Goal: Obtain resource: Obtain resource

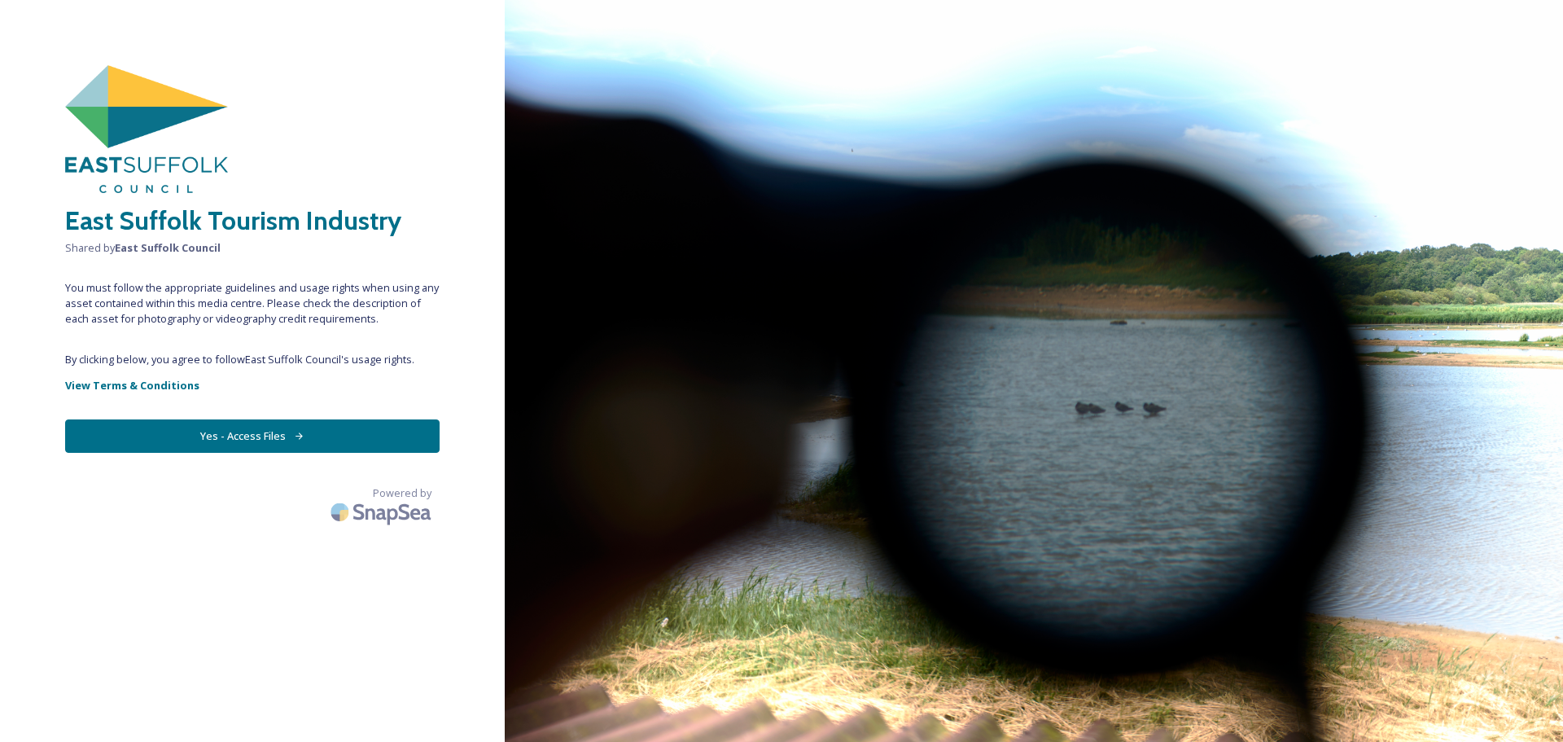
click at [244, 436] on button "Yes - Access Files" at bounding box center [252, 435] width 375 height 33
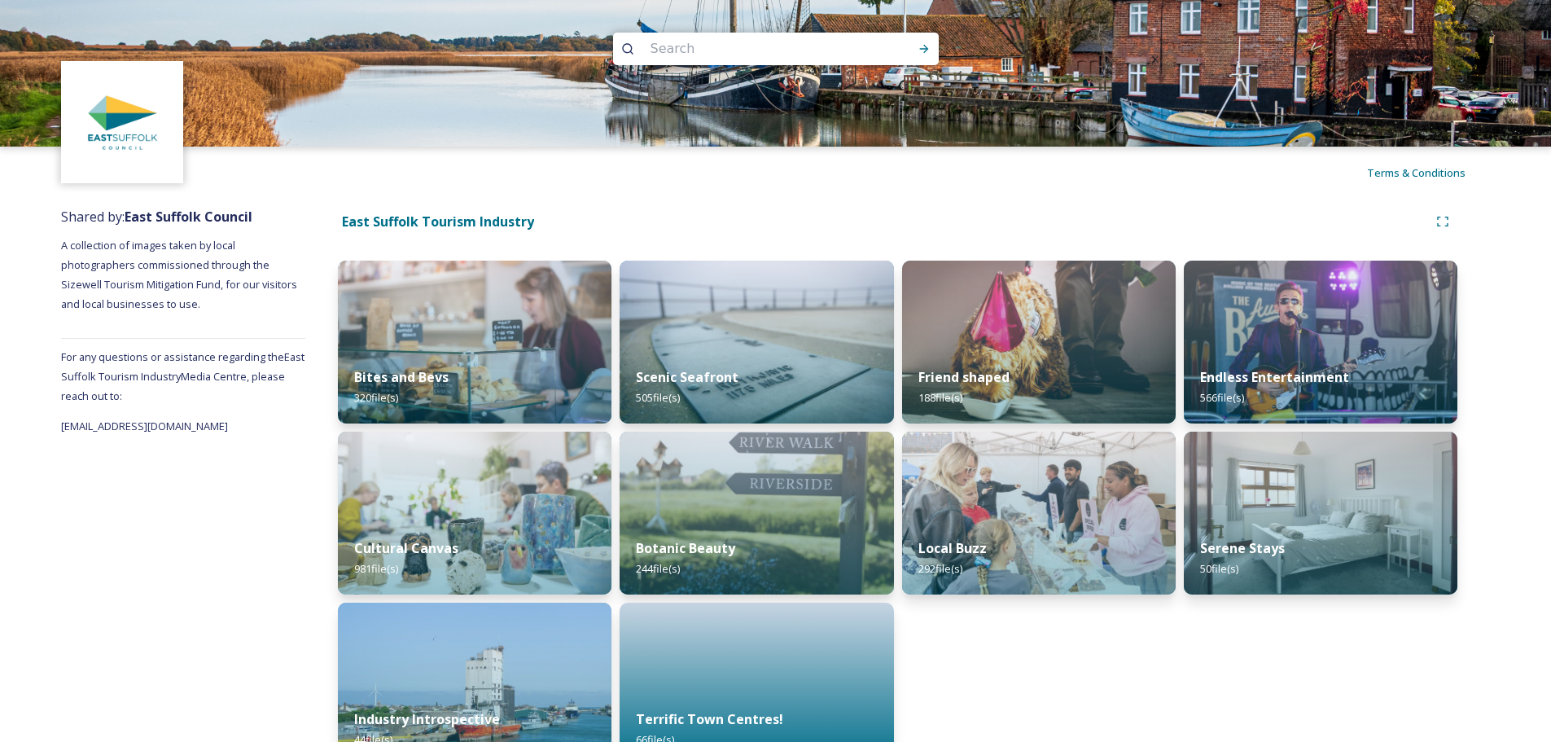
click at [704, 43] on input at bounding box center [753, 49] width 223 height 36
type input "framlingham"
click at [925, 50] on icon at bounding box center [924, 48] width 13 height 13
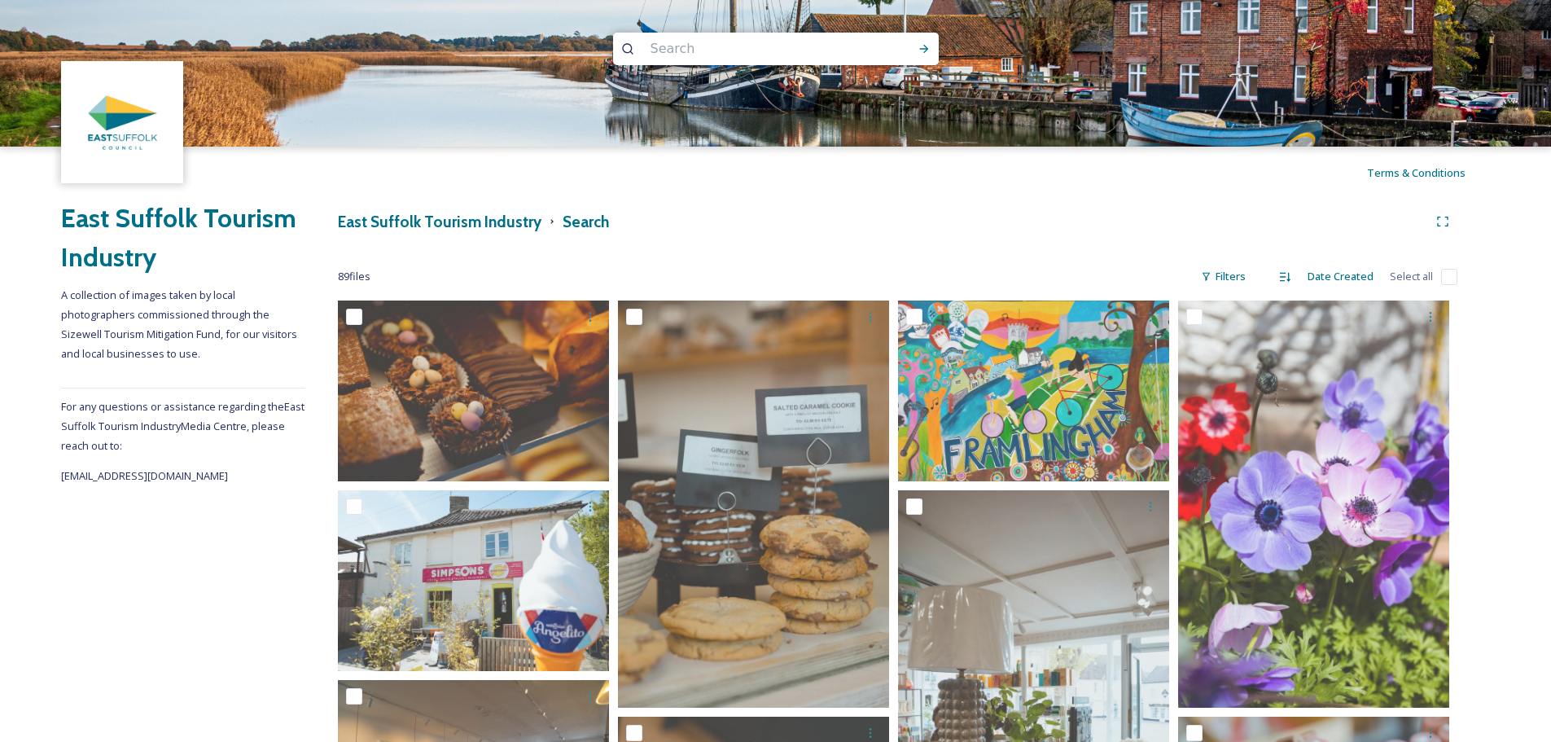
click at [1450, 277] on input "checkbox" at bounding box center [1449, 277] width 16 height 16
checkbox input "true"
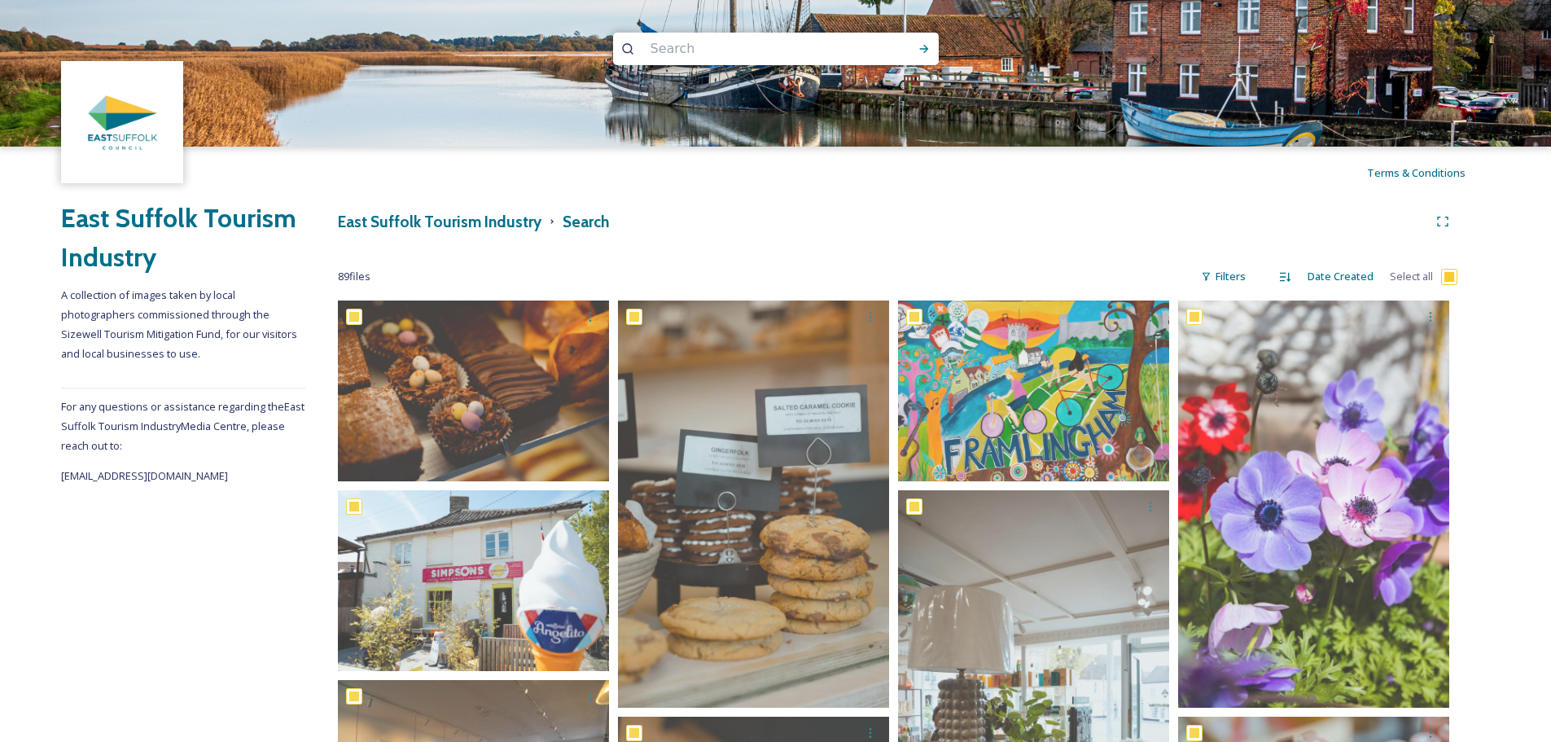
checkbox input "true"
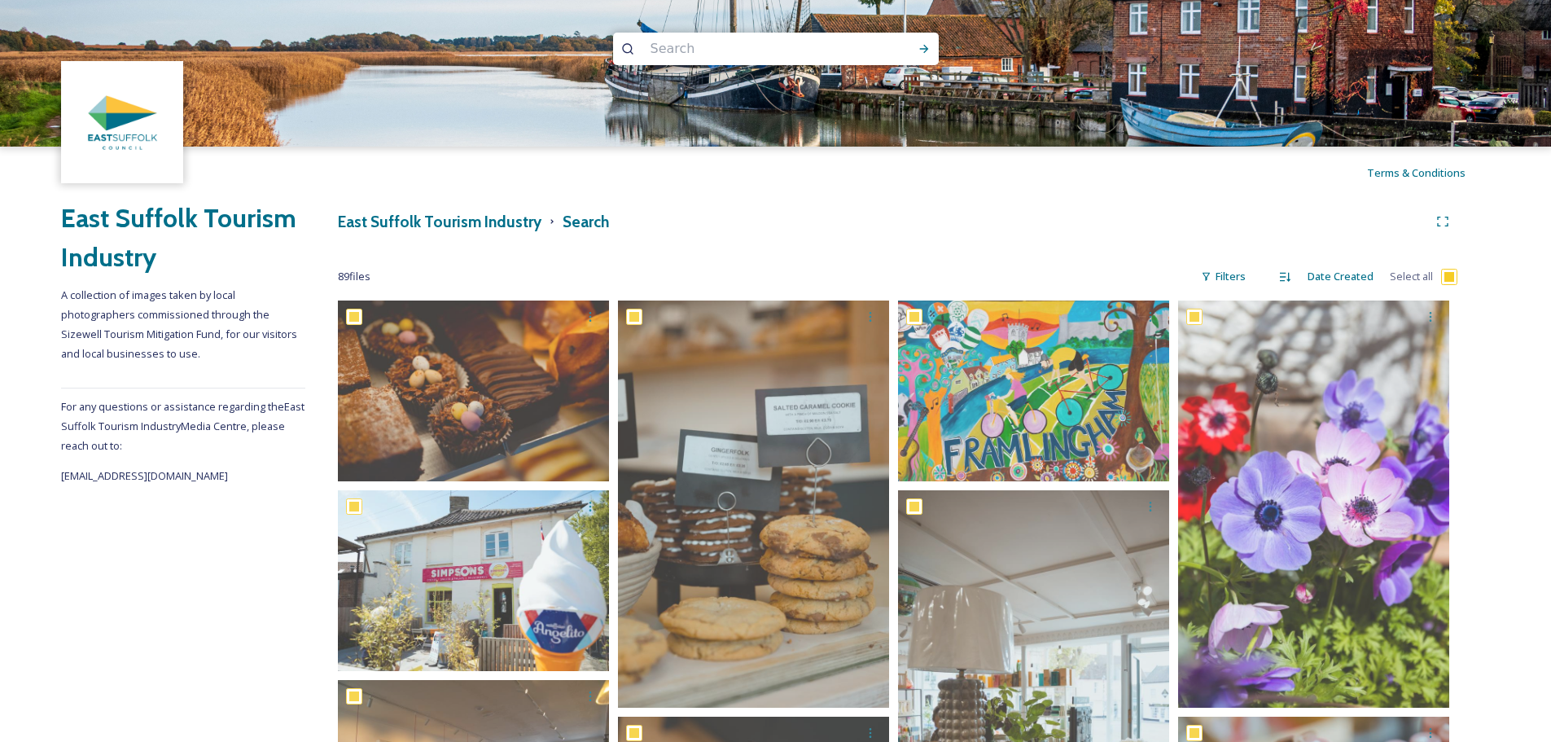
checkbox input "true"
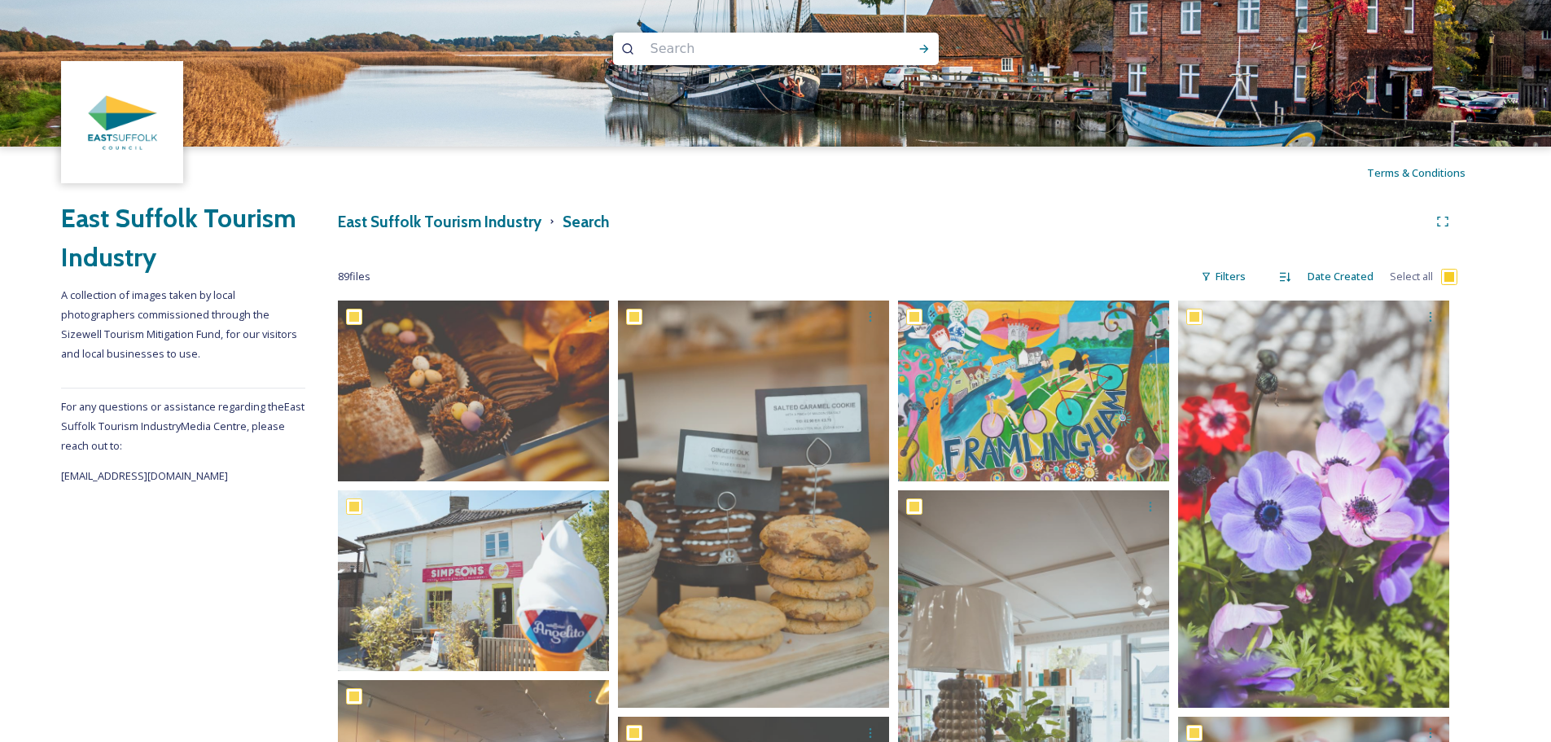
checkbox input "true"
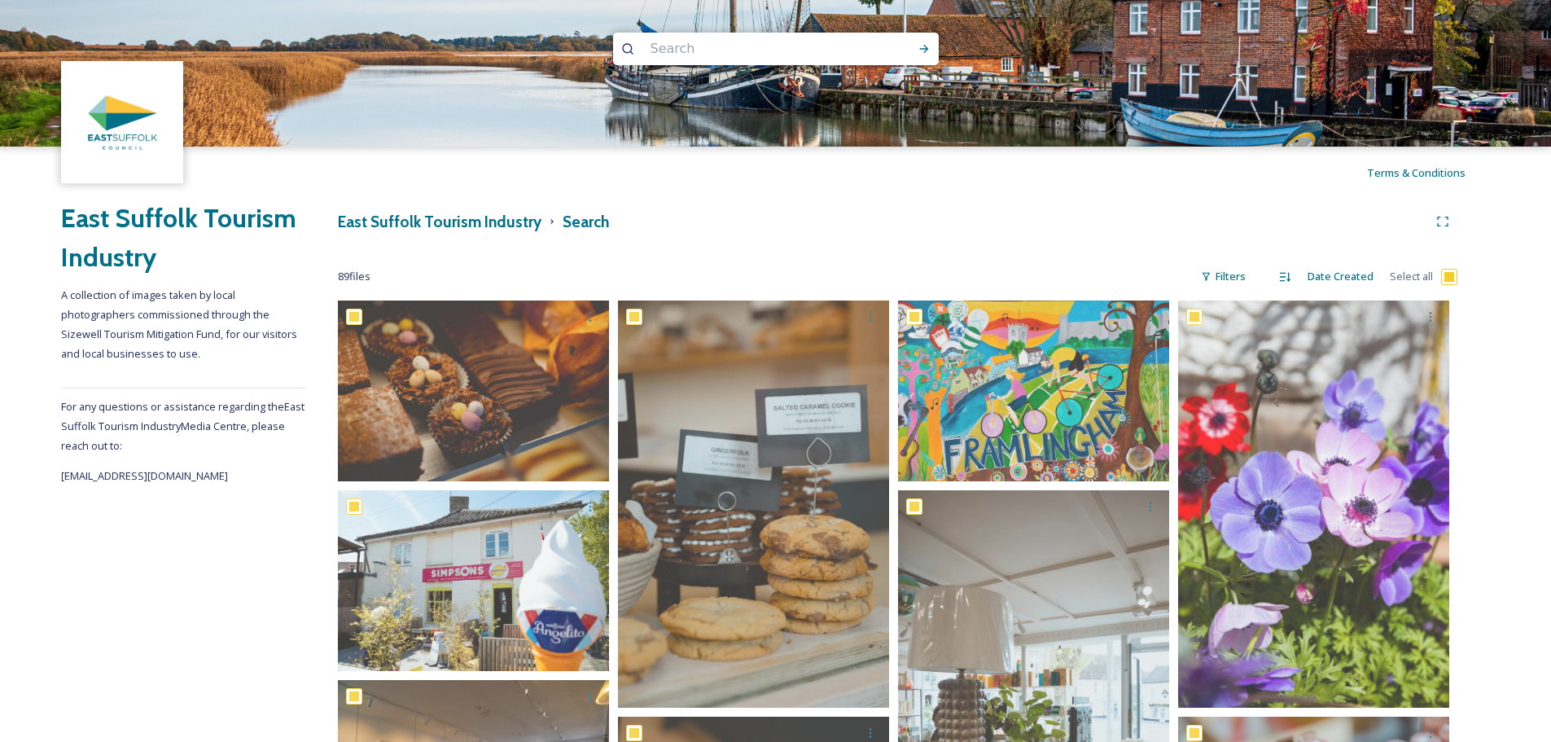
checkbox input "true"
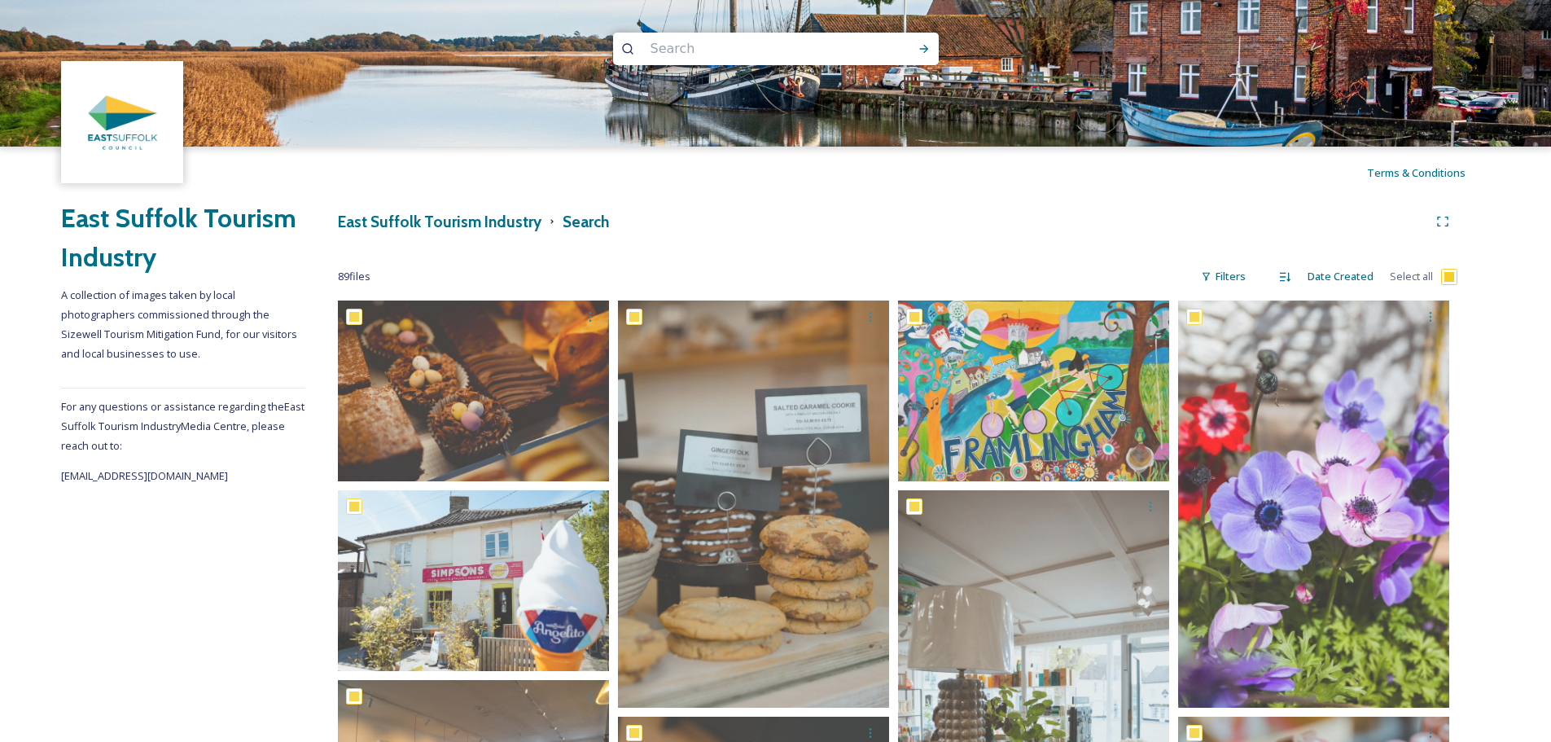
checkbox input "true"
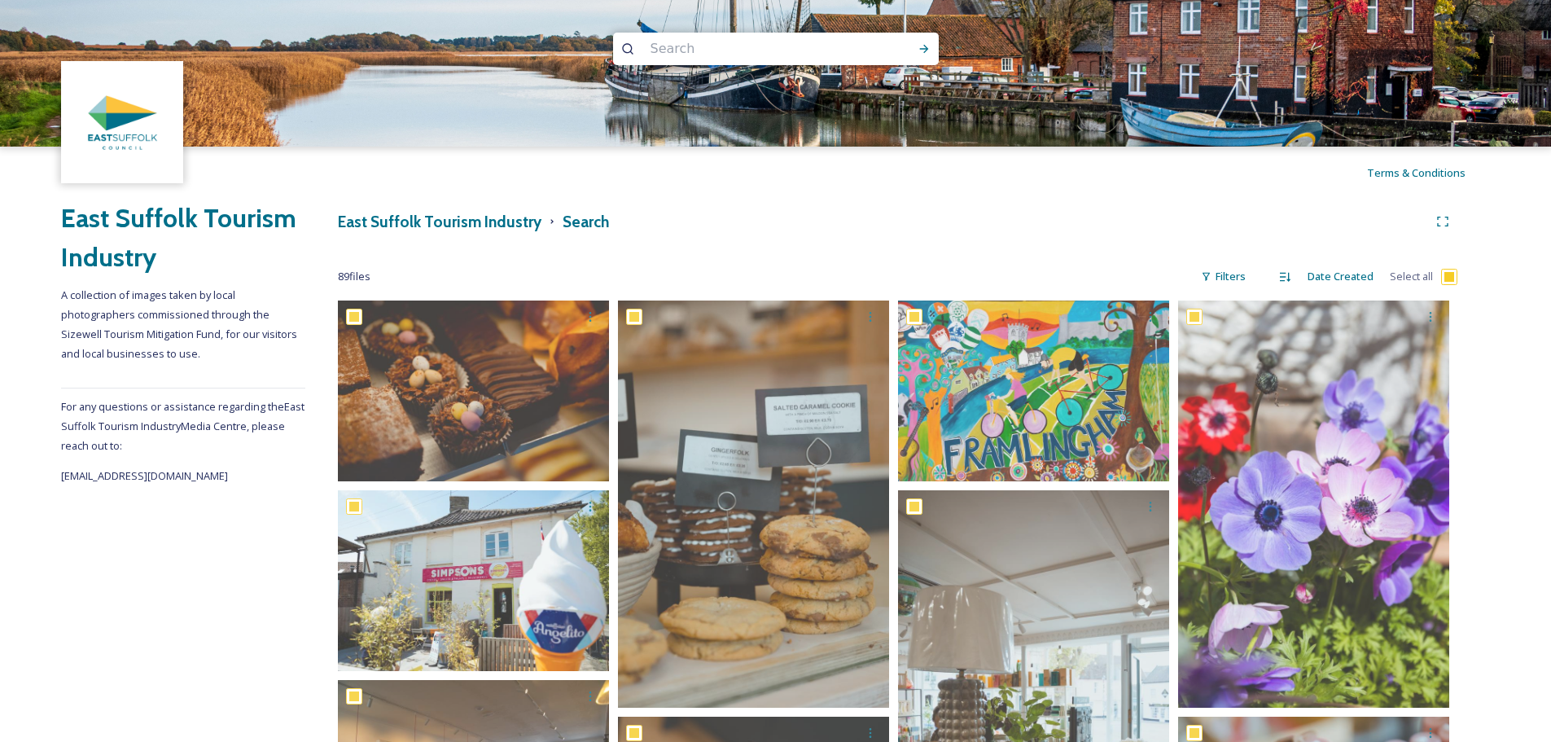
checkbox input "true"
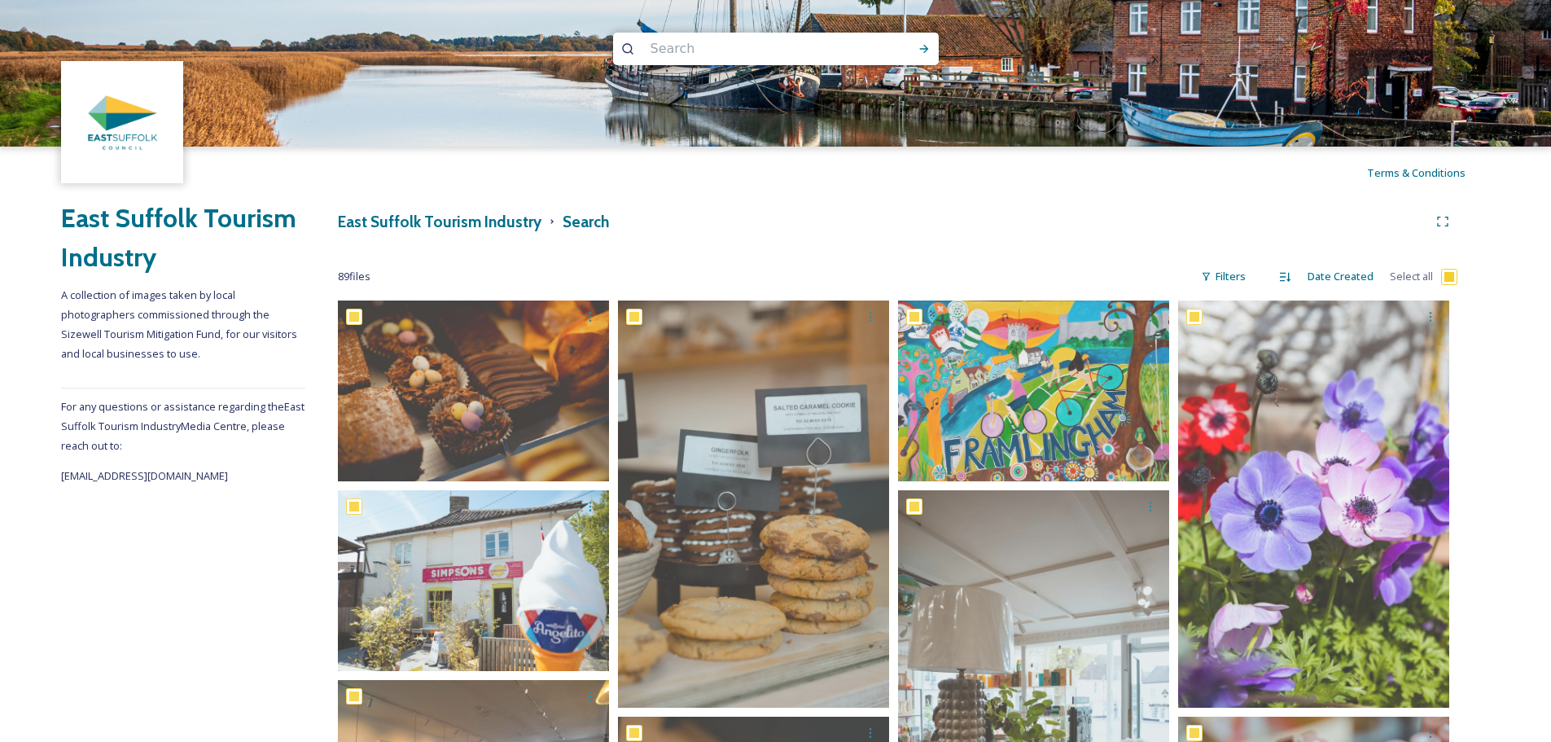
checkbox input "true"
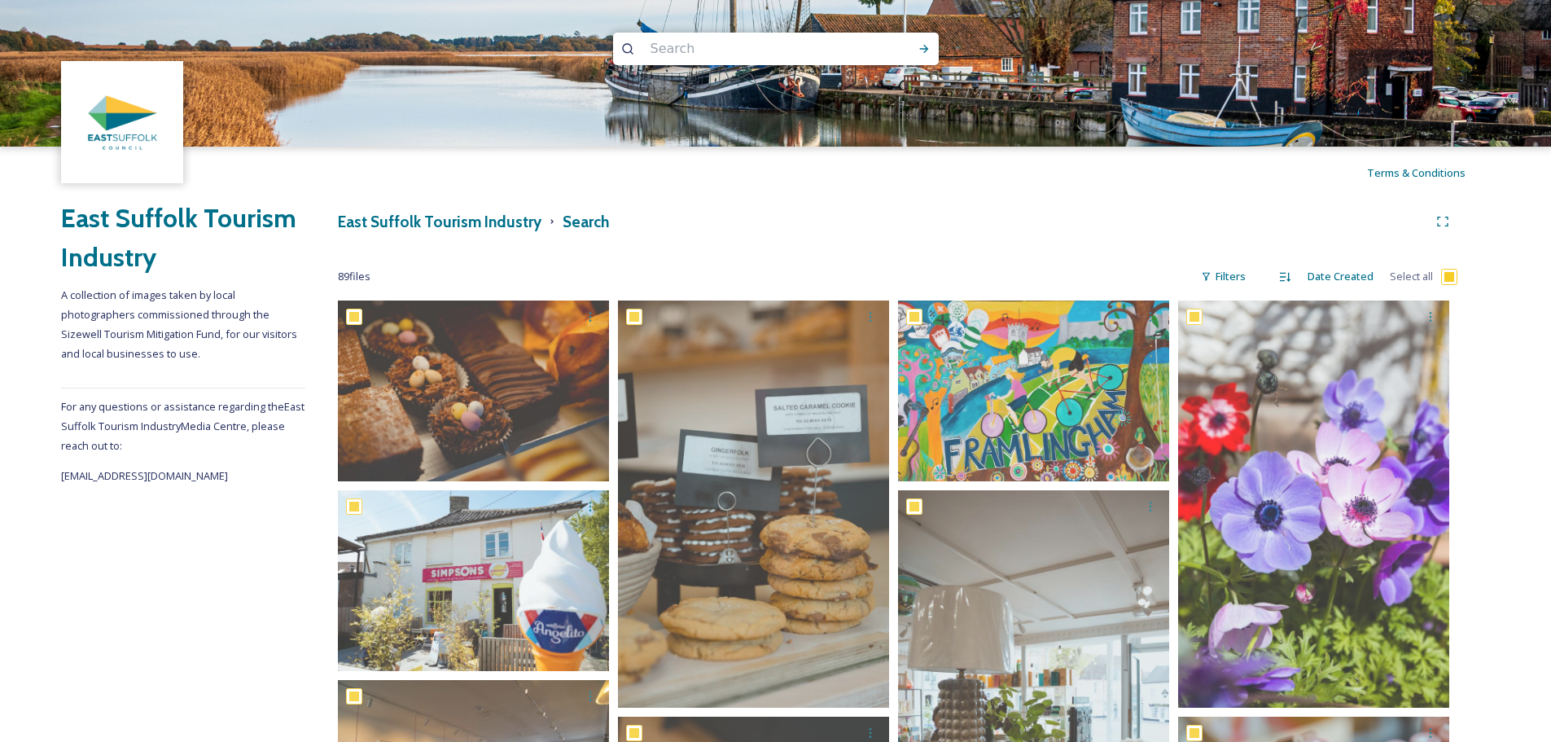
checkbox input "true"
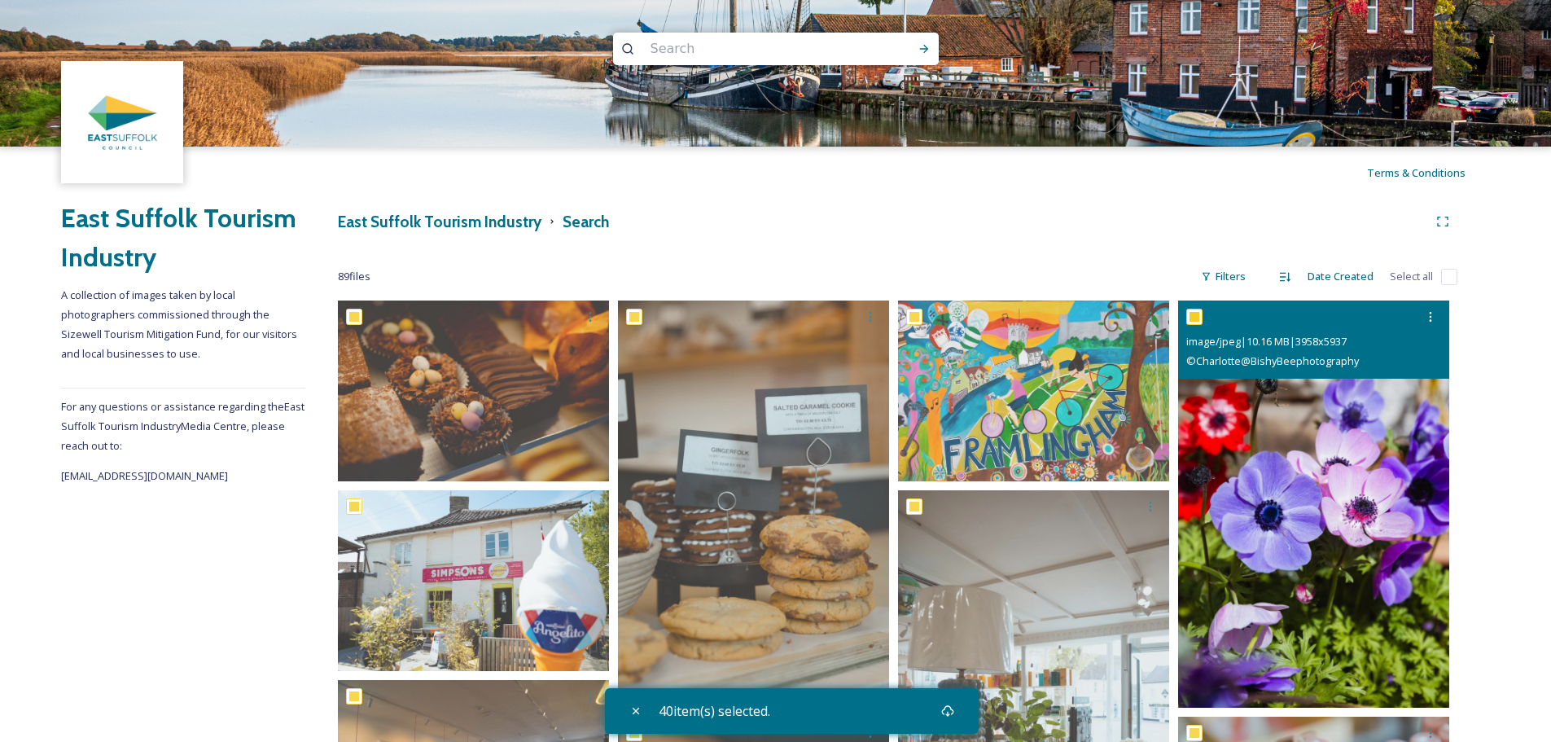
checkbox input "false"
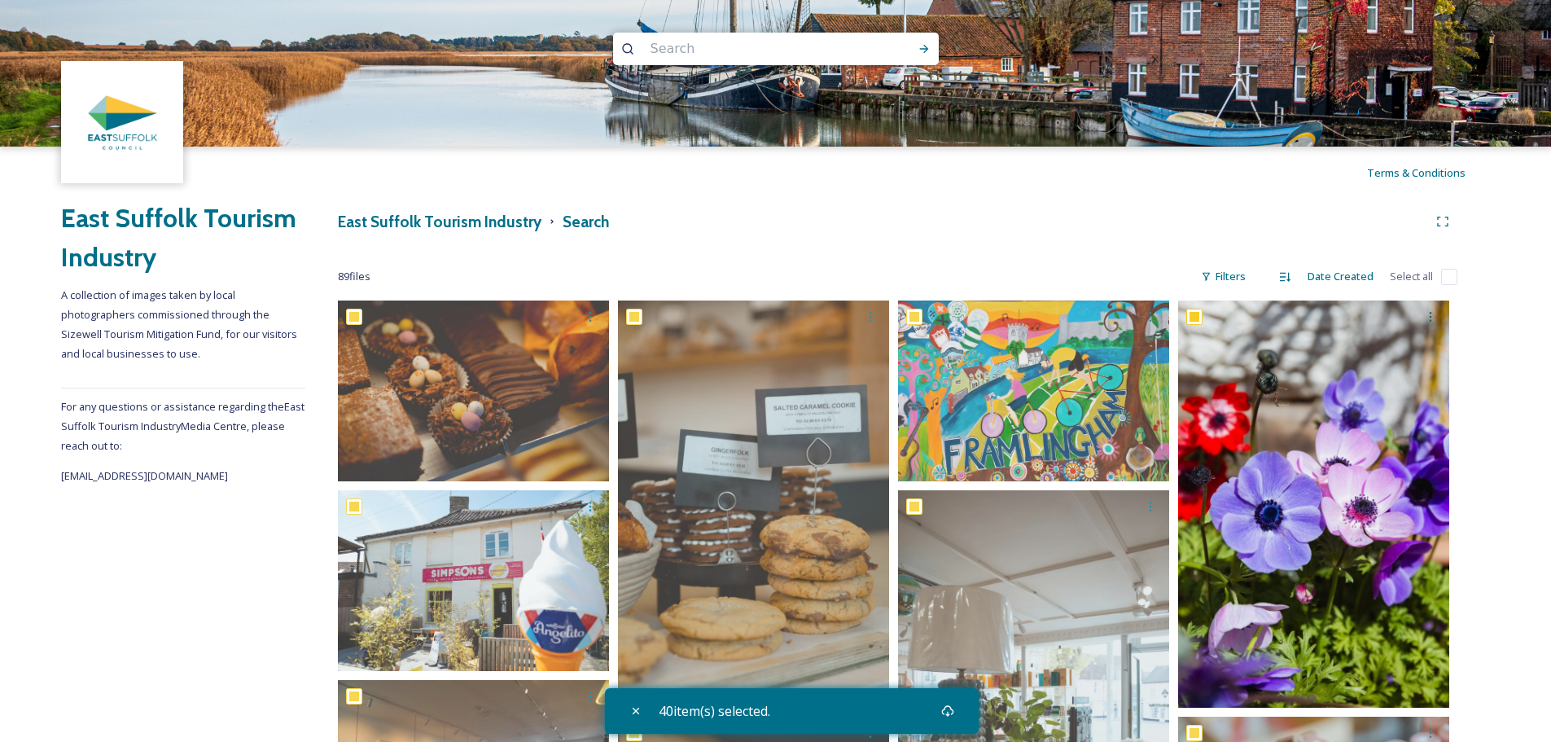
click at [639, 712] on icon at bounding box center [635, 710] width 13 height 13
checkbox input "false"
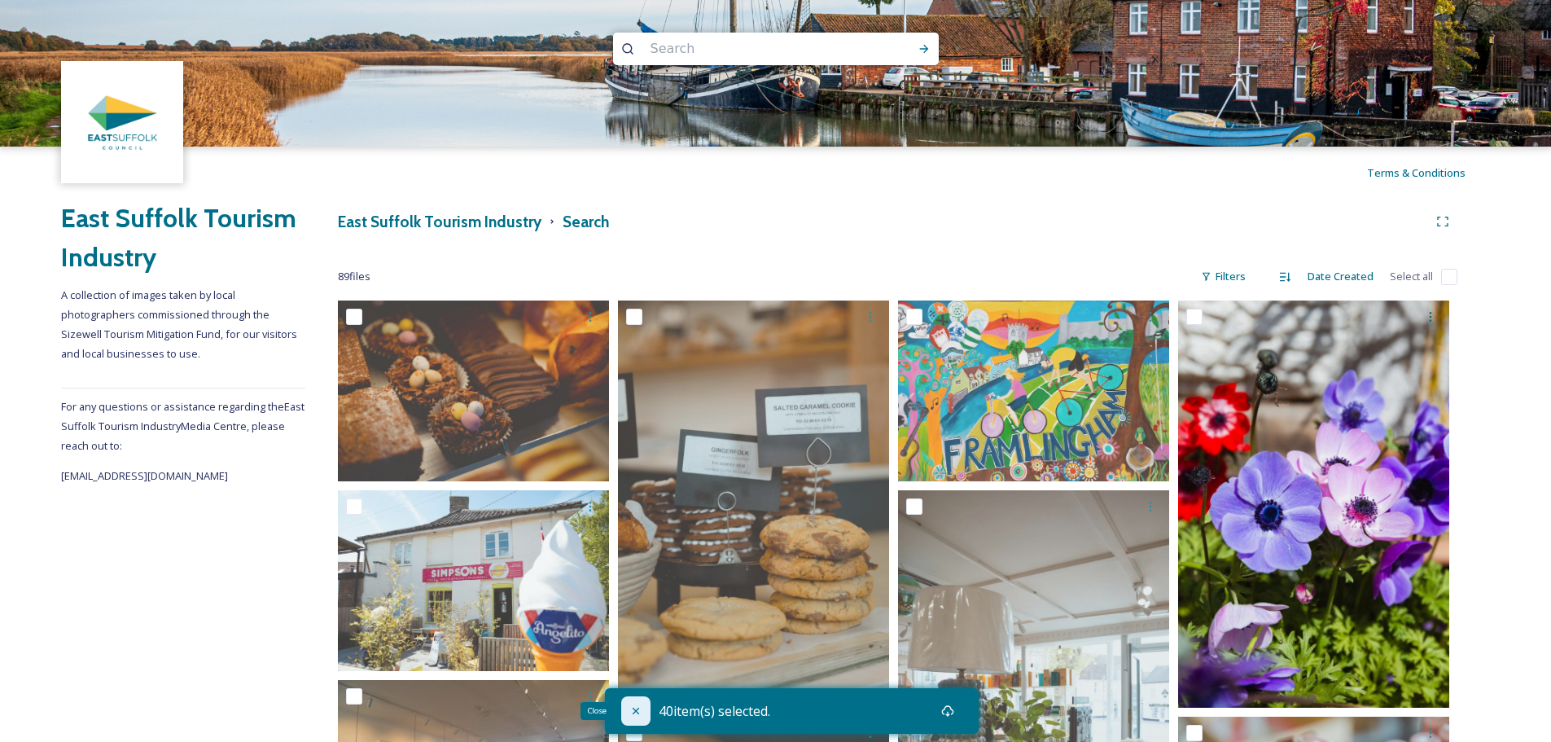
checkbox input "false"
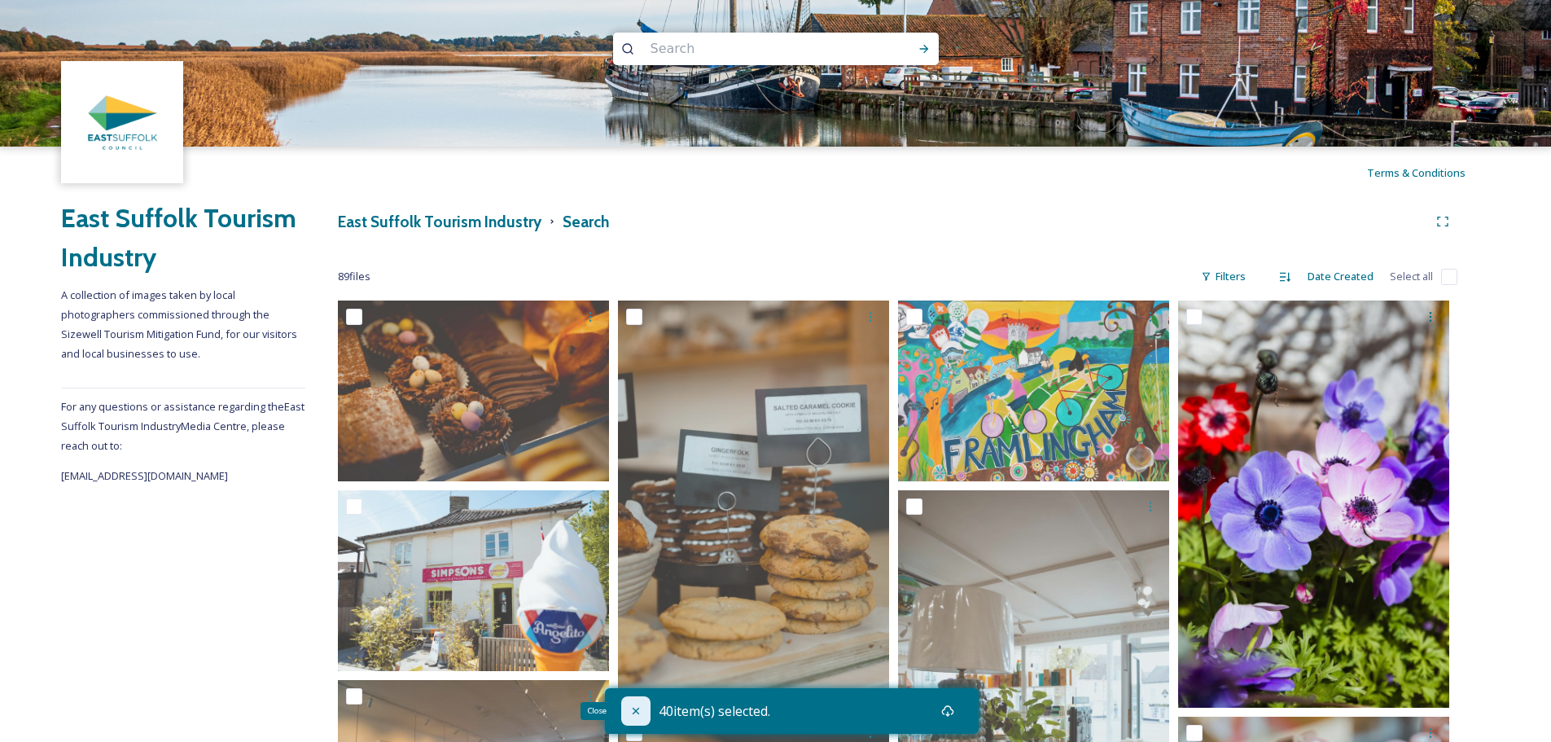
checkbox input "false"
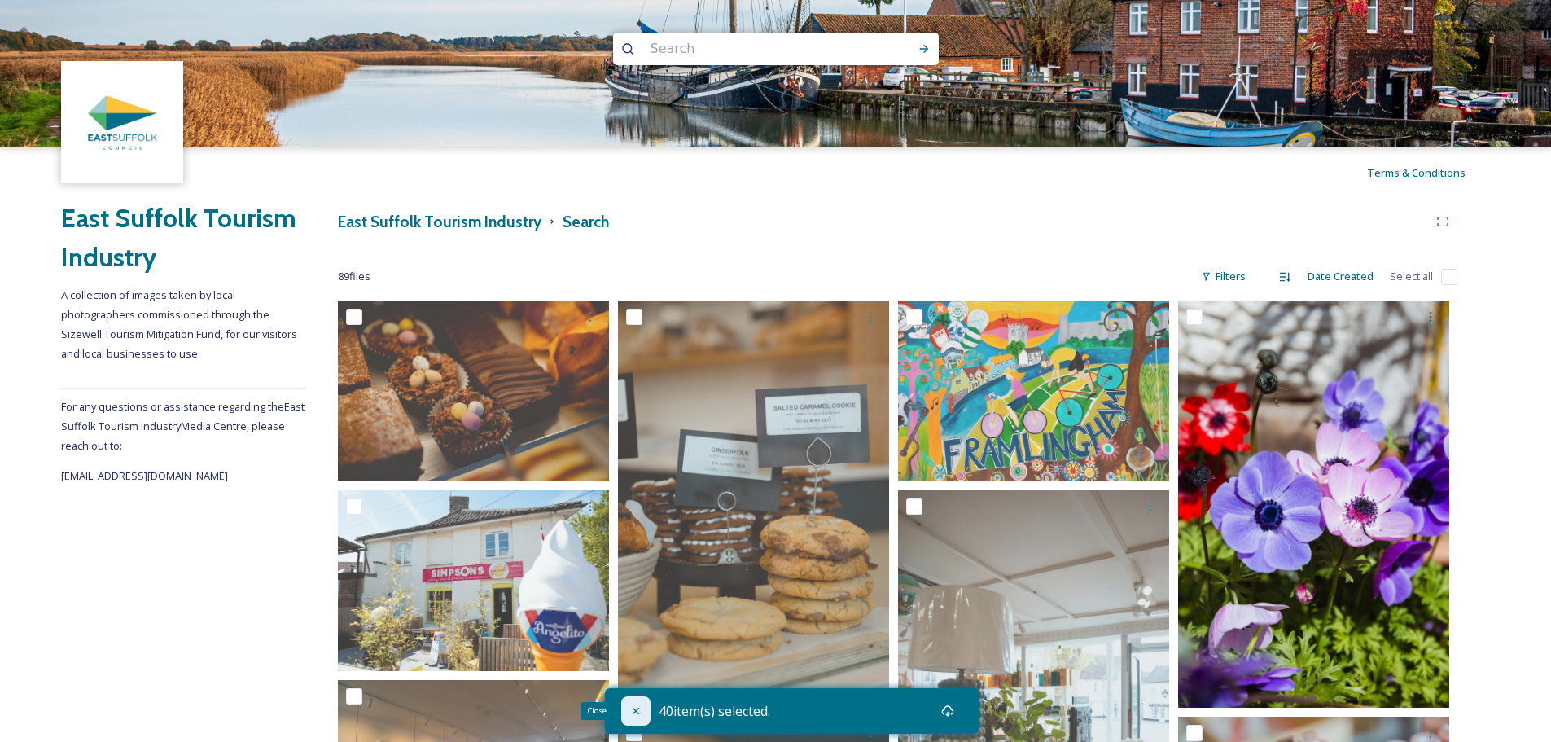
checkbox input "false"
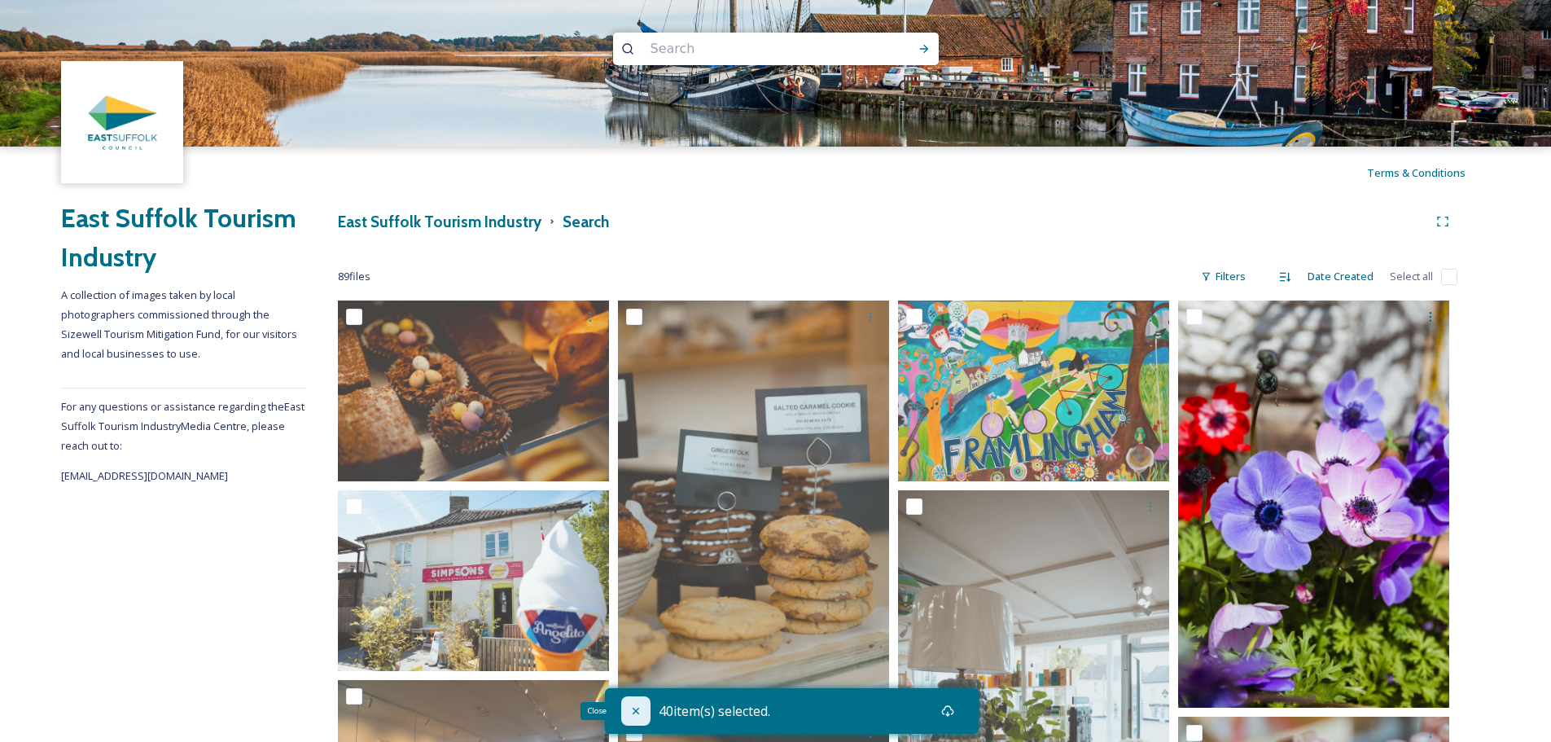
checkbox input "false"
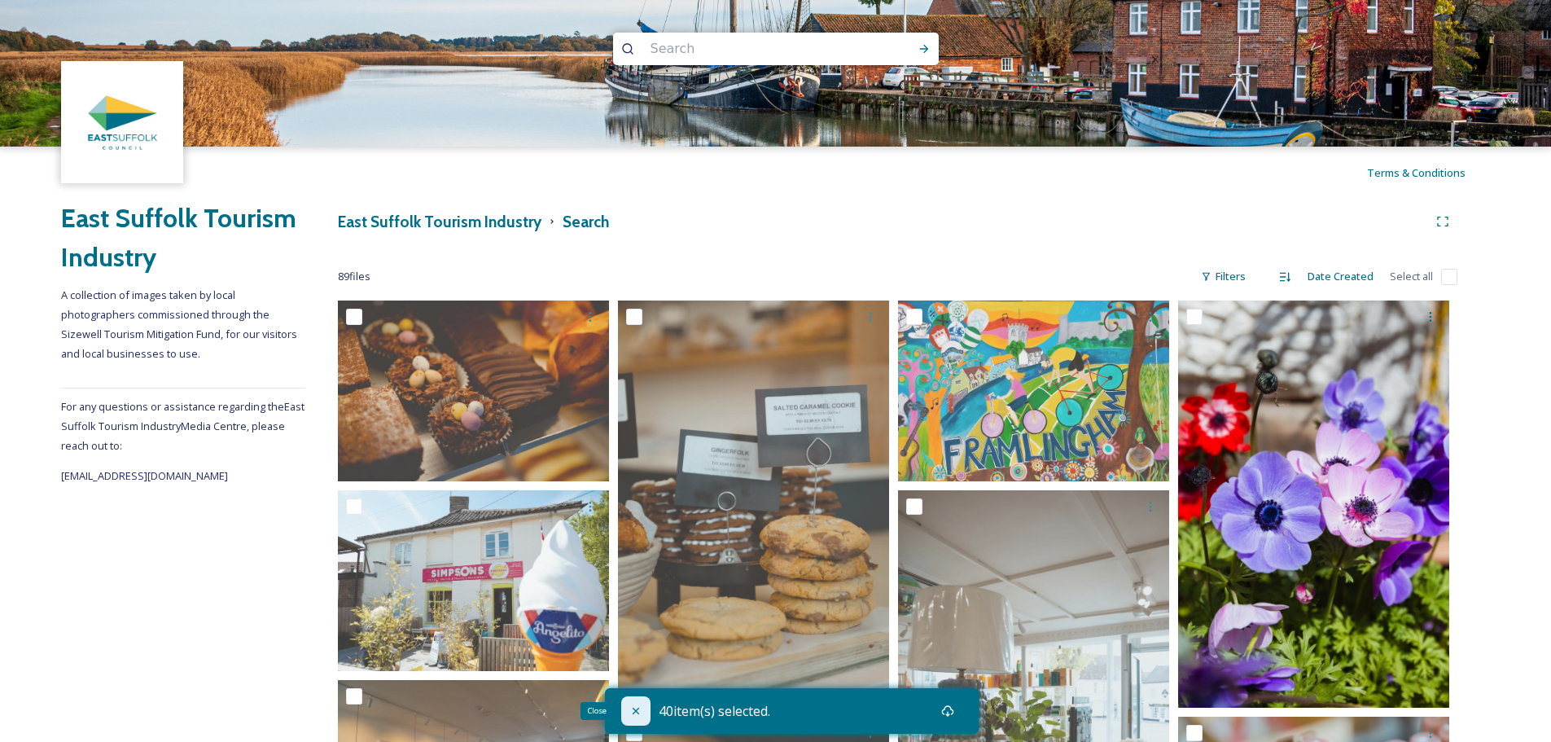
checkbox input "false"
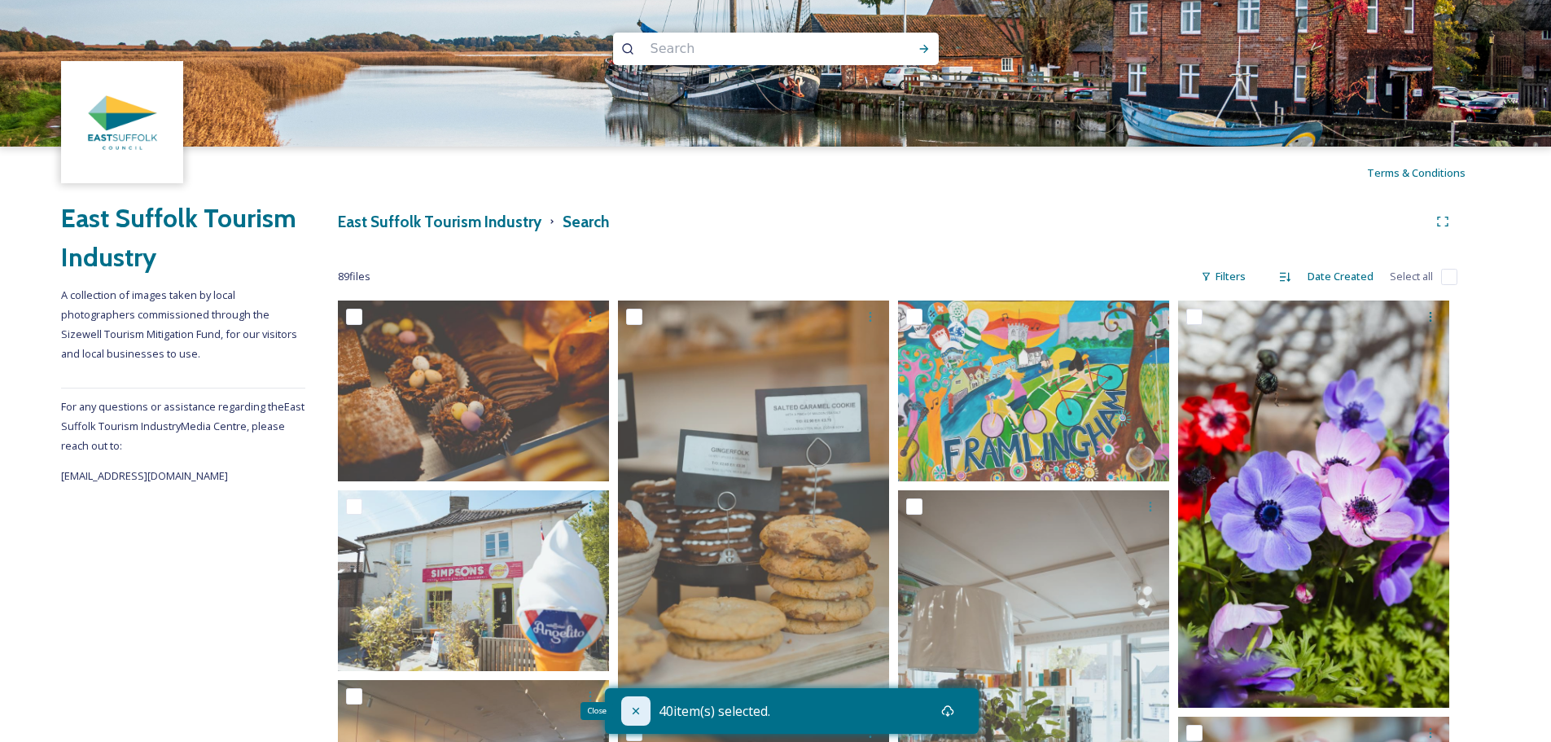
checkbox input "false"
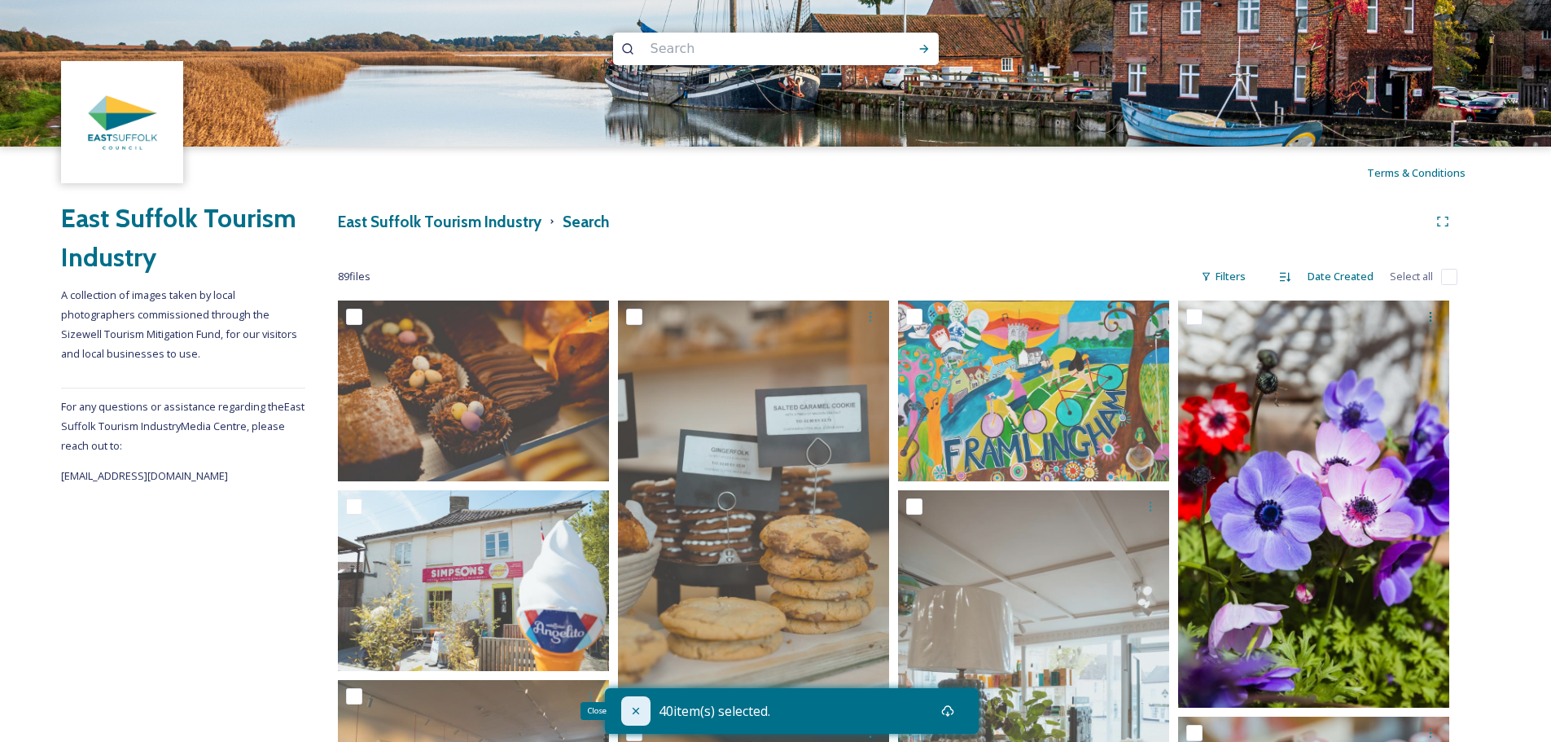
checkbox input "false"
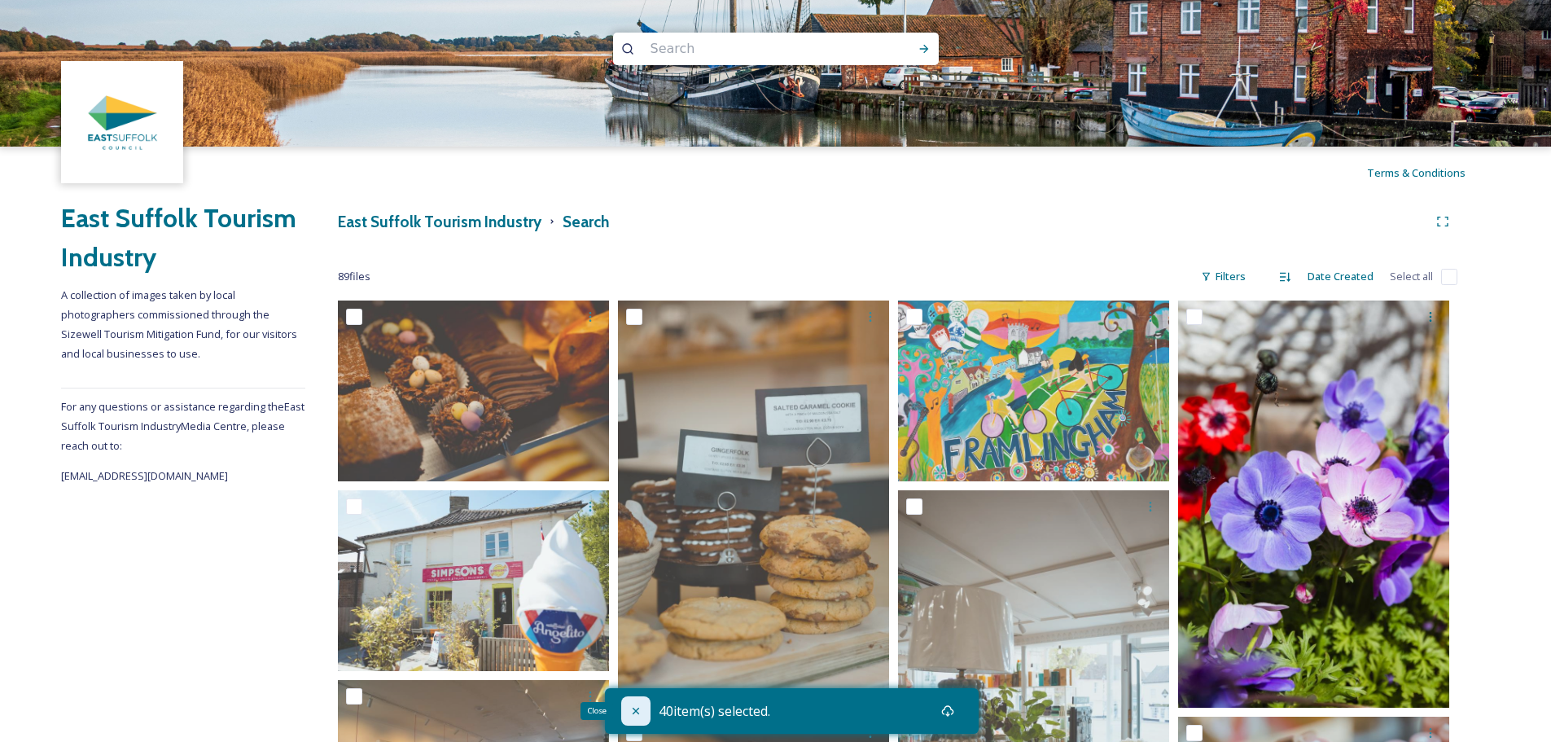
checkbox input "false"
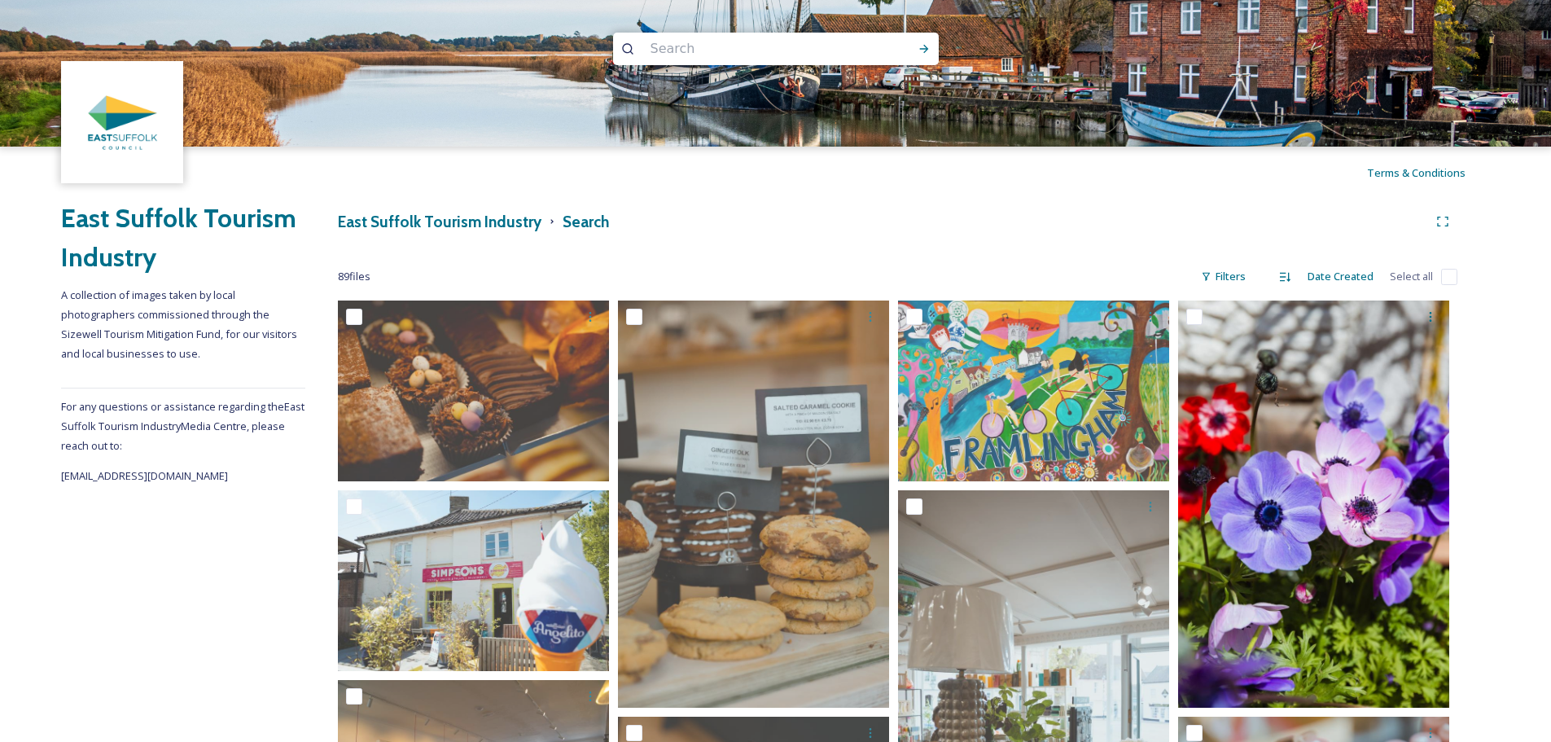
click at [1453, 277] on input "checkbox" at bounding box center [1449, 277] width 16 height 16
checkbox input "true"
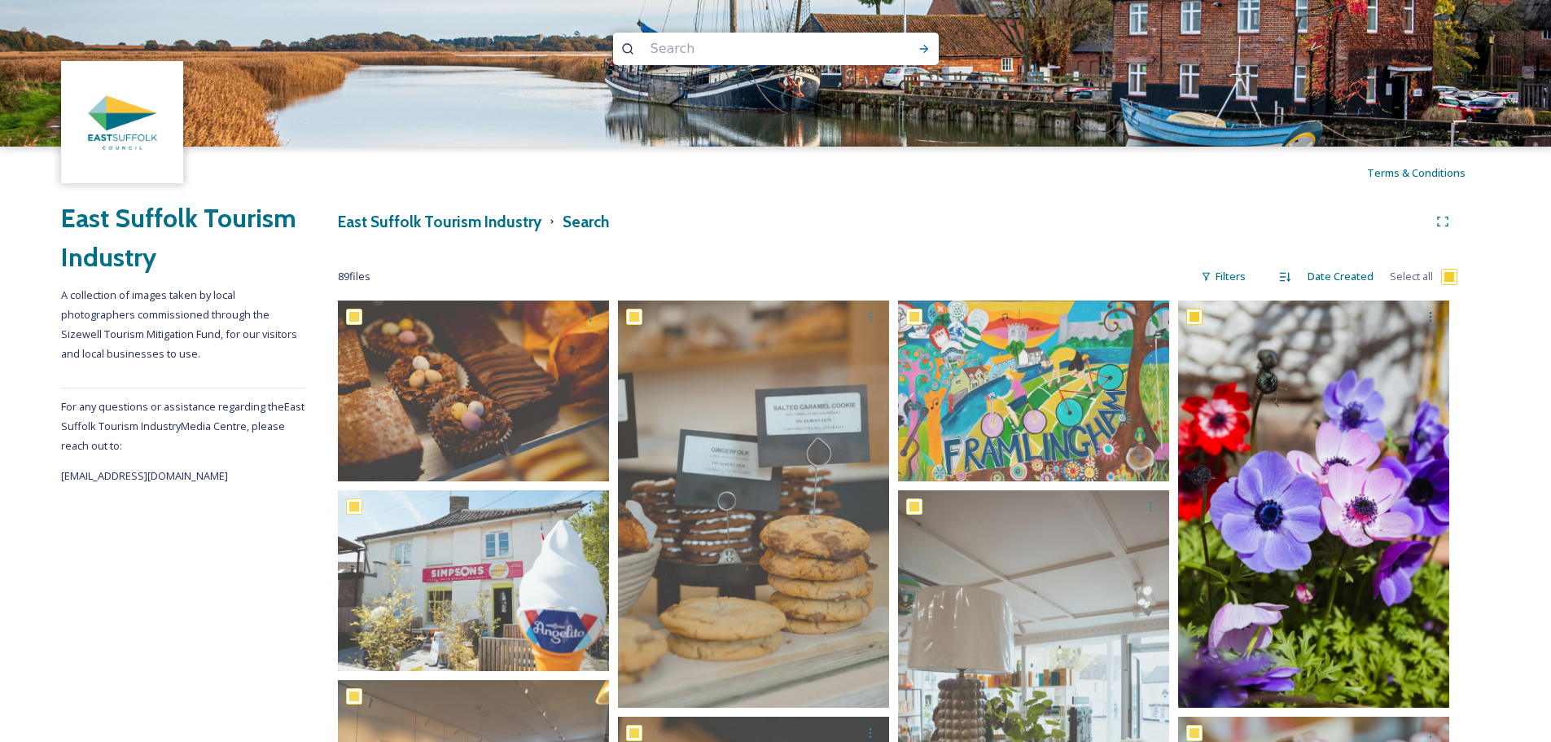
checkbox input "true"
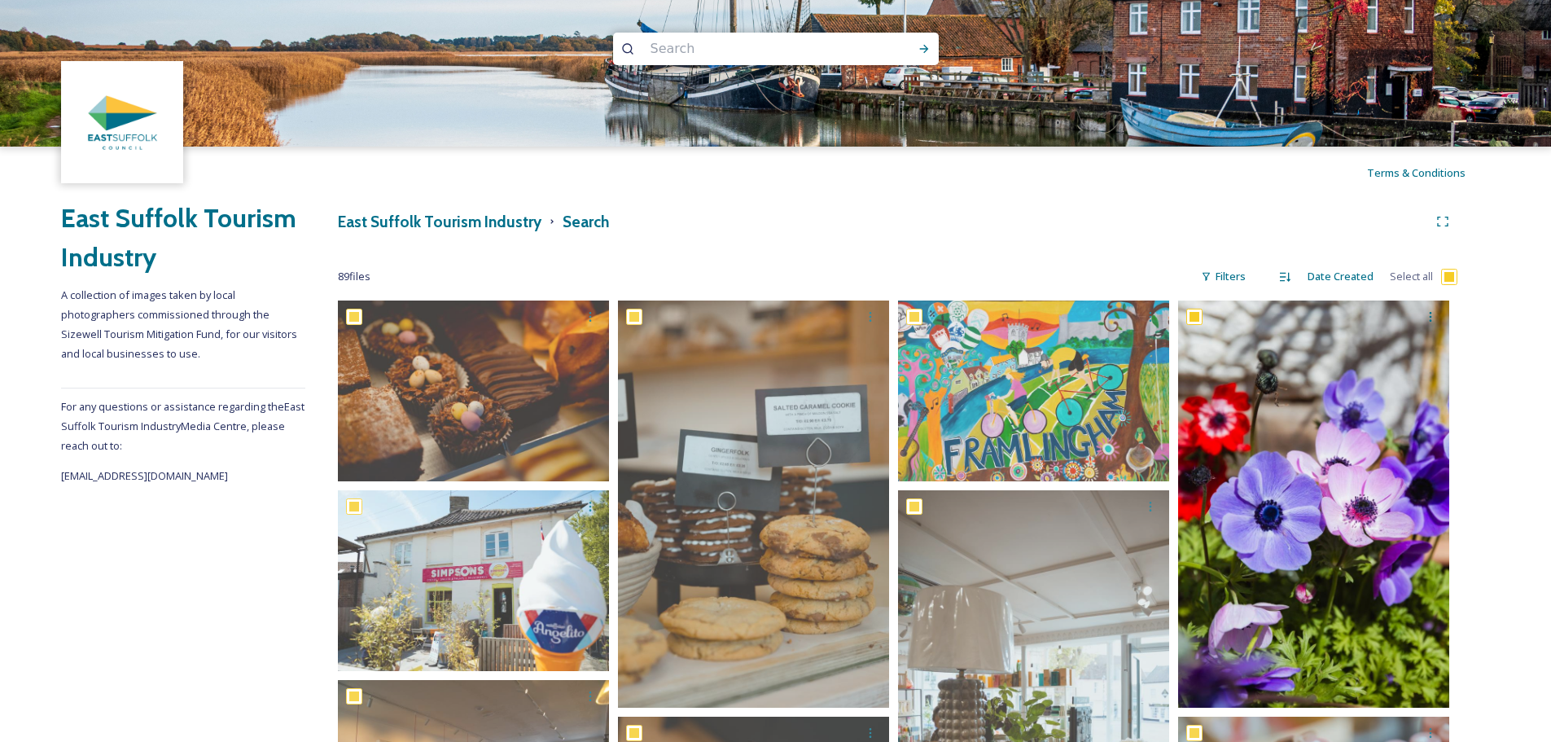
checkbox input "true"
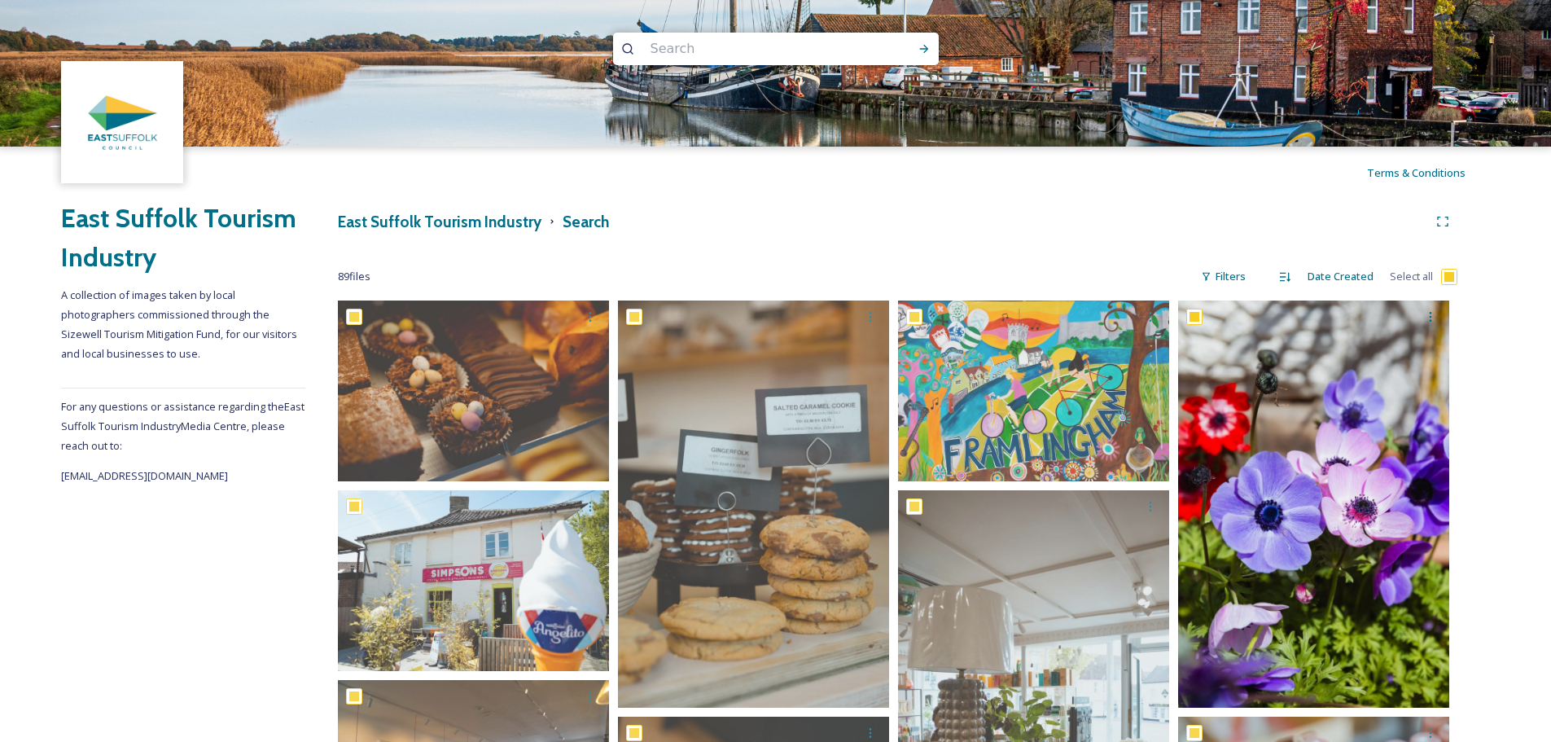
checkbox input "true"
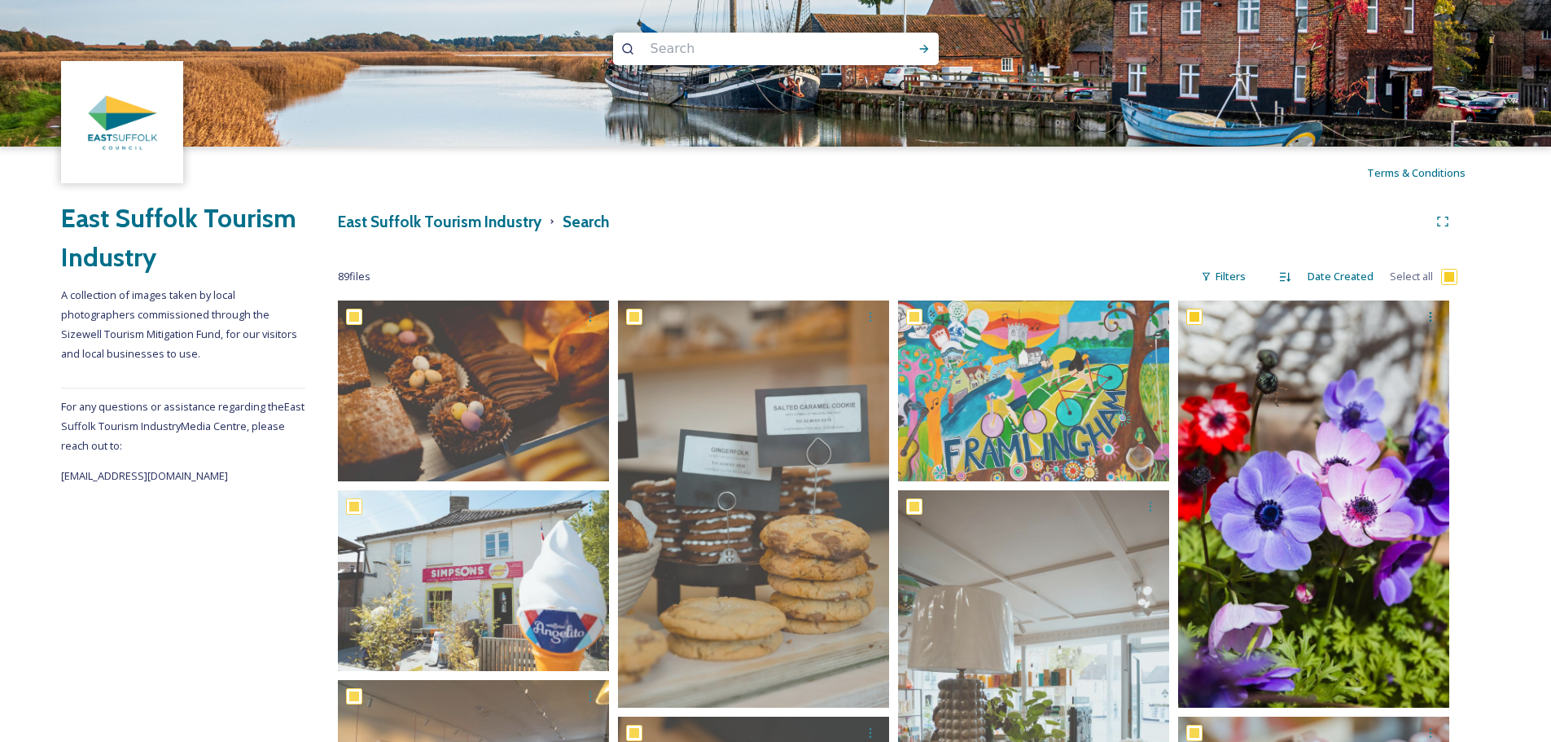
checkbox input "true"
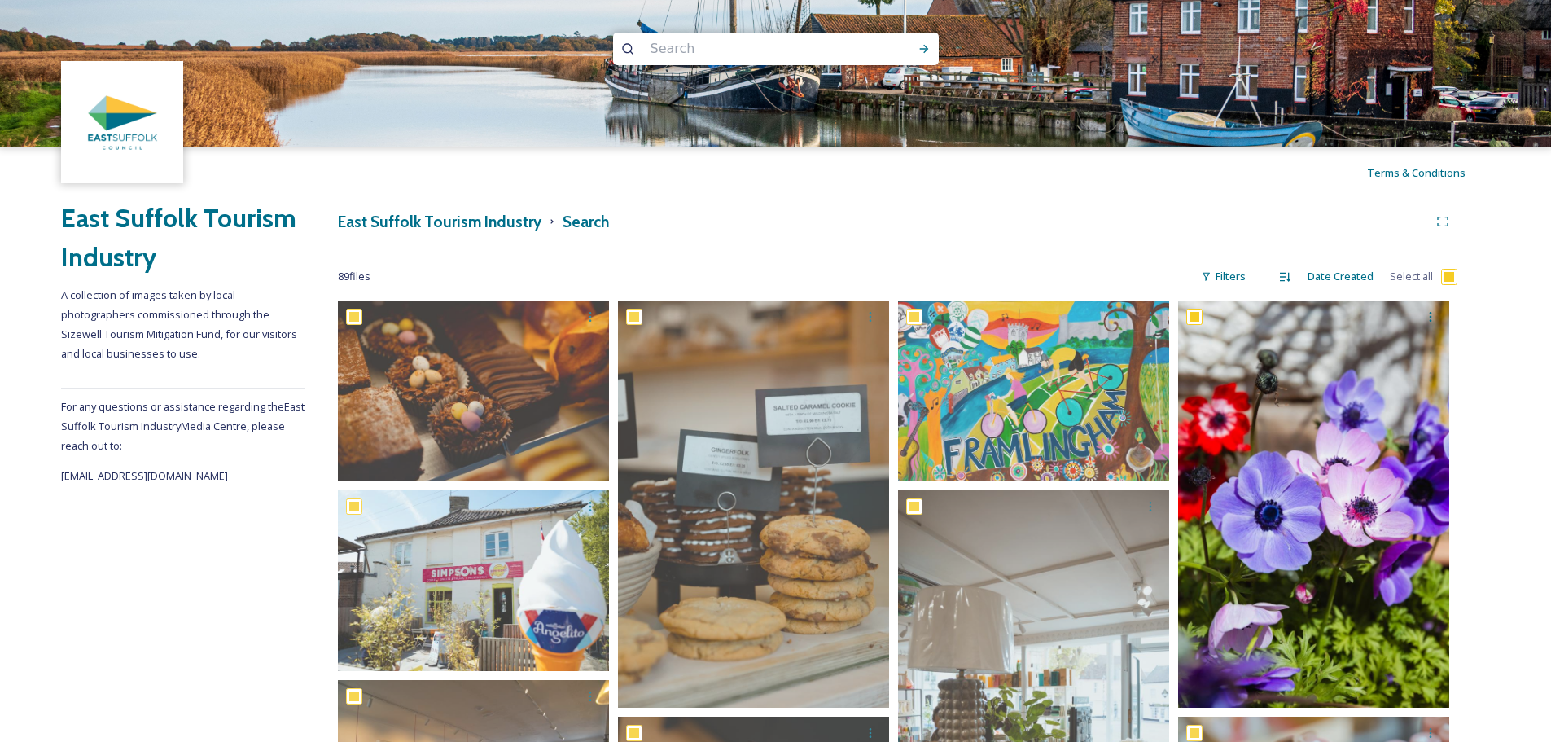
checkbox input "true"
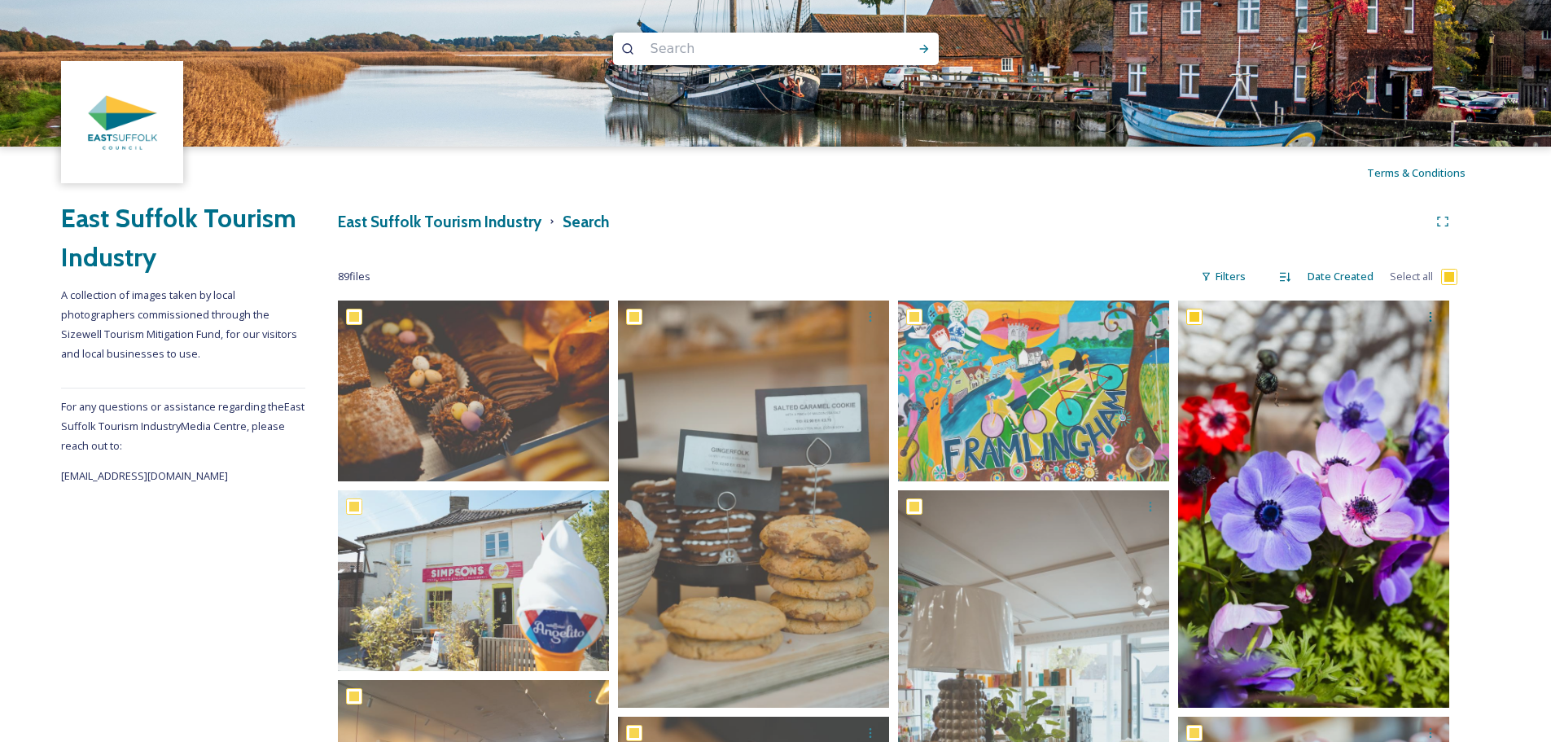
checkbox input "true"
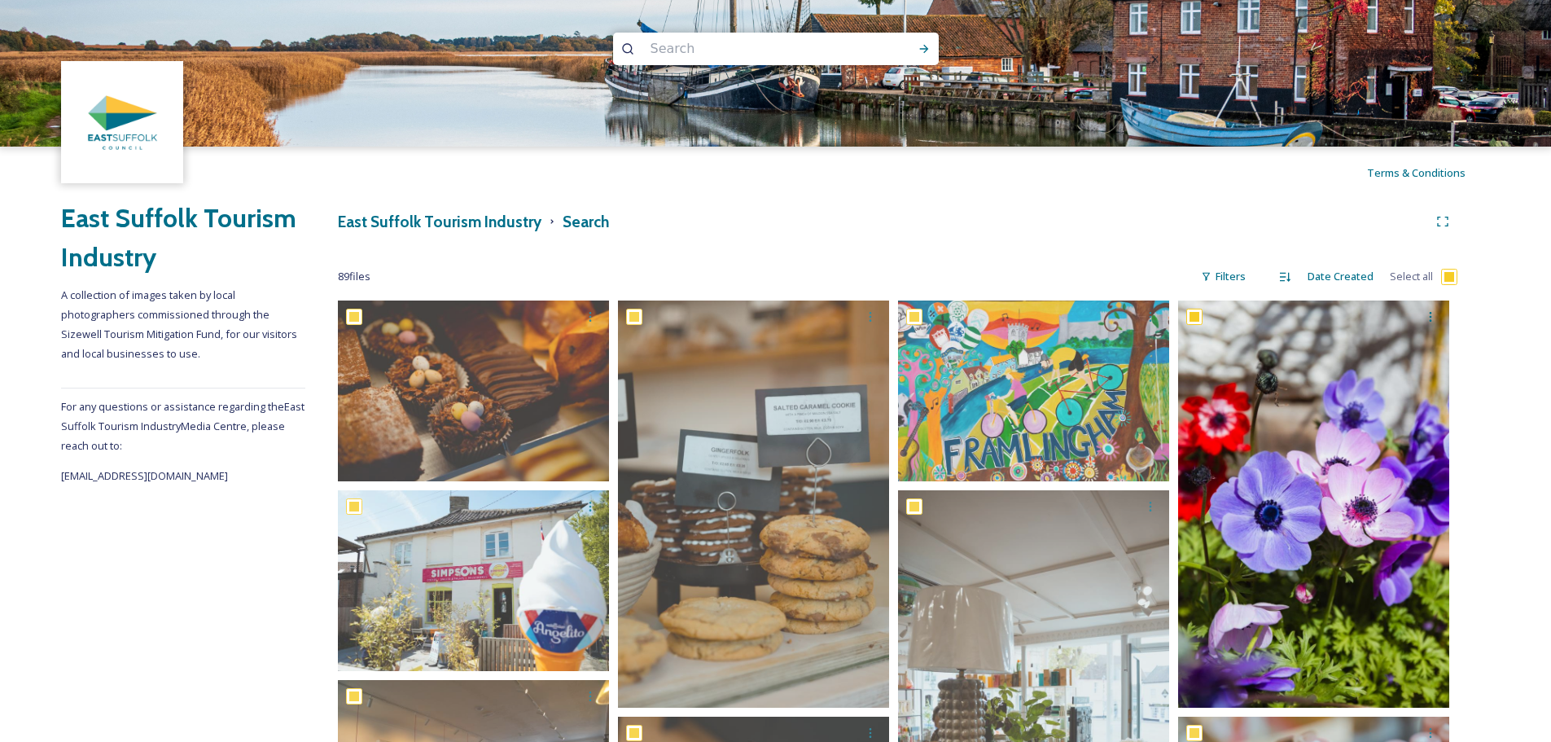
checkbox input "true"
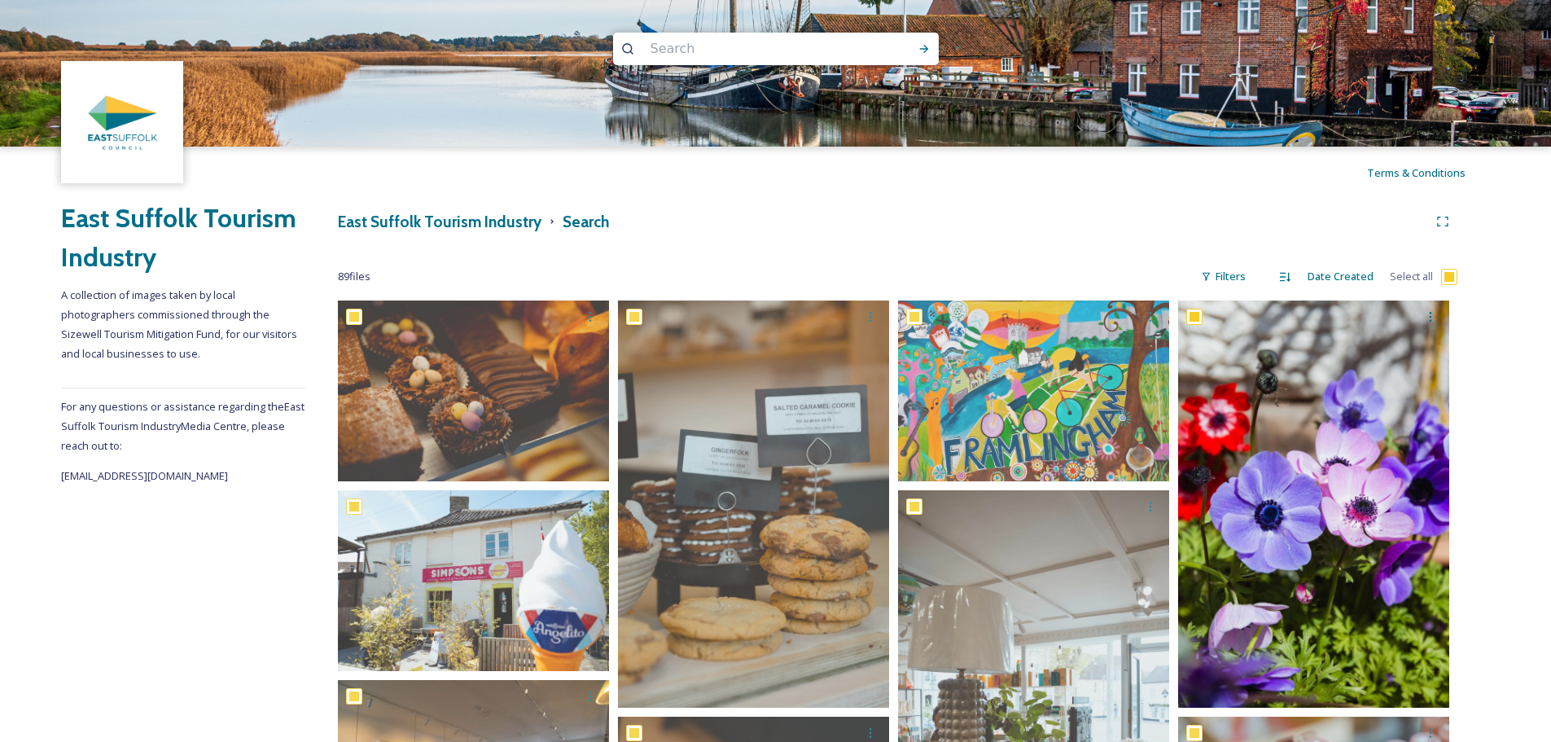
checkbox input "true"
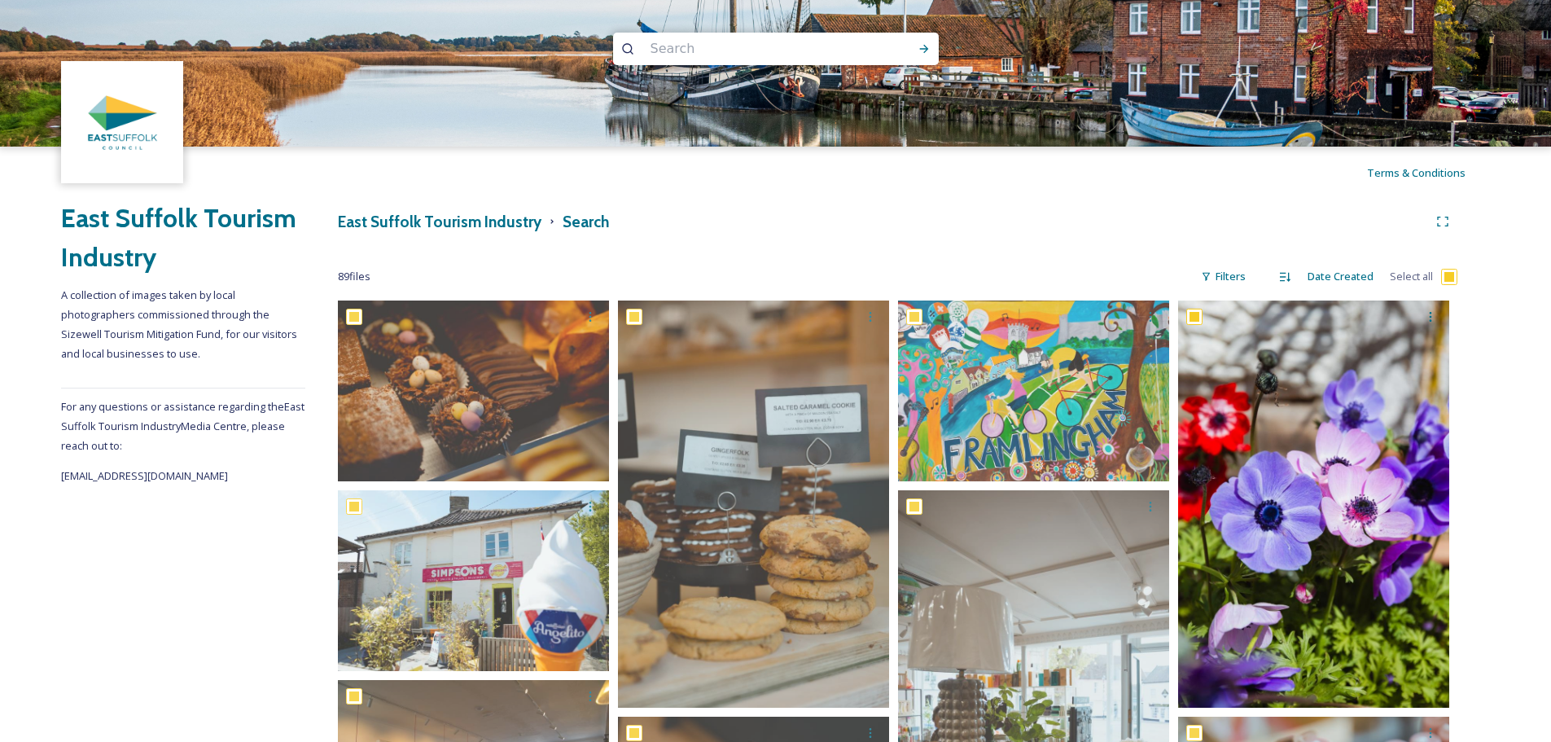
checkbox input "true"
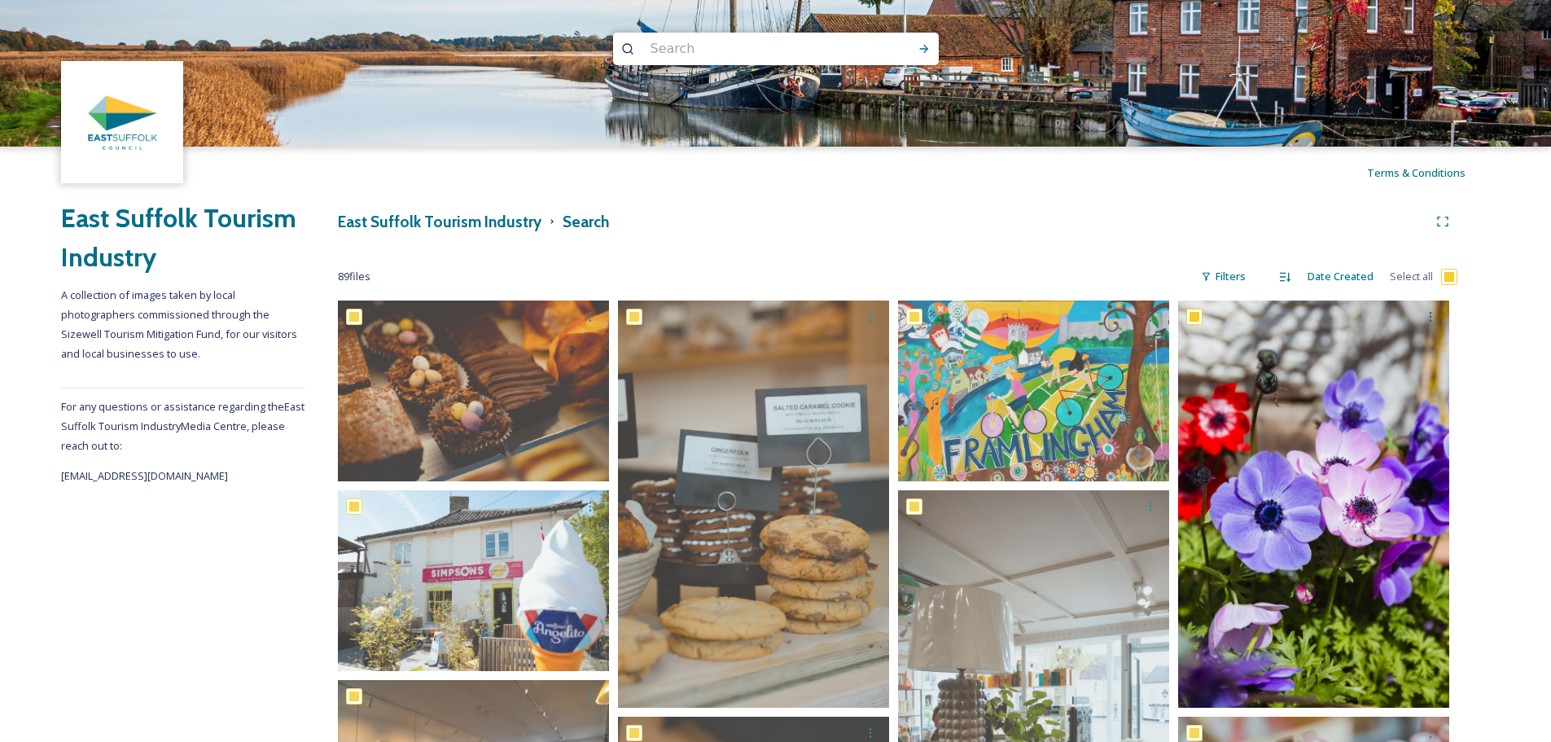
checkbox input "true"
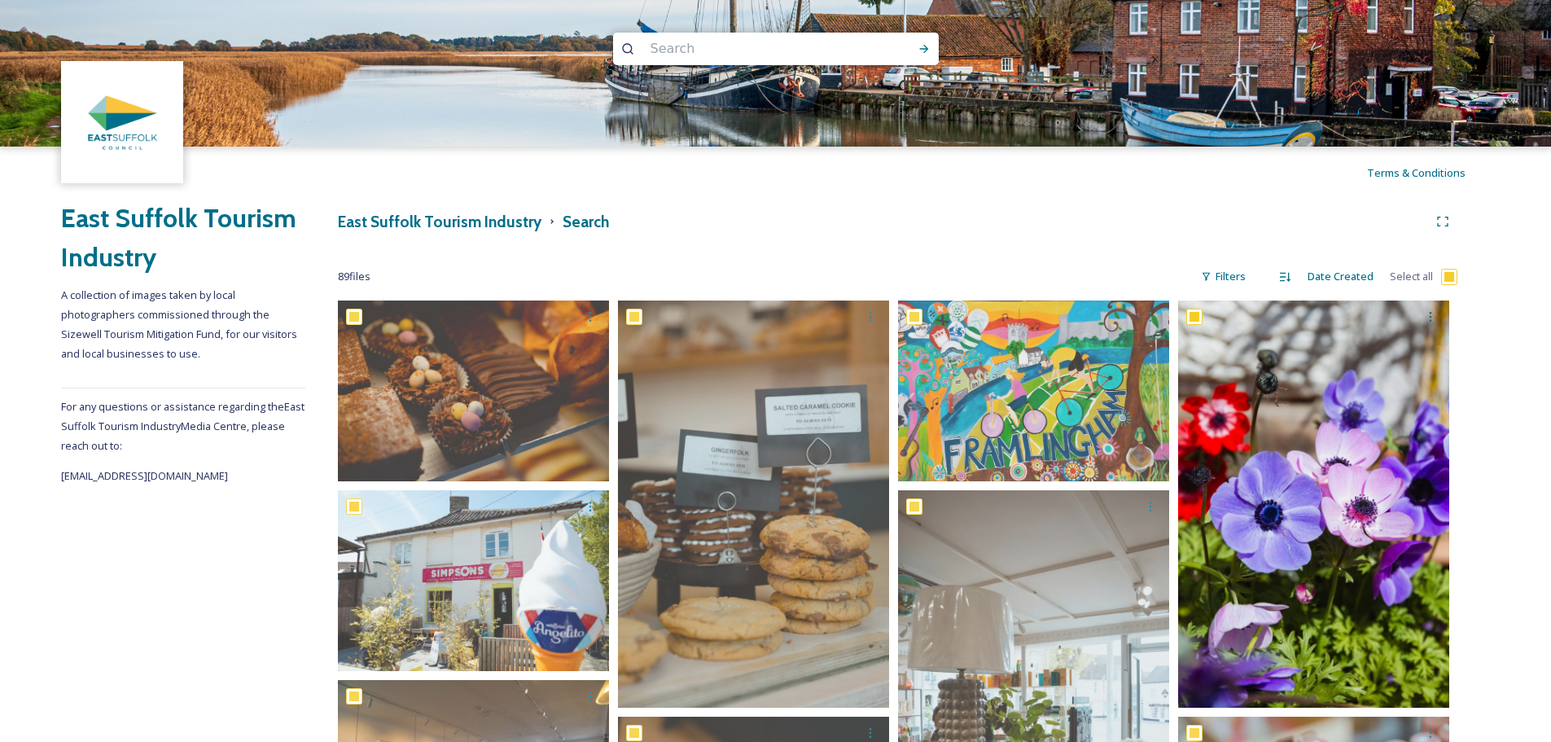
checkbox input "true"
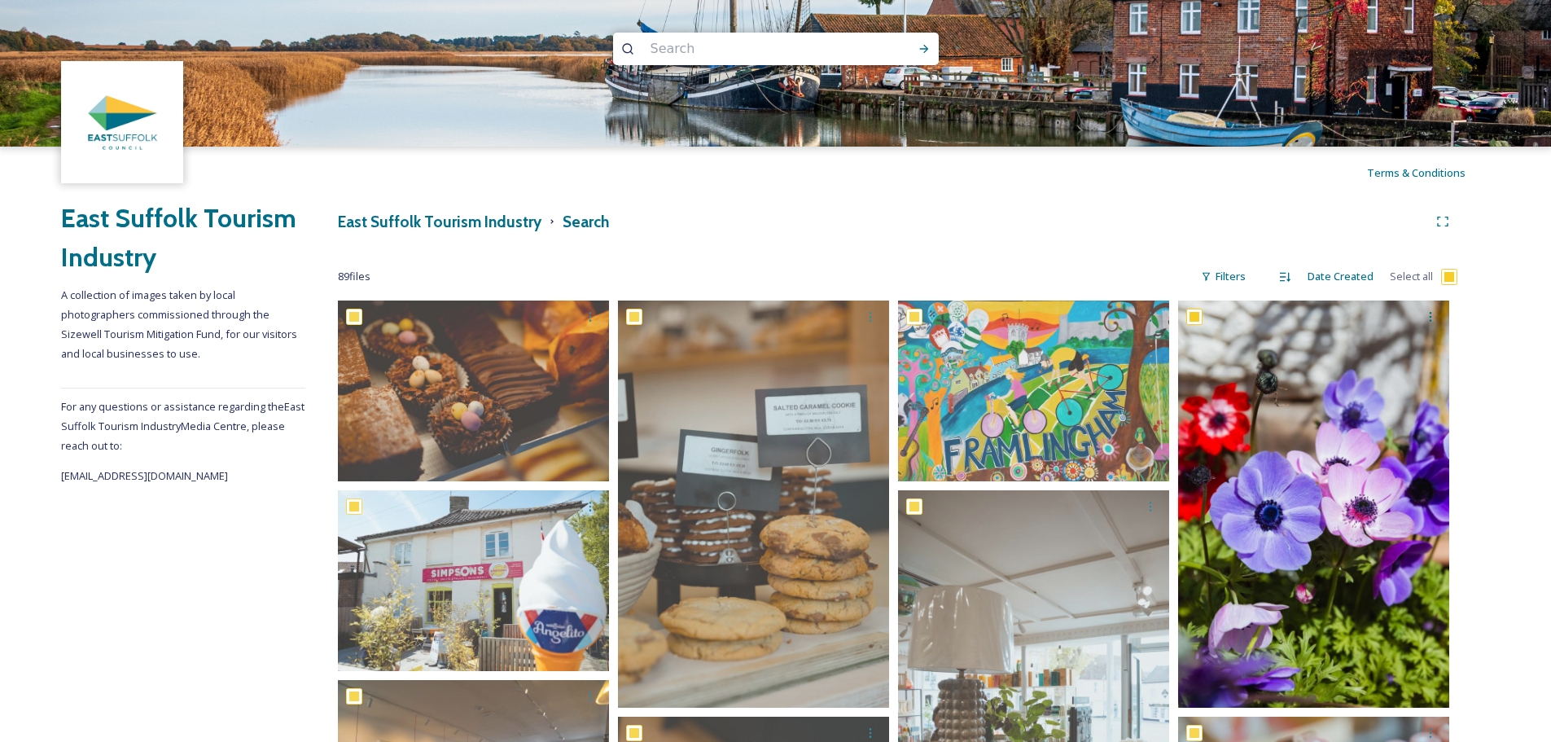
checkbox input "true"
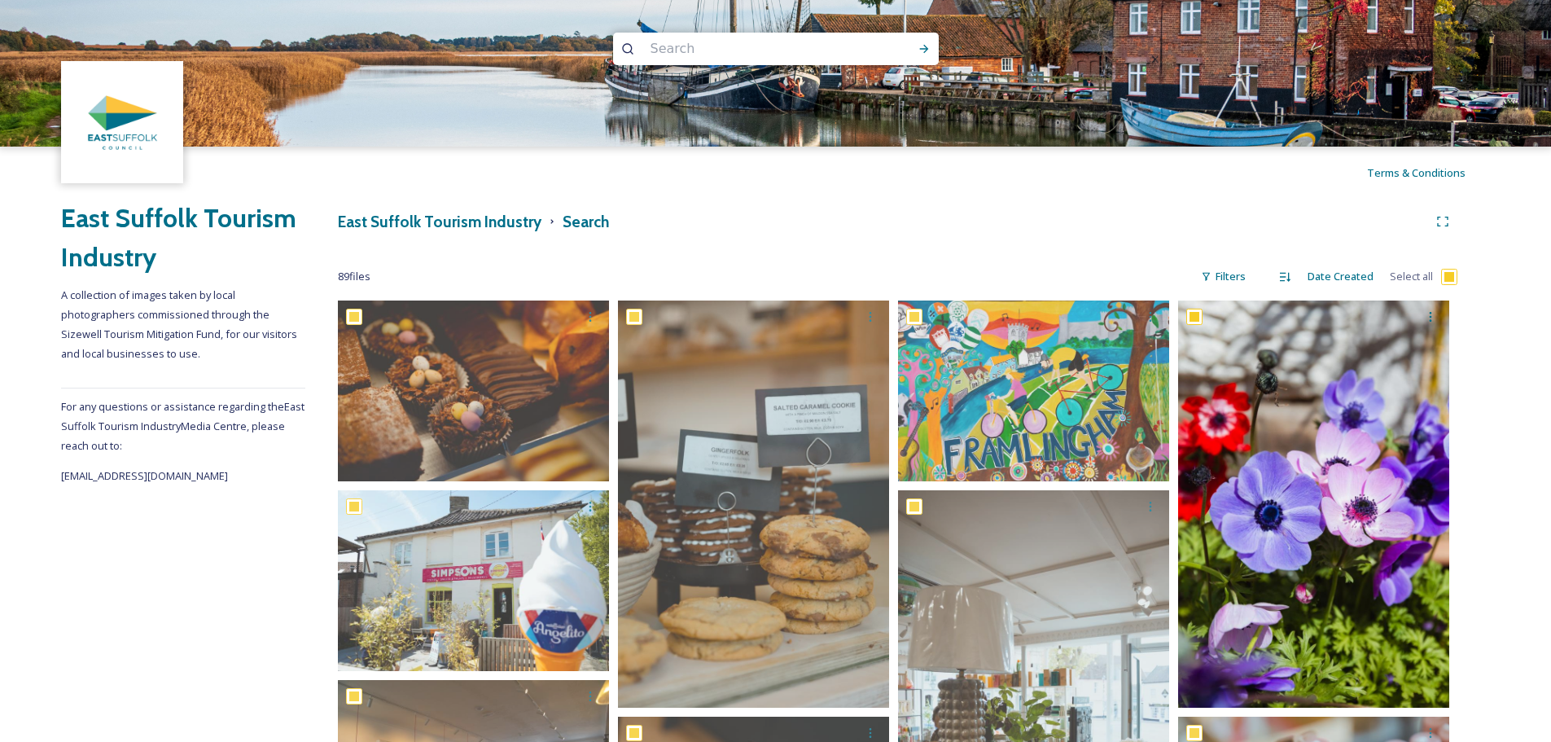
checkbox input "true"
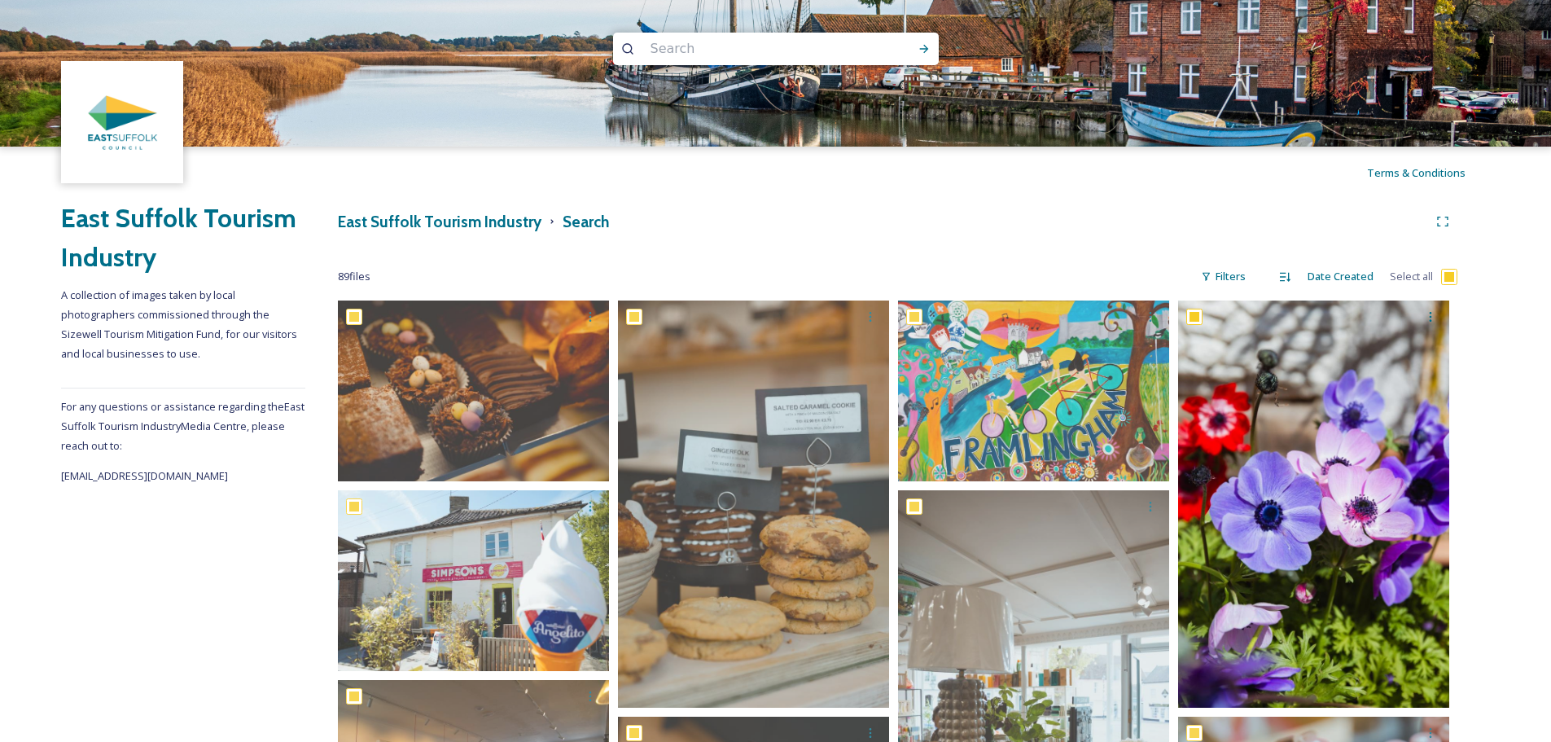
checkbox input "true"
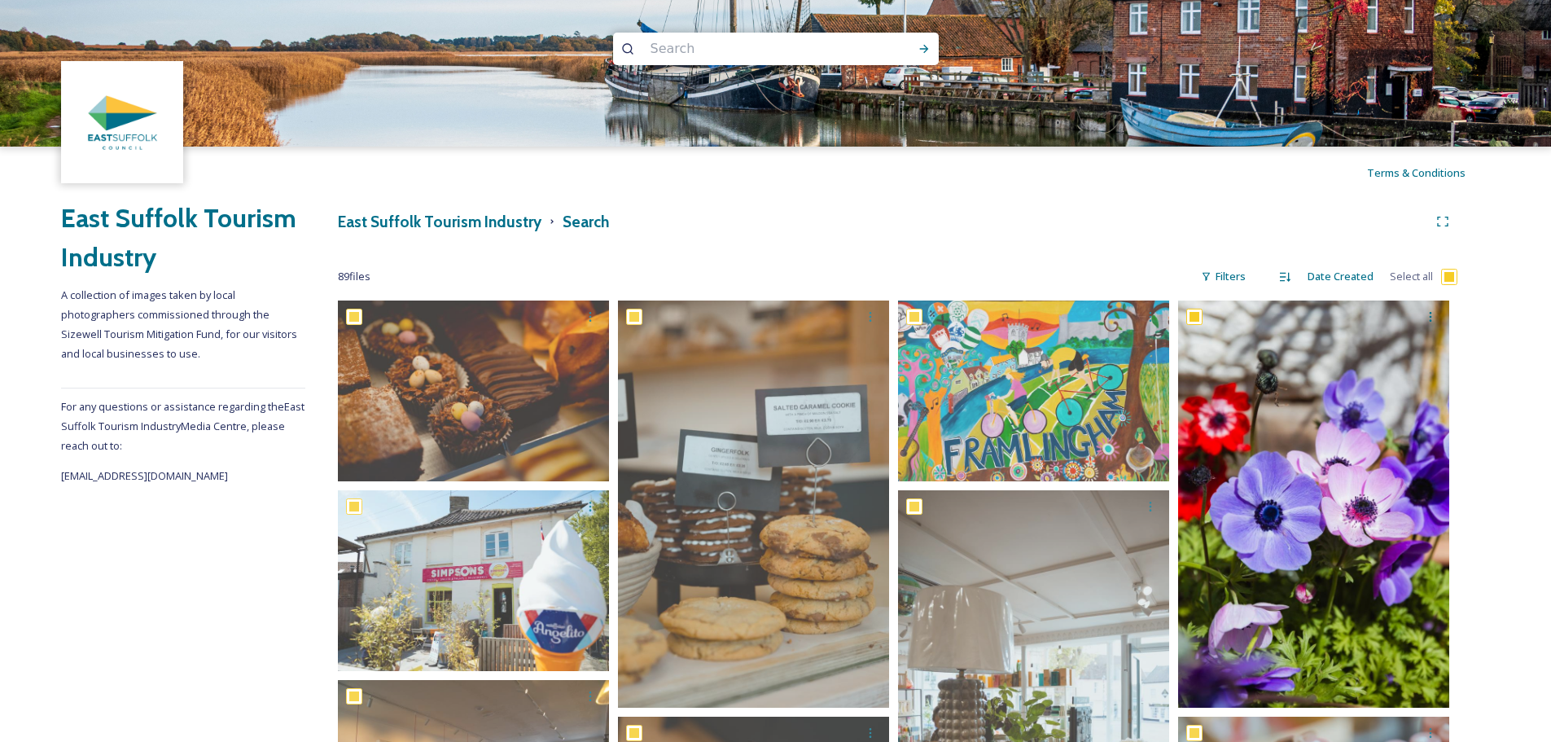
checkbox input "true"
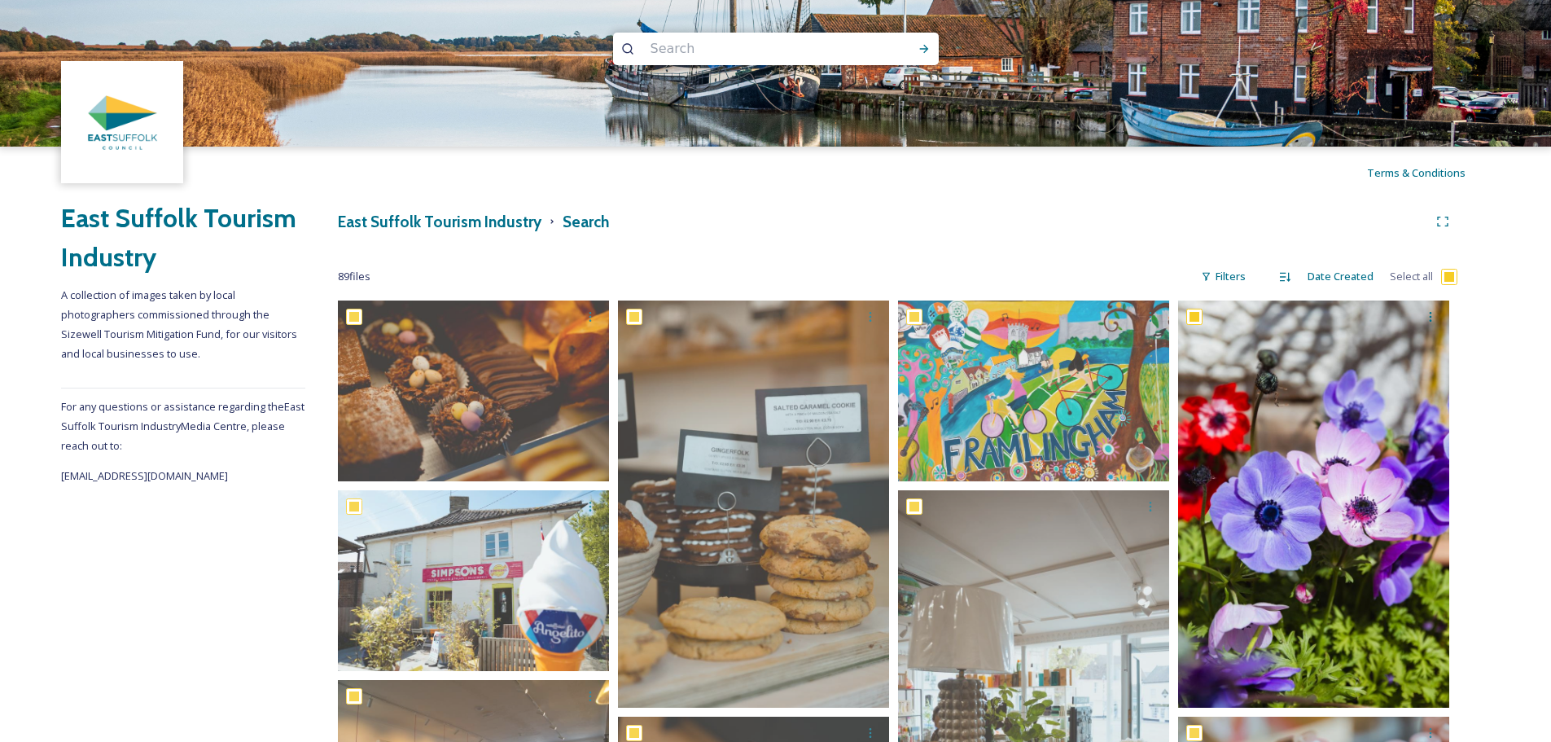
checkbox input "true"
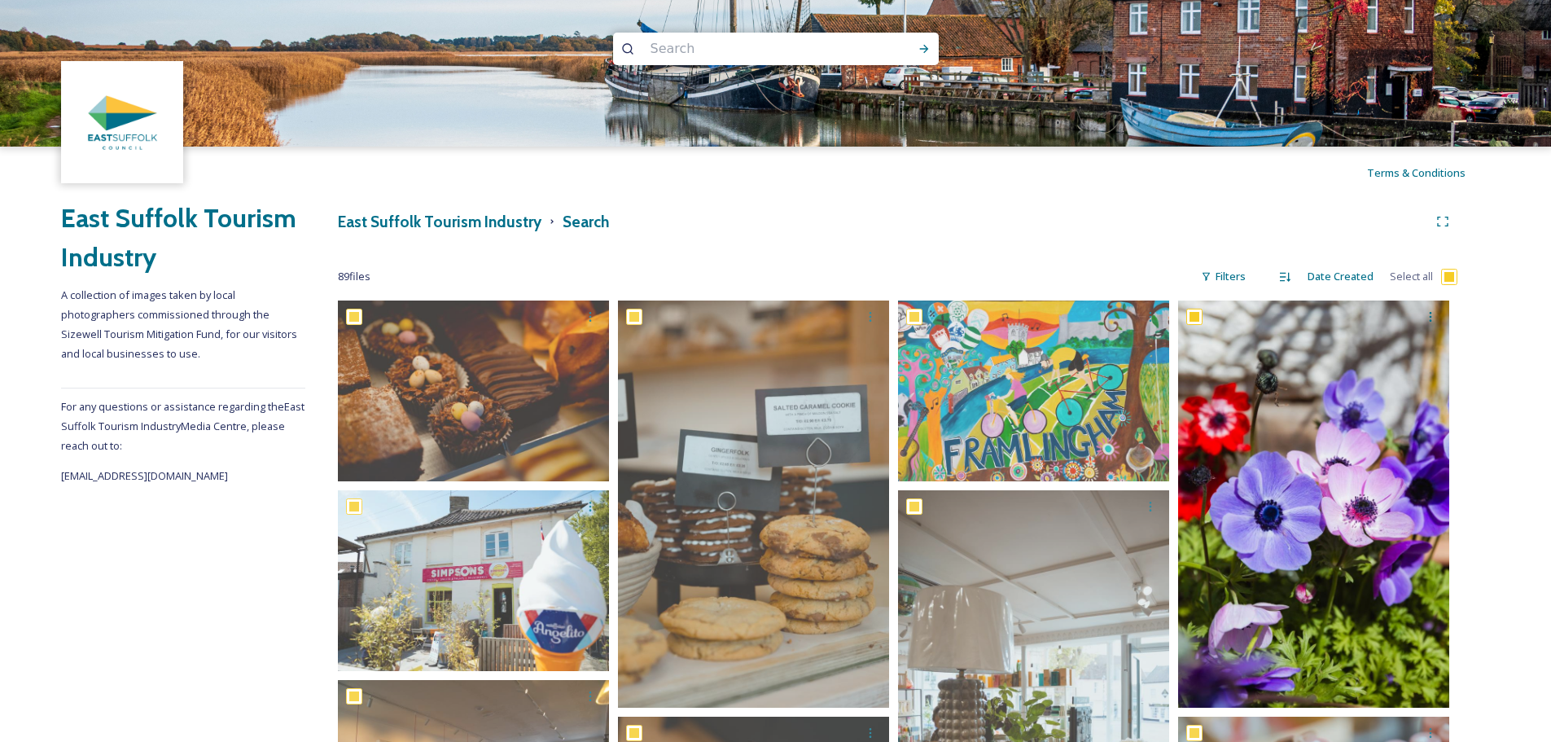
checkbox input "true"
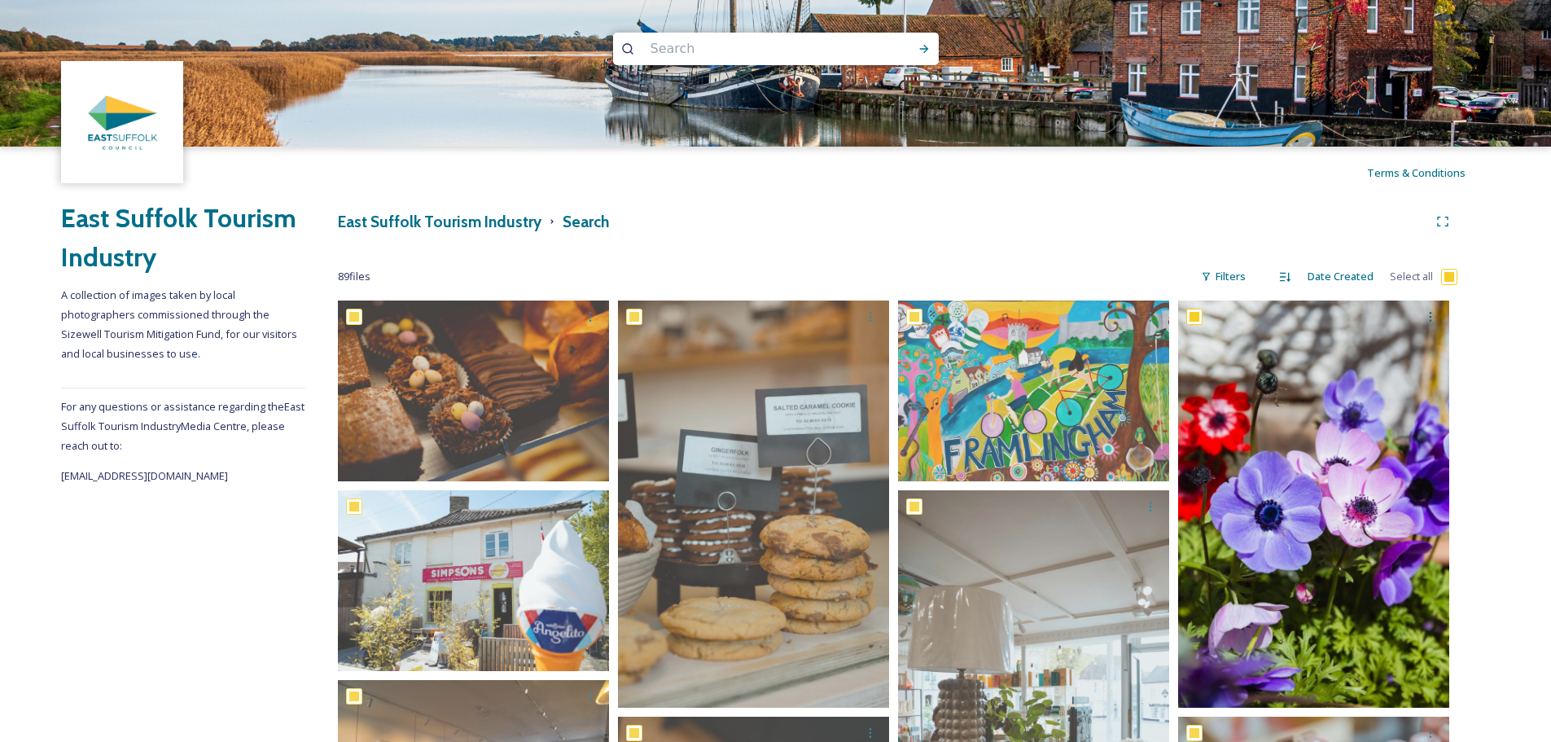
checkbox input "true"
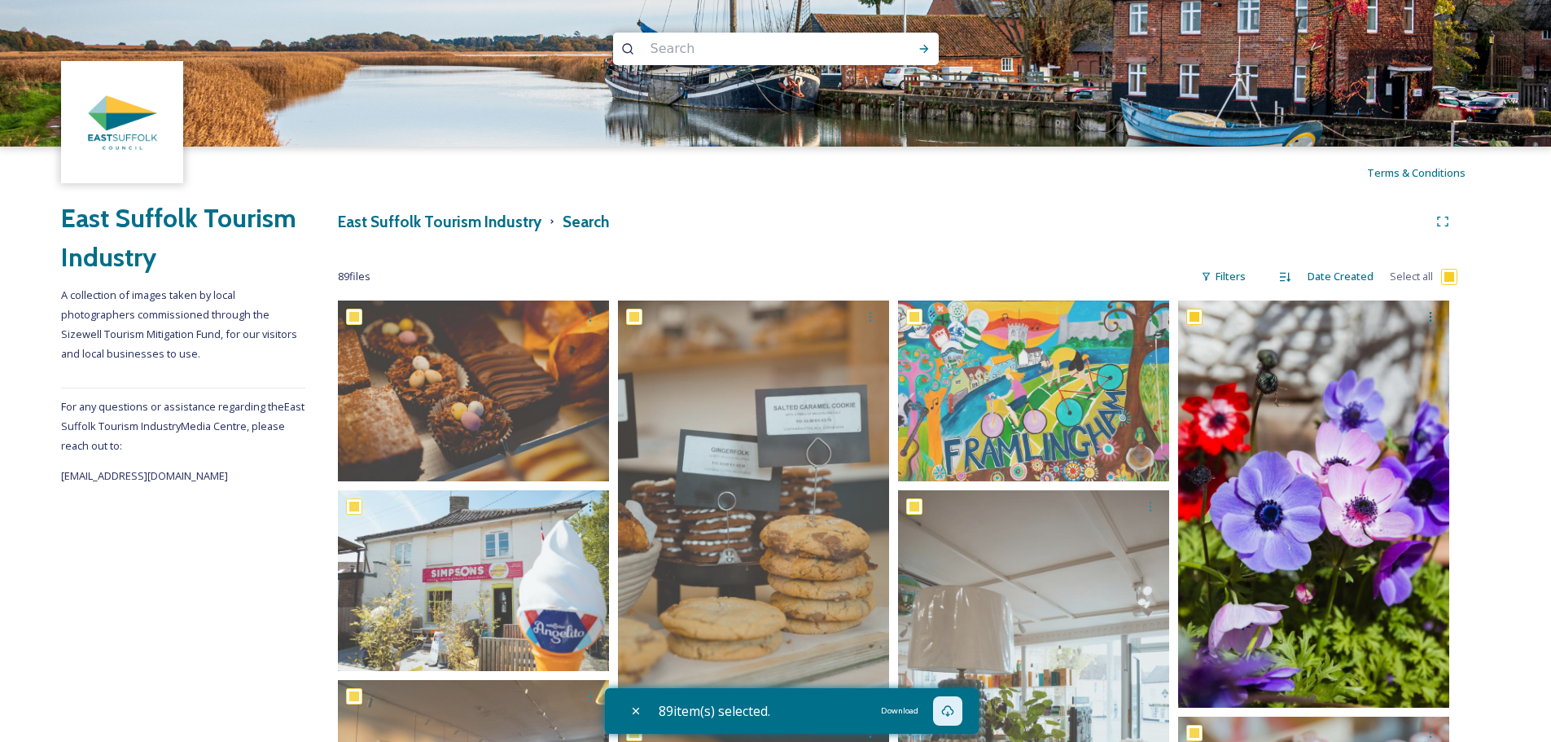
click at [953, 713] on icon at bounding box center [947, 710] width 13 height 13
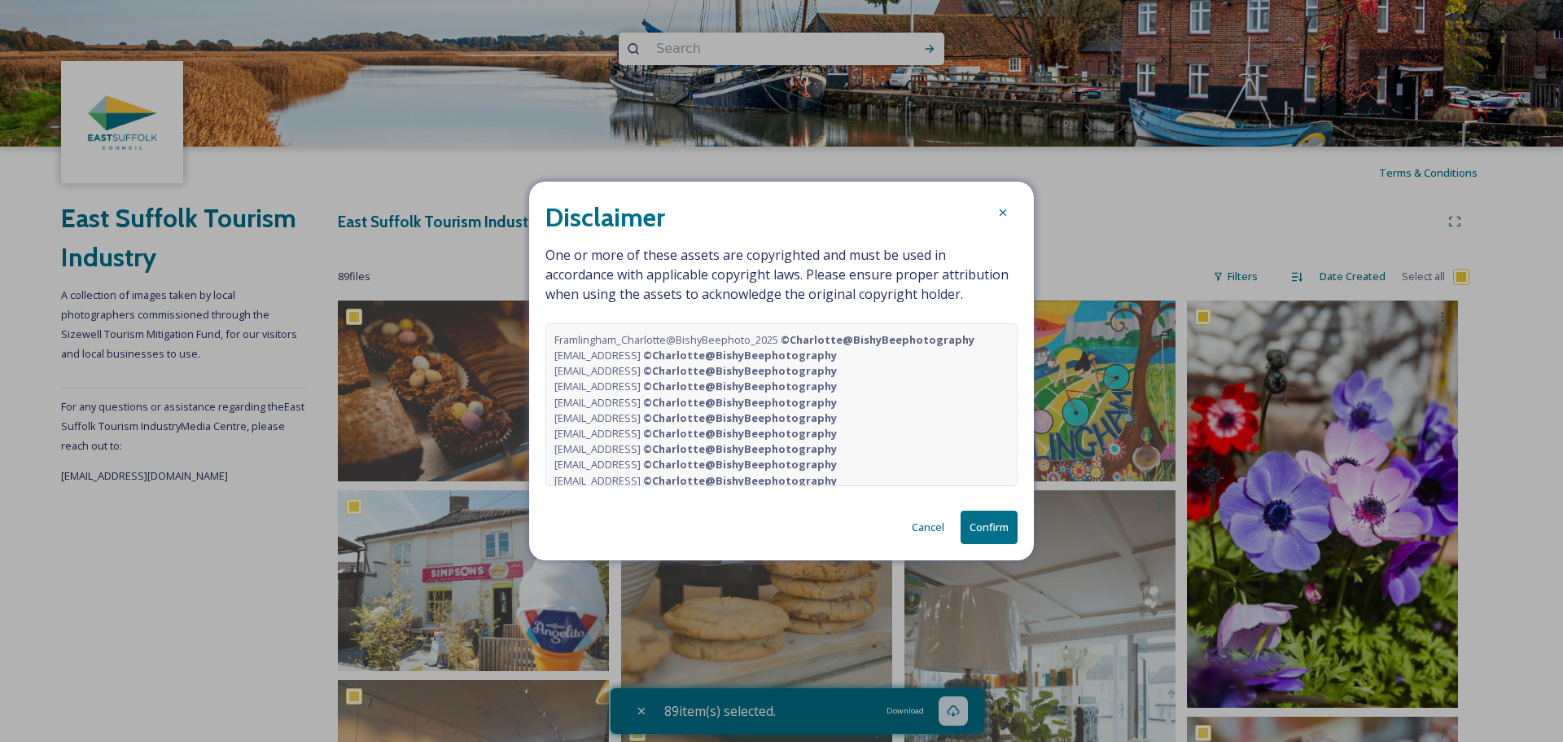
click at [997, 529] on button "Confirm" at bounding box center [989, 527] width 57 height 33
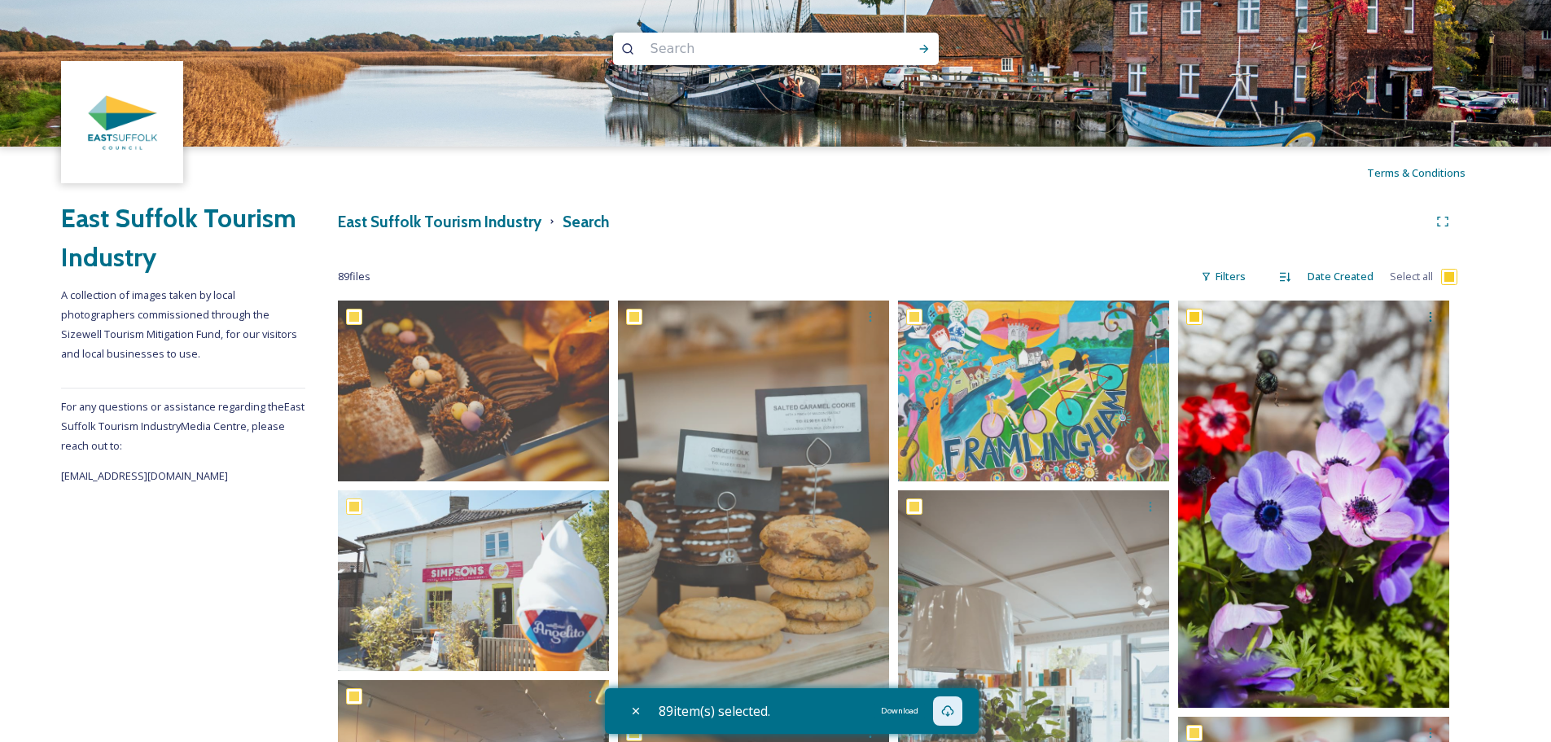
click at [954, 716] on icon at bounding box center [947, 710] width 13 height 13
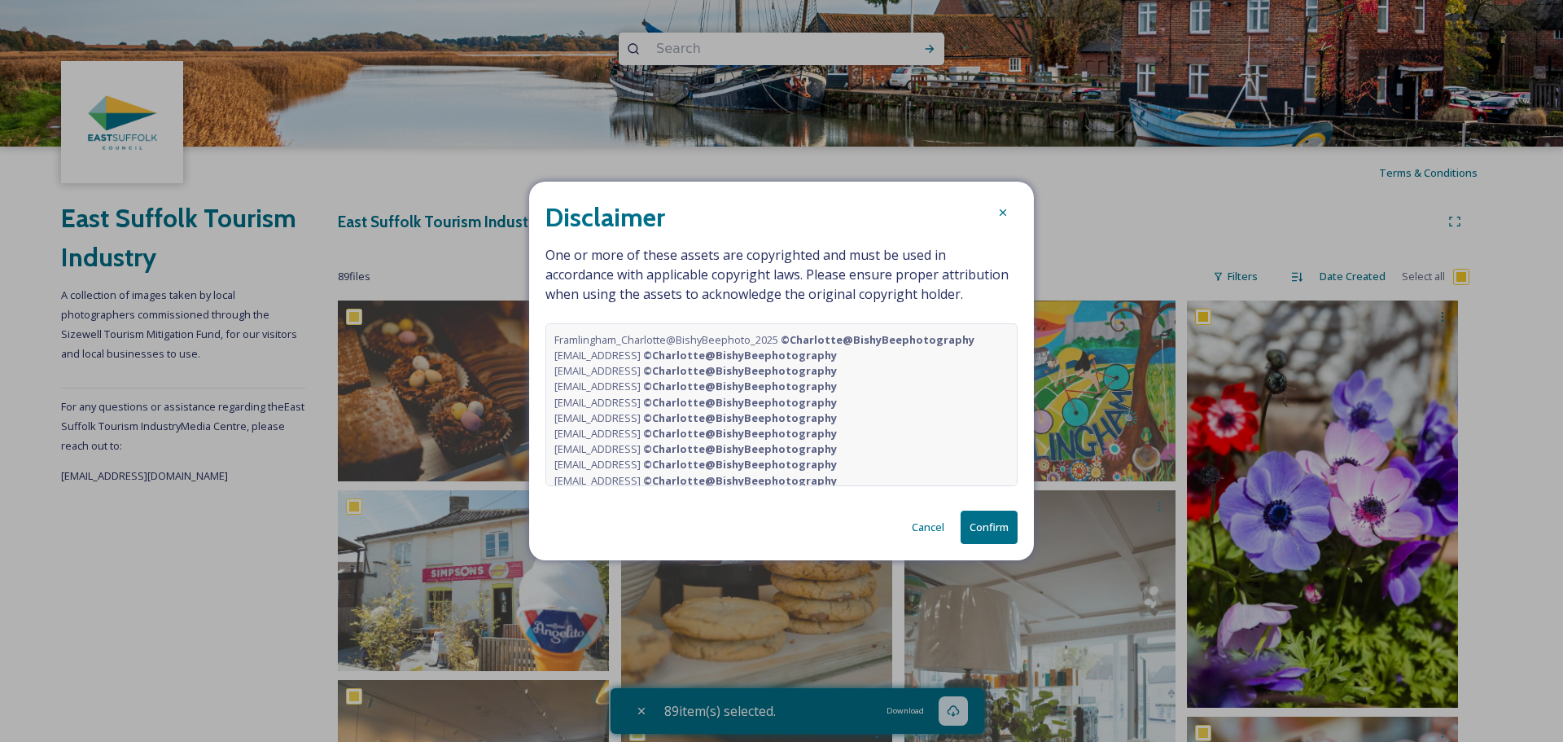
click at [988, 528] on button "Confirm" at bounding box center [989, 527] width 57 height 33
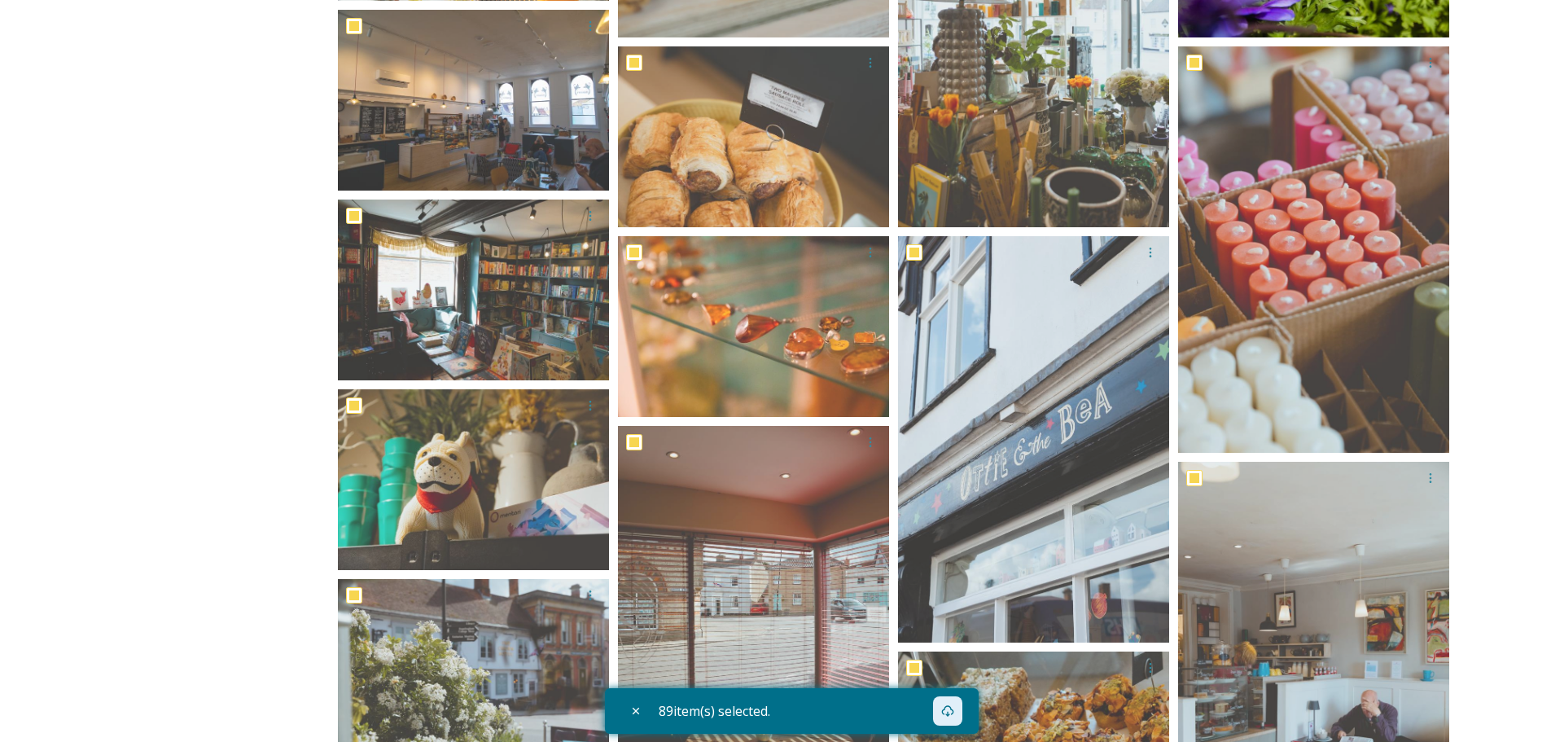
scroll to position [733, 0]
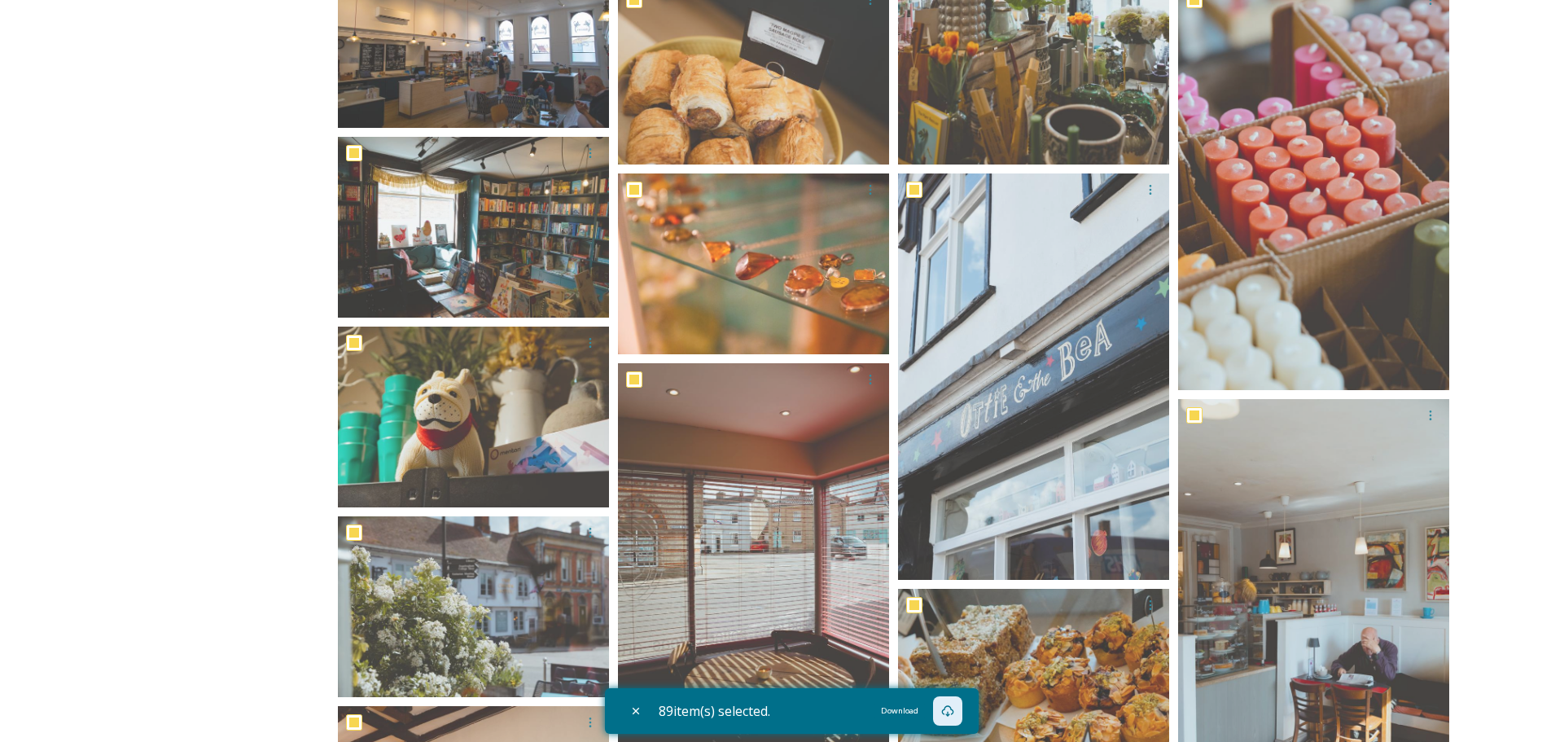
click at [949, 711] on icon at bounding box center [947, 710] width 13 height 13
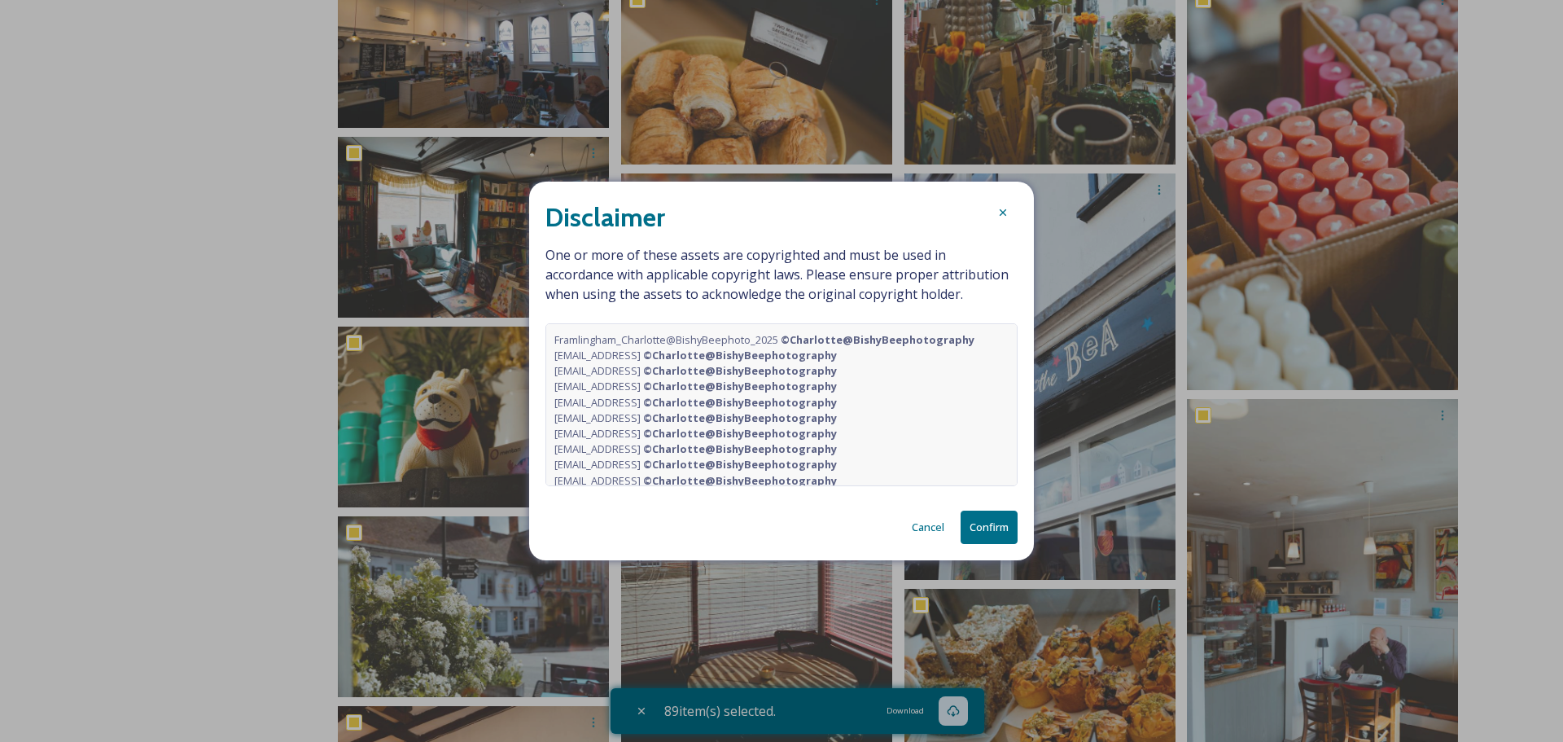
click at [984, 529] on button "Confirm" at bounding box center [989, 527] width 57 height 33
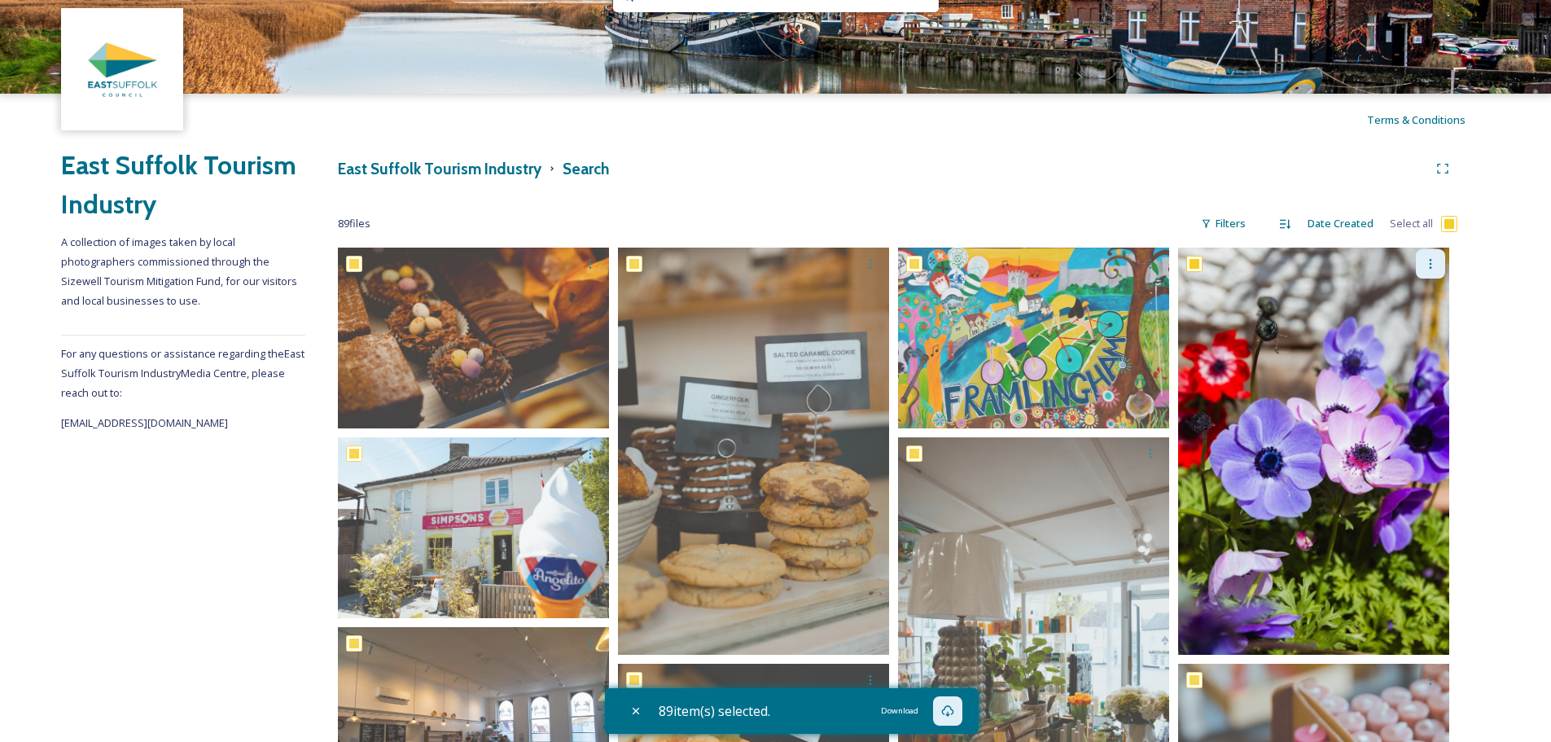
scroll to position [81, 0]
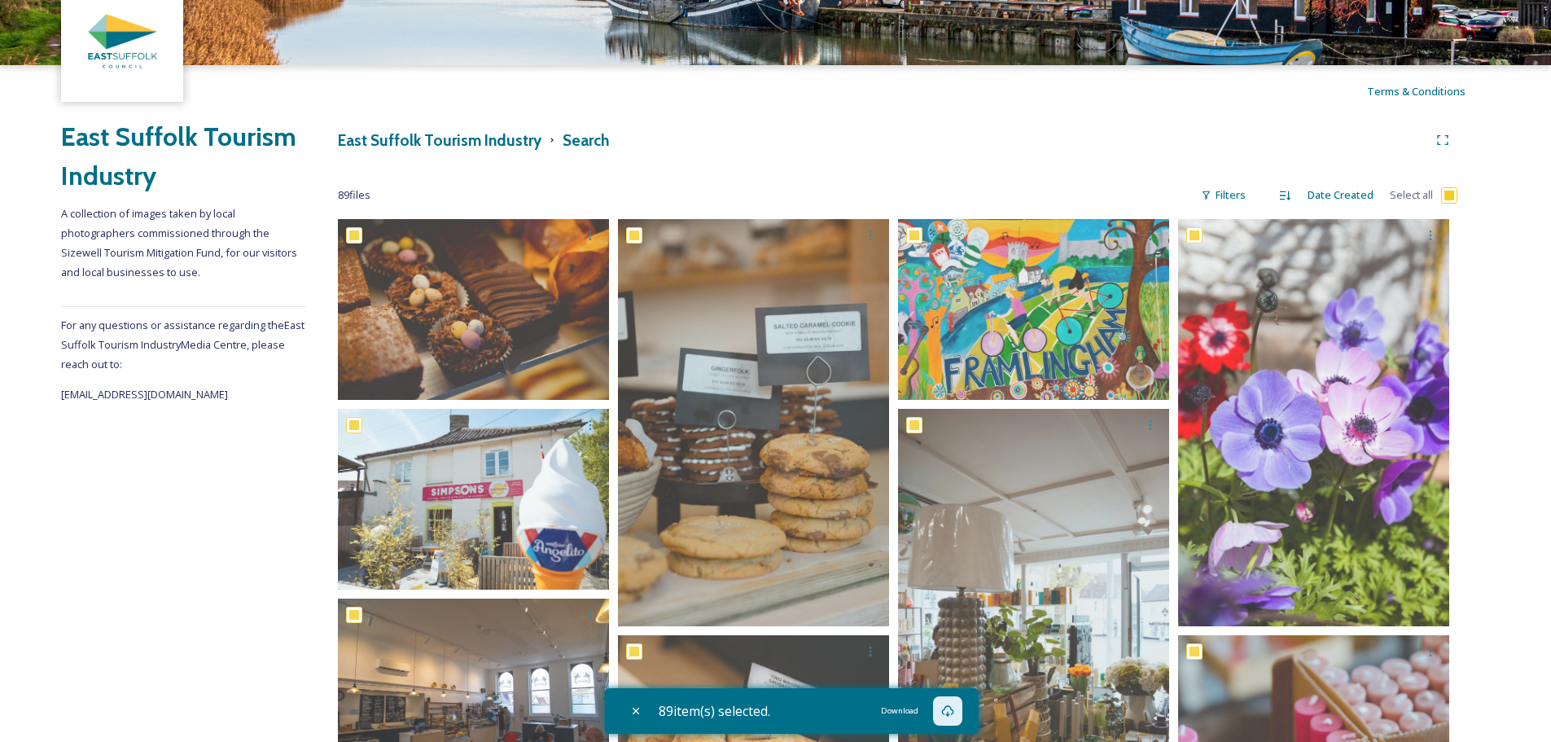
click at [1453, 187] on input "checkbox" at bounding box center [1449, 195] width 16 height 16
checkbox input "false"
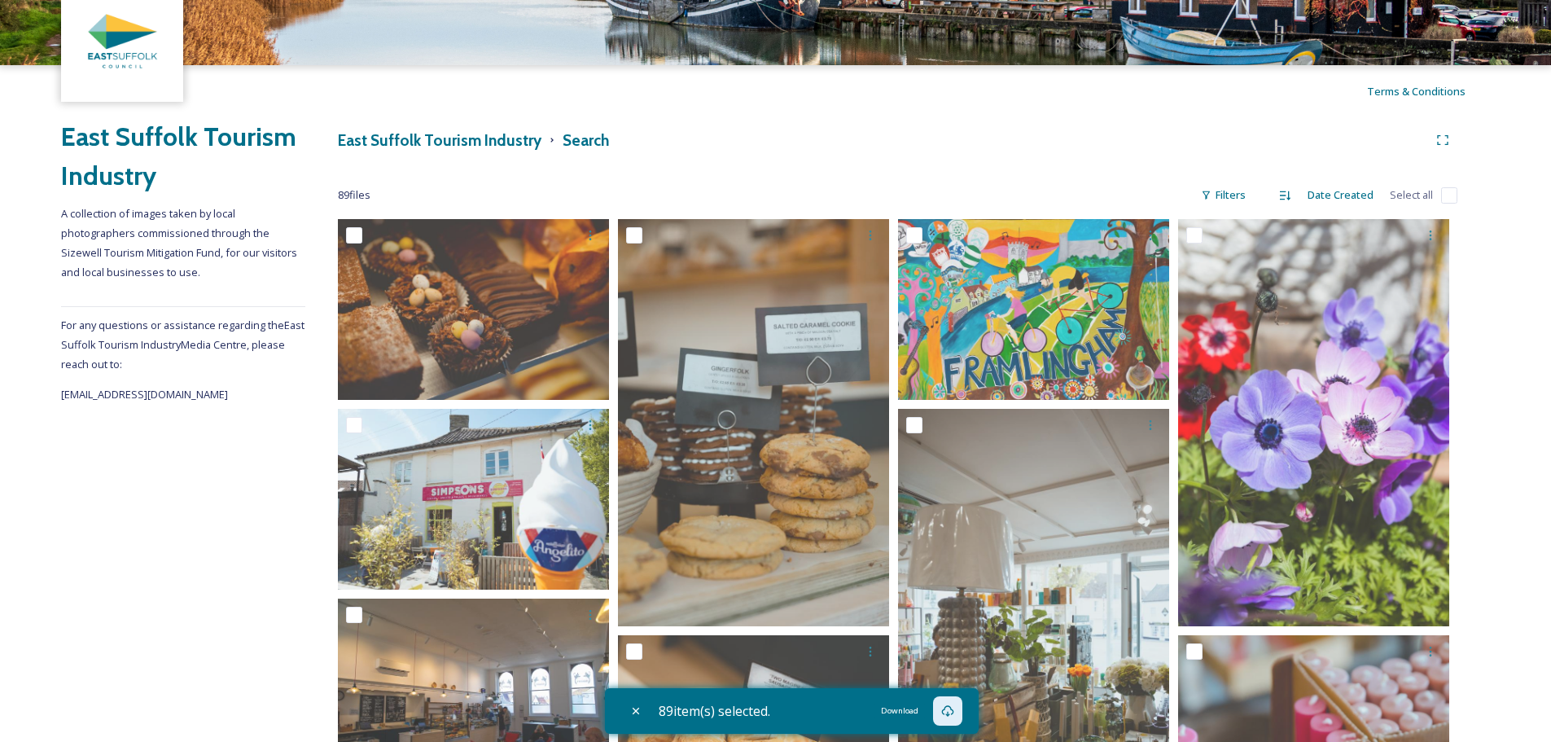
checkbox input "false"
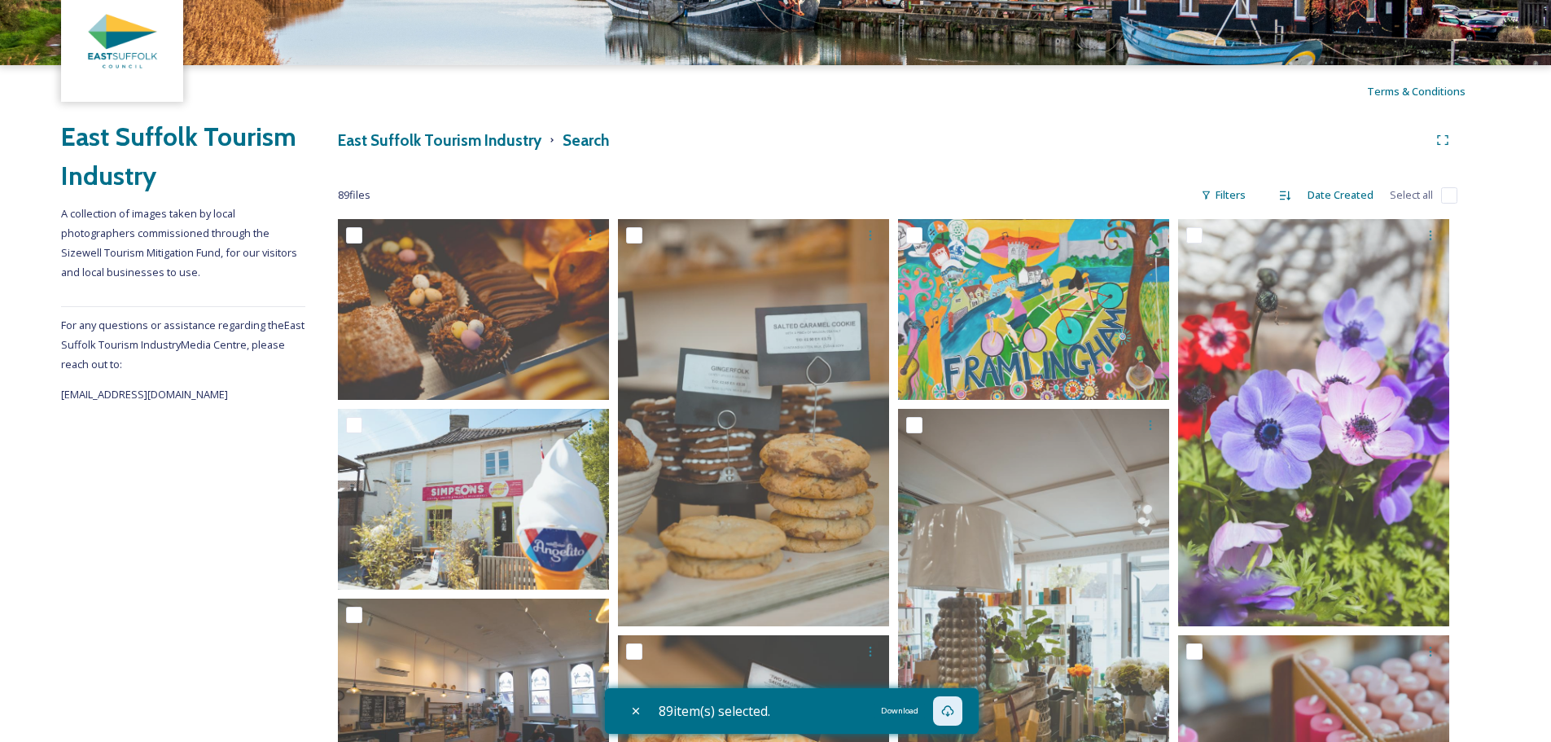
checkbox input "false"
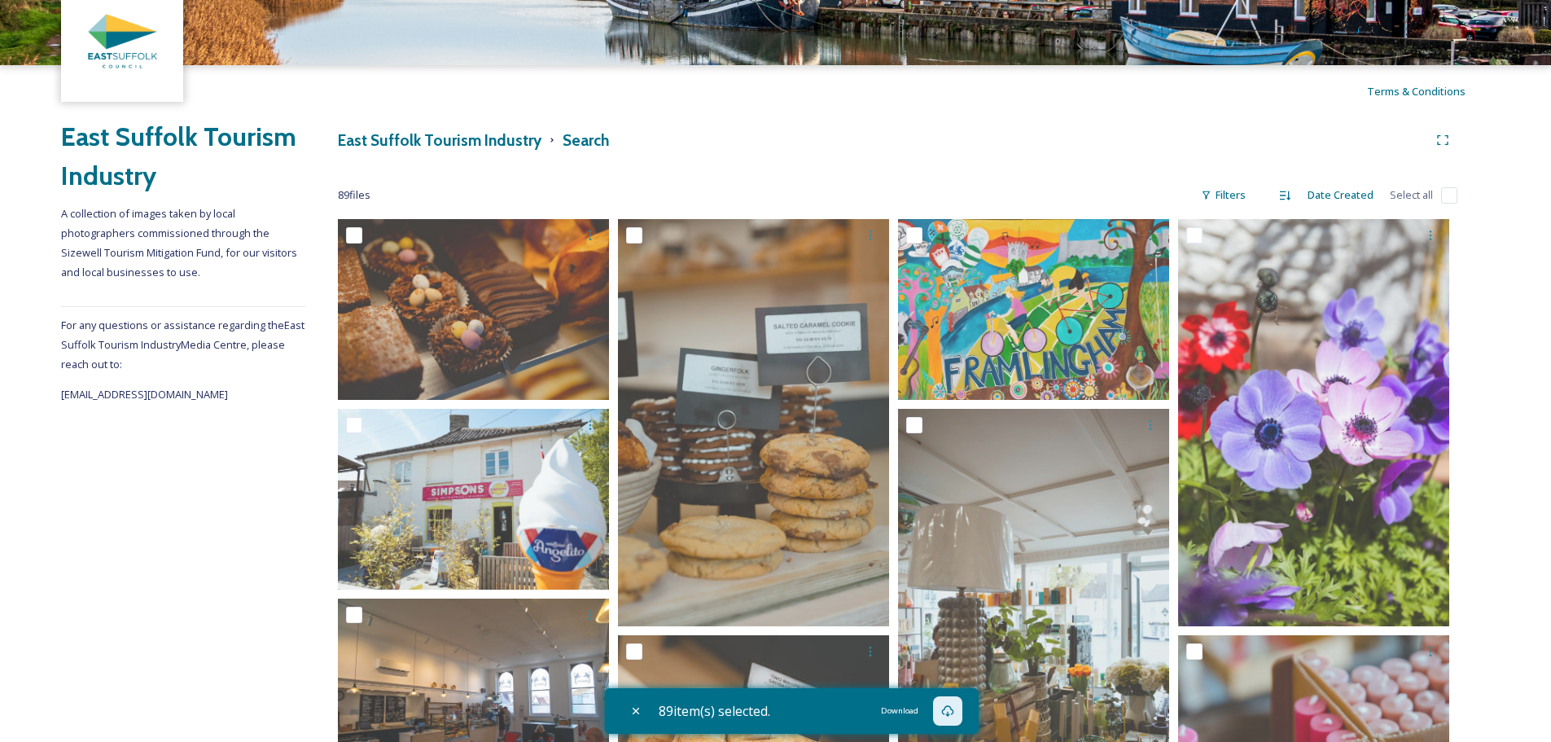
checkbox input "false"
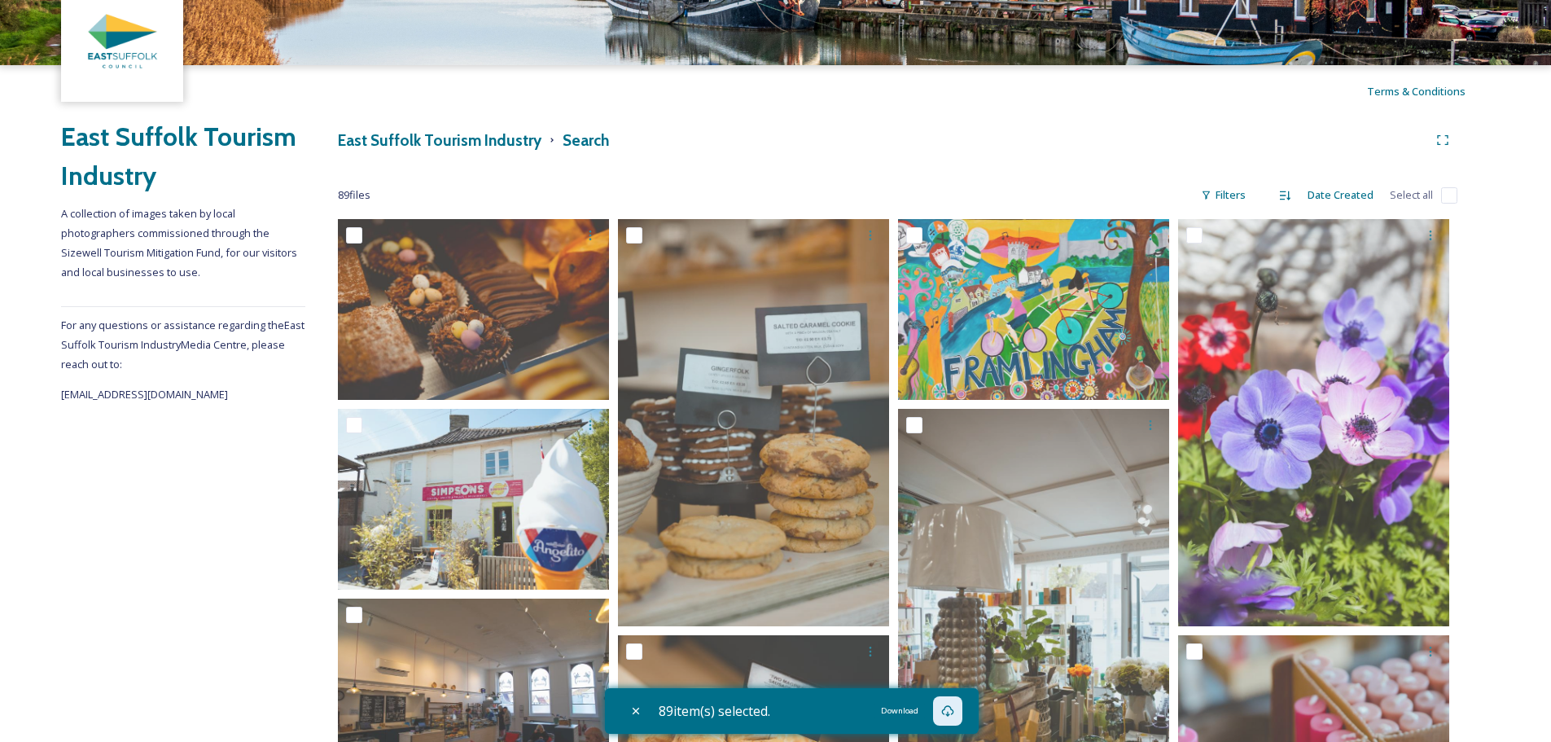
checkbox input "false"
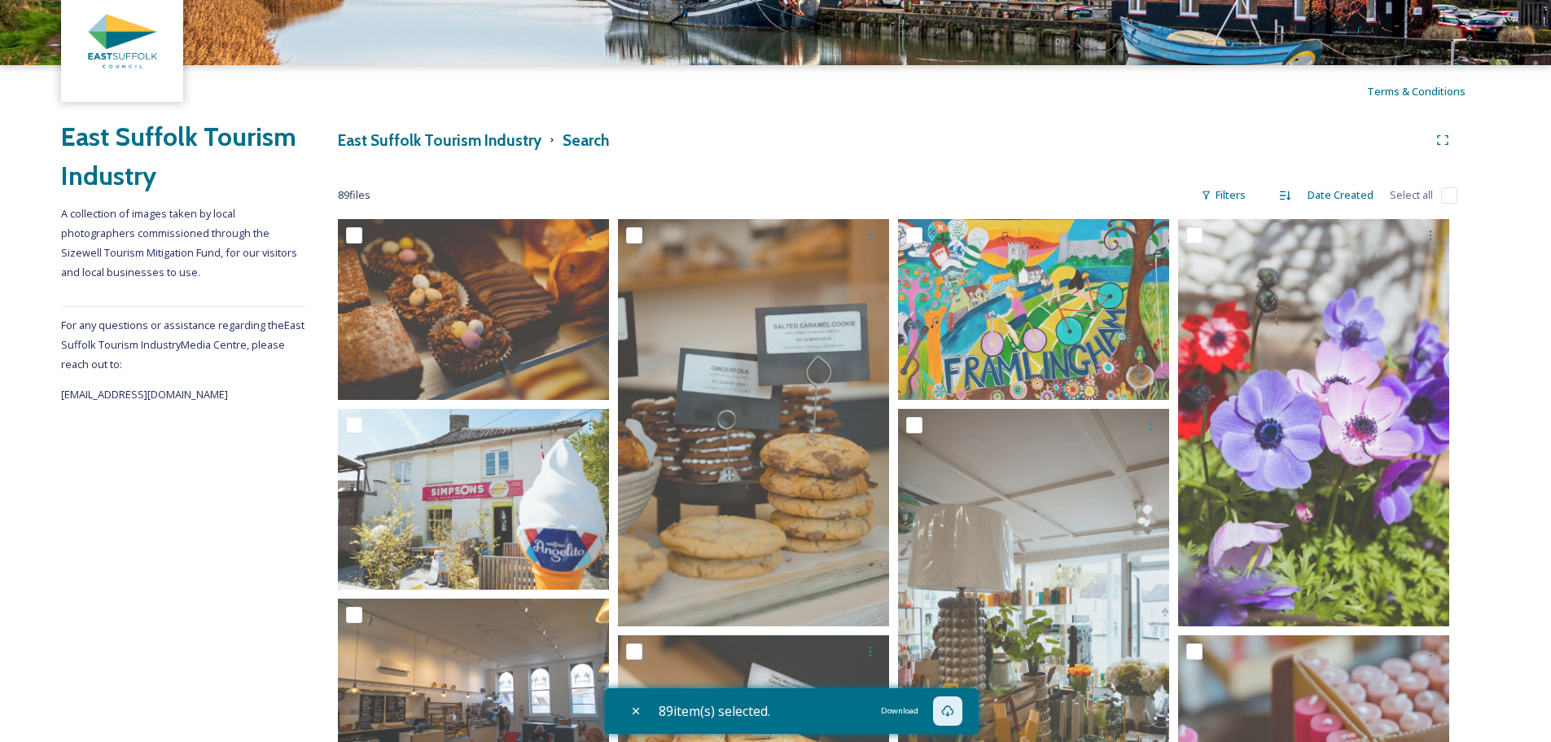
checkbox input "false"
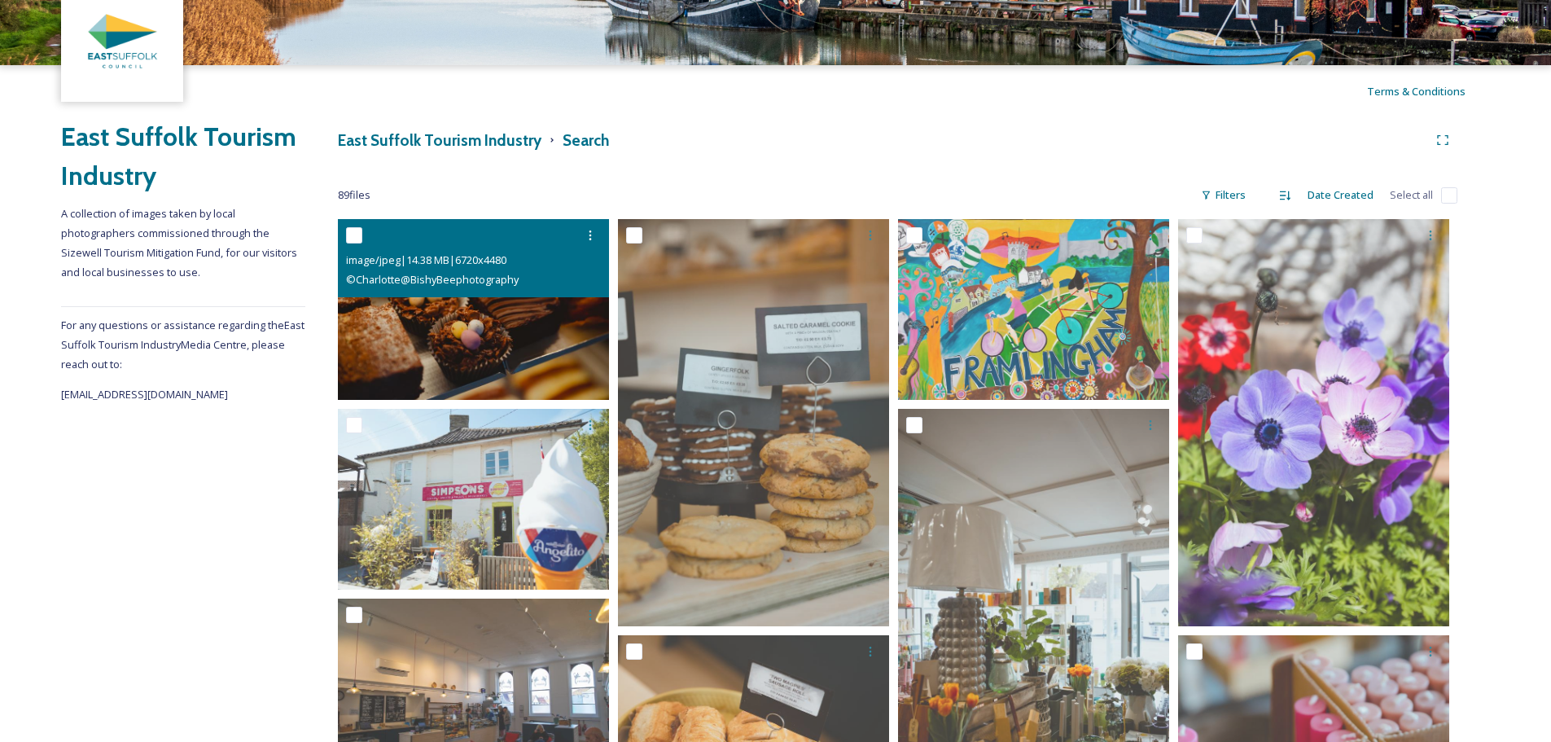
click at [353, 232] on input "checkbox" at bounding box center [354, 235] width 16 height 16
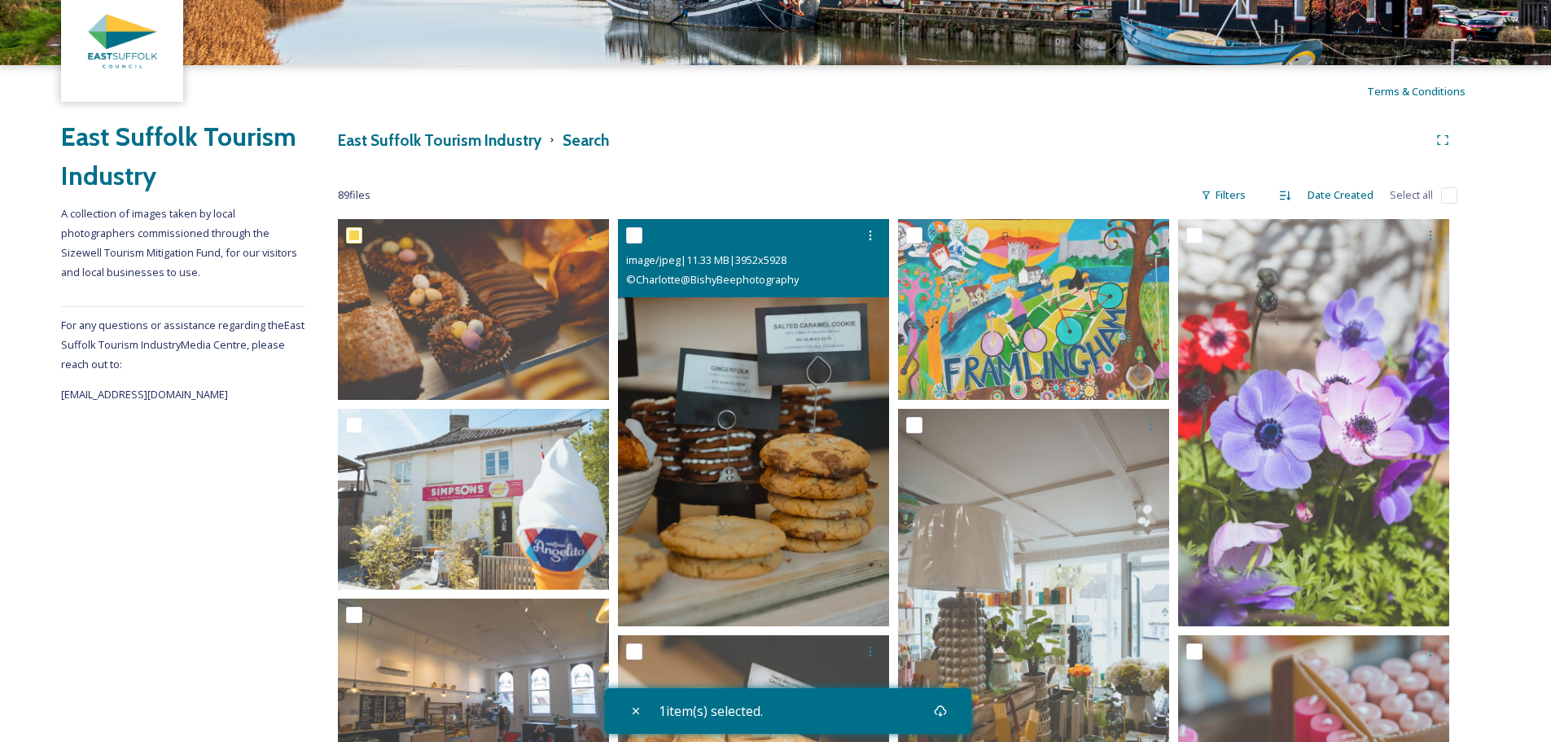
click at [635, 239] on input "checkbox" at bounding box center [634, 235] width 16 height 16
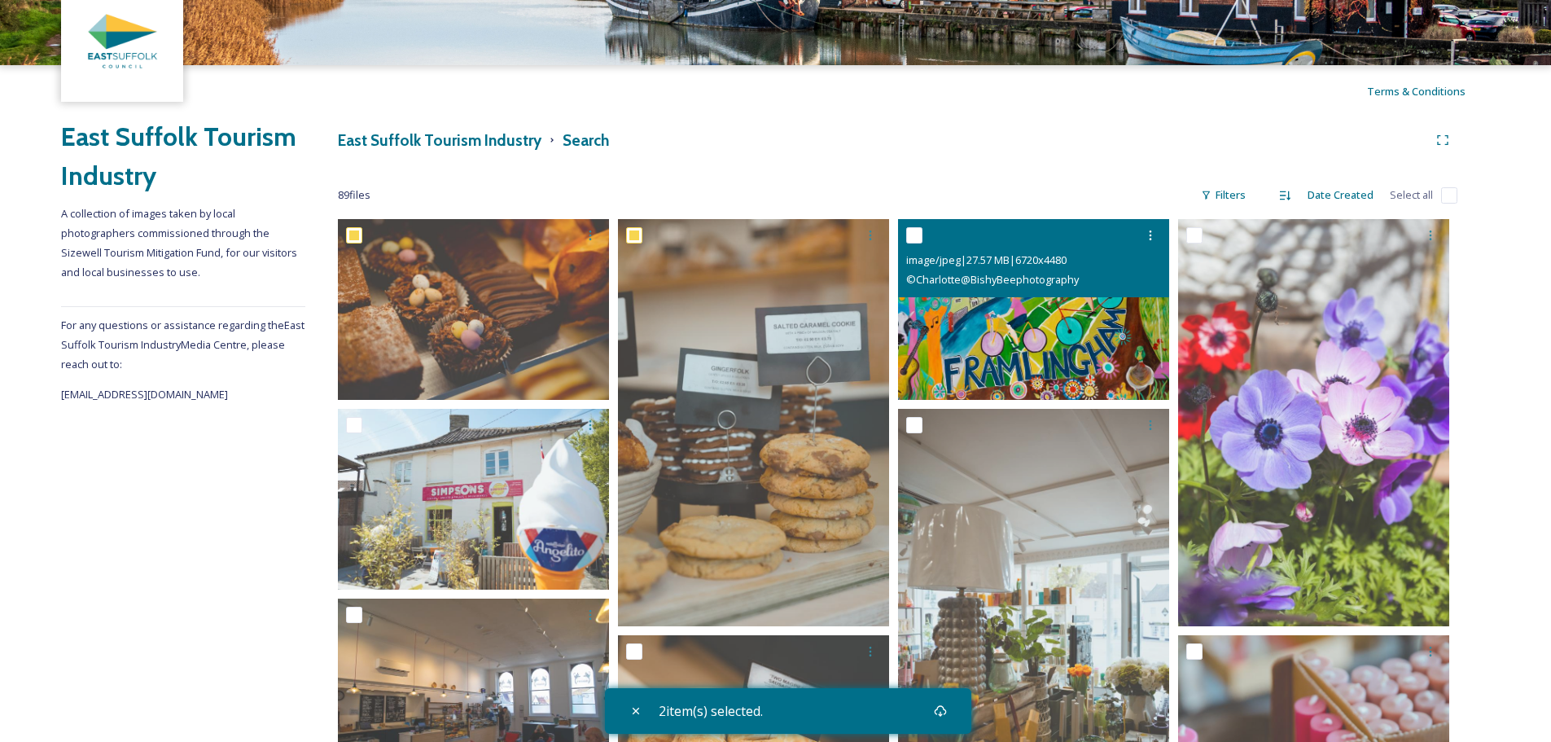
click at [918, 230] on input "checkbox" at bounding box center [914, 235] width 16 height 16
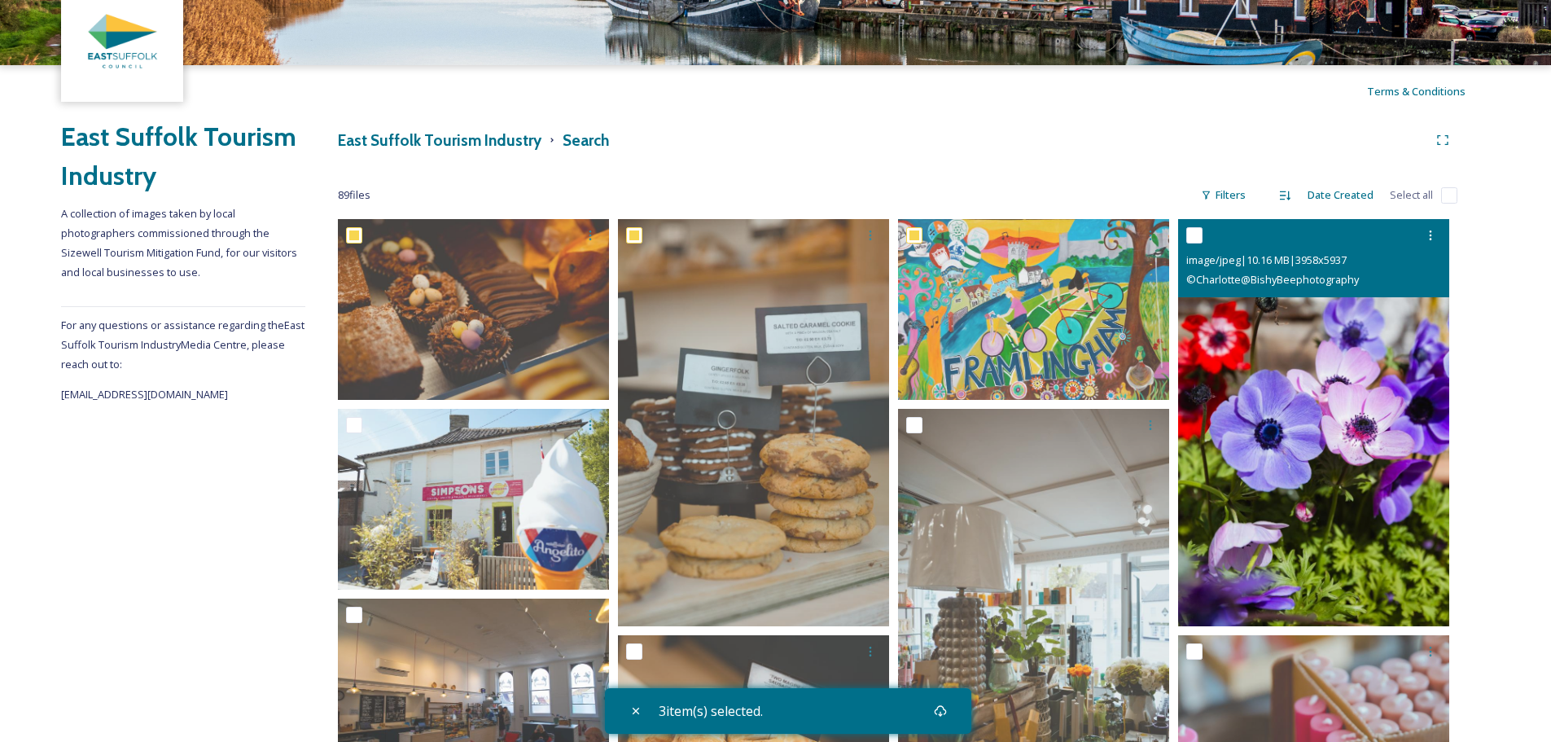
click at [1195, 234] on input "checkbox" at bounding box center [1194, 235] width 16 height 16
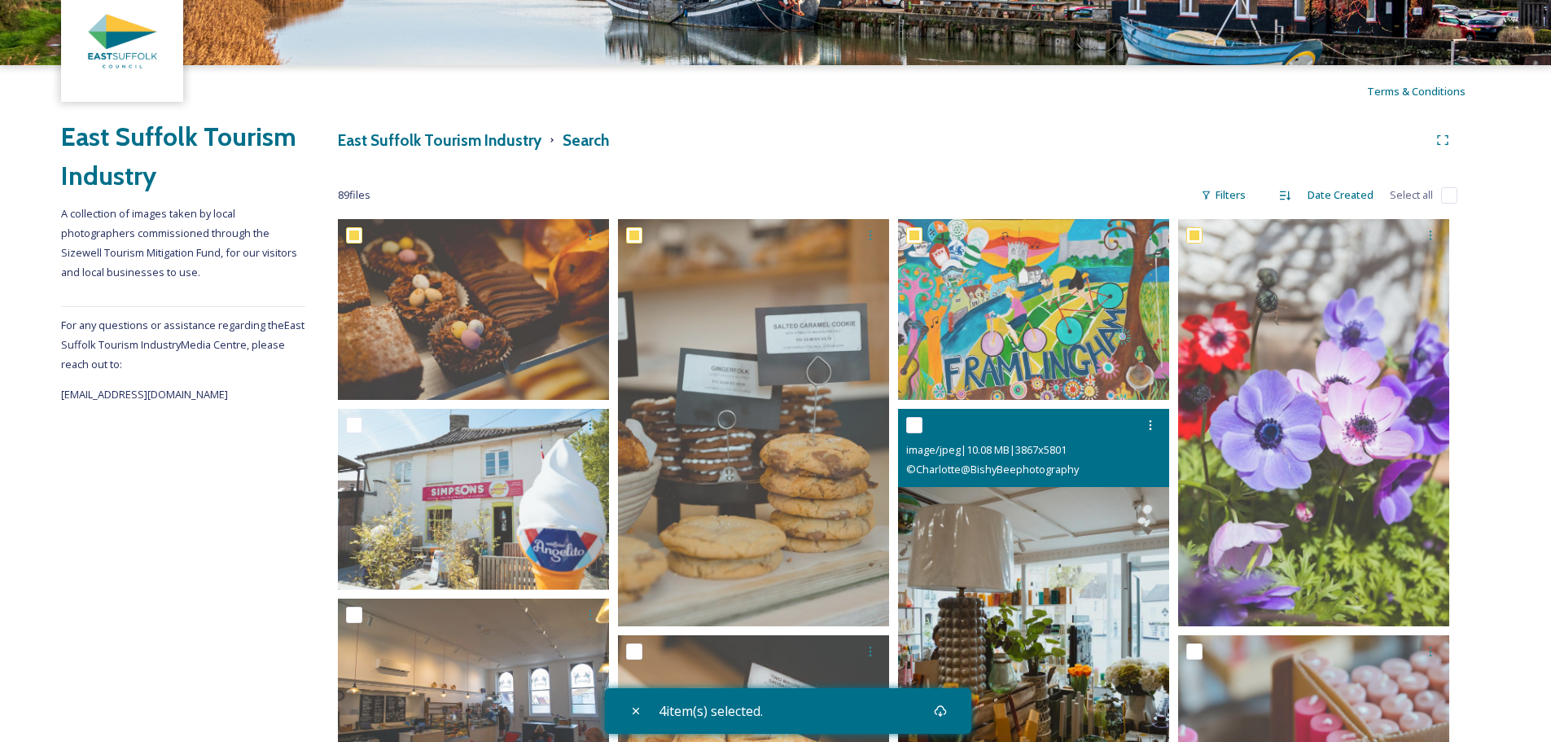
click at [912, 419] on input "checkbox" at bounding box center [914, 425] width 16 height 16
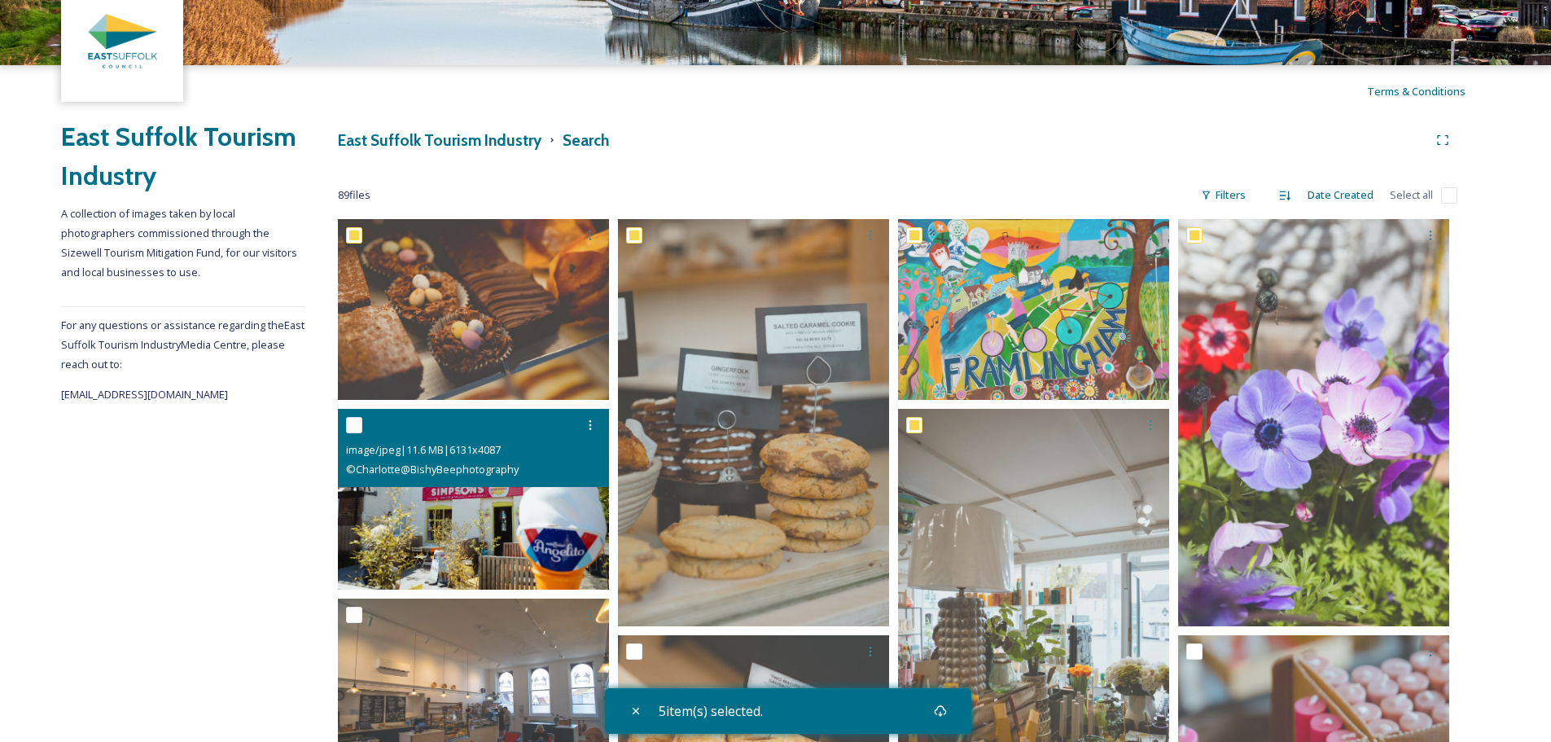
click at [353, 423] on input "checkbox" at bounding box center [354, 425] width 16 height 16
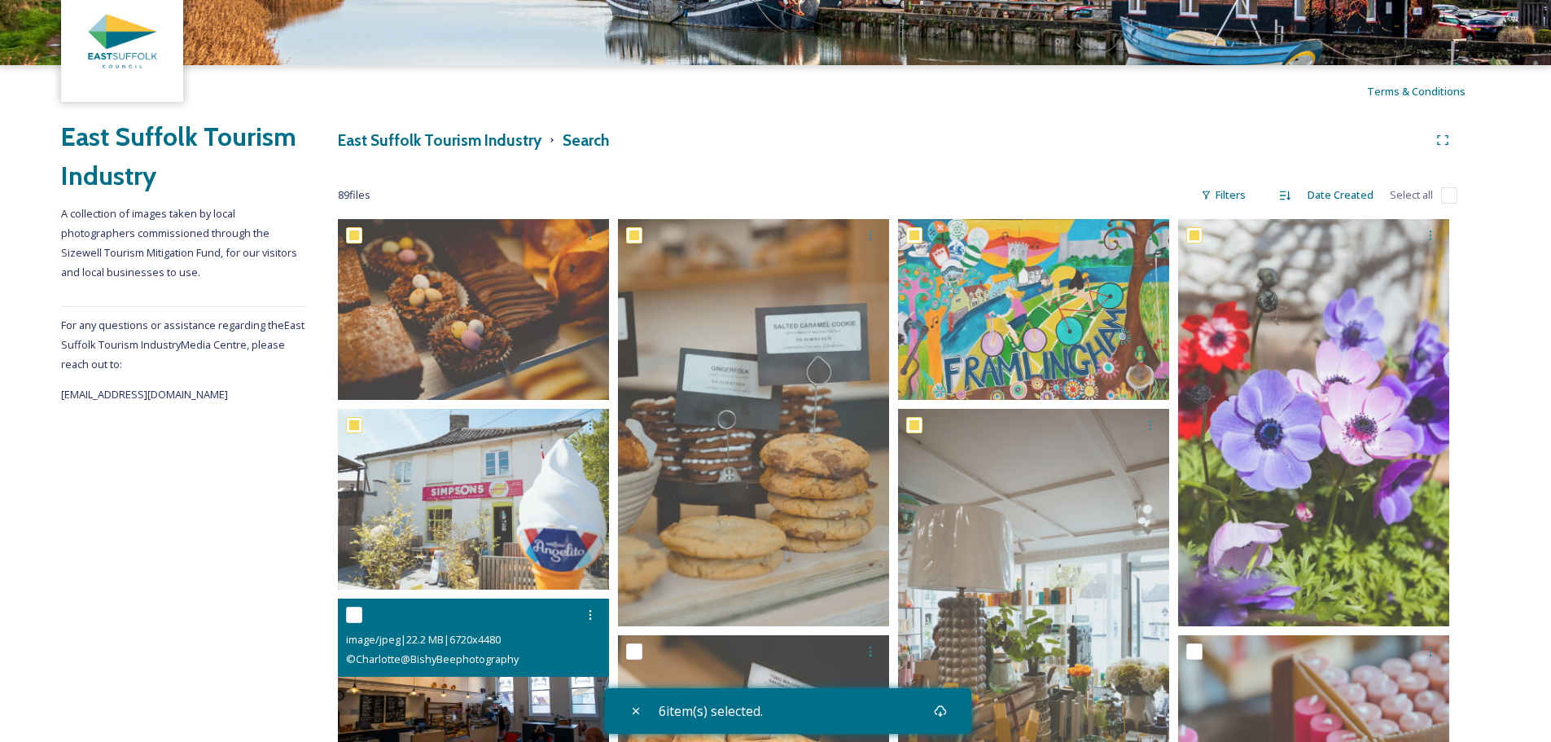
drag, startPoint x: 353, startPoint y: 619, endPoint x: 462, endPoint y: 619, distance: 109.1
click at [354, 619] on input "checkbox" at bounding box center [354, 615] width 16 height 16
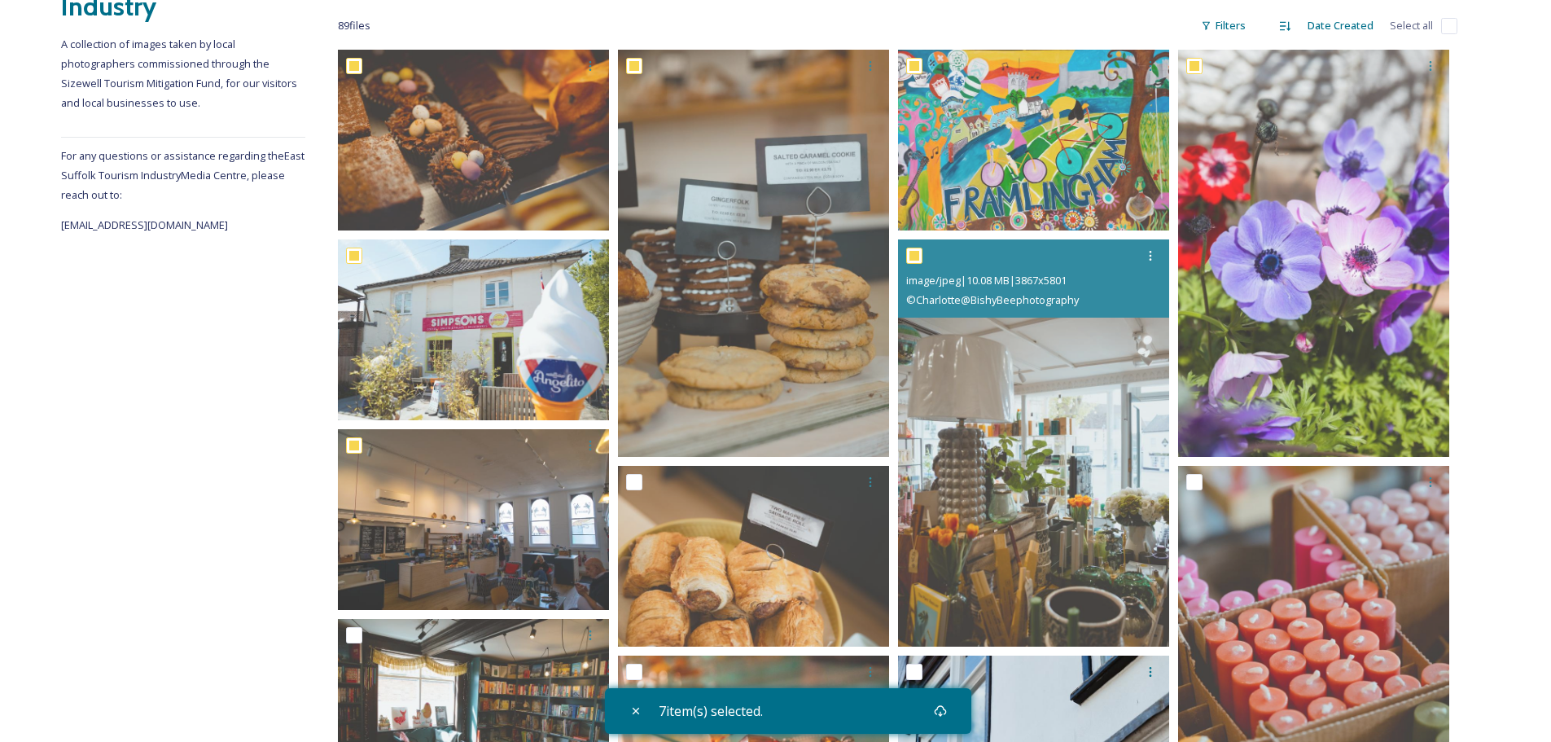
scroll to position [326, 0]
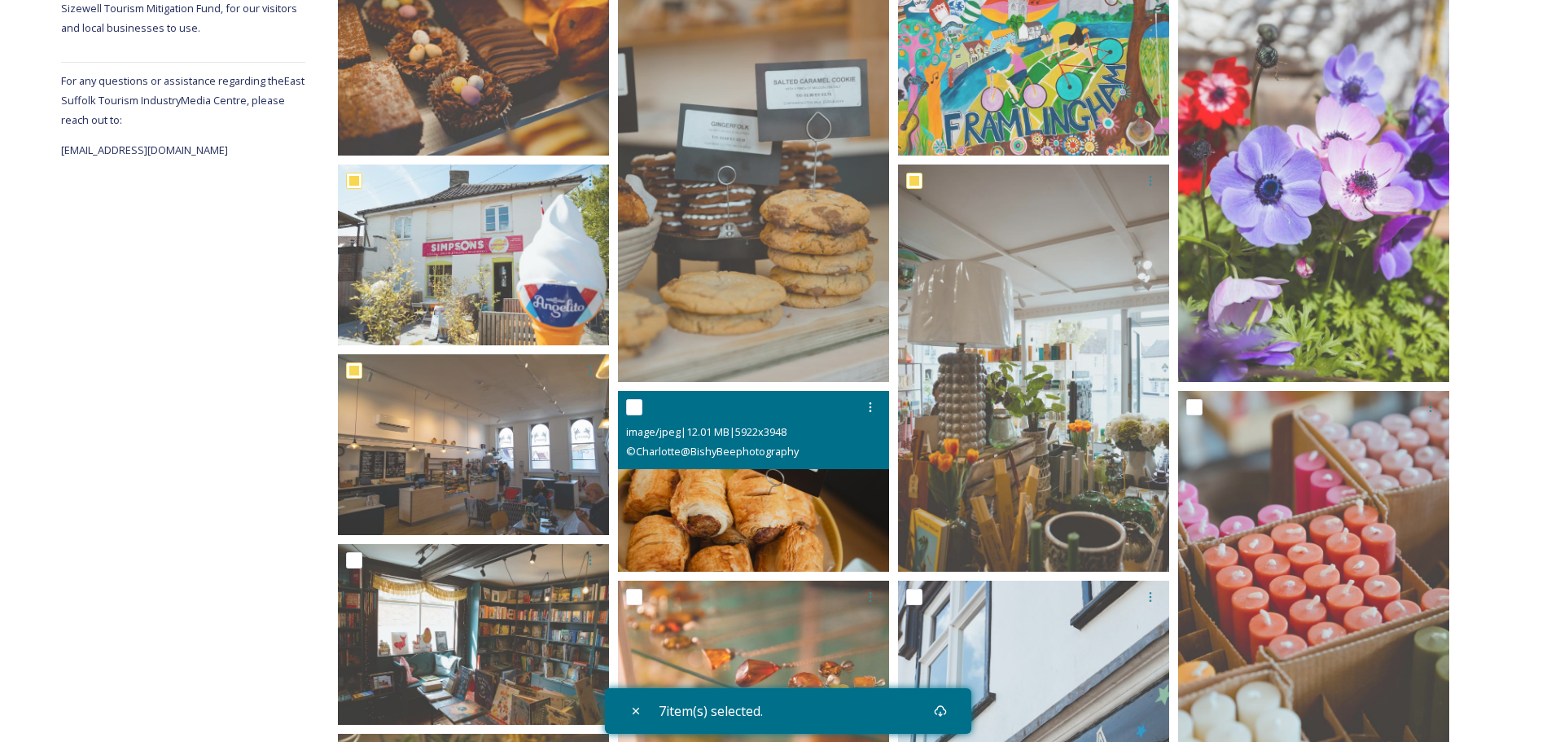
click at [629, 401] on input "checkbox" at bounding box center [634, 407] width 16 height 16
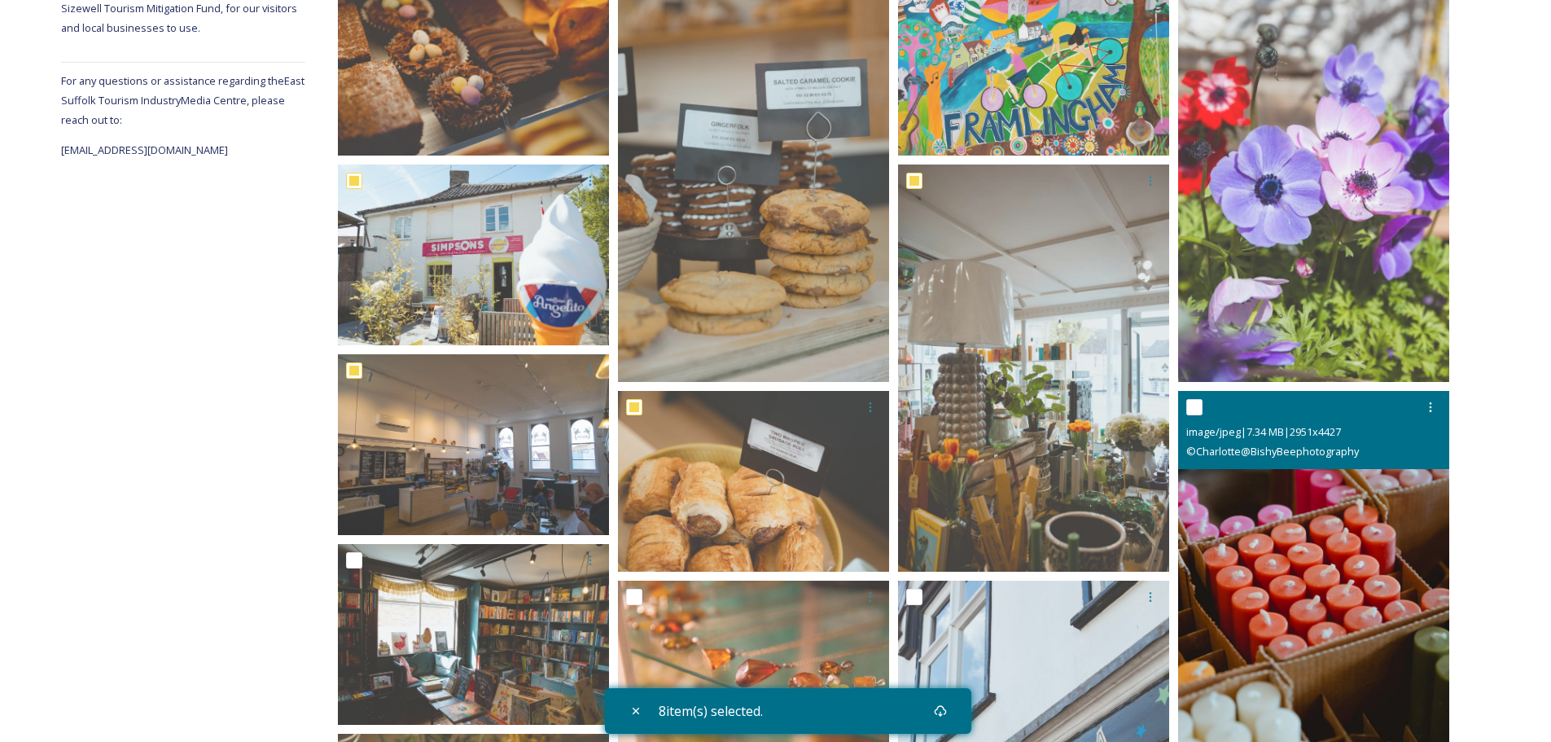
click at [1189, 405] on input "checkbox" at bounding box center [1194, 407] width 16 height 16
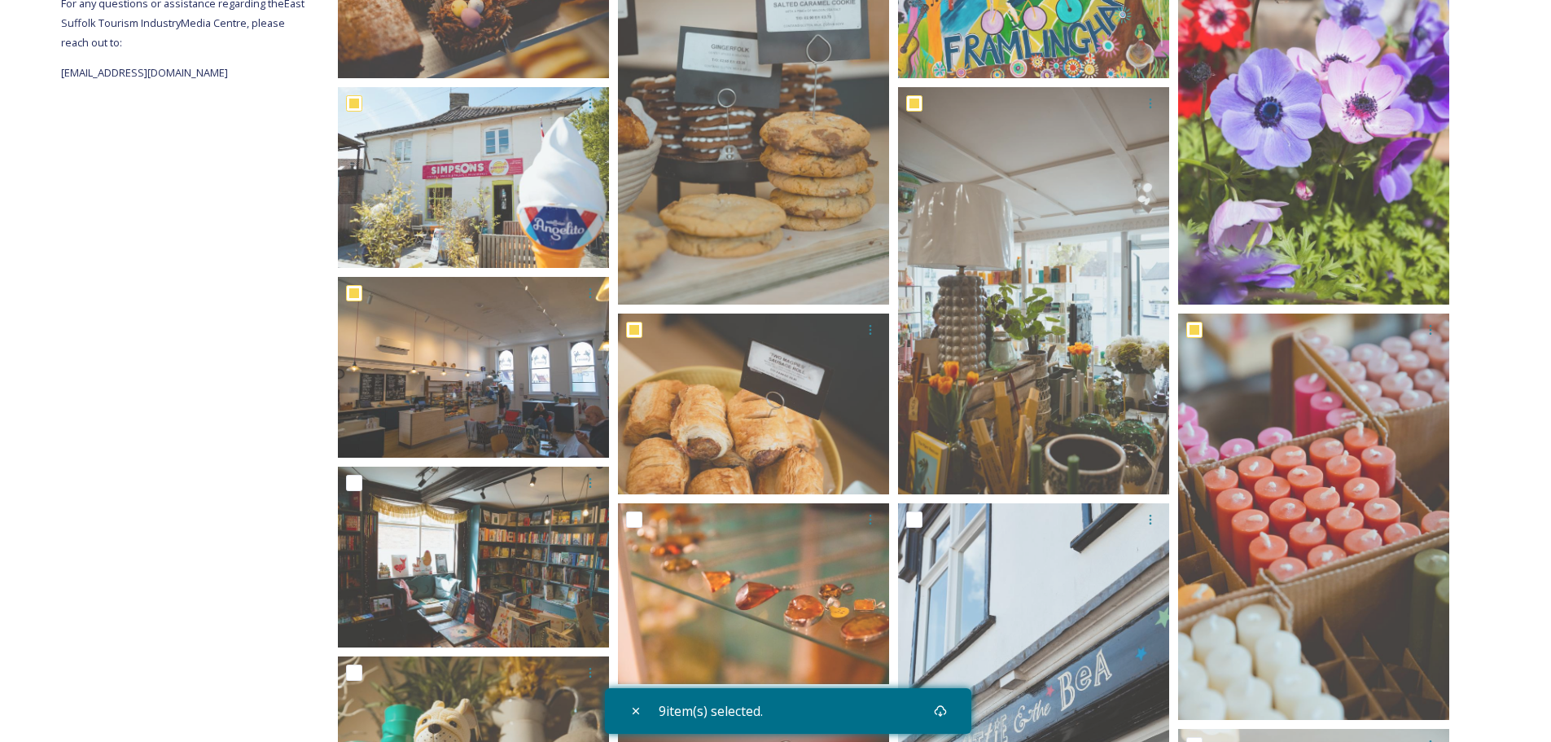
scroll to position [407, 0]
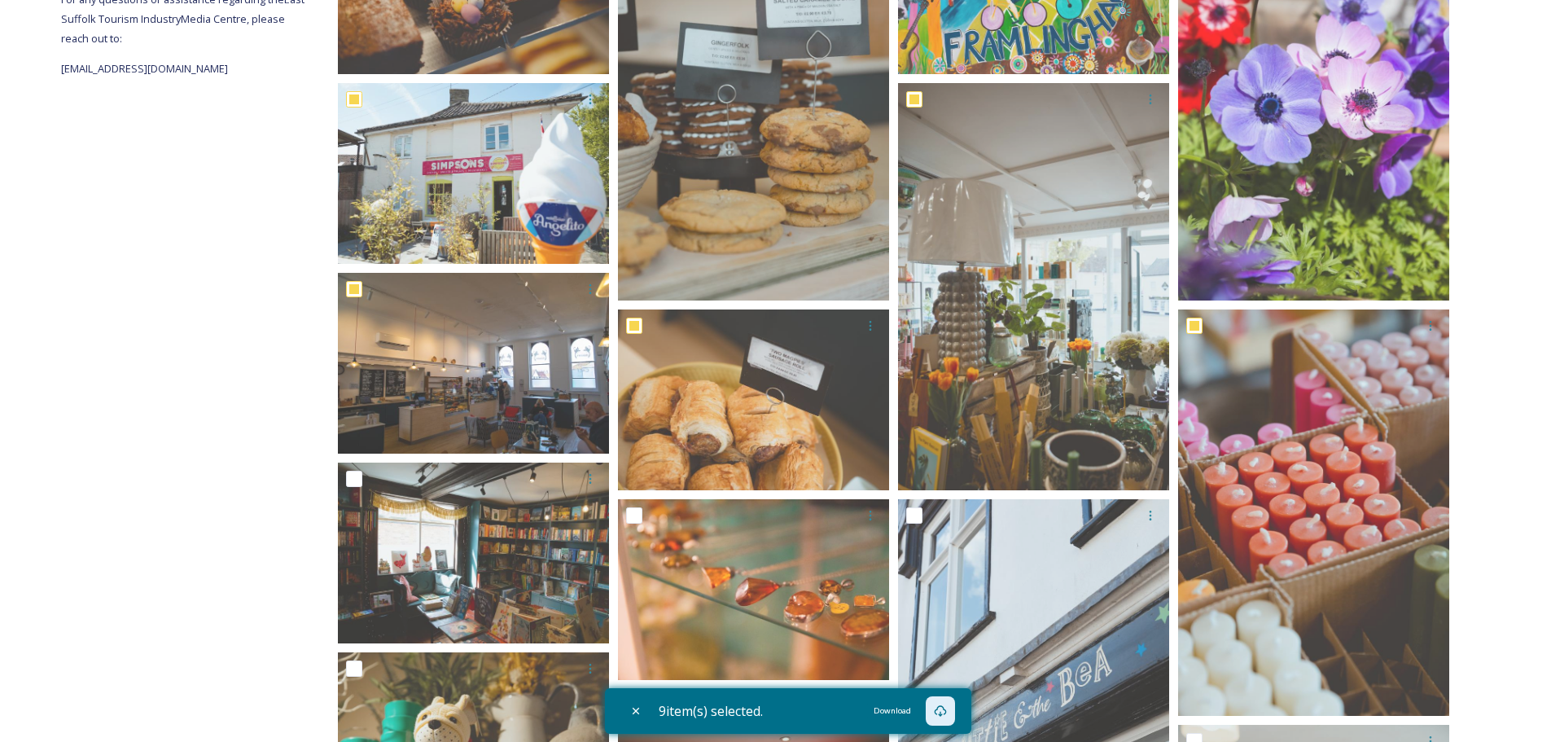
click at [940, 708] on icon at bounding box center [940, 710] width 13 height 13
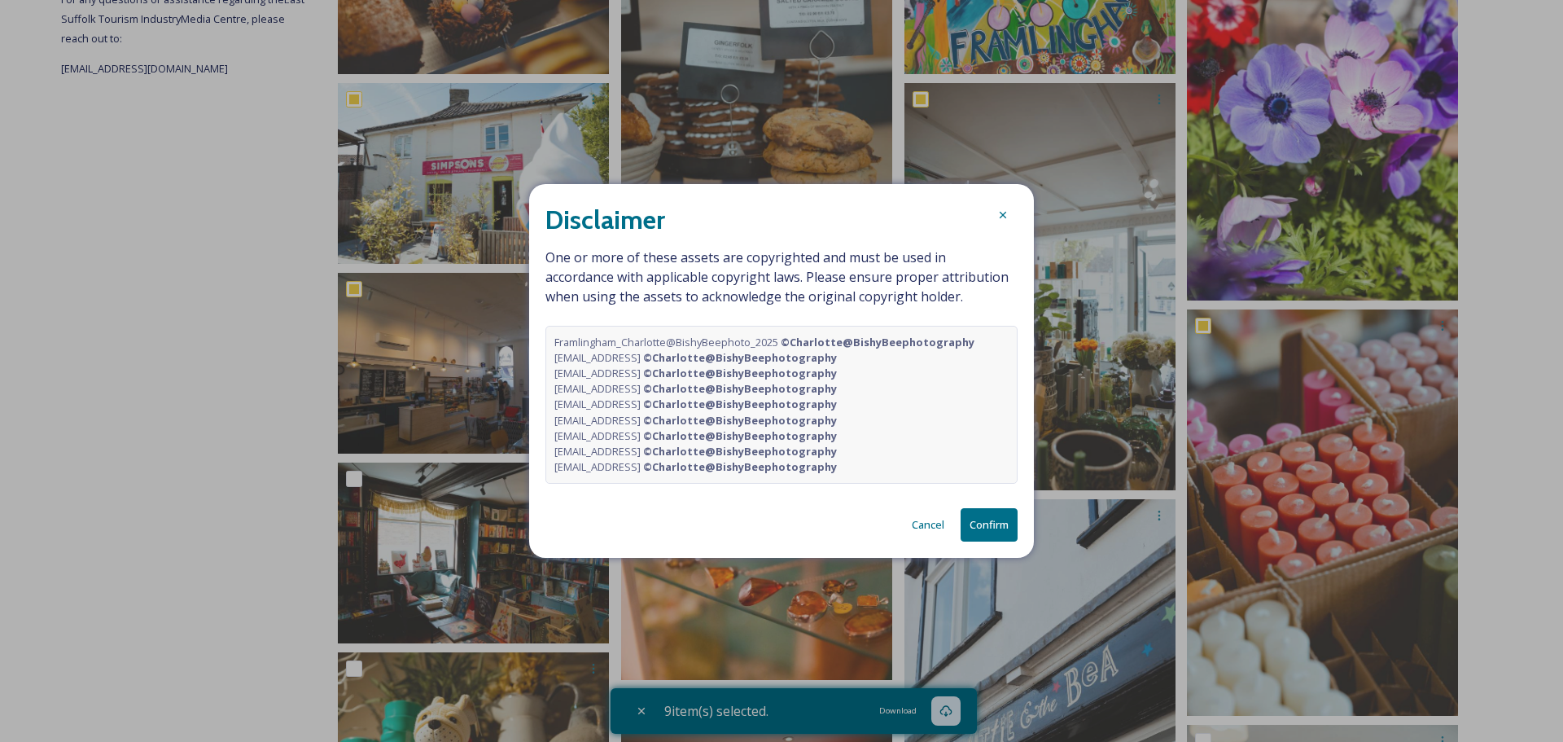
click at [996, 524] on button "Confirm" at bounding box center [989, 524] width 57 height 33
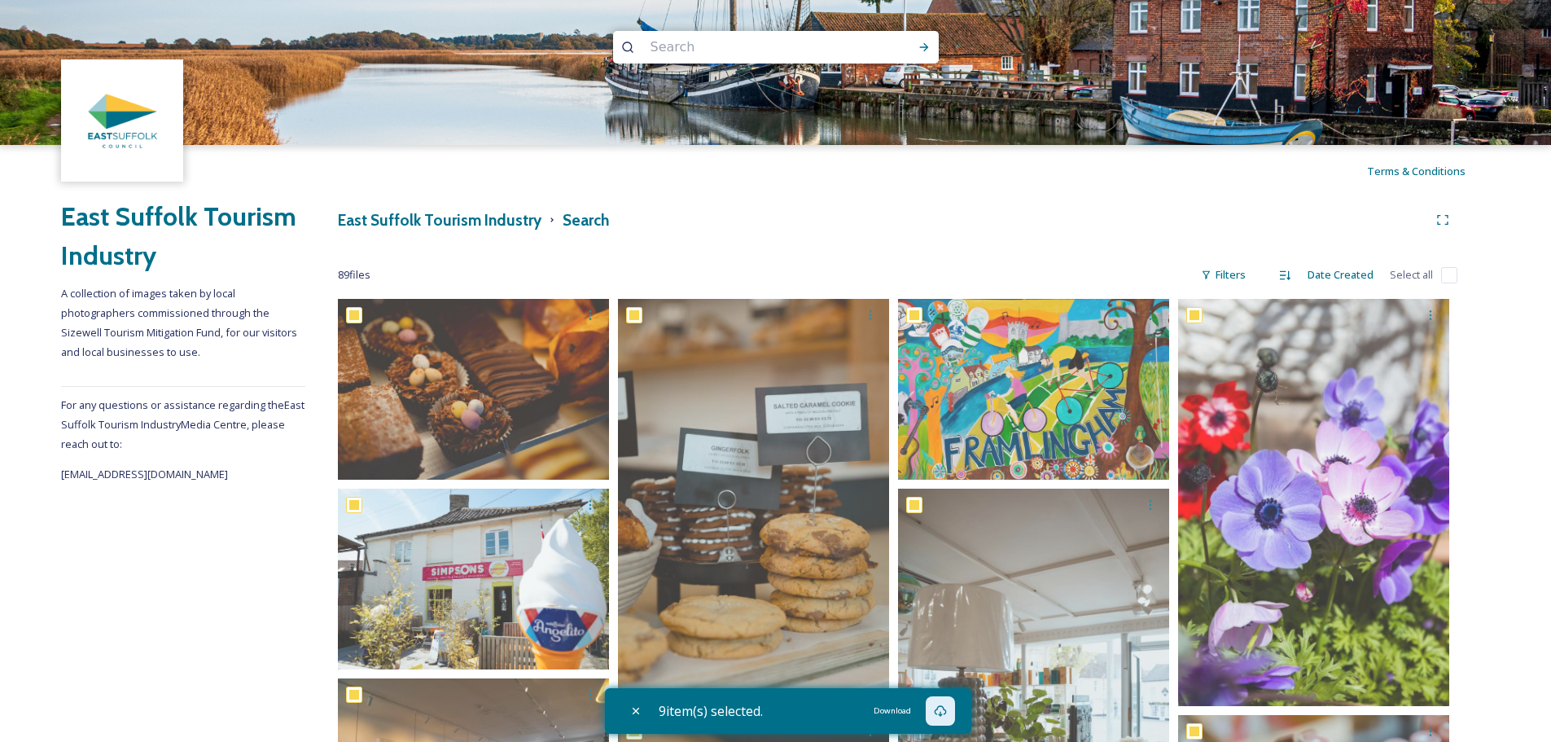
scroll to position [0, 0]
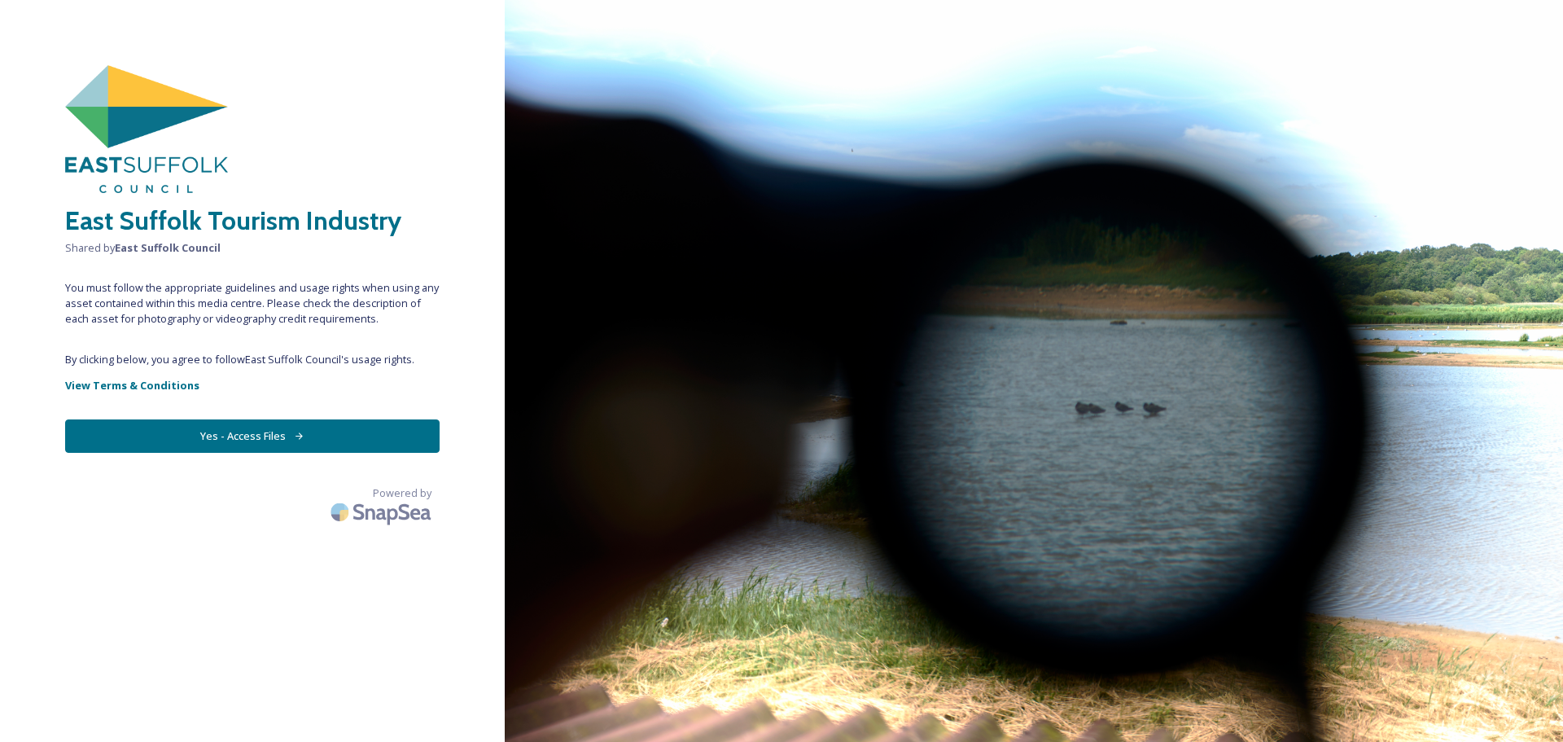
click at [236, 440] on button "Yes - Access Files" at bounding box center [252, 435] width 375 height 33
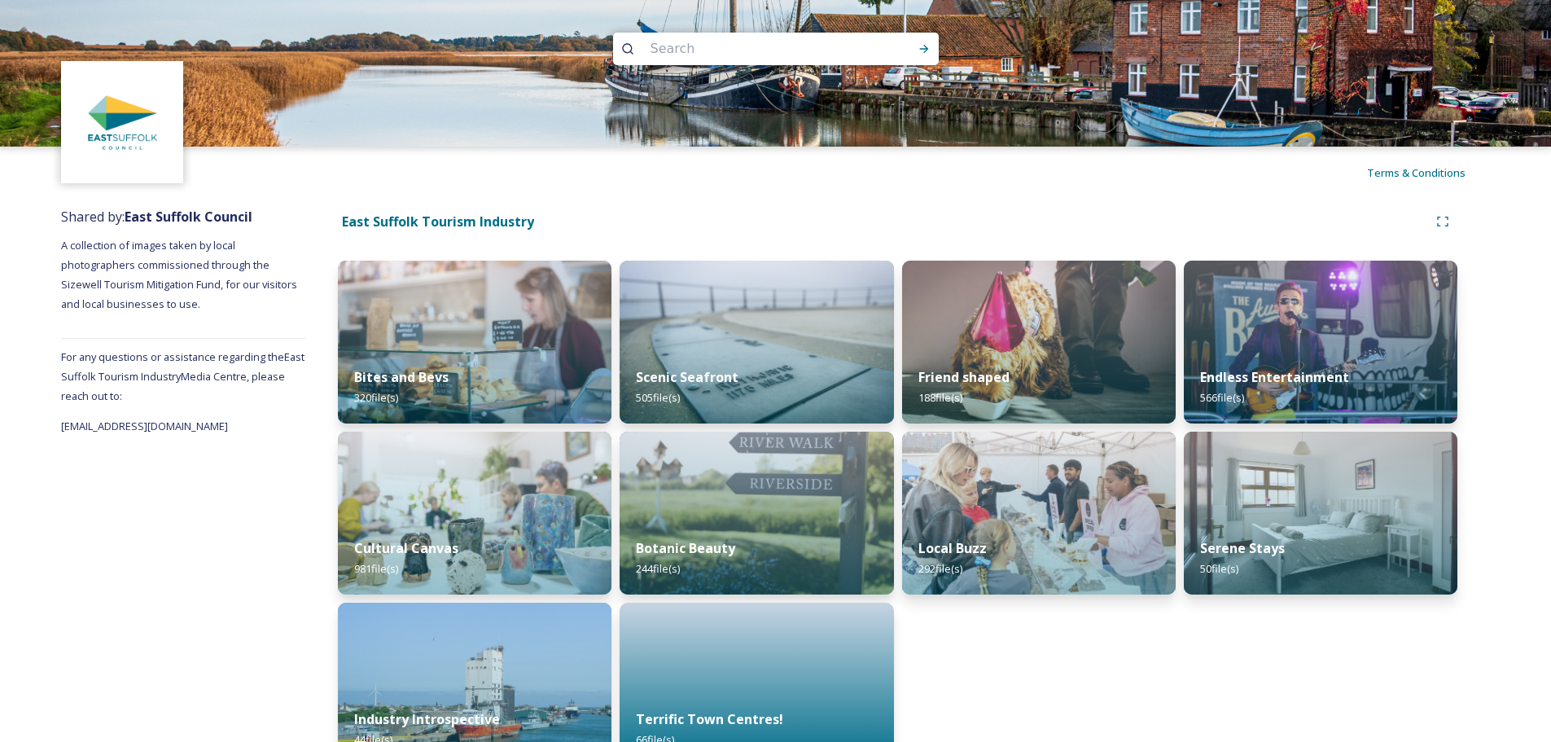
click at [695, 45] on input at bounding box center [753, 49] width 223 height 36
type input "framlingham"
click at [922, 48] on icon at bounding box center [924, 48] width 13 height 13
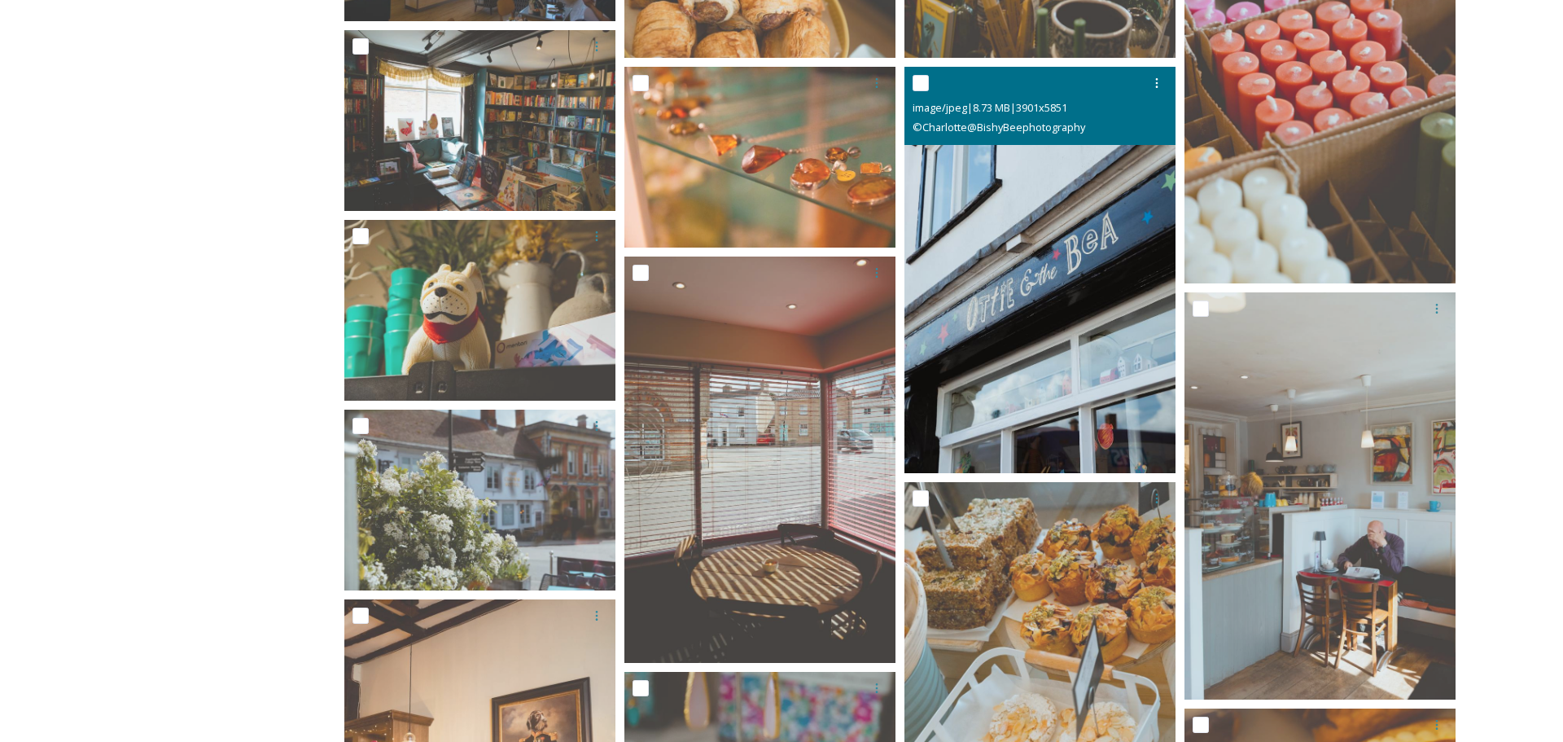
scroll to position [1059, 0]
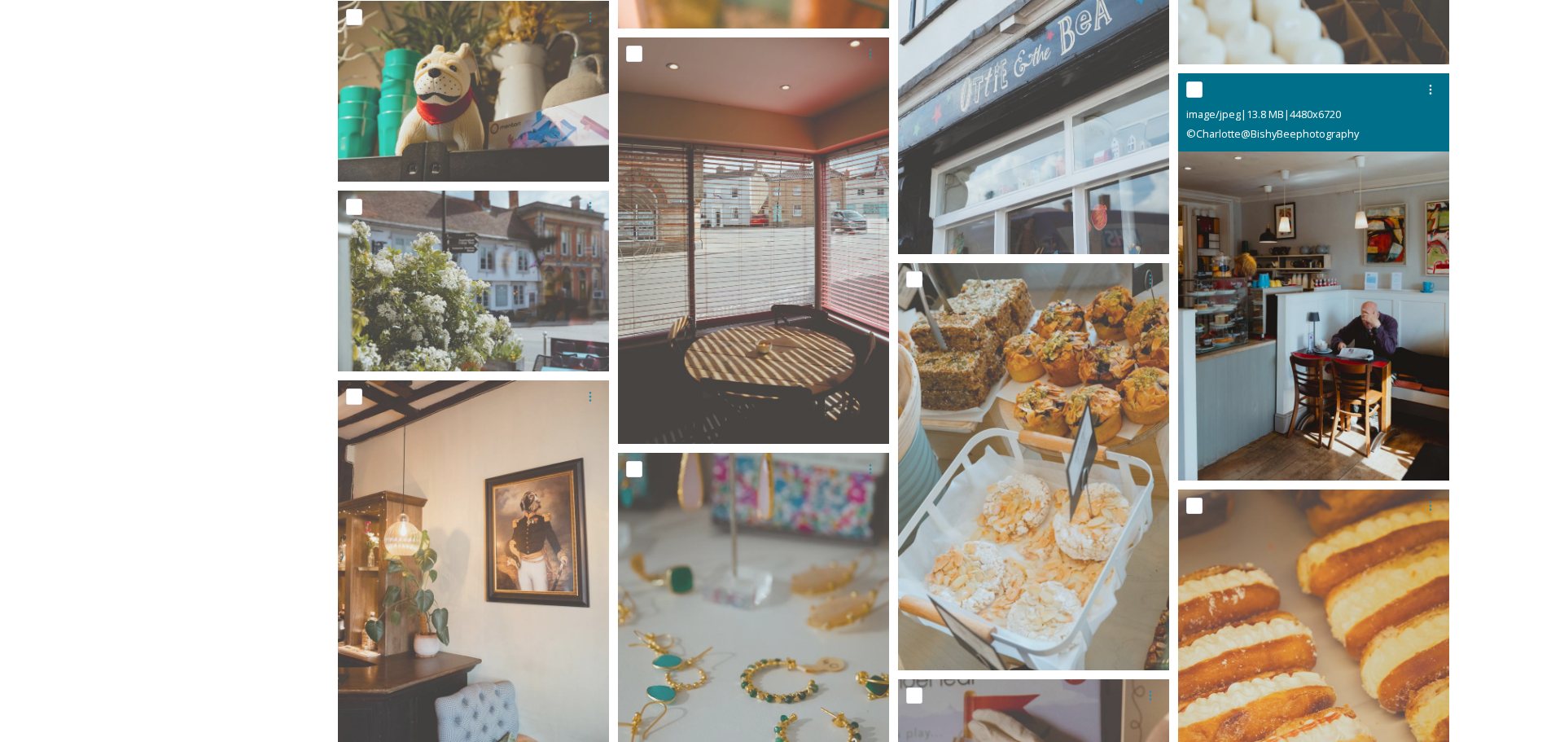
click at [1201, 90] on input "checkbox" at bounding box center [1194, 89] width 16 height 16
checkbox input "true"
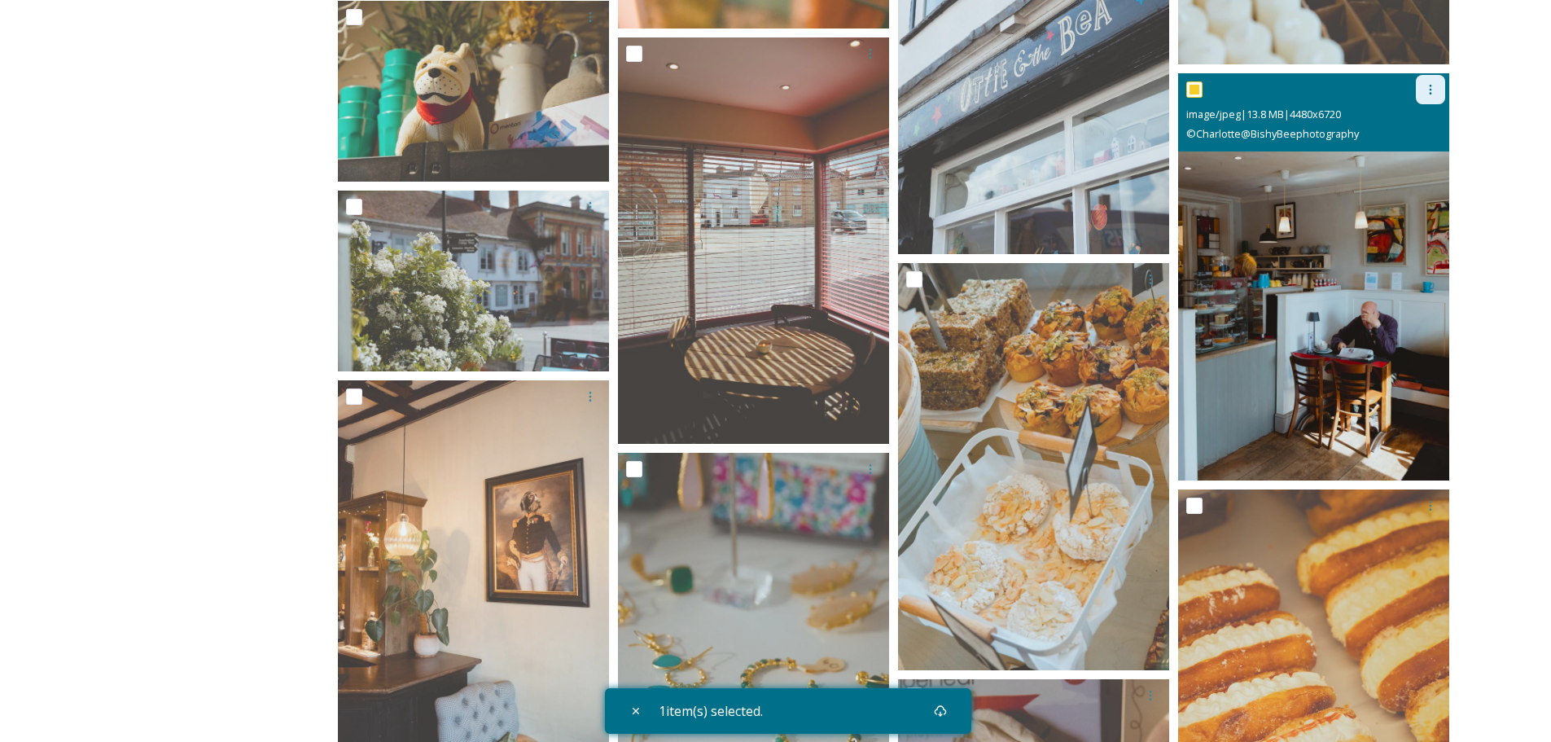
click at [1431, 85] on icon at bounding box center [1431, 90] width 2 height 10
click at [1369, 160] on span "Request Download" at bounding box center [1390, 156] width 94 height 15
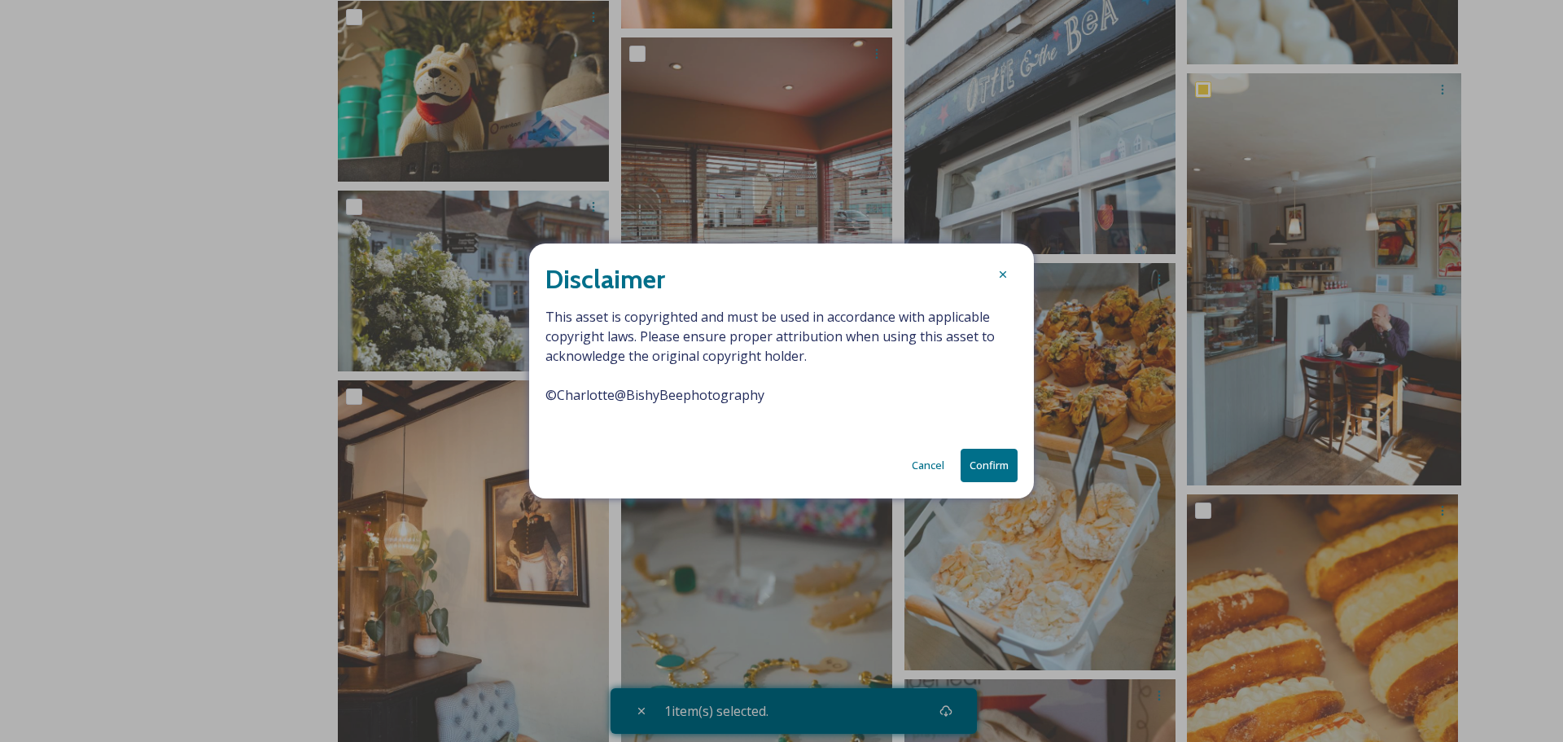
click at [991, 467] on button "Confirm" at bounding box center [989, 465] width 57 height 33
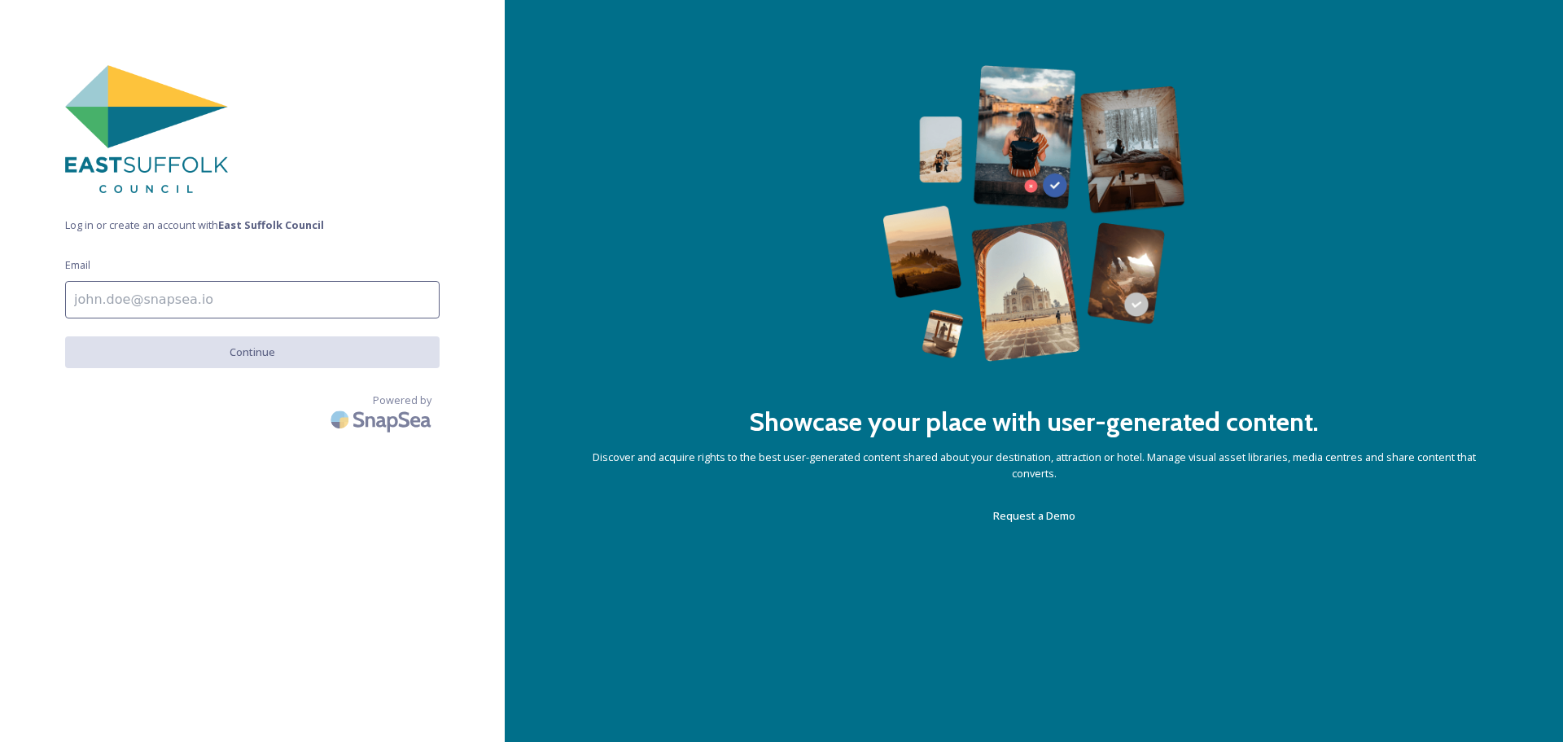
click at [134, 284] on input at bounding box center [252, 299] width 375 height 37
type input "lindsay@xtrahead.co.uk"
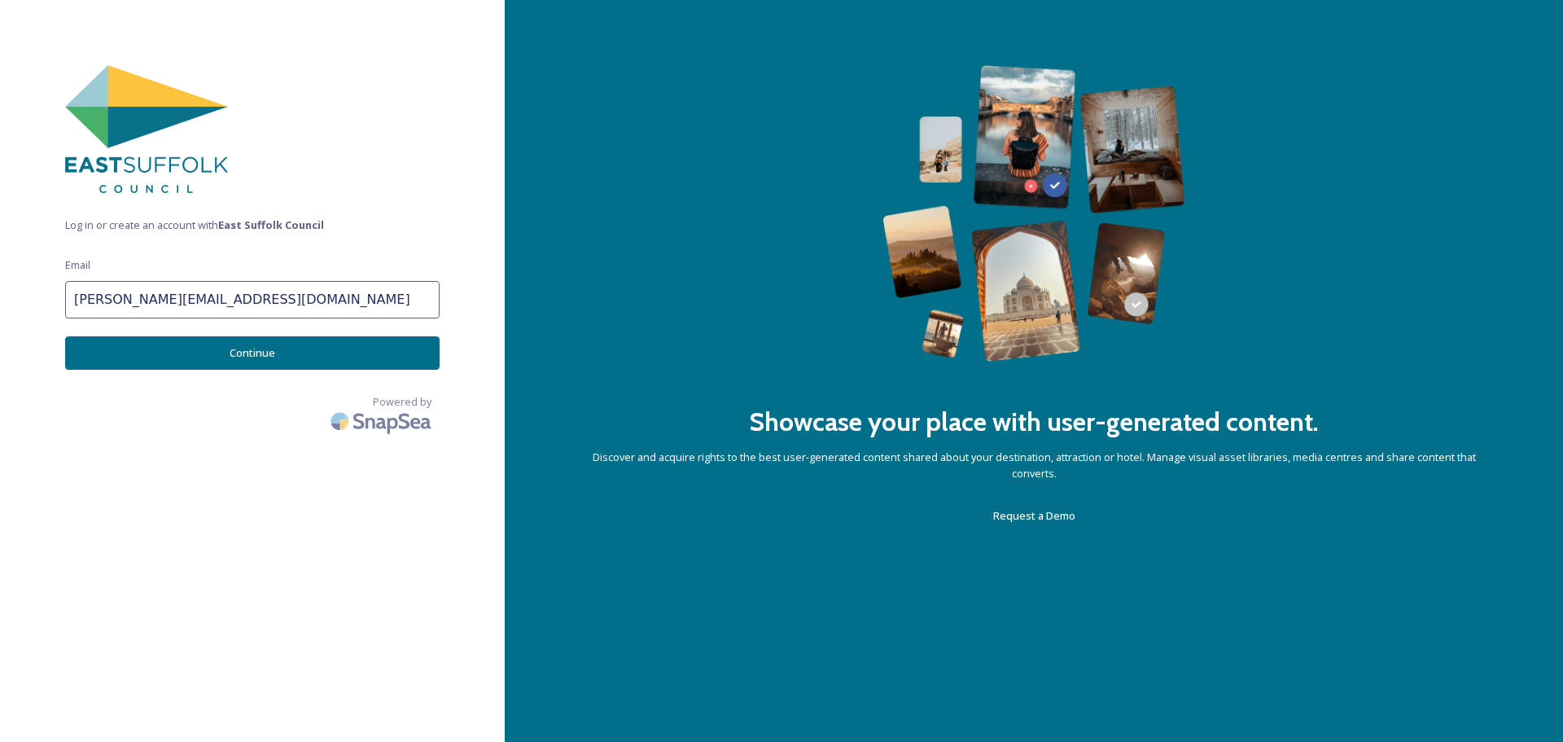
click at [256, 359] on button "Continue" at bounding box center [252, 352] width 375 height 33
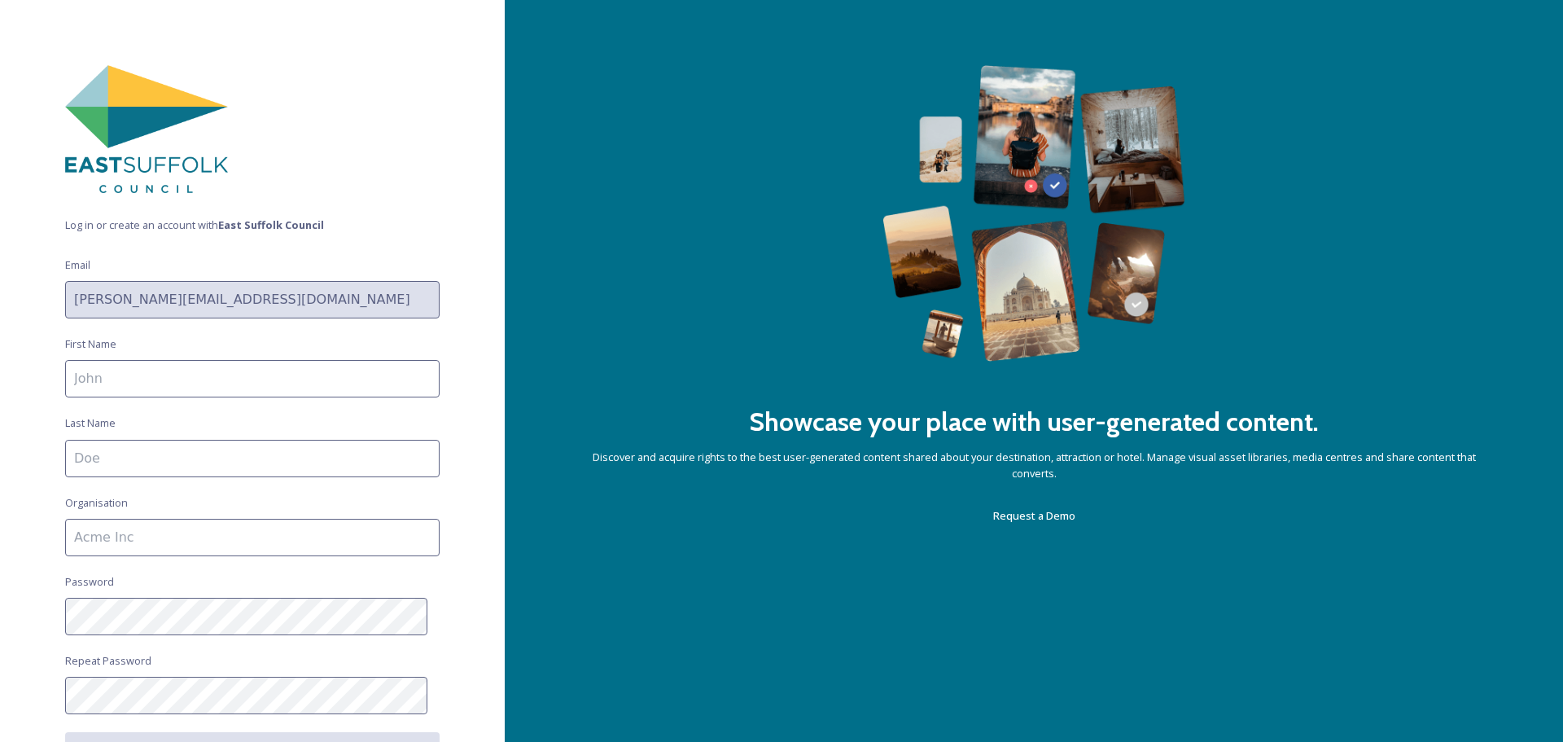
click at [160, 378] on input at bounding box center [252, 378] width 375 height 37
type input "Lindsay"
click at [138, 455] on input at bounding box center [252, 458] width 375 height 37
type input "Want"
click at [119, 536] on input at bounding box center [252, 537] width 375 height 37
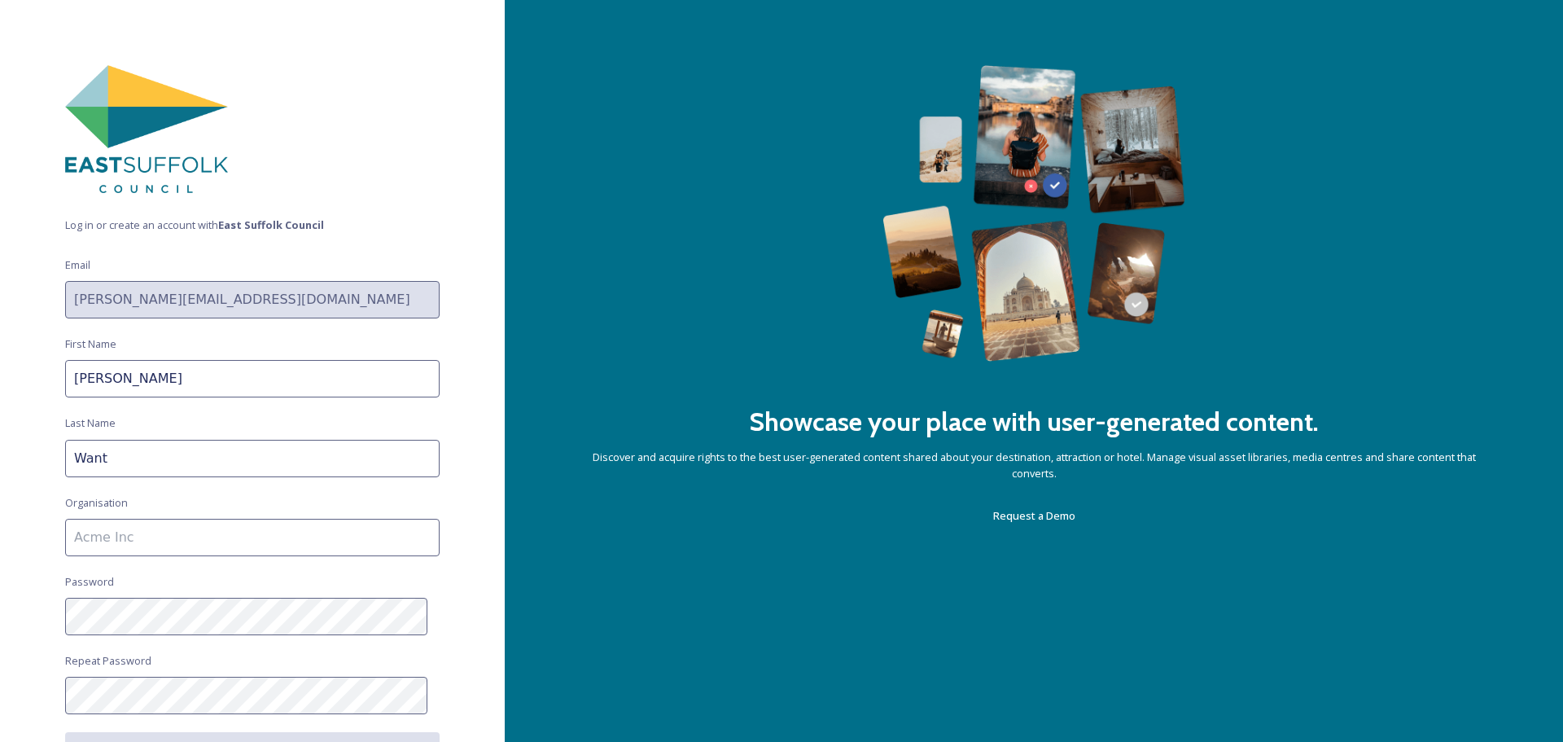
type input "Xtrahead"
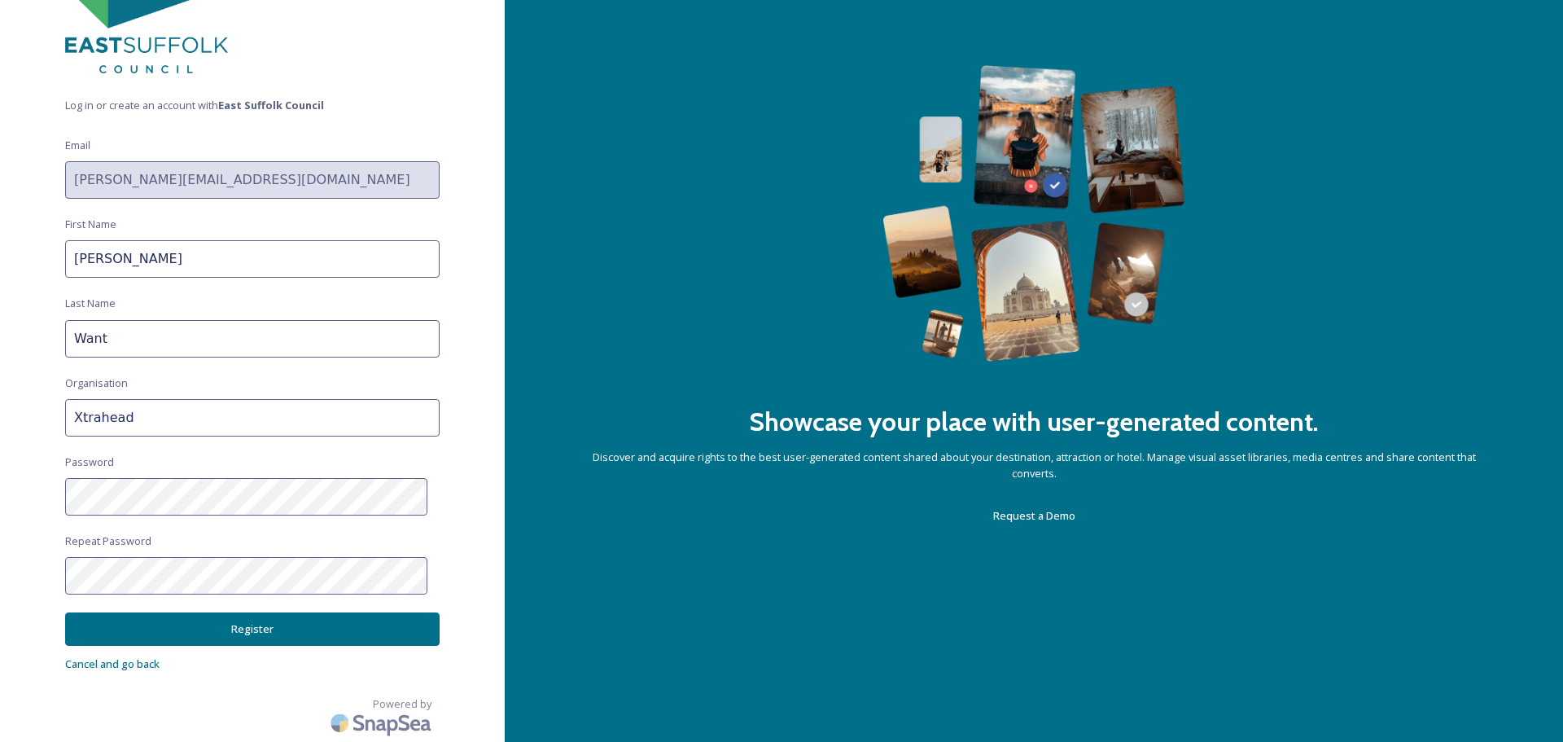
click at [157, 633] on button "Register" at bounding box center [252, 628] width 375 height 33
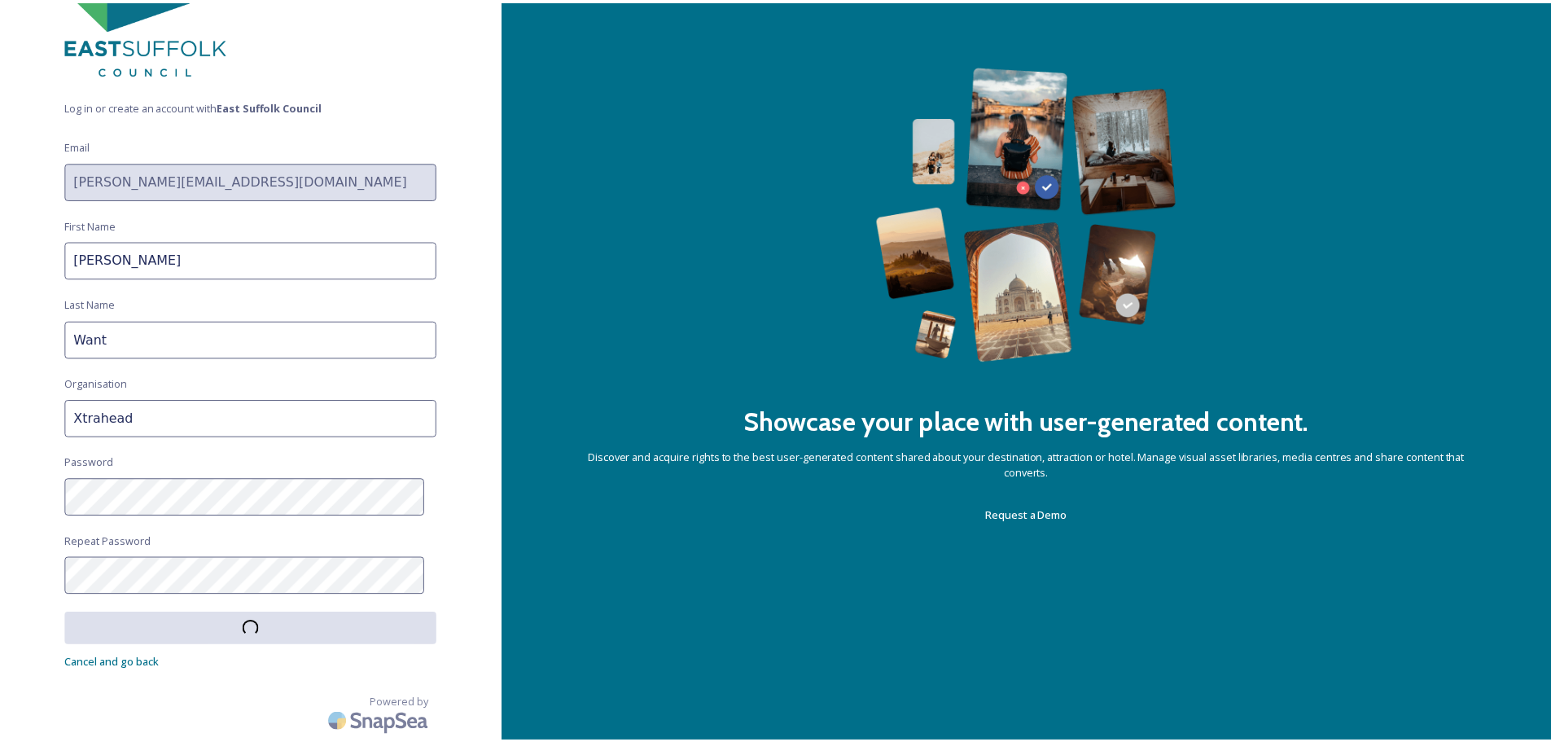
scroll to position [119, 0]
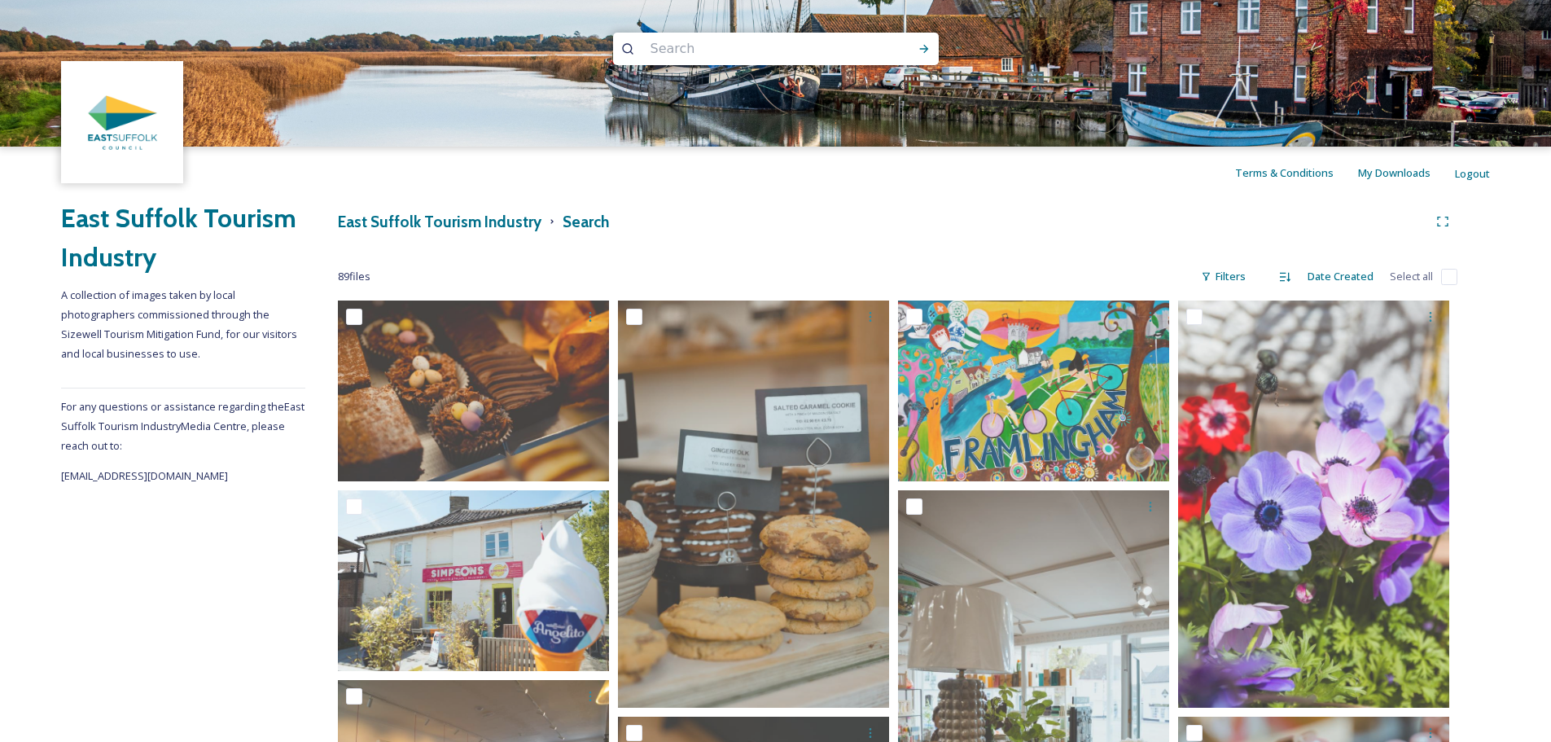
click at [1448, 277] on input "checkbox" at bounding box center [1449, 277] width 16 height 16
checkbox input "true"
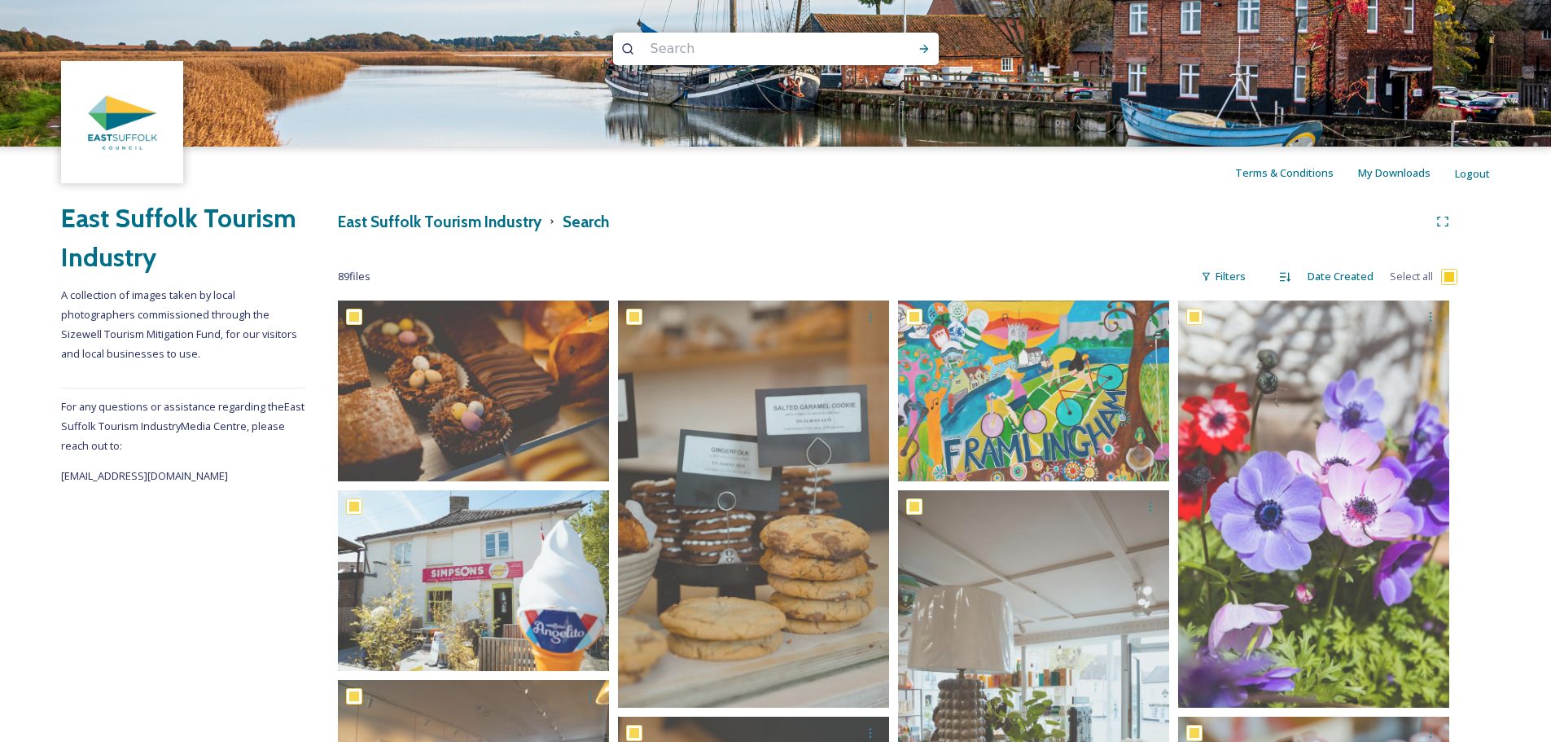
checkbox input "true"
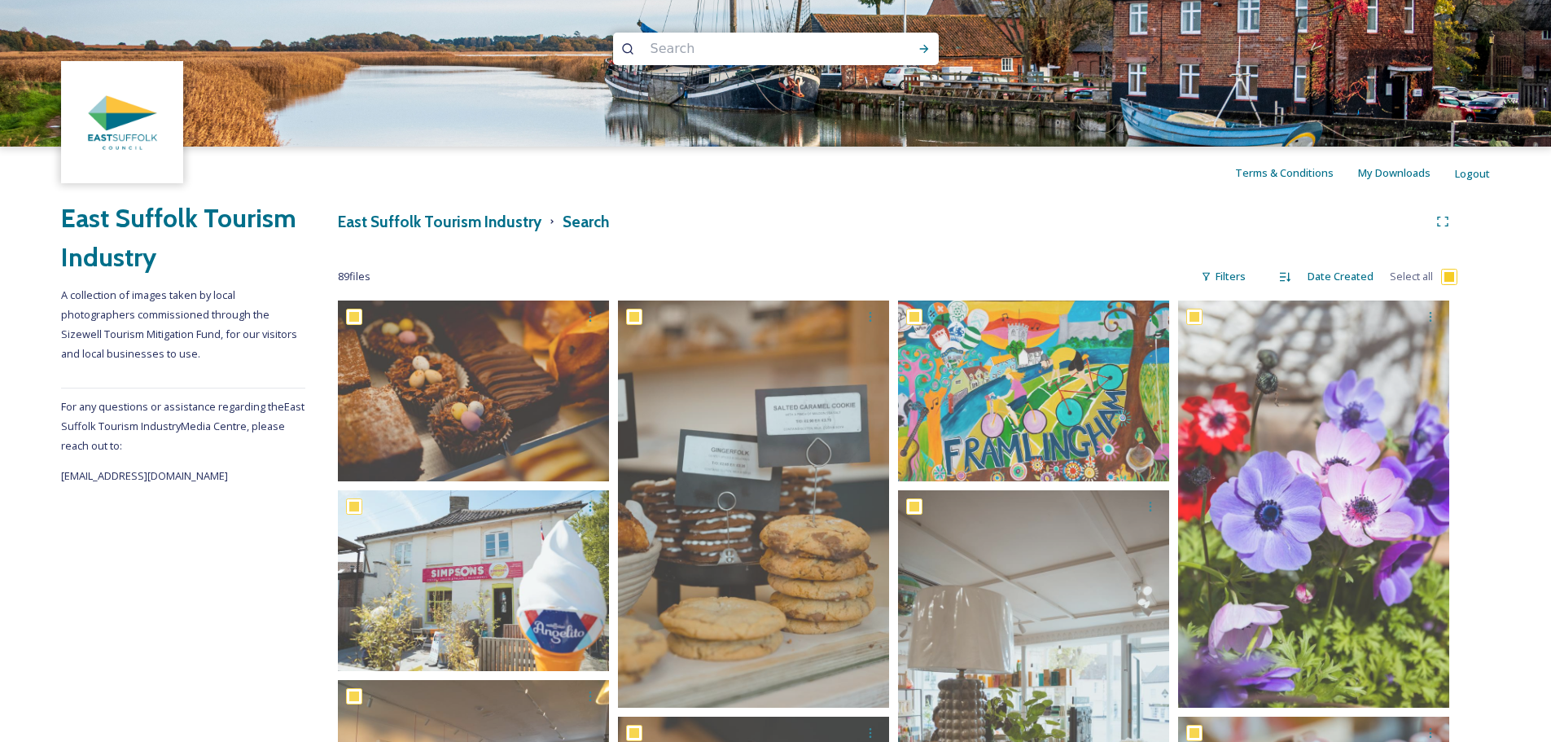
checkbox input "true"
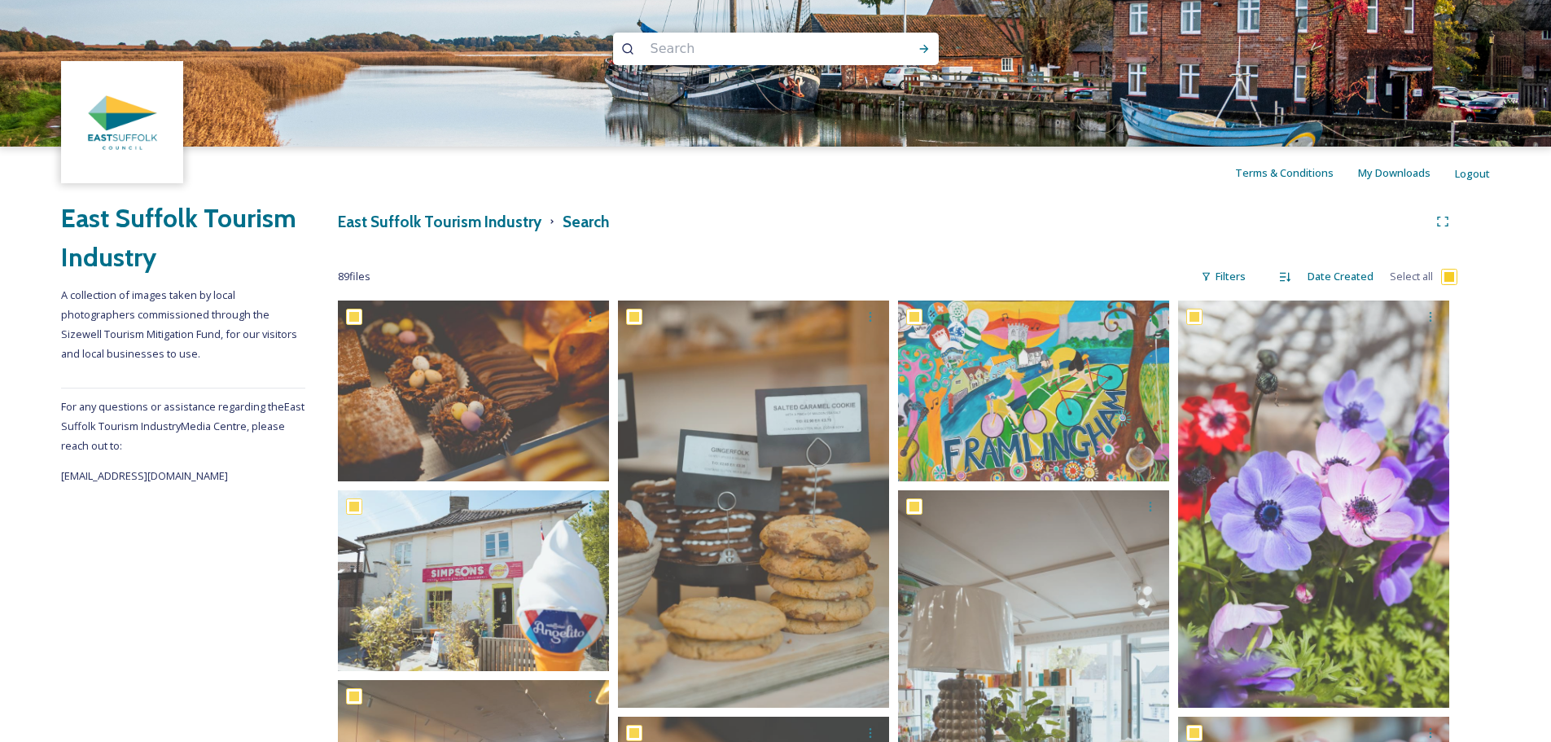
checkbox input "true"
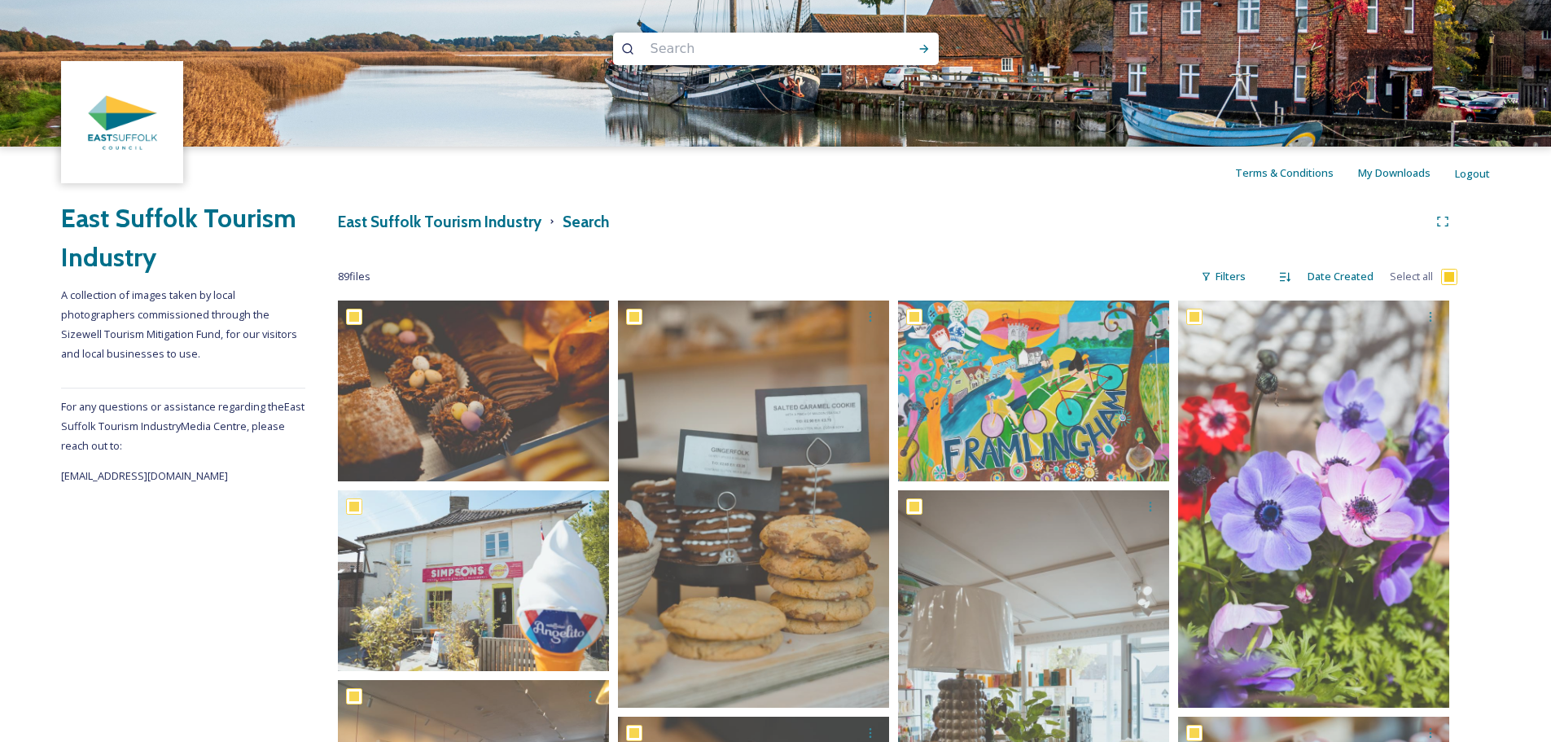
checkbox input "true"
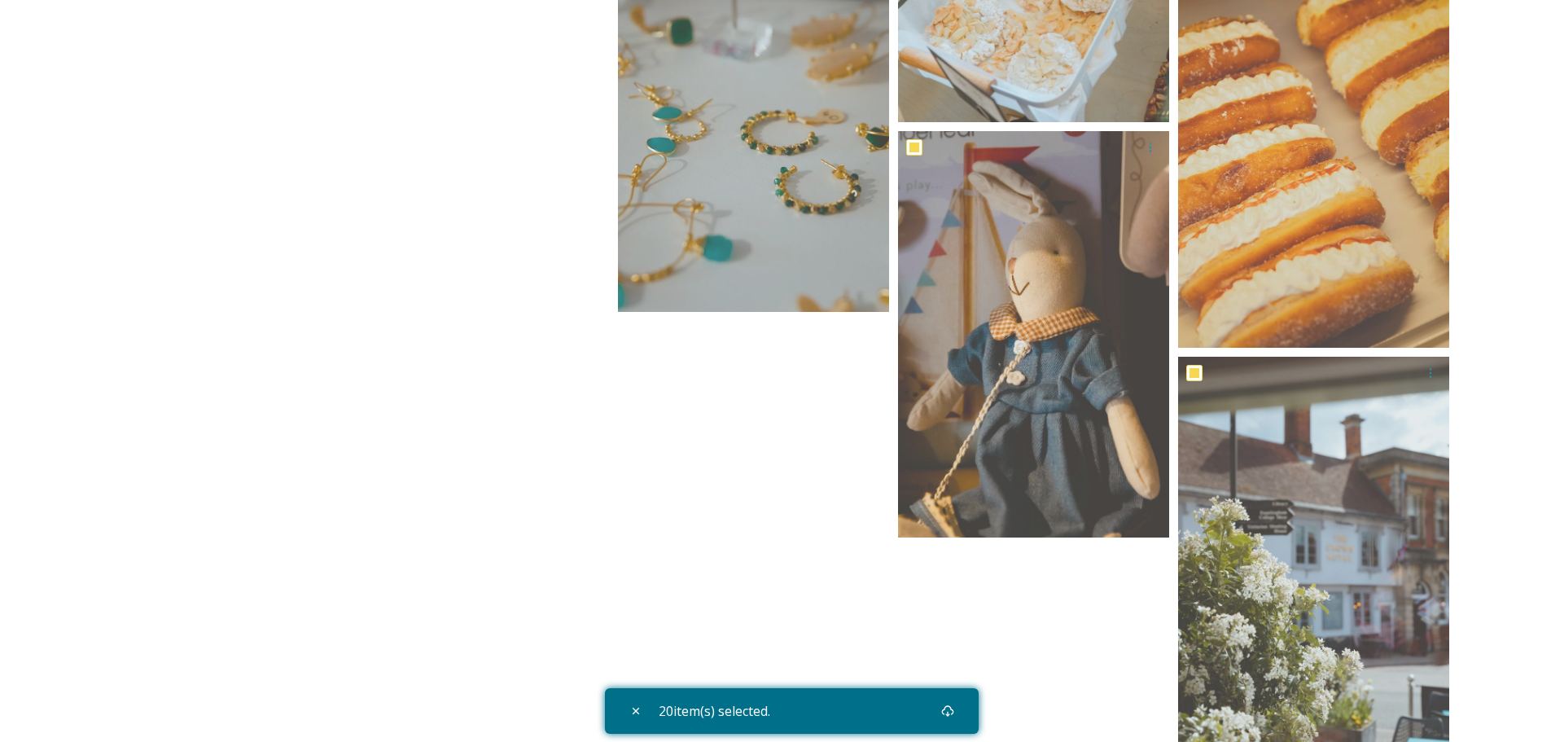
scroll to position [1685, 0]
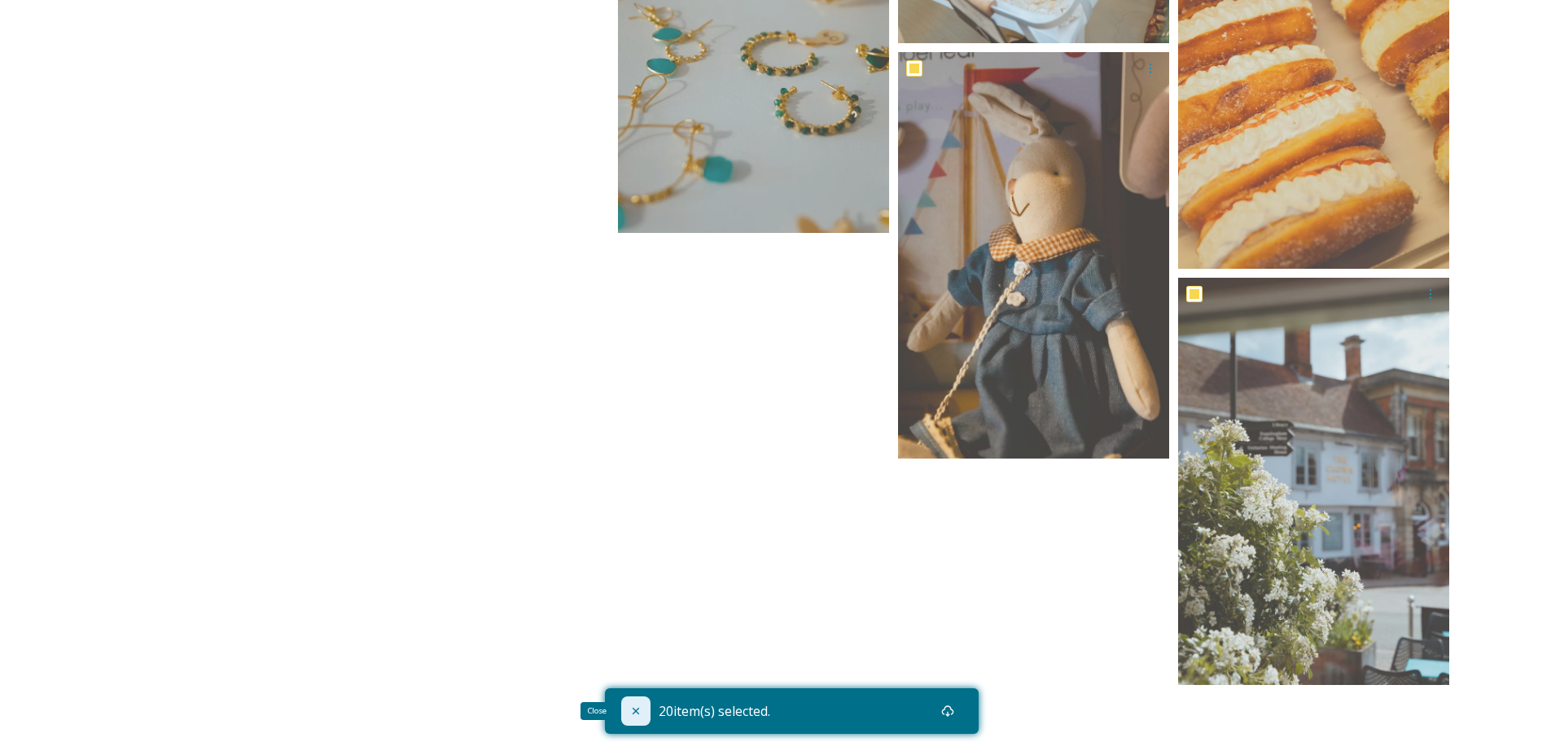
click at [625, 708] on div "Close" at bounding box center [635, 710] width 29 height 29
checkbox input "false"
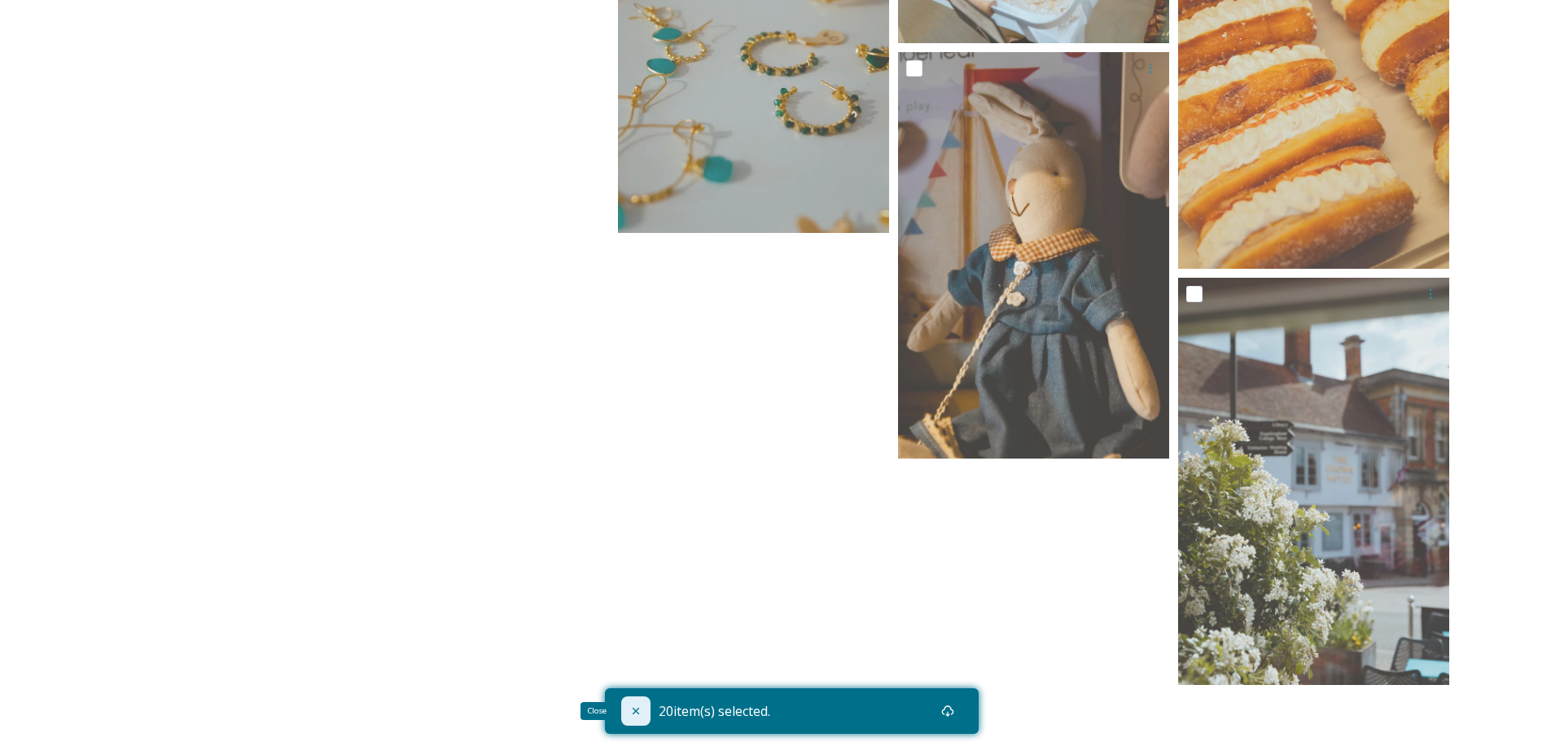
checkbox input "false"
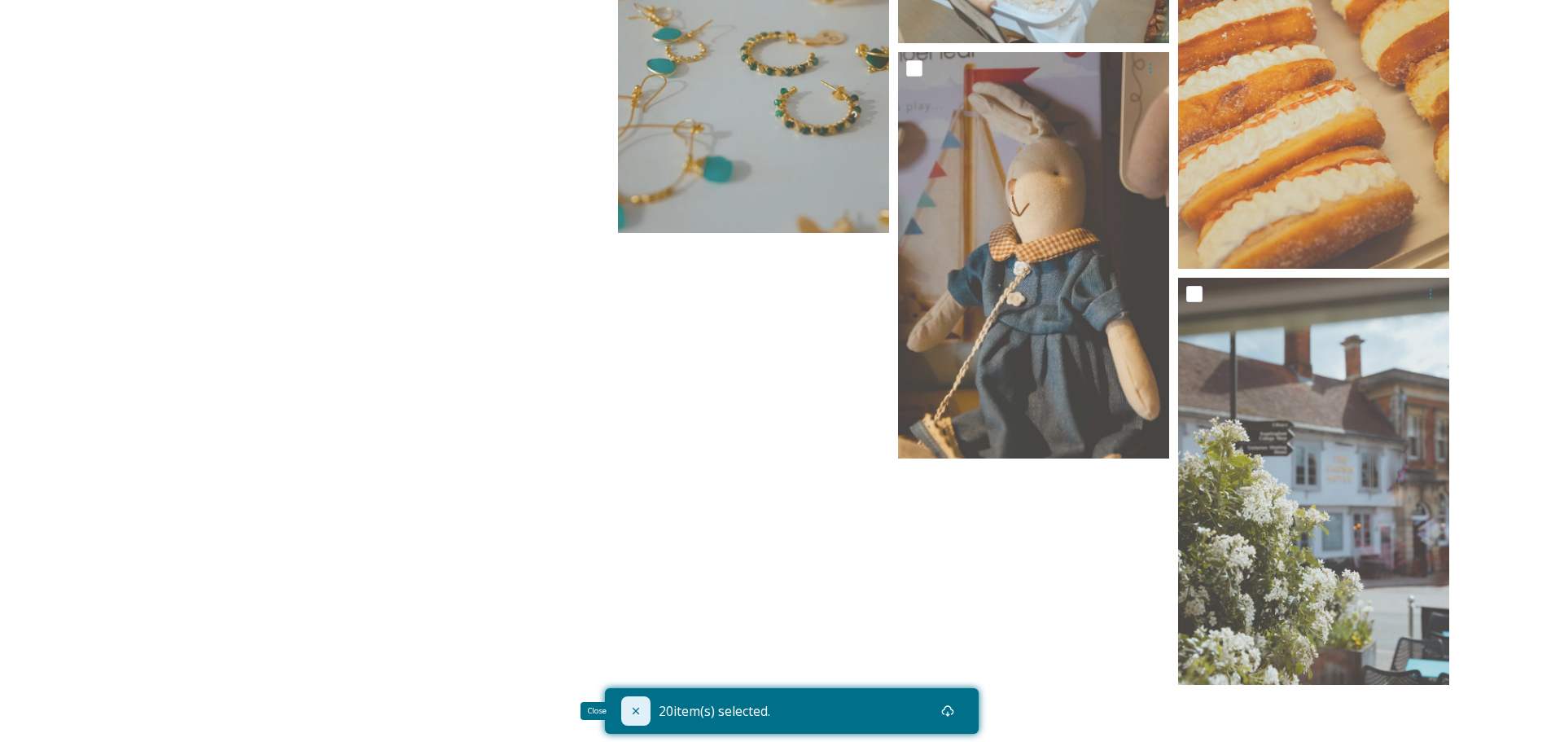
checkbox input "false"
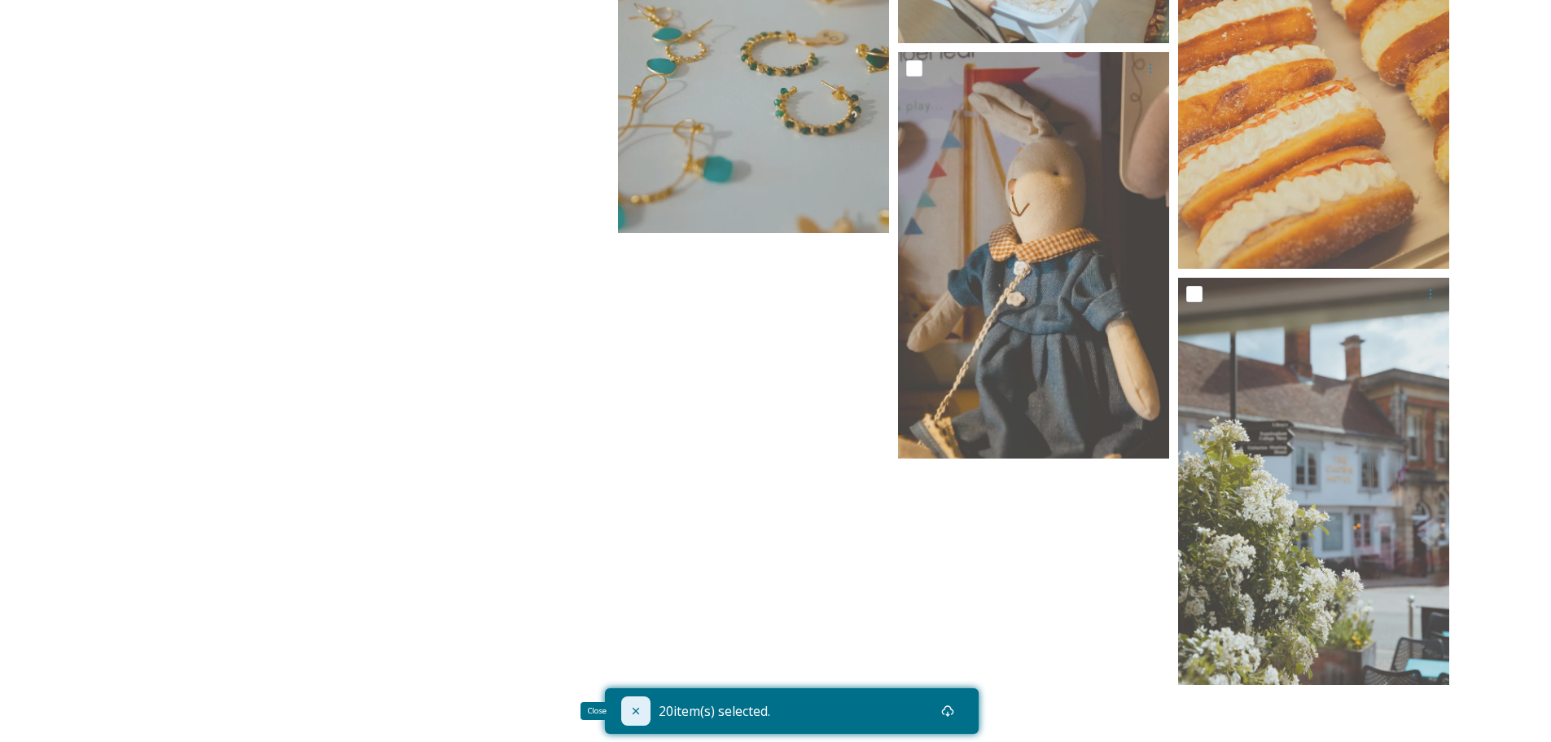
checkbox input "false"
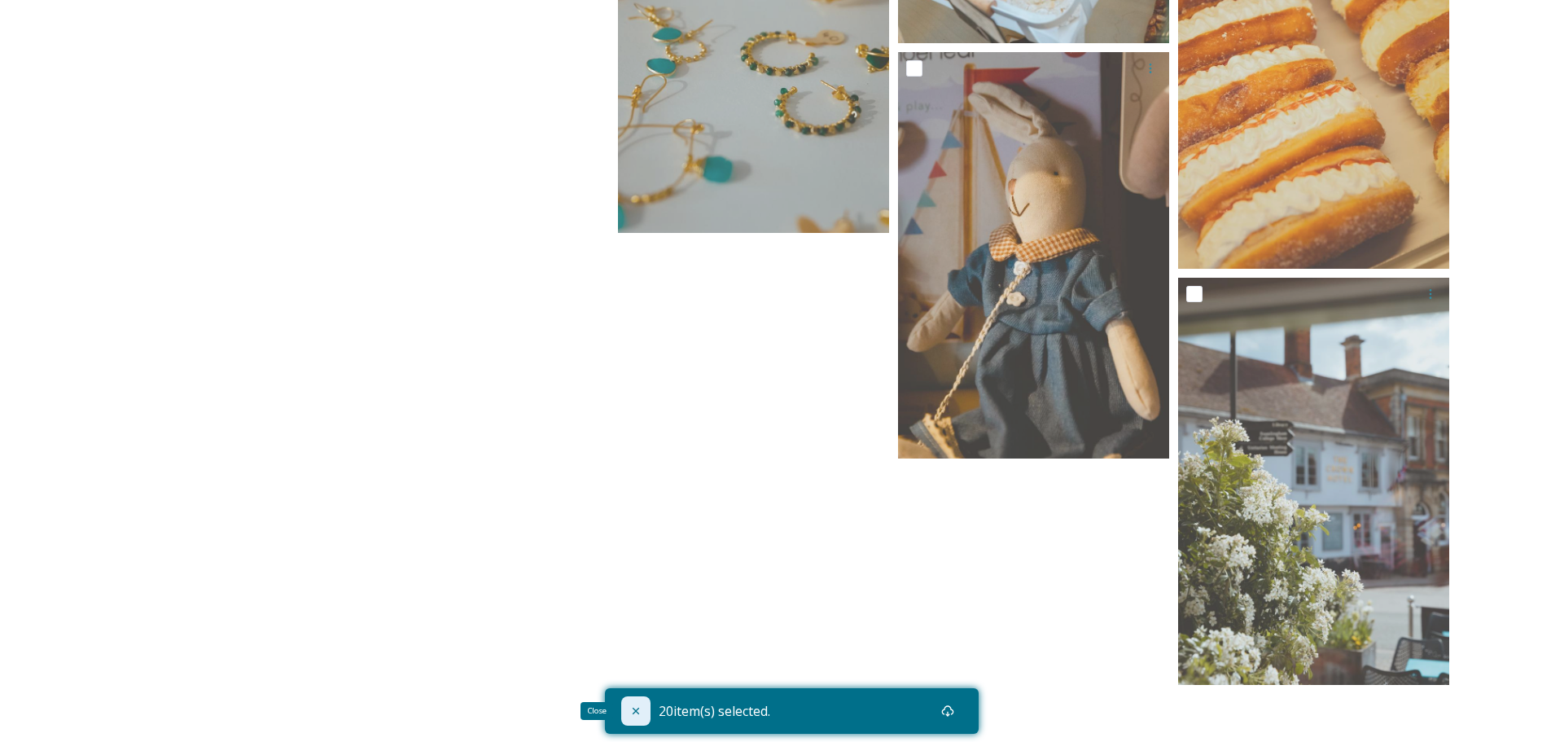
checkbox input "false"
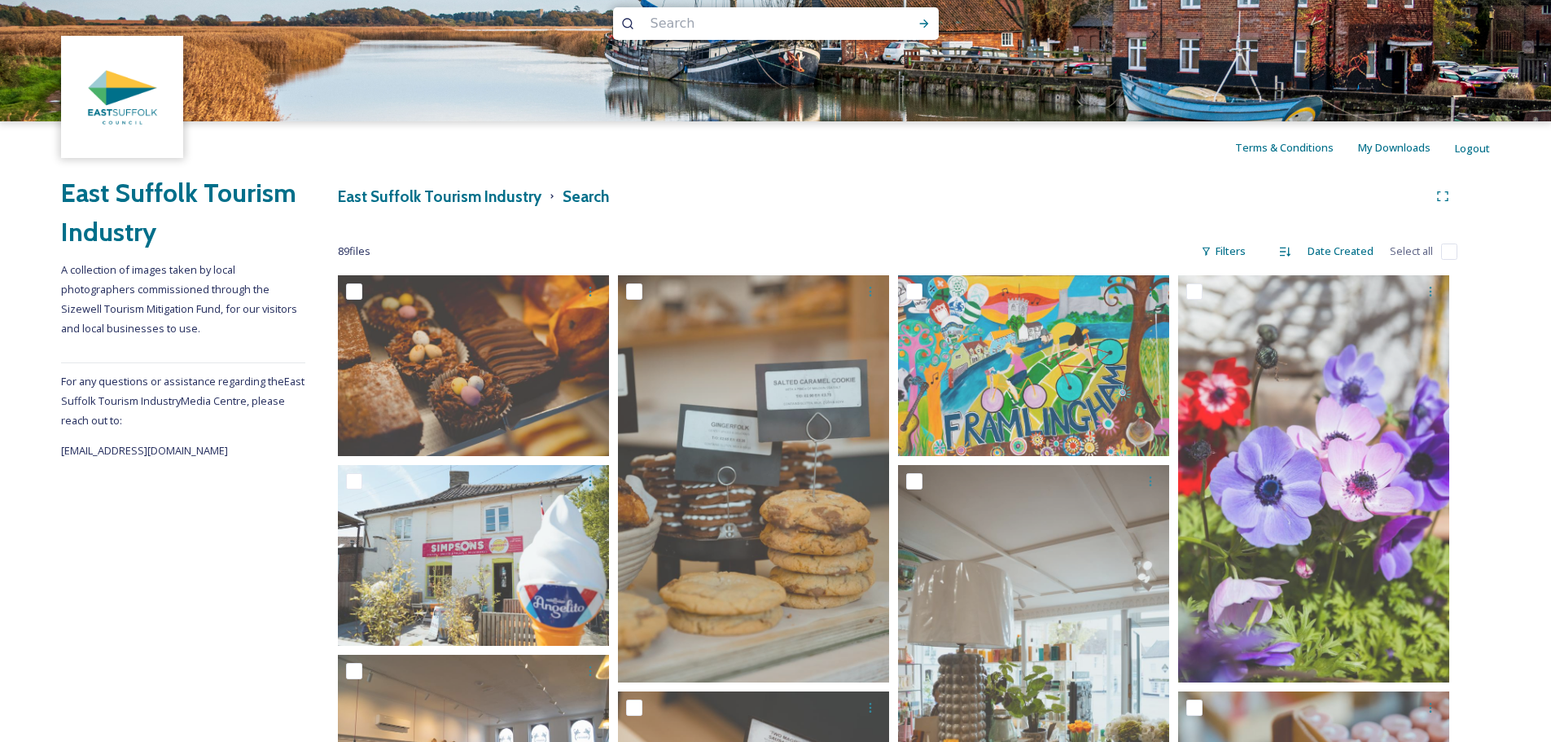
scroll to position [0, 0]
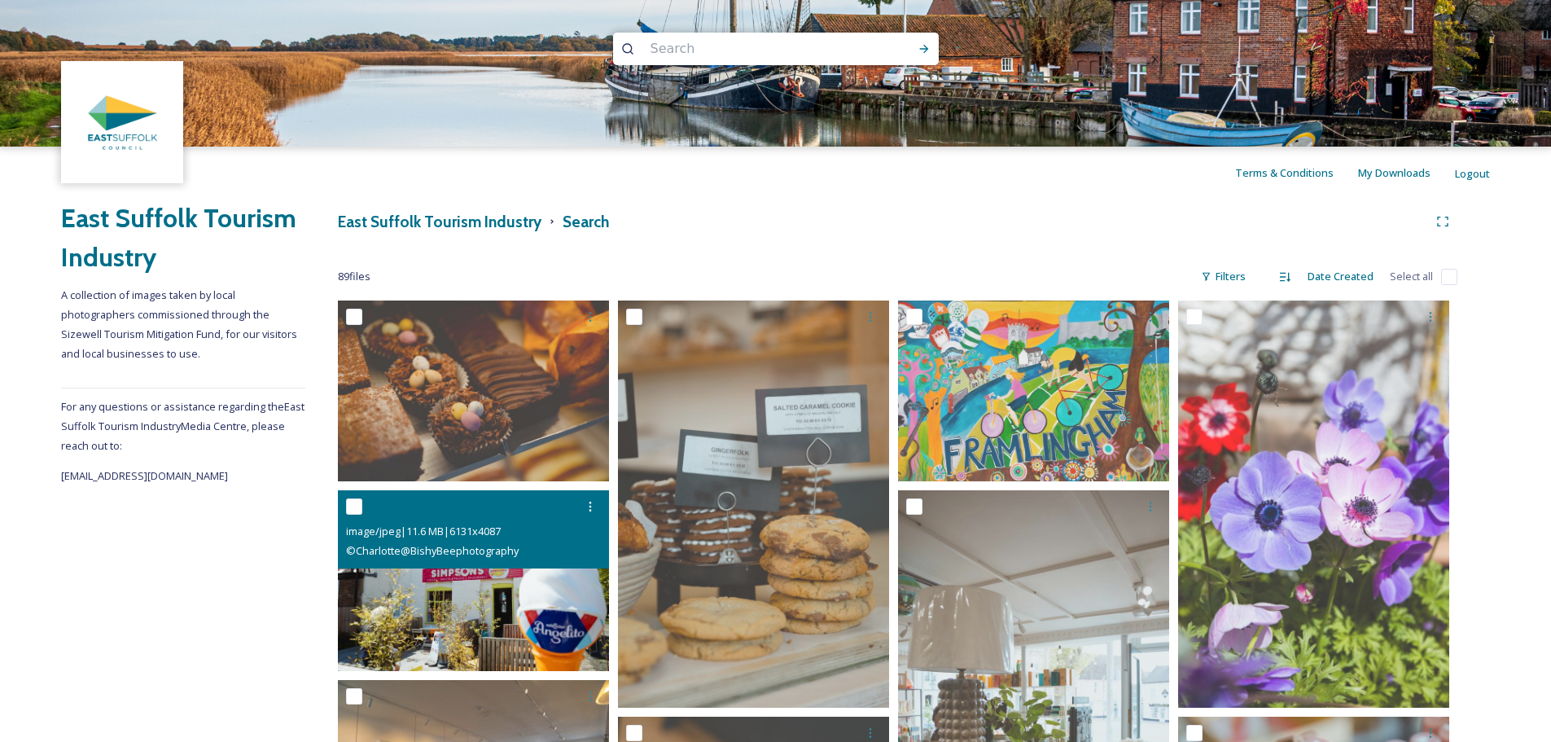
click at [351, 502] on input "checkbox" at bounding box center [354, 506] width 16 height 16
checkbox input "true"
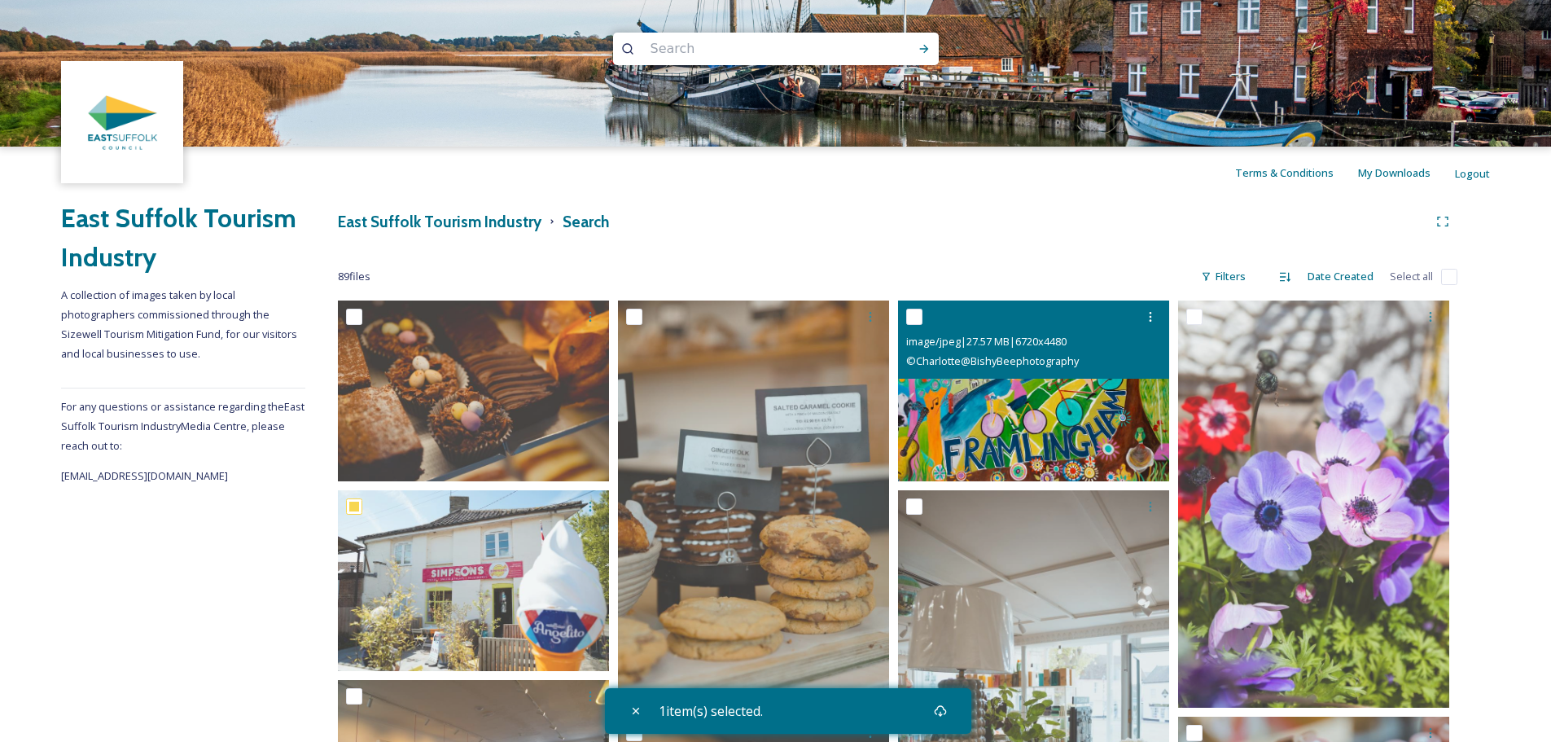
click at [914, 314] on input "checkbox" at bounding box center [914, 317] width 16 height 16
checkbox input "true"
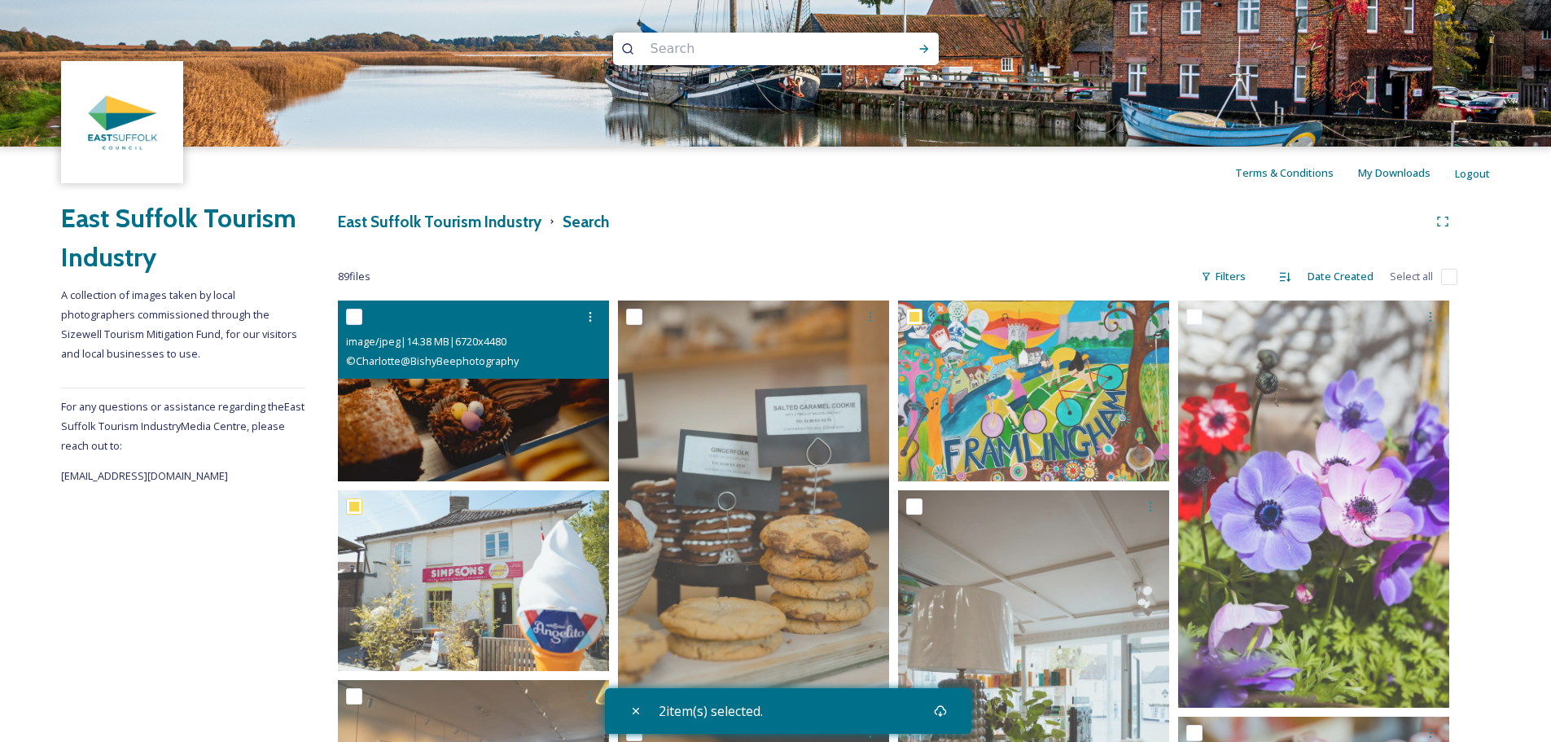
click at [359, 317] on input "checkbox" at bounding box center [354, 317] width 16 height 16
checkbox input "true"
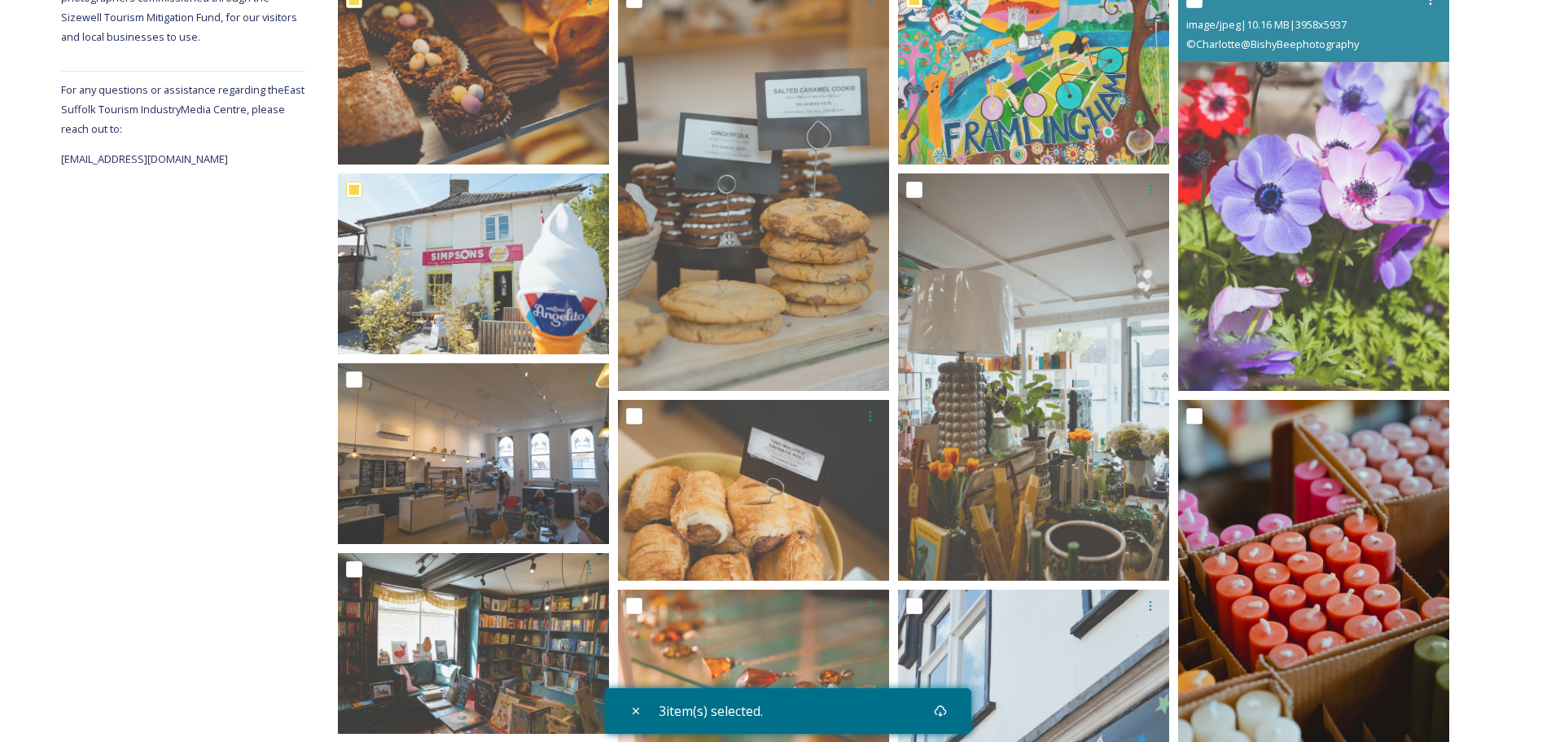
scroll to position [326, 0]
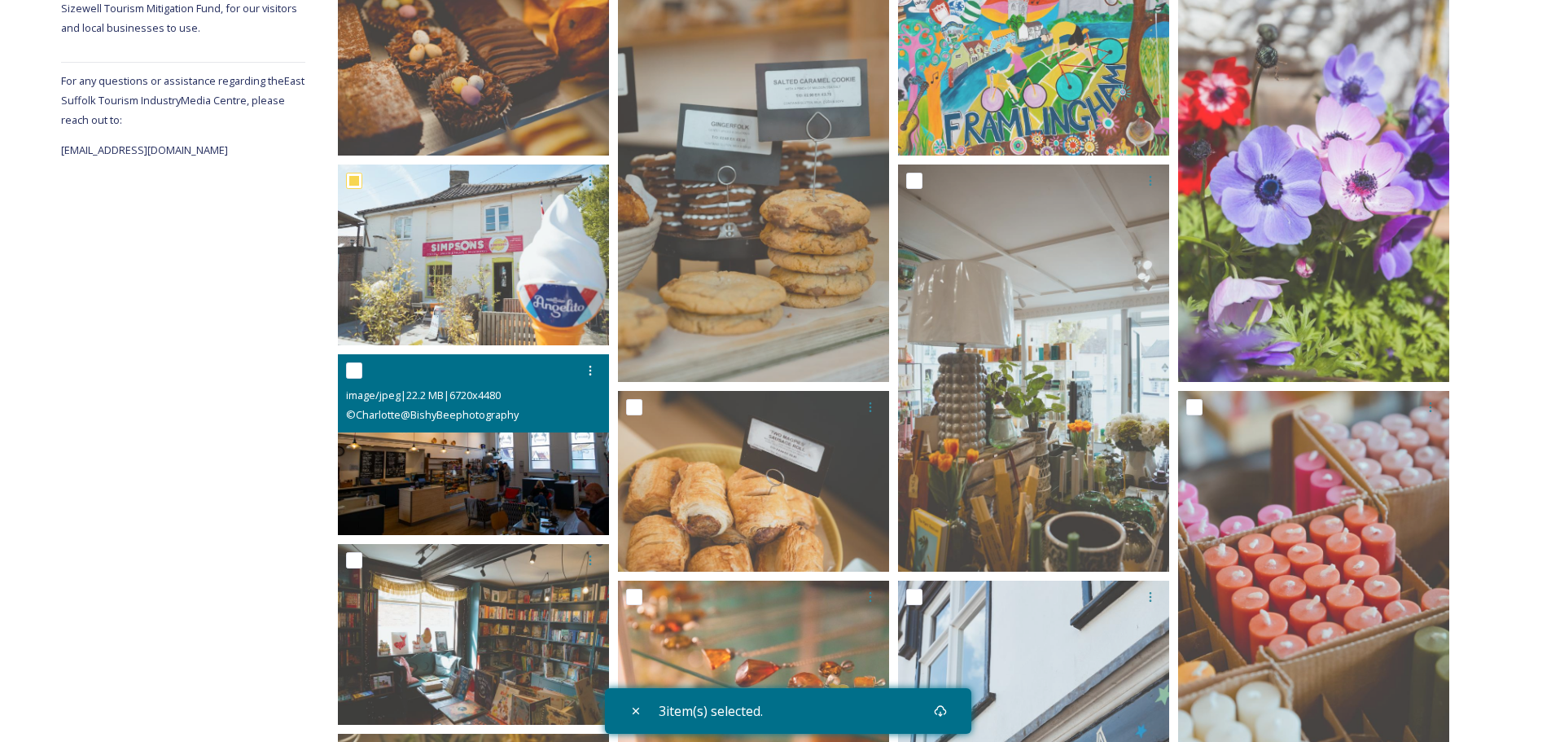
click at [354, 373] on input "checkbox" at bounding box center [354, 370] width 16 height 16
checkbox input "true"
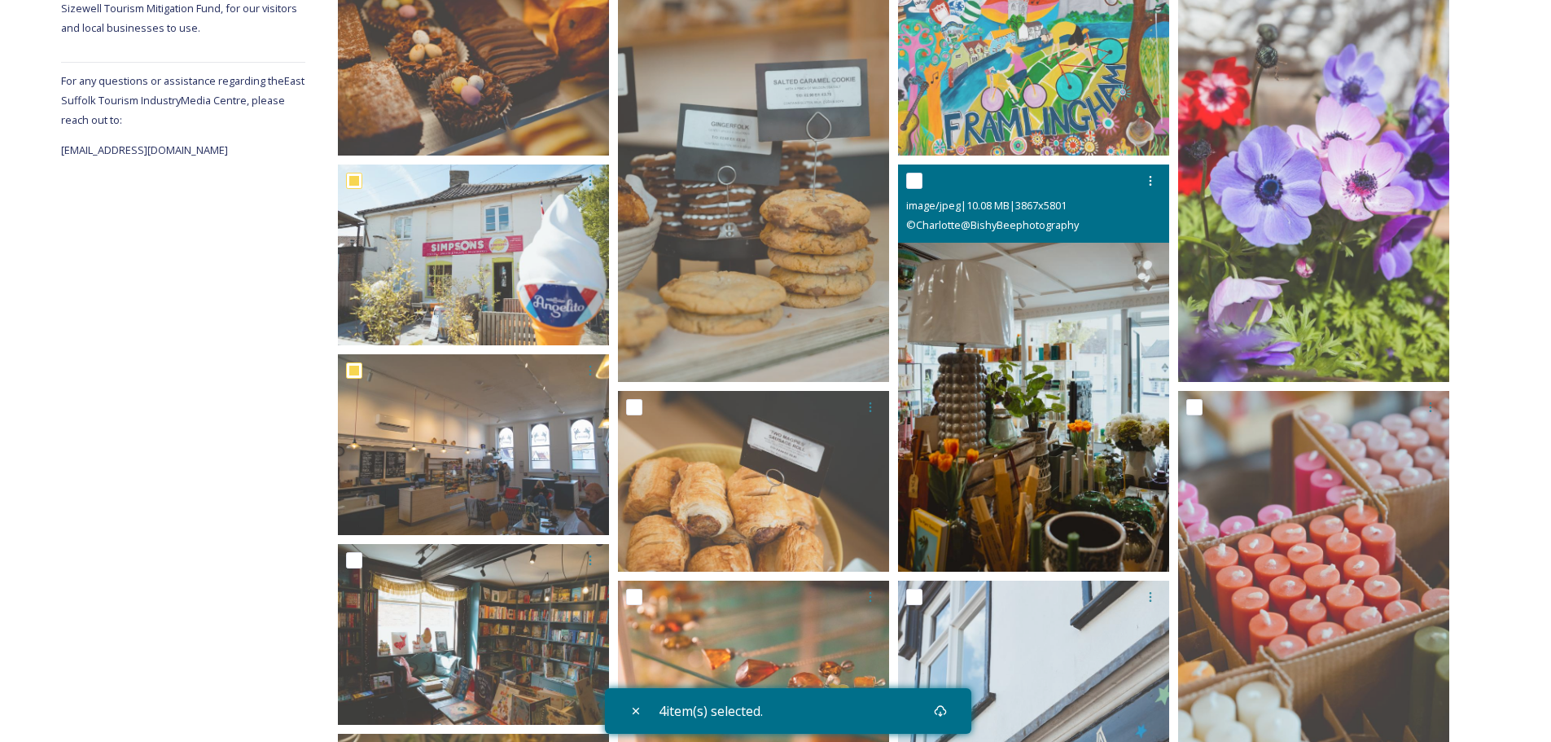
click at [917, 181] on input "checkbox" at bounding box center [914, 181] width 16 height 16
checkbox input "true"
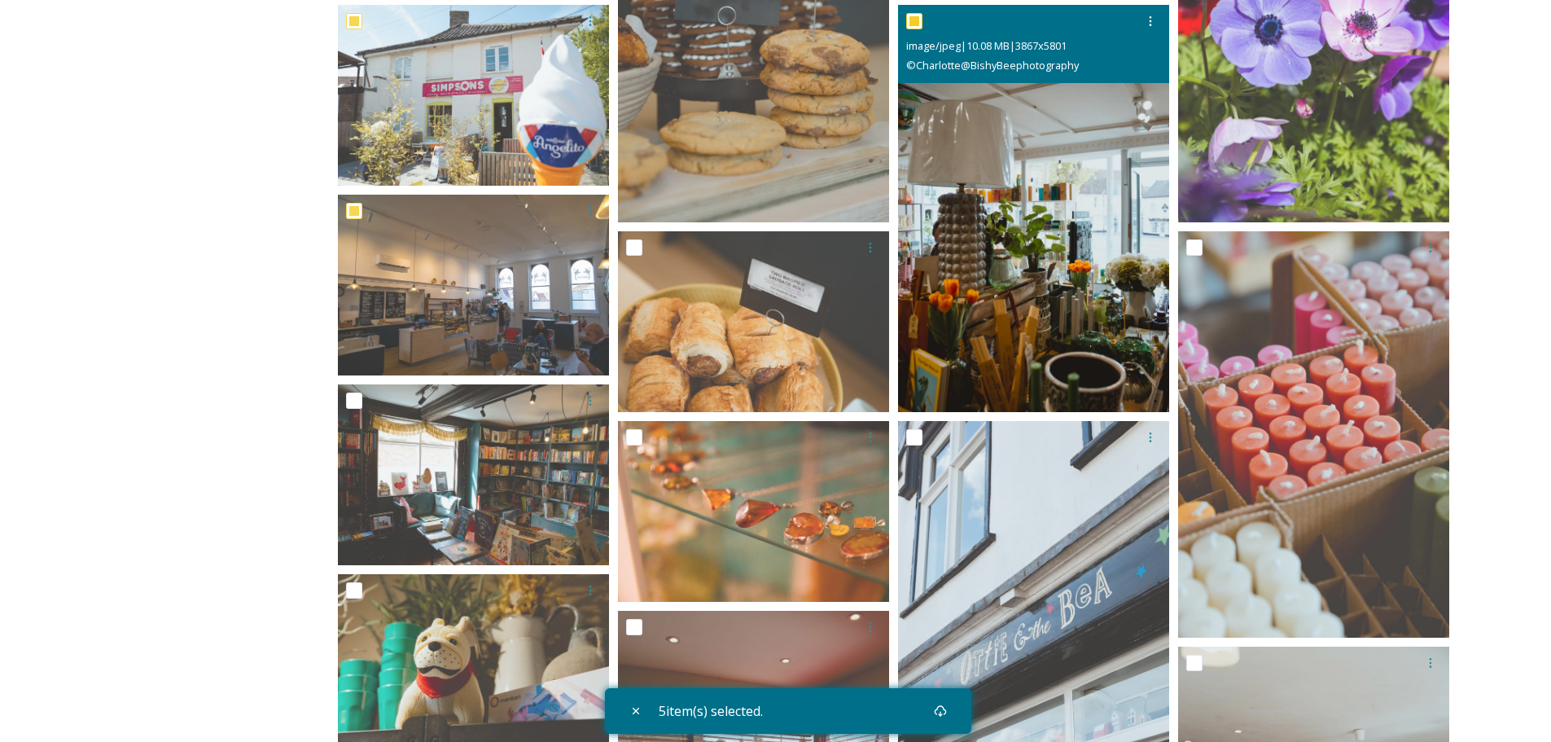
scroll to position [489, 0]
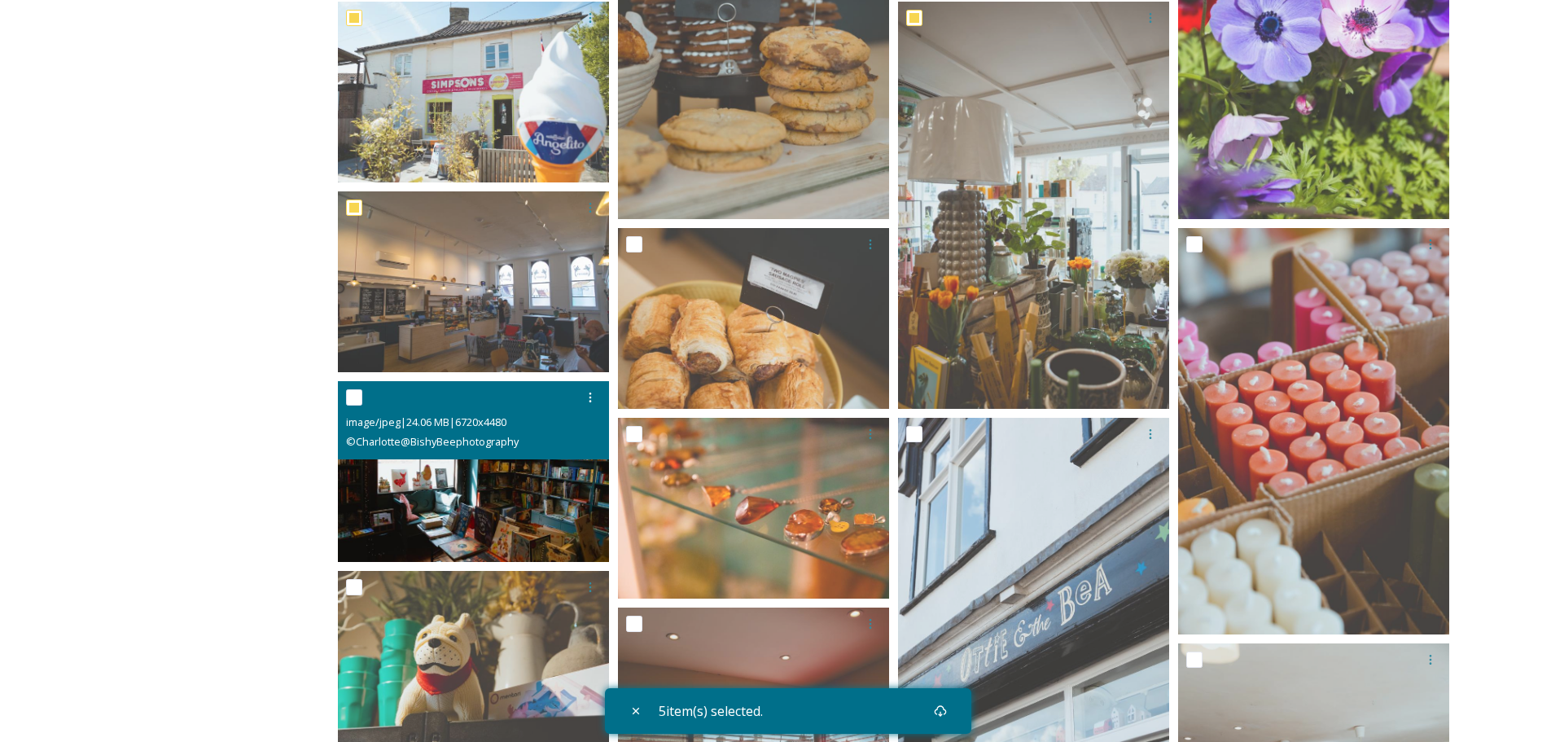
click at [357, 393] on input "checkbox" at bounding box center [354, 397] width 16 height 16
checkbox input "true"
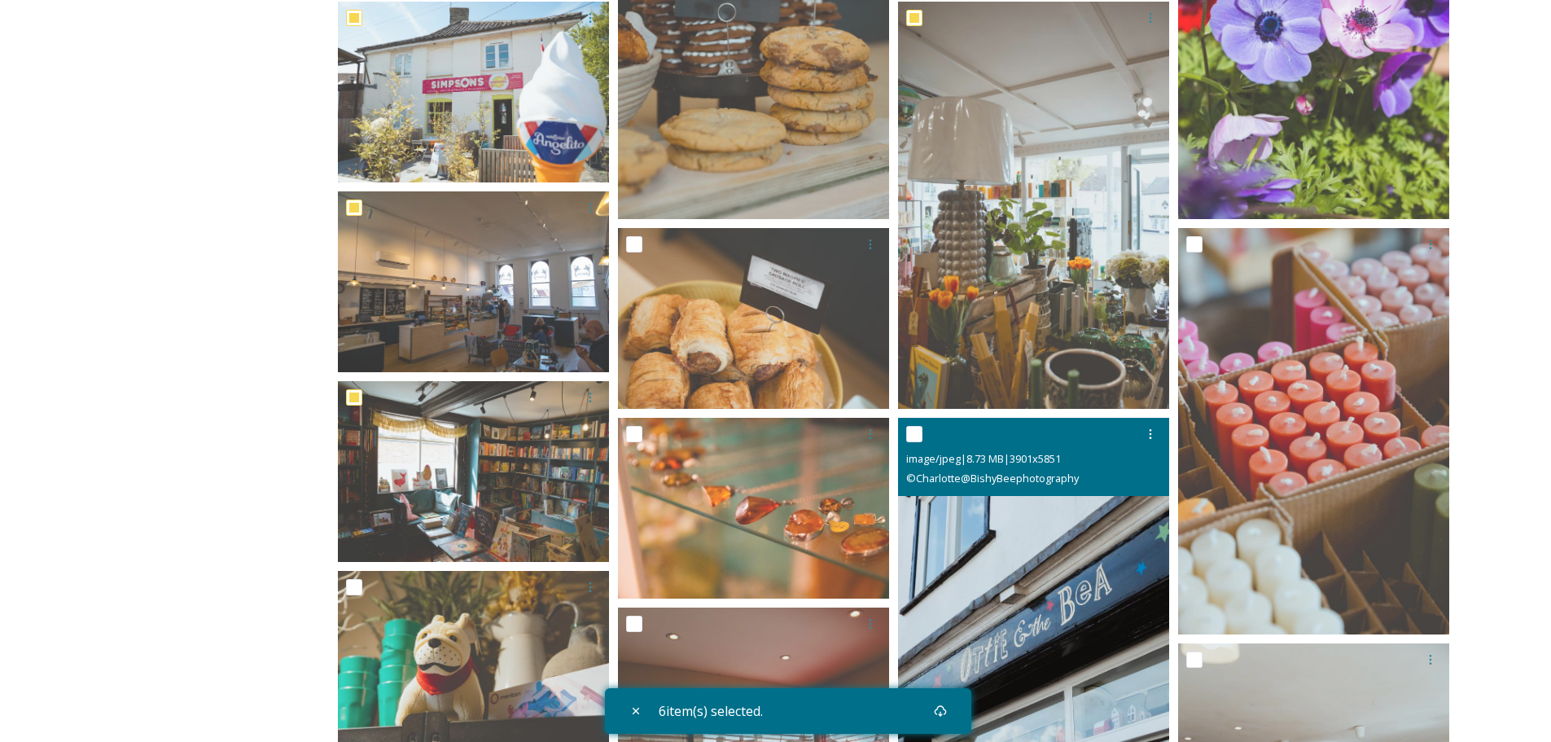
click at [914, 431] on input "checkbox" at bounding box center [914, 434] width 16 height 16
checkbox input "true"
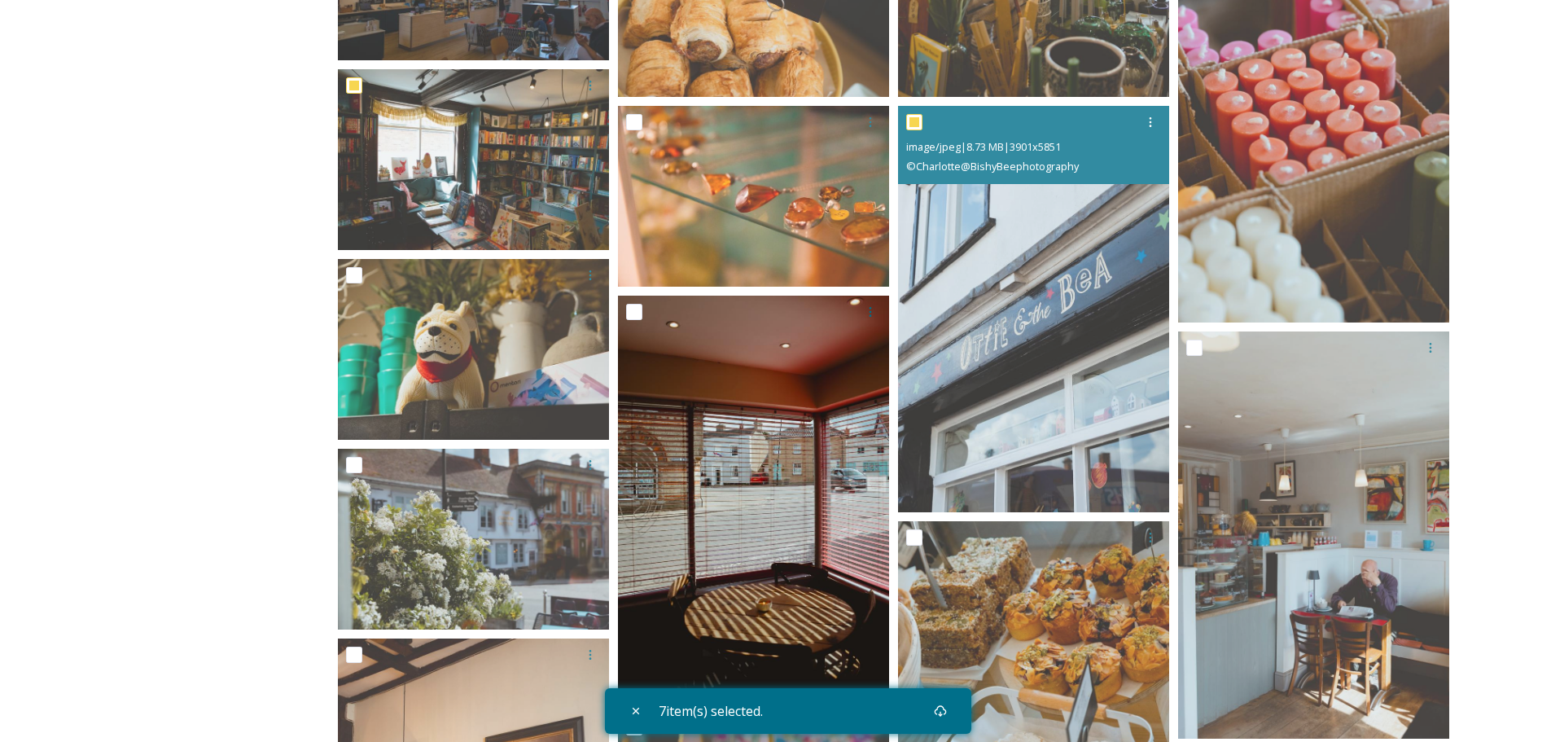
scroll to position [814, 0]
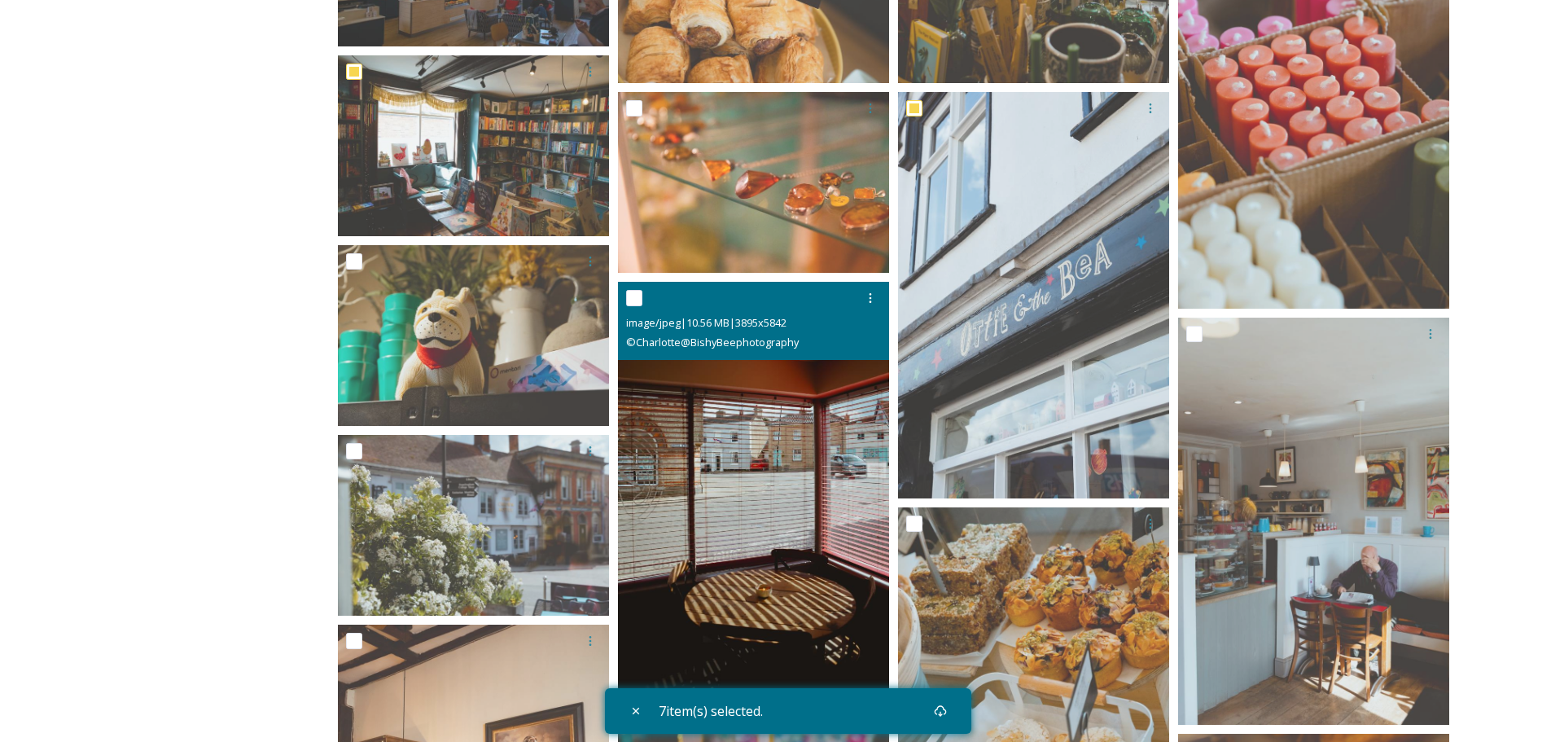
click at [632, 299] on input "checkbox" at bounding box center [634, 298] width 16 height 16
checkbox input "true"
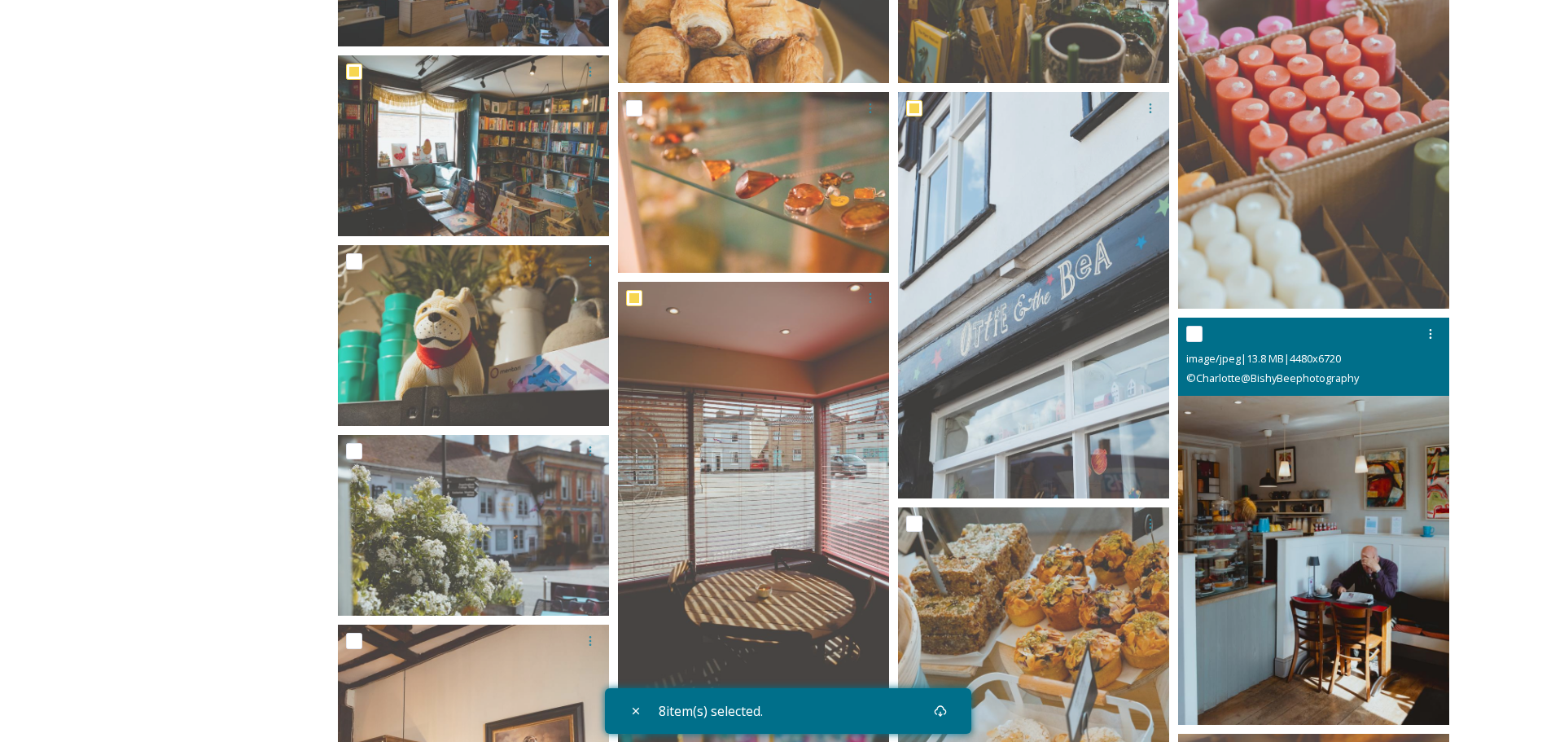
click at [1199, 330] on input "checkbox" at bounding box center [1194, 334] width 16 height 16
checkbox input "true"
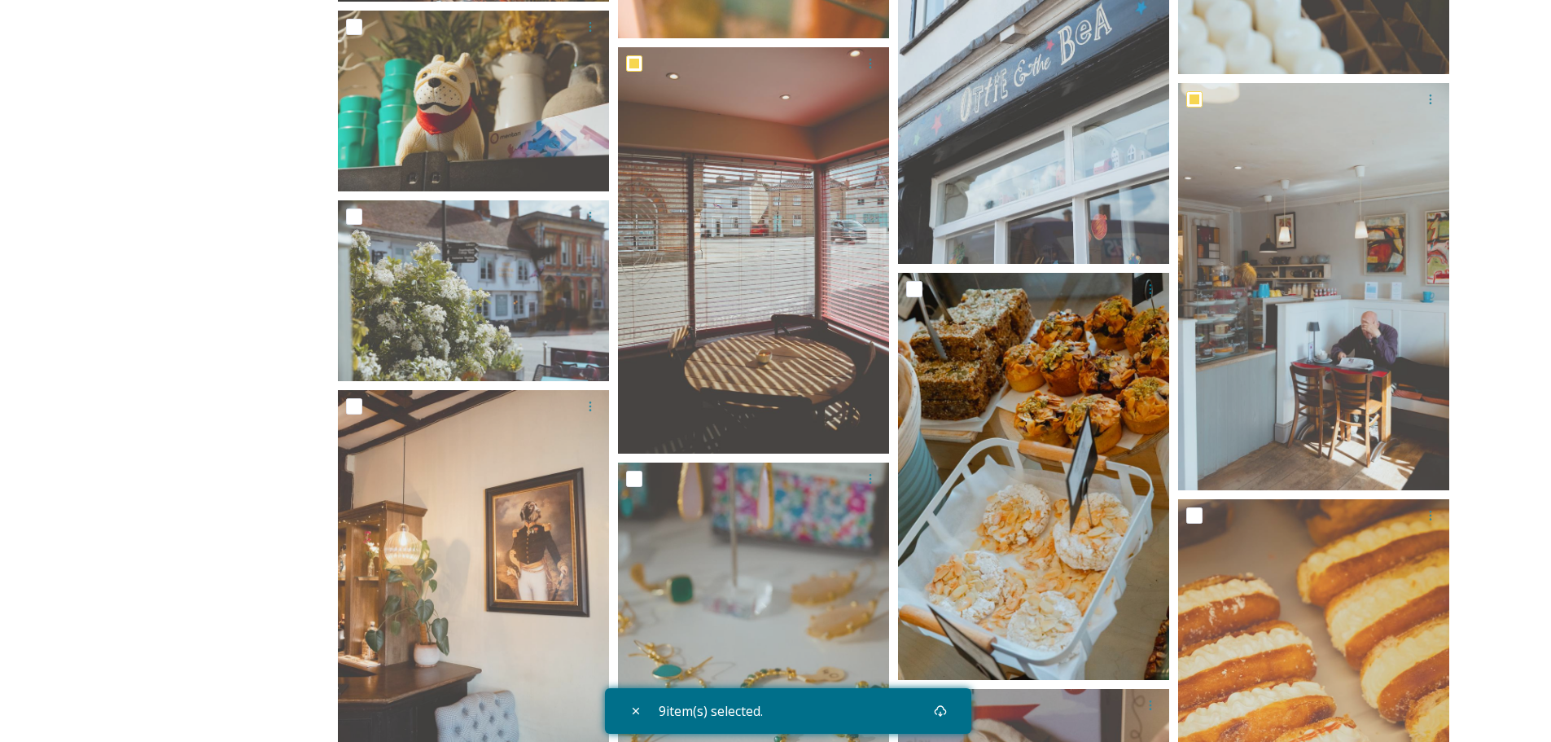
scroll to position [1059, 0]
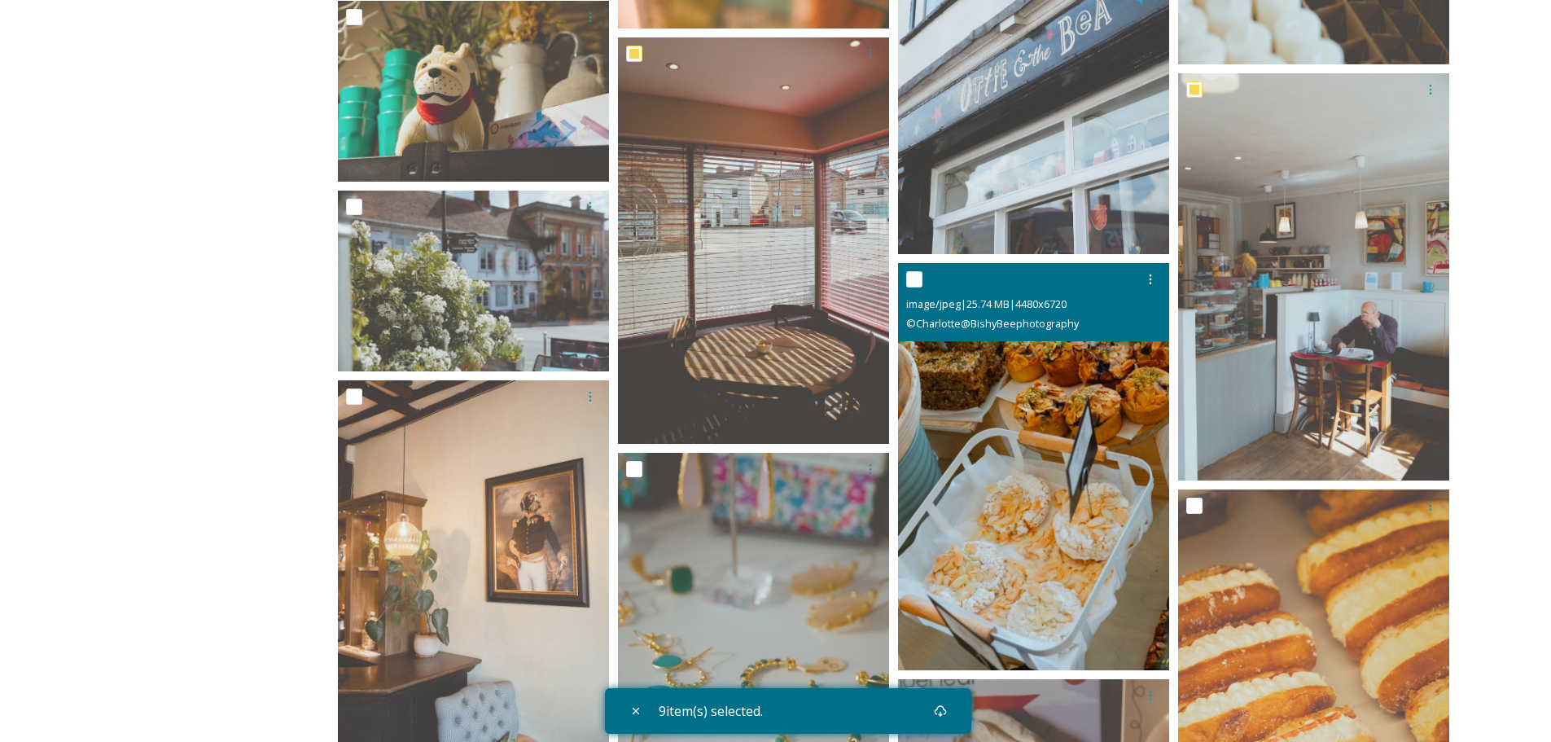
click at [912, 278] on input "checkbox" at bounding box center [914, 279] width 16 height 16
checkbox input "true"
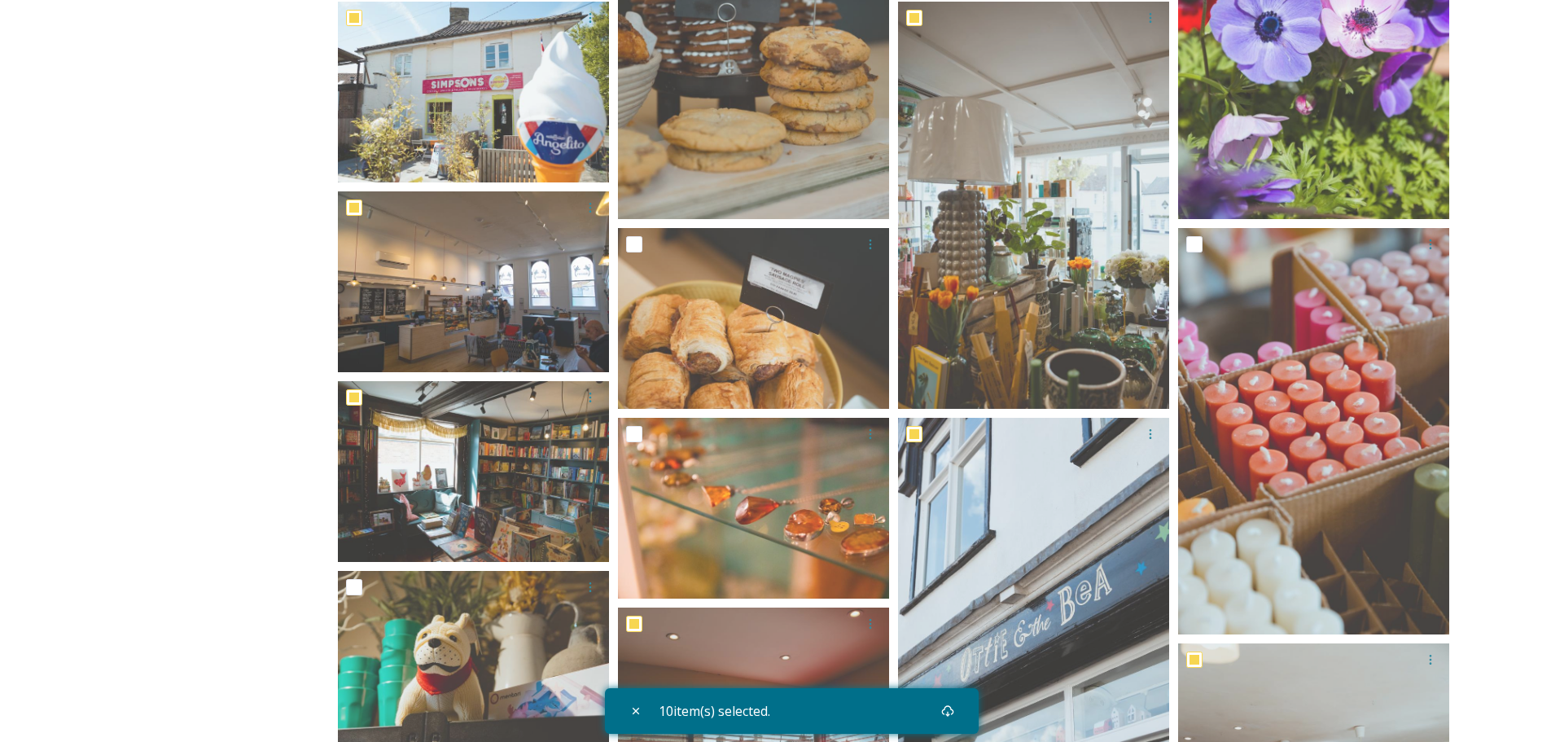
scroll to position [0, 0]
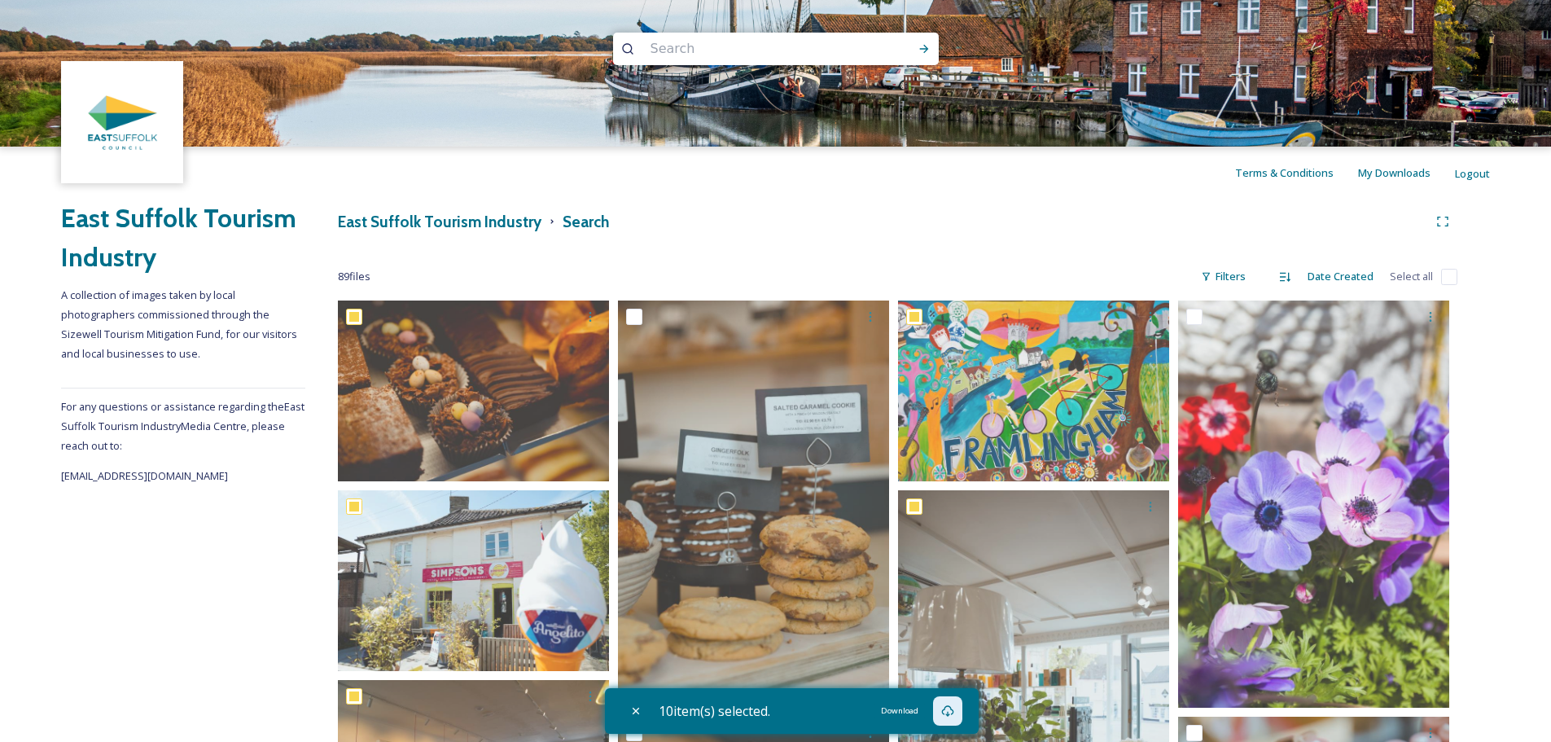
click at [947, 712] on icon at bounding box center [947, 710] width 12 height 11
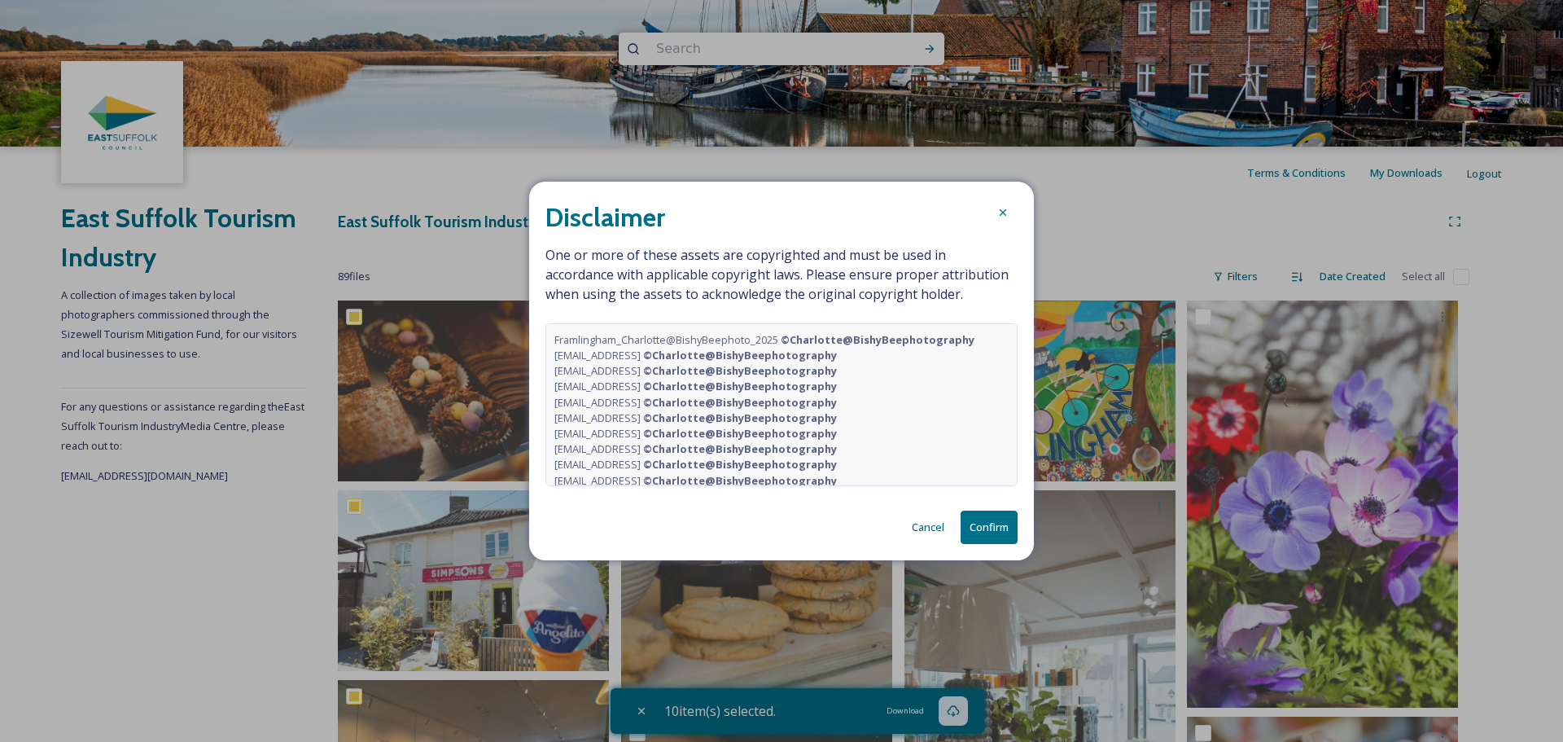
click at [1002, 529] on button "Confirm" at bounding box center [989, 527] width 57 height 33
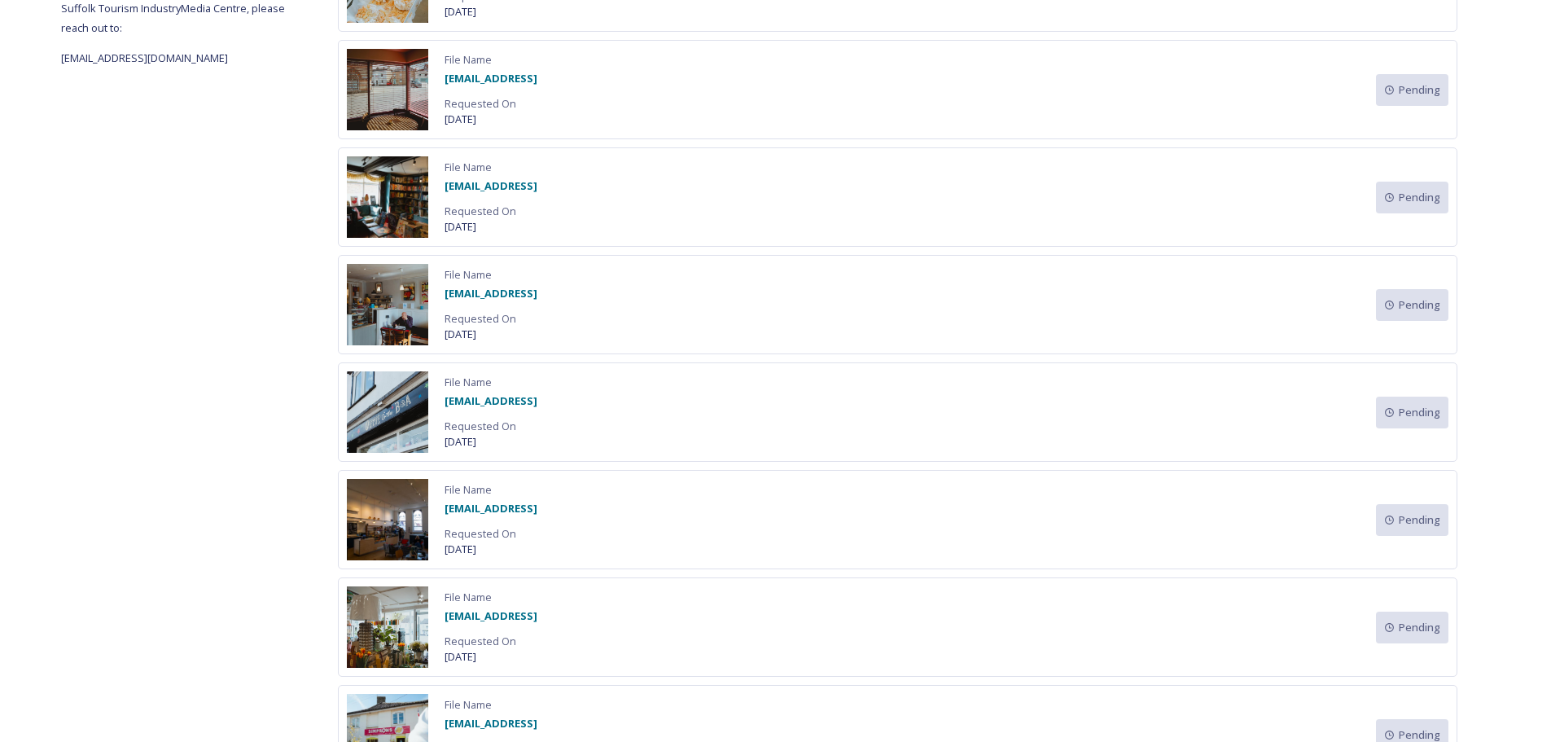
scroll to position [31, 0]
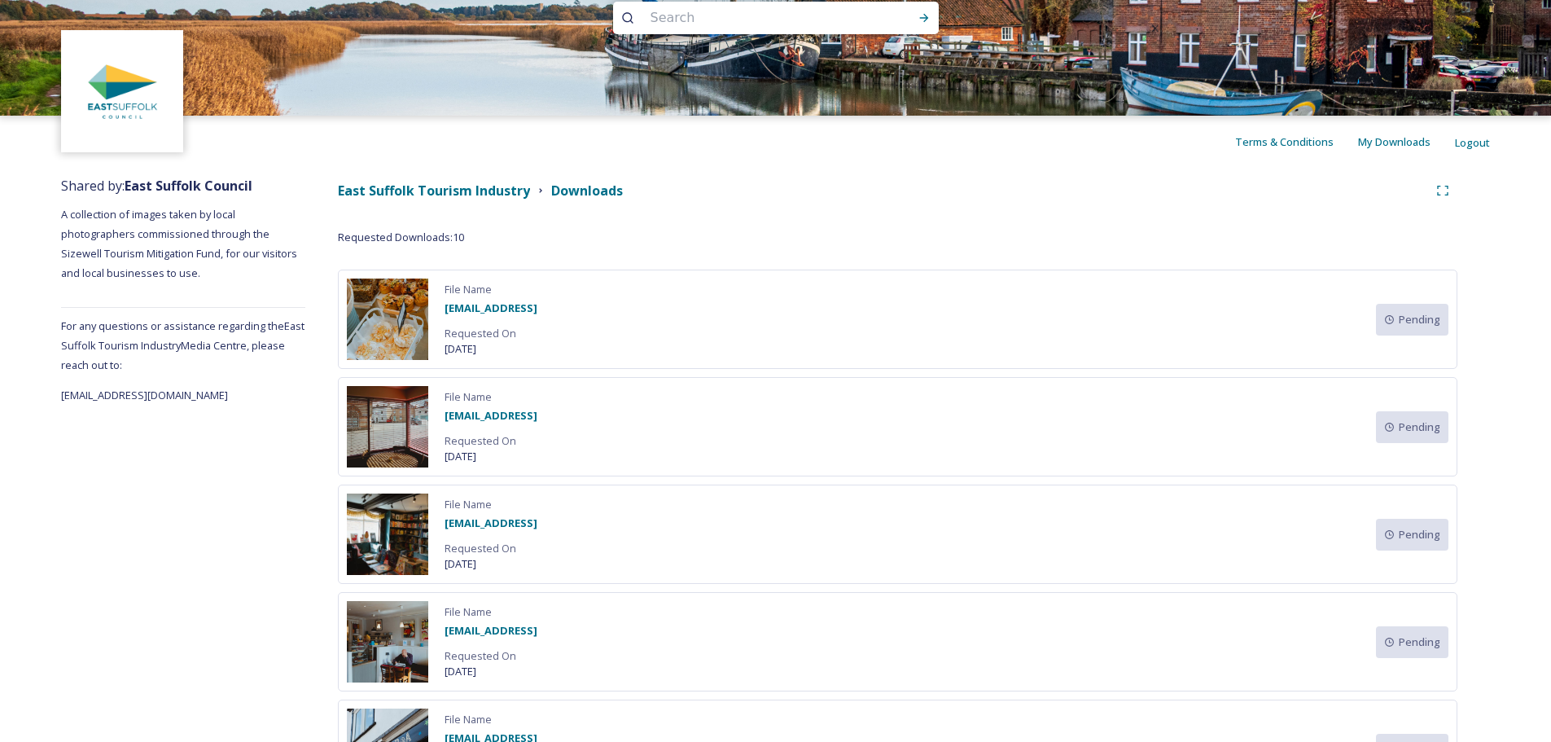
click at [1387, 143] on span "My Downloads" at bounding box center [1394, 141] width 72 height 15
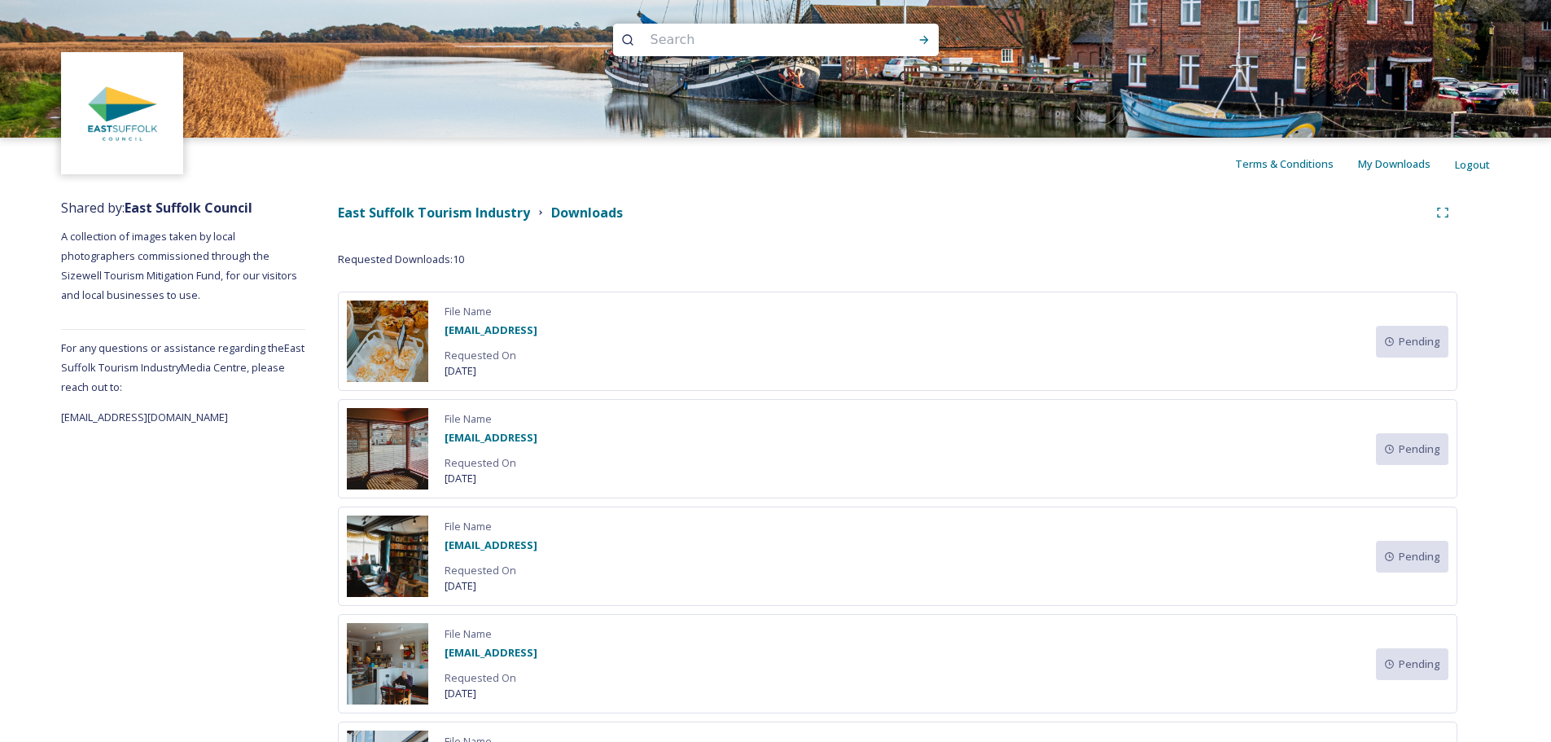
scroll to position [0, 0]
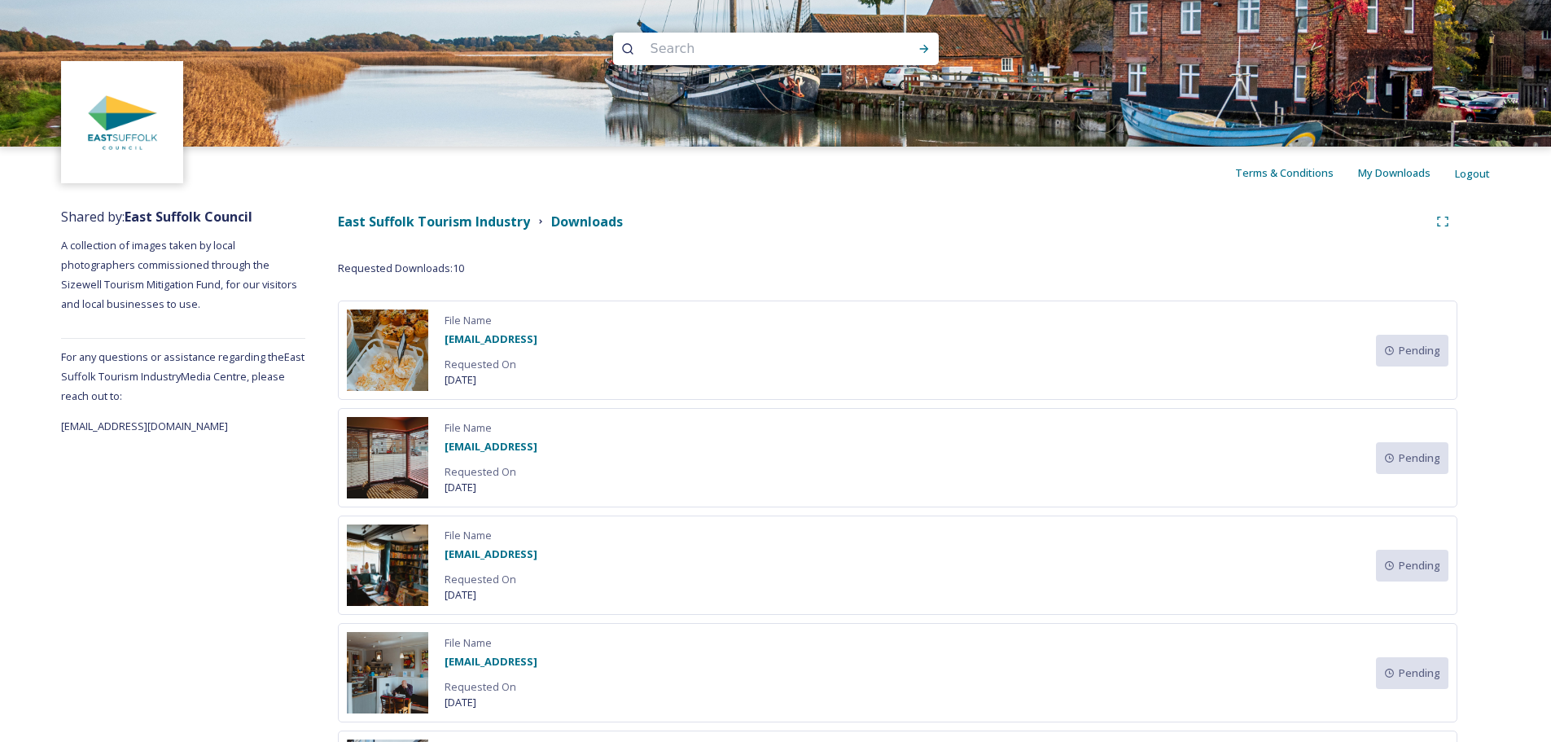
click at [657, 46] on input at bounding box center [753, 49] width 223 height 36
type input "e"
type input "framlingham"
click at [924, 45] on icon at bounding box center [924, 48] width 13 height 13
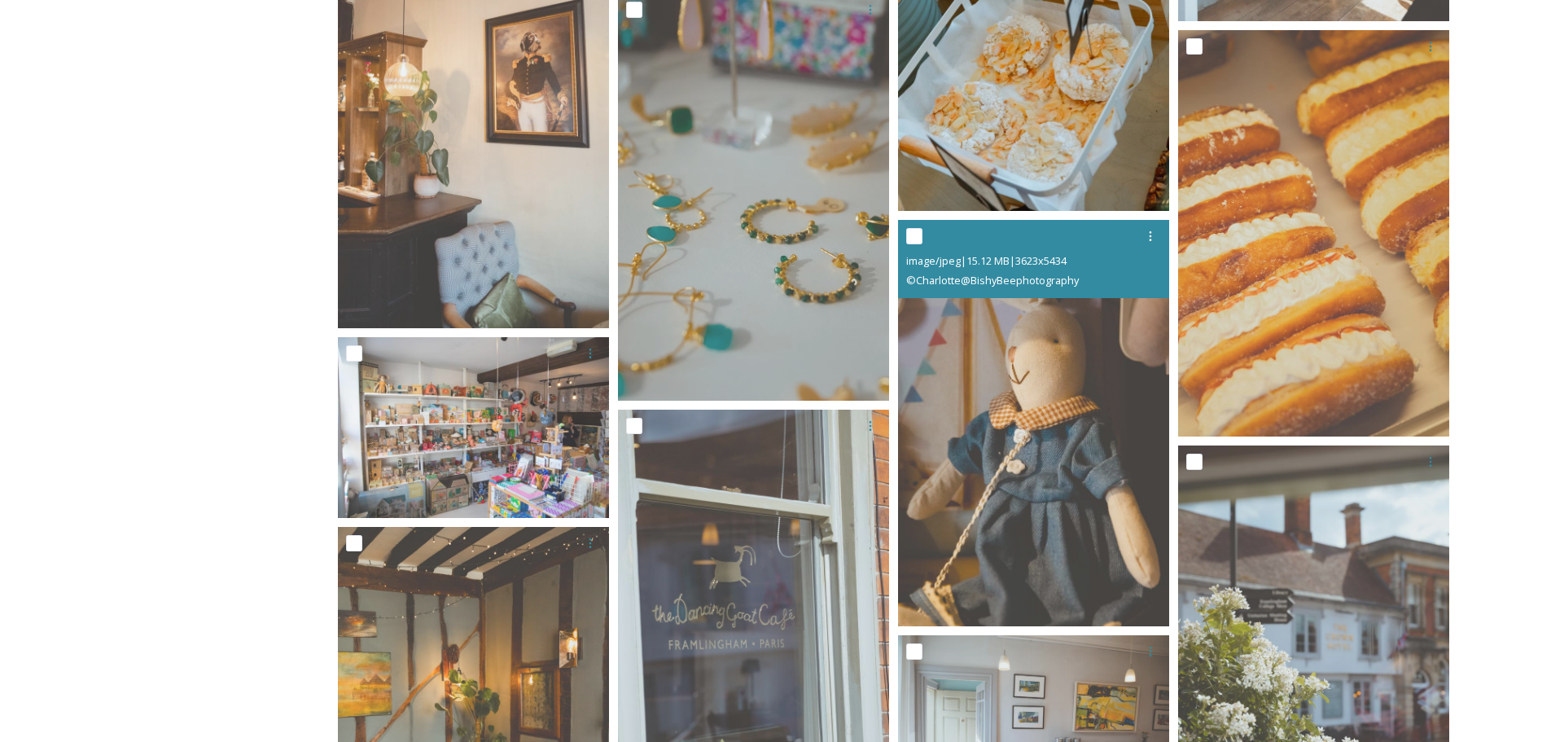
scroll to position [1547, 0]
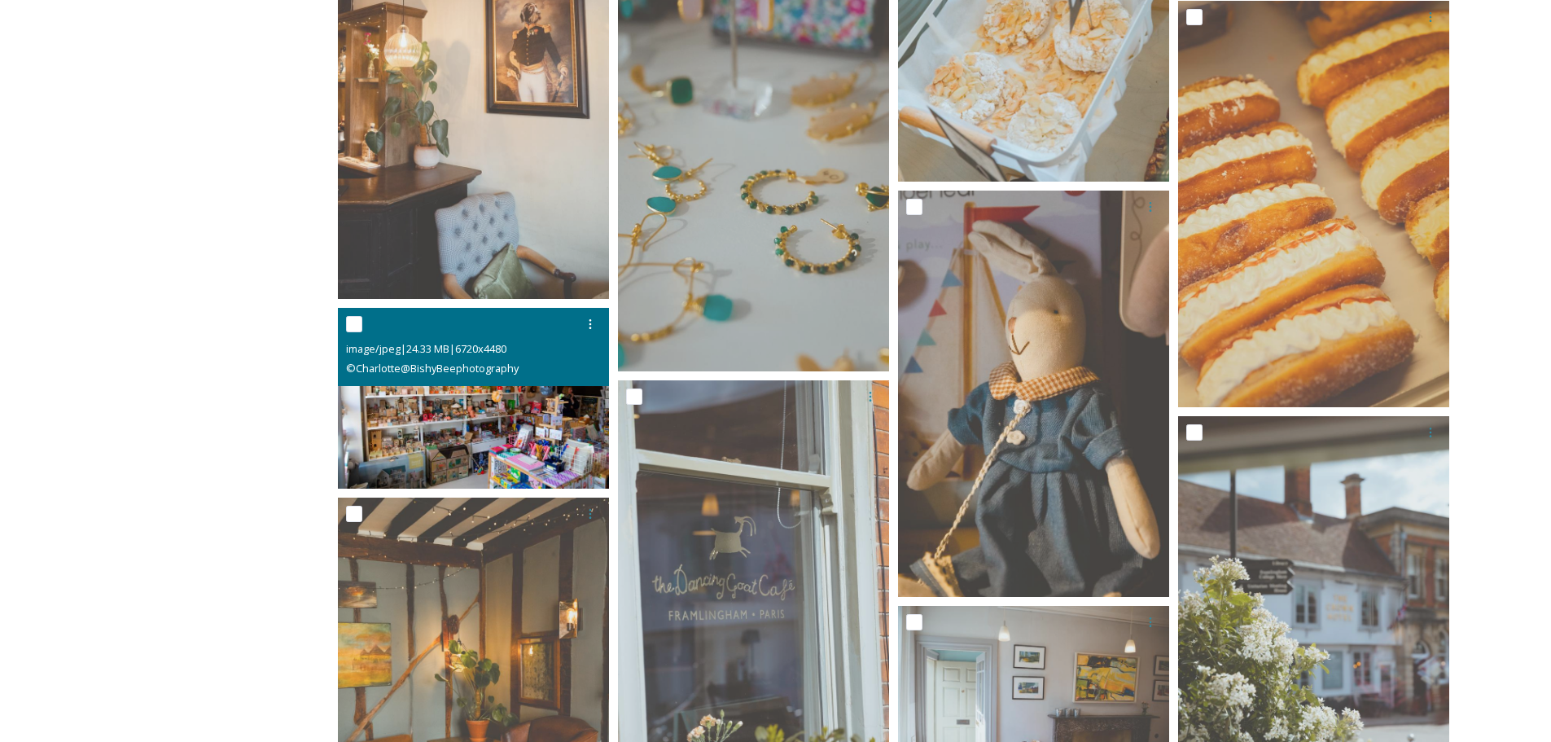
click at [359, 322] on input "checkbox" at bounding box center [354, 324] width 16 height 16
checkbox input "true"
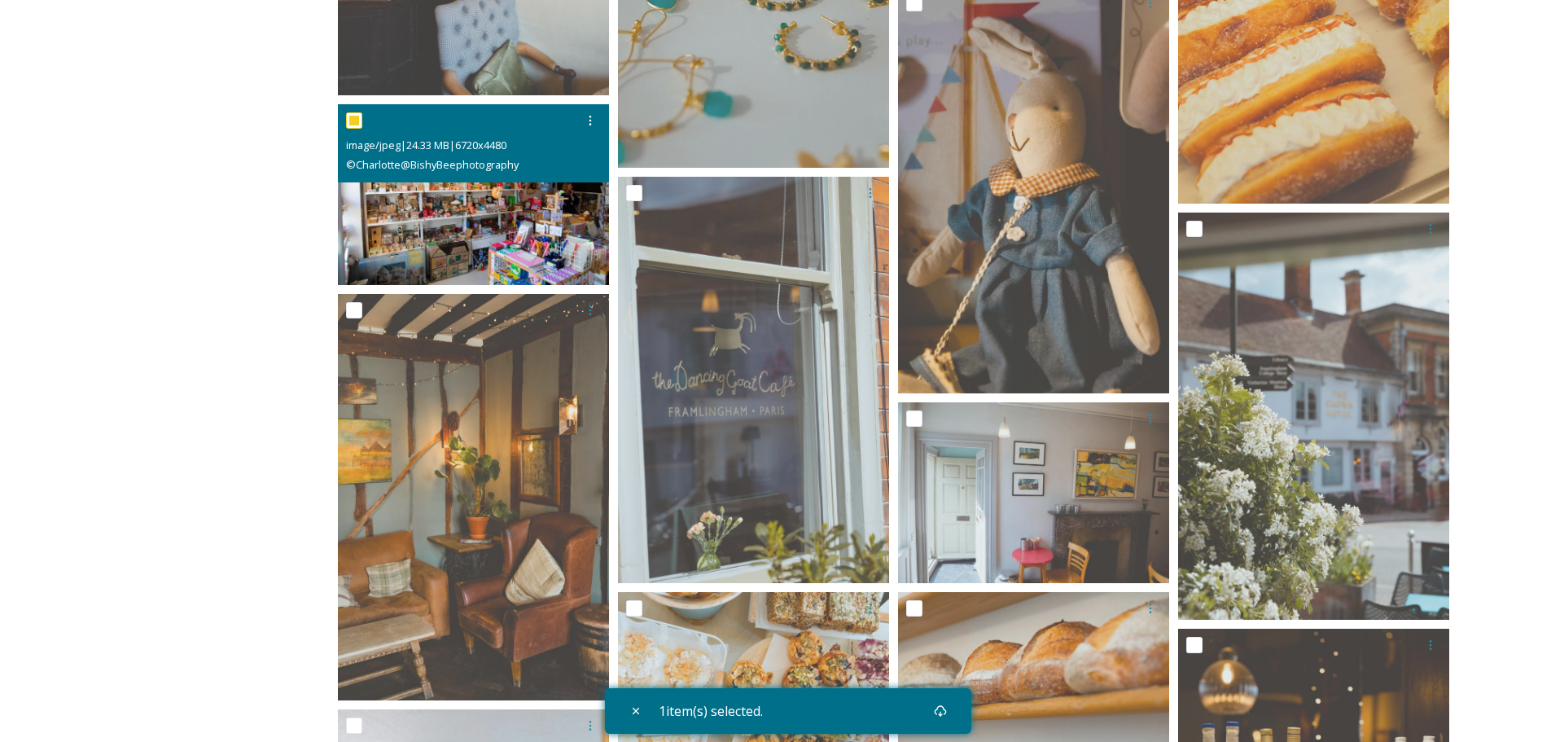
scroll to position [1873, 0]
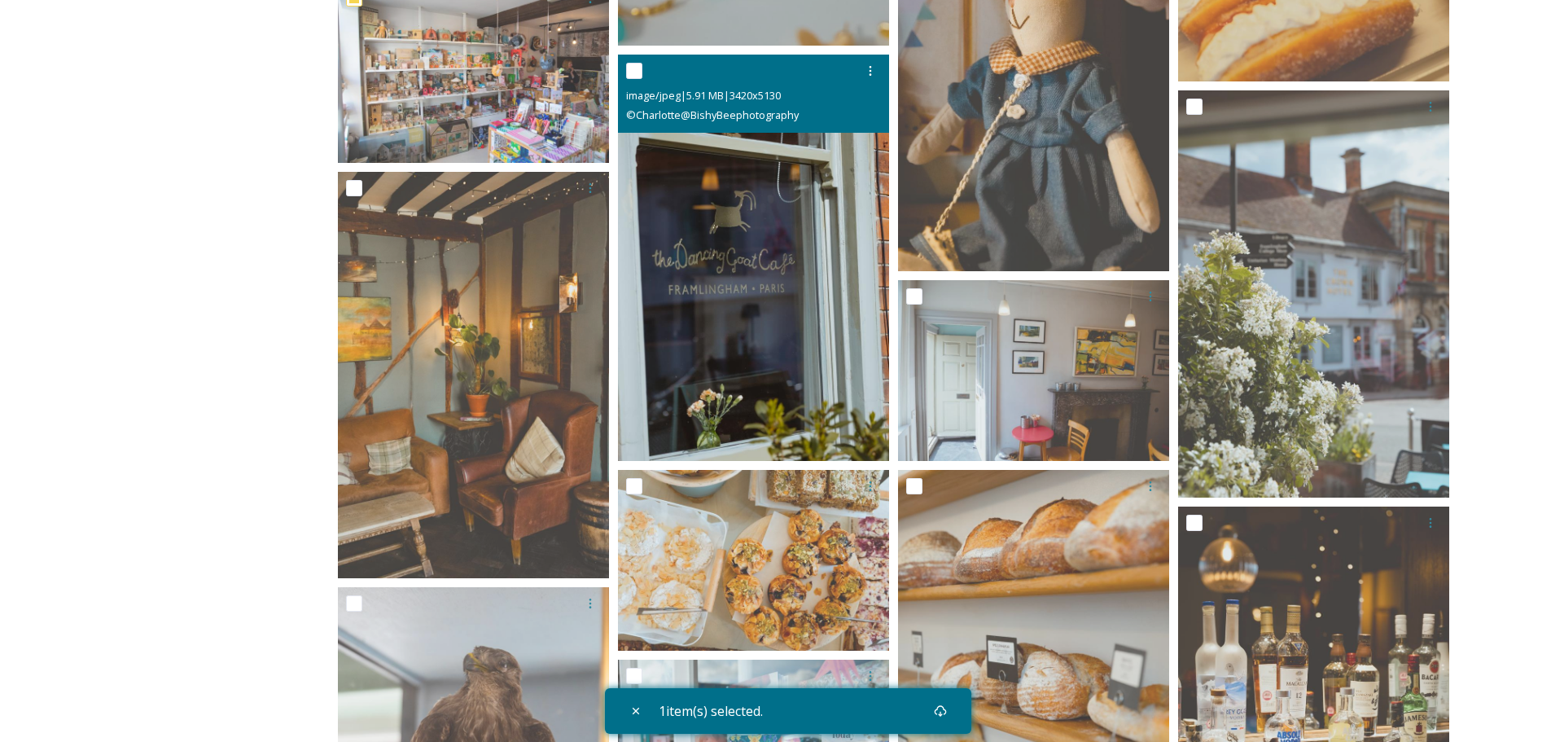
click at [635, 64] on input "checkbox" at bounding box center [634, 71] width 16 height 16
checkbox input "true"
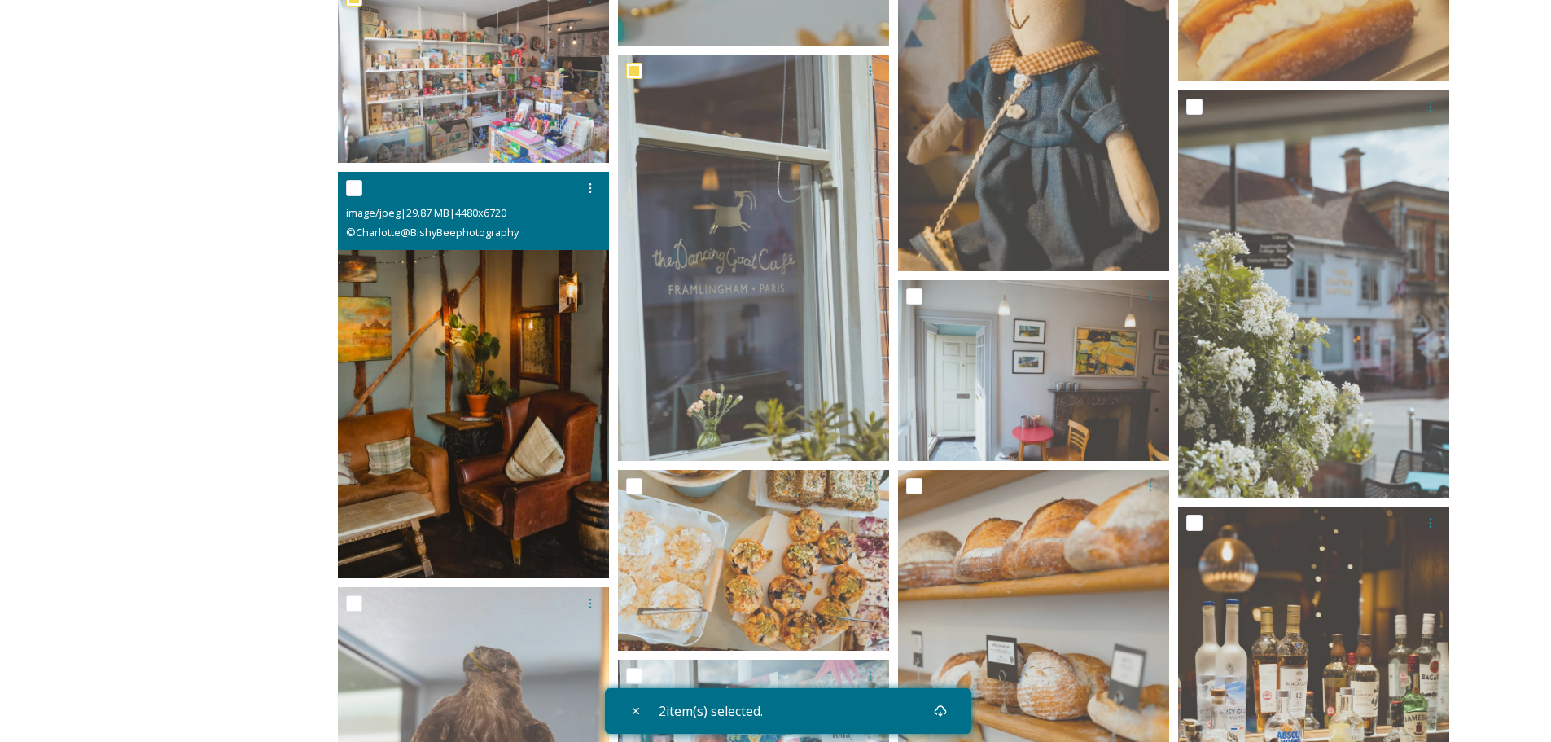
click at [353, 185] on input "checkbox" at bounding box center [354, 188] width 16 height 16
checkbox input "true"
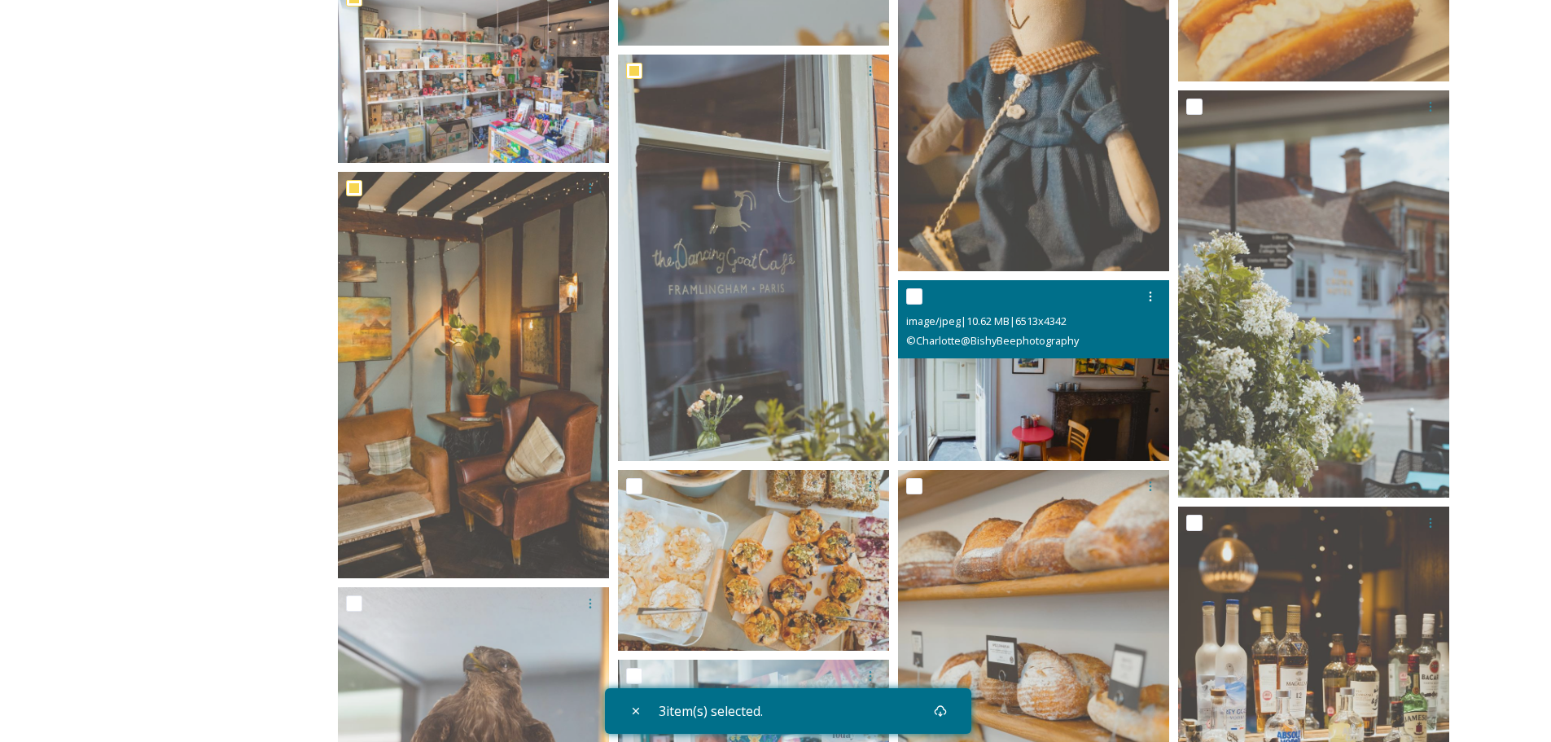
click at [915, 296] on input "checkbox" at bounding box center [914, 296] width 16 height 16
checkbox input "true"
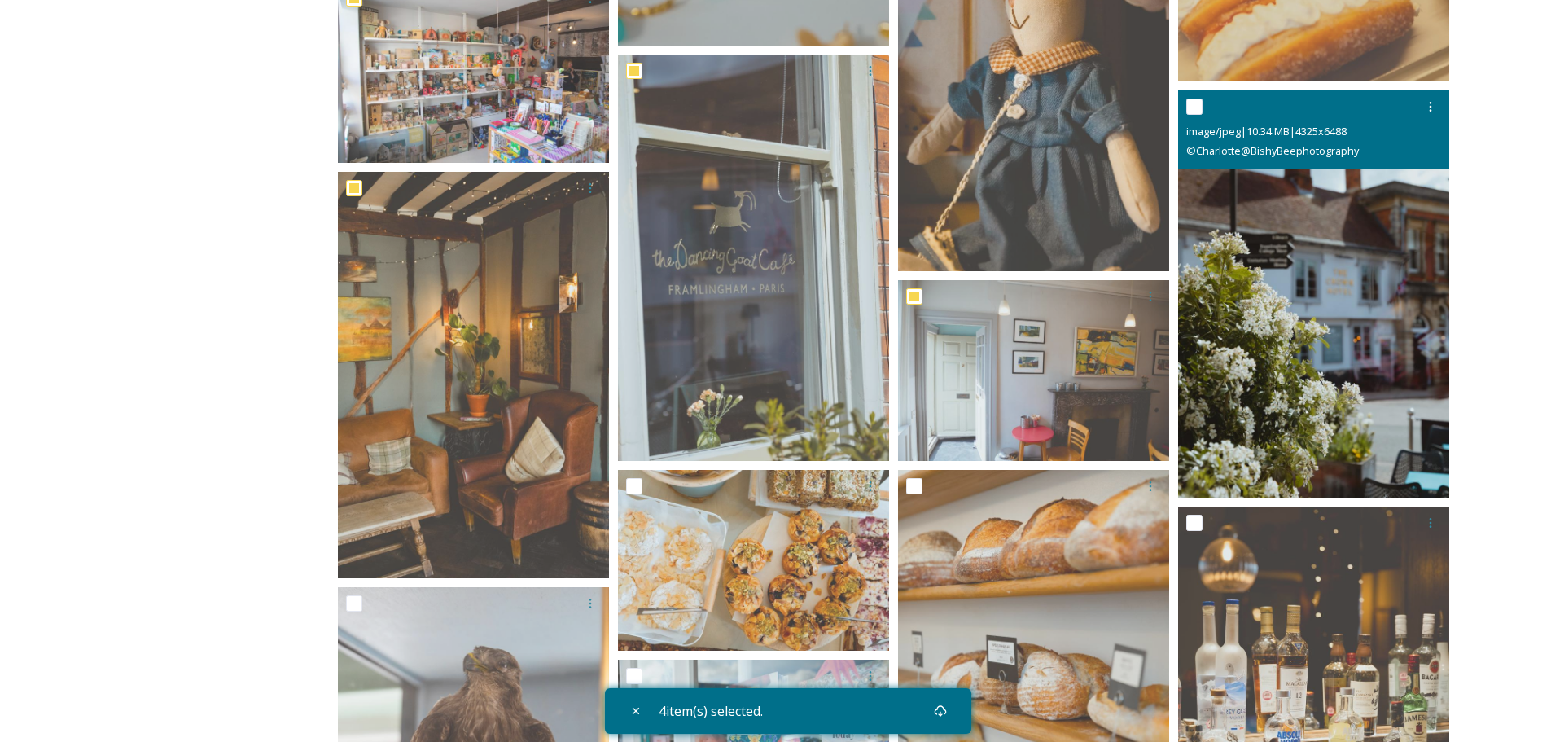
click at [1194, 103] on input "checkbox" at bounding box center [1194, 107] width 16 height 16
checkbox input "true"
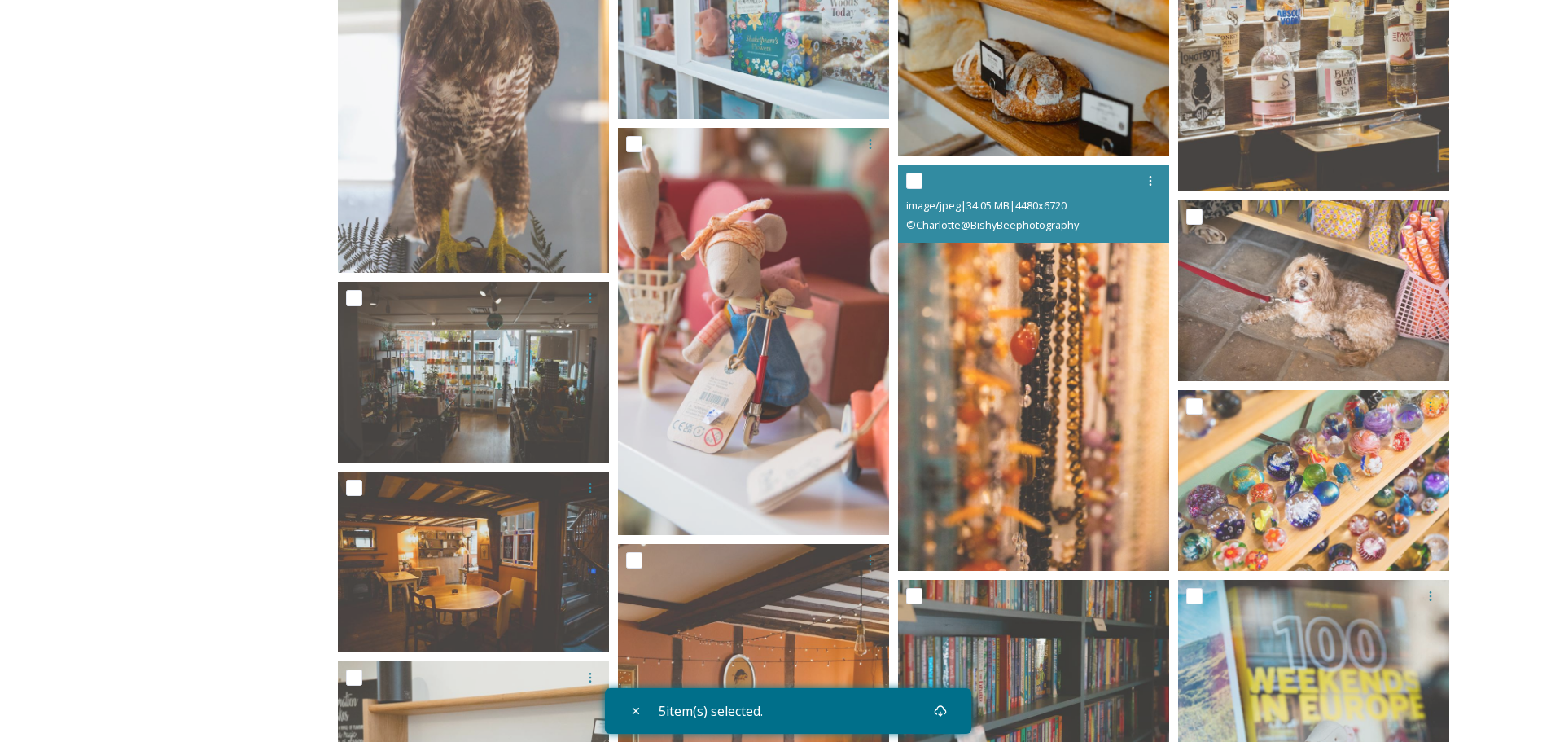
scroll to position [2606, 0]
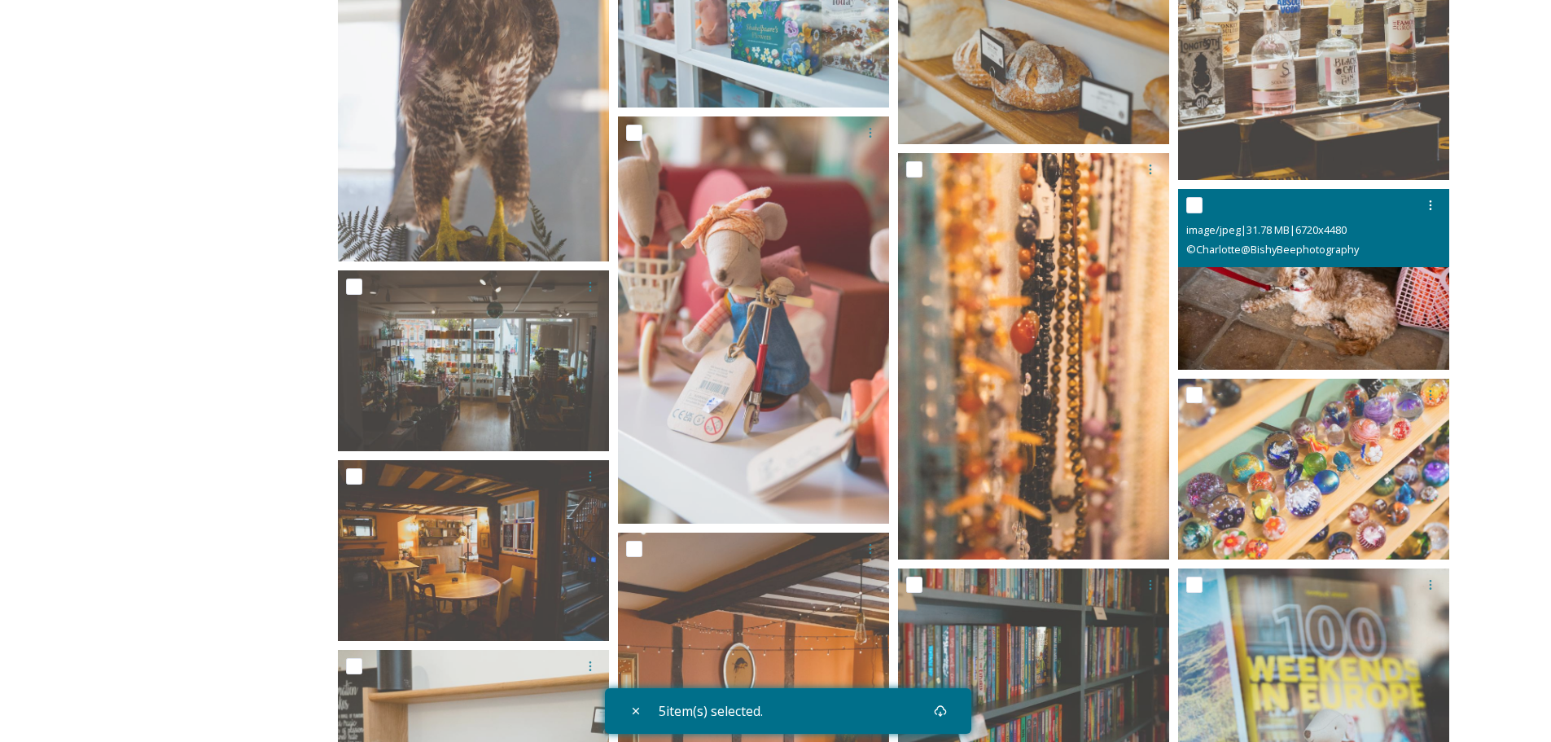
click at [1195, 201] on input "checkbox" at bounding box center [1194, 205] width 16 height 16
checkbox input "true"
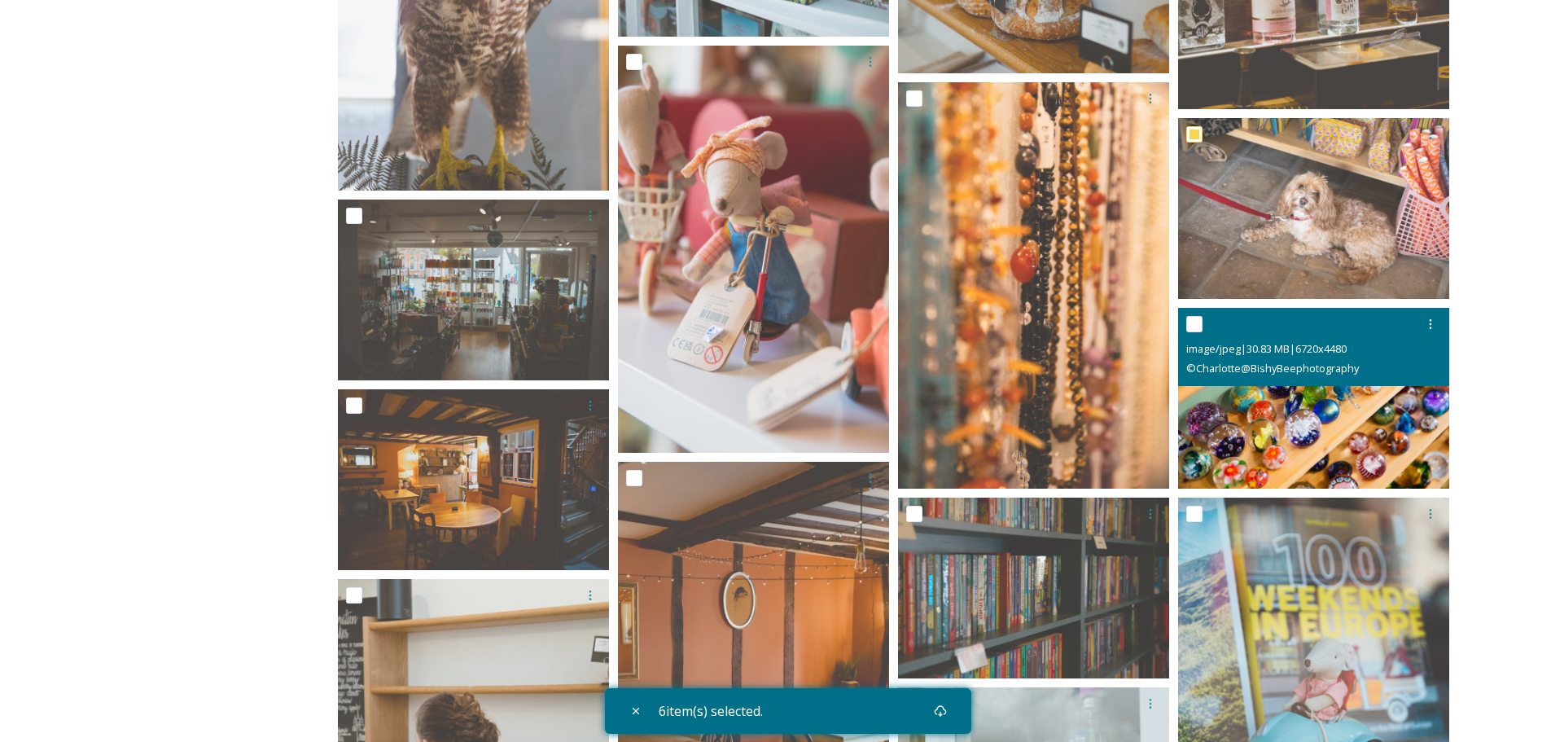
scroll to position [2850, 0]
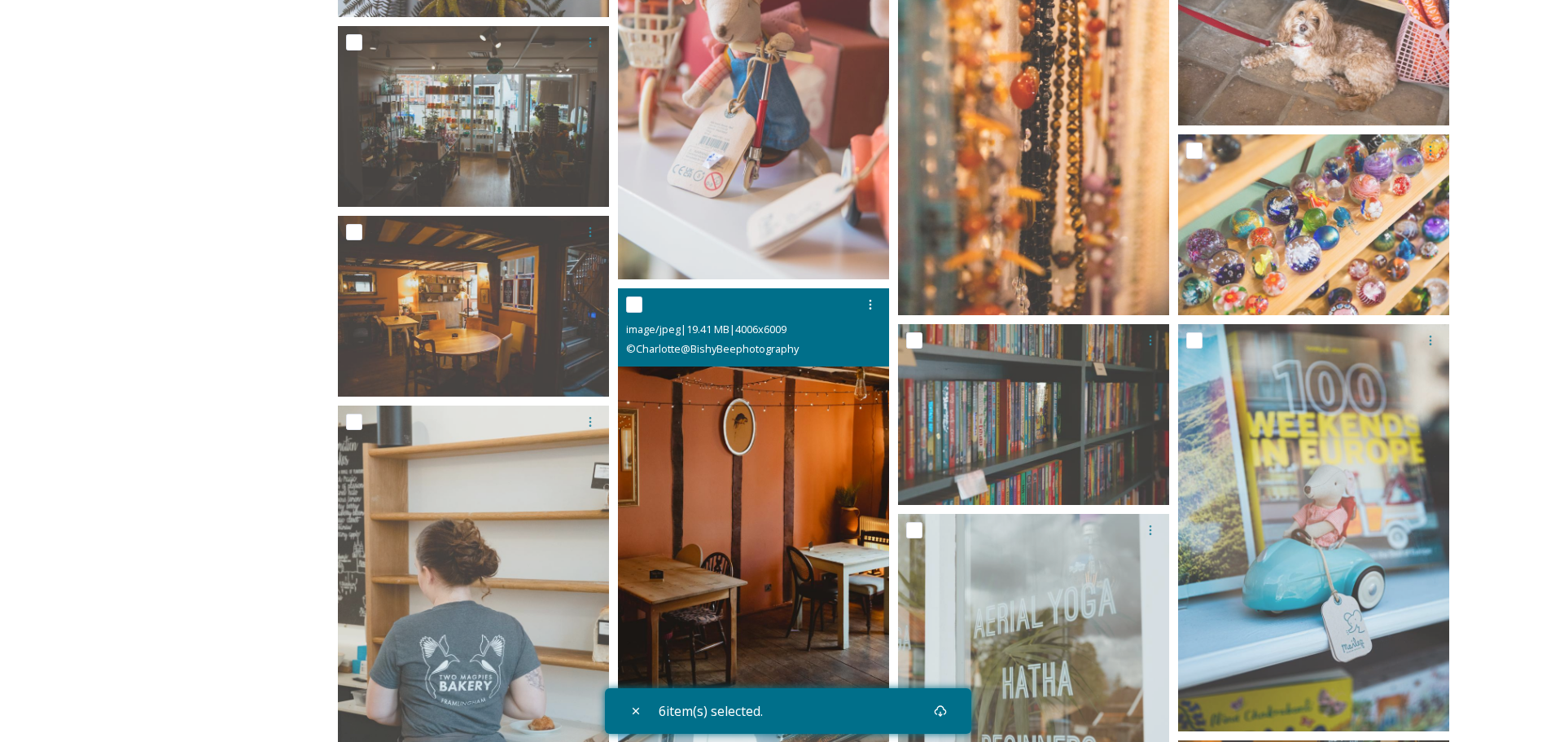
click at [640, 302] on input "checkbox" at bounding box center [634, 304] width 16 height 16
checkbox input "true"
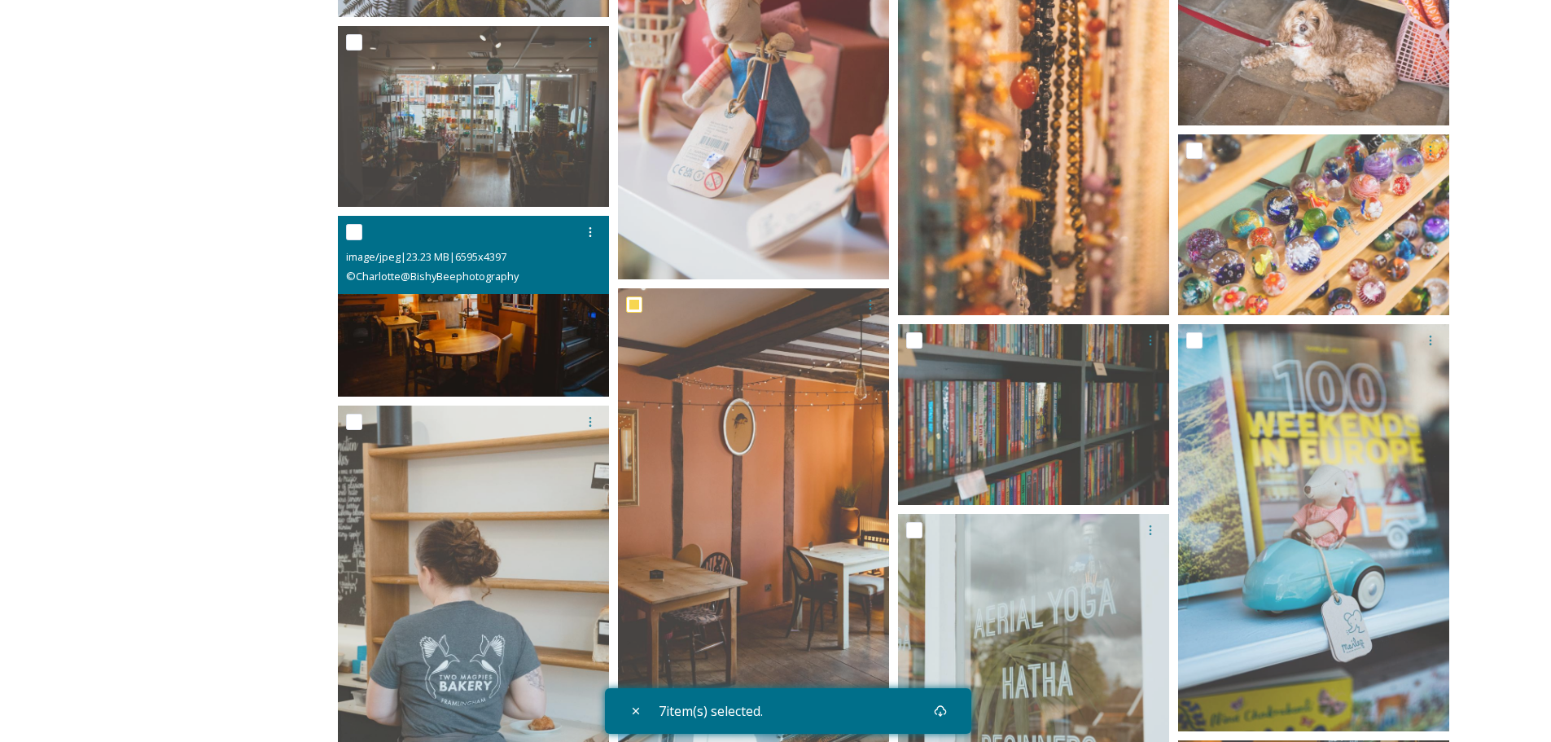
click at [354, 230] on input "checkbox" at bounding box center [354, 232] width 16 height 16
checkbox input "true"
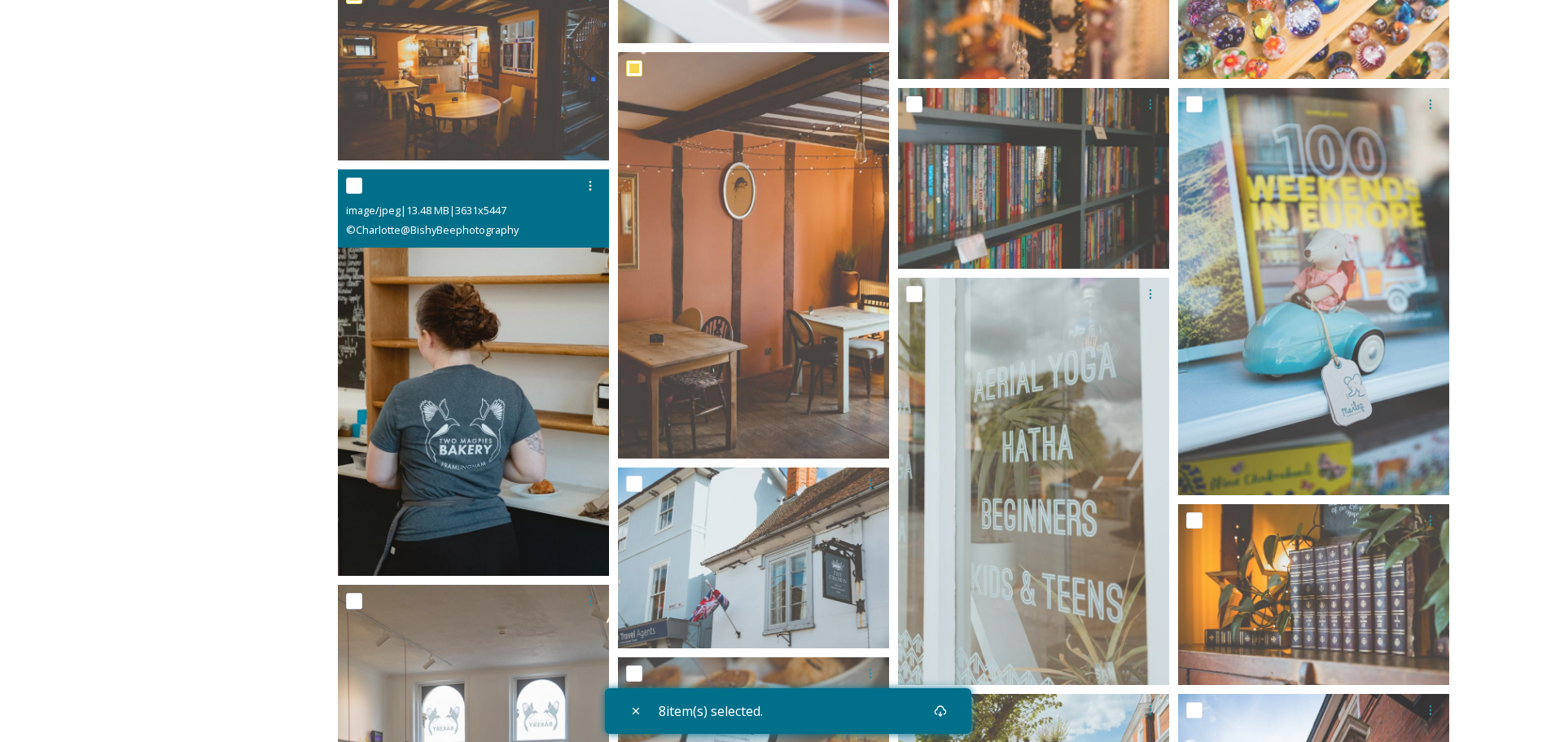
scroll to position [3094, 0]
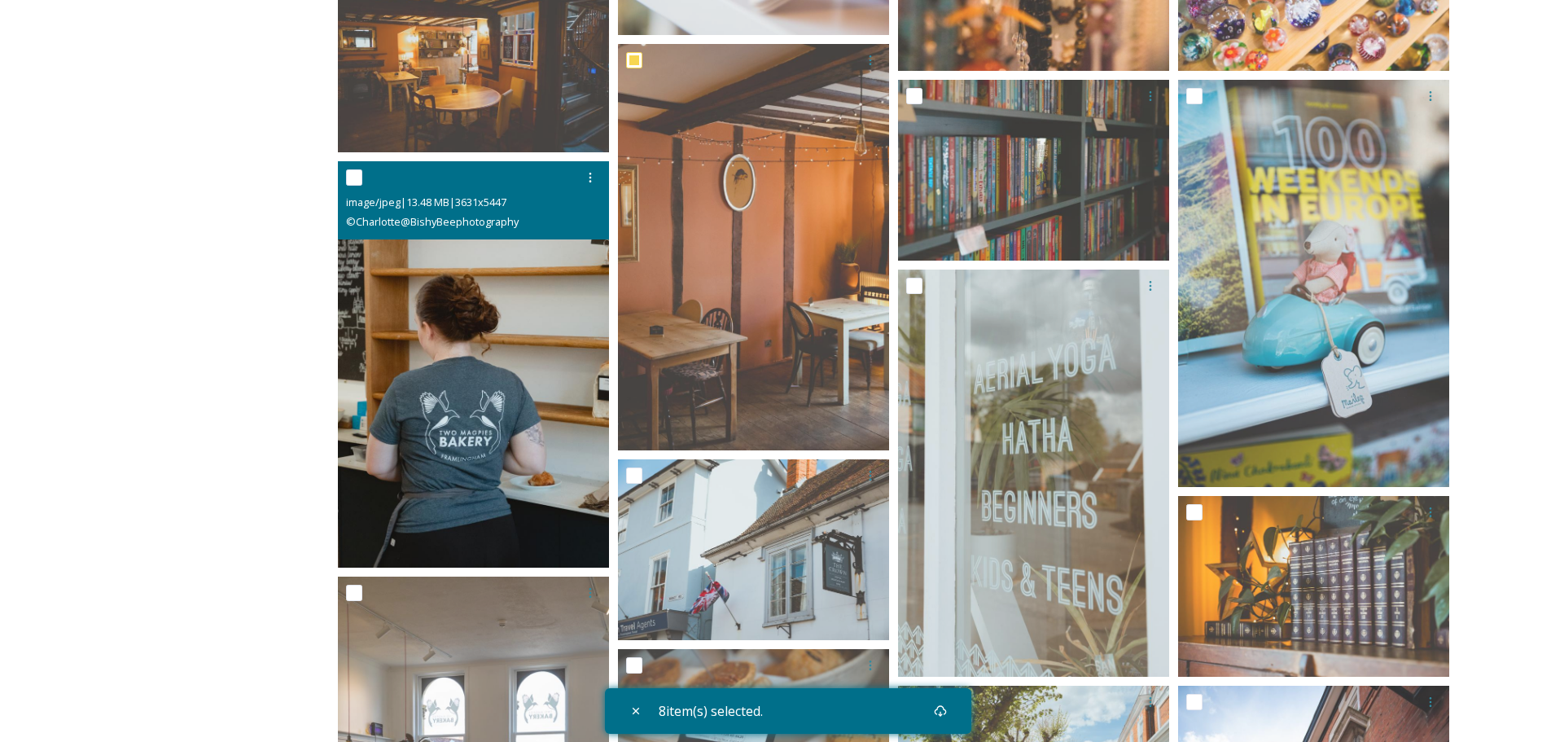
click at [350, 175] on input "checkbox" at bounding box center [354, 177] width 16 height 16
checkbox input "true"
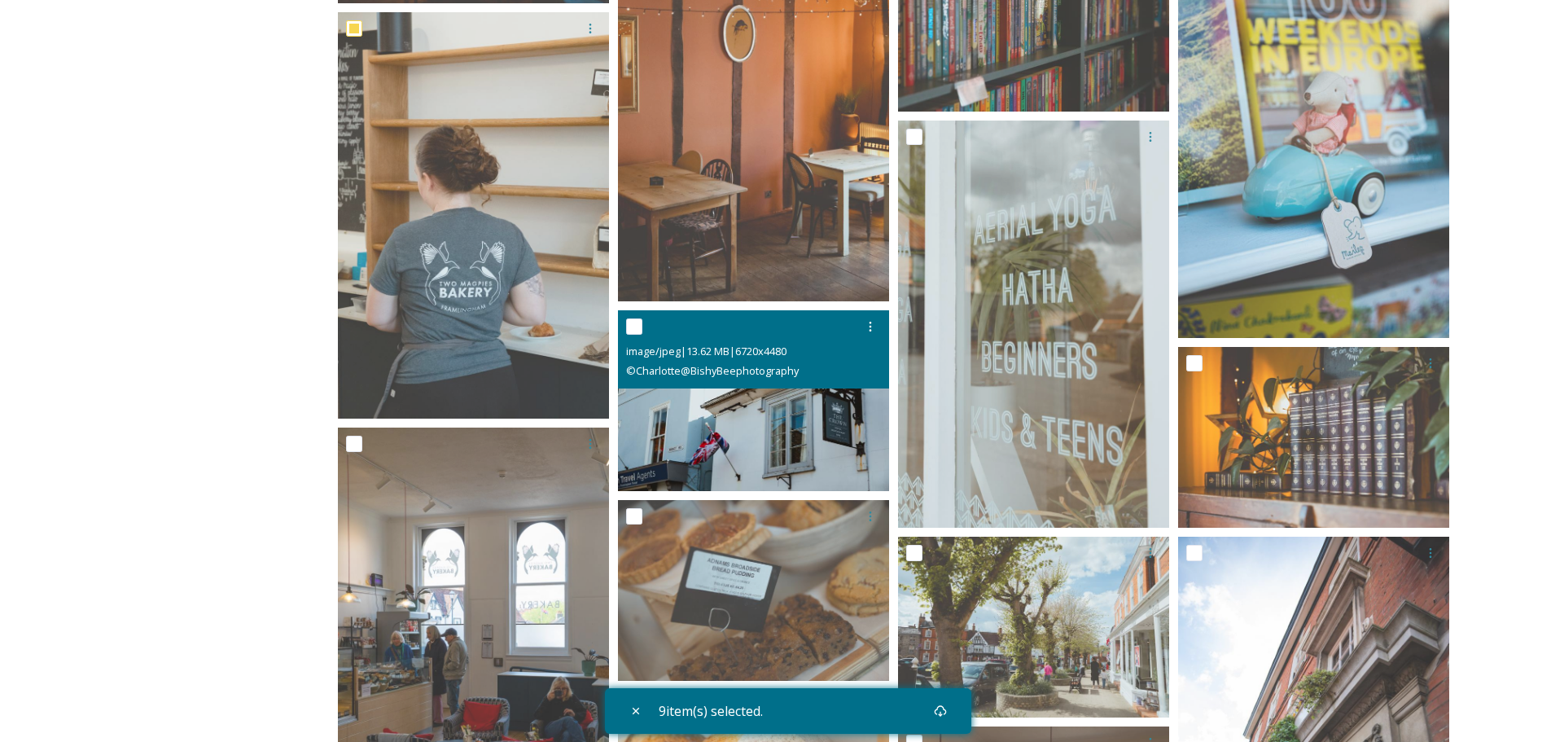
scroll to position [3257, 0]
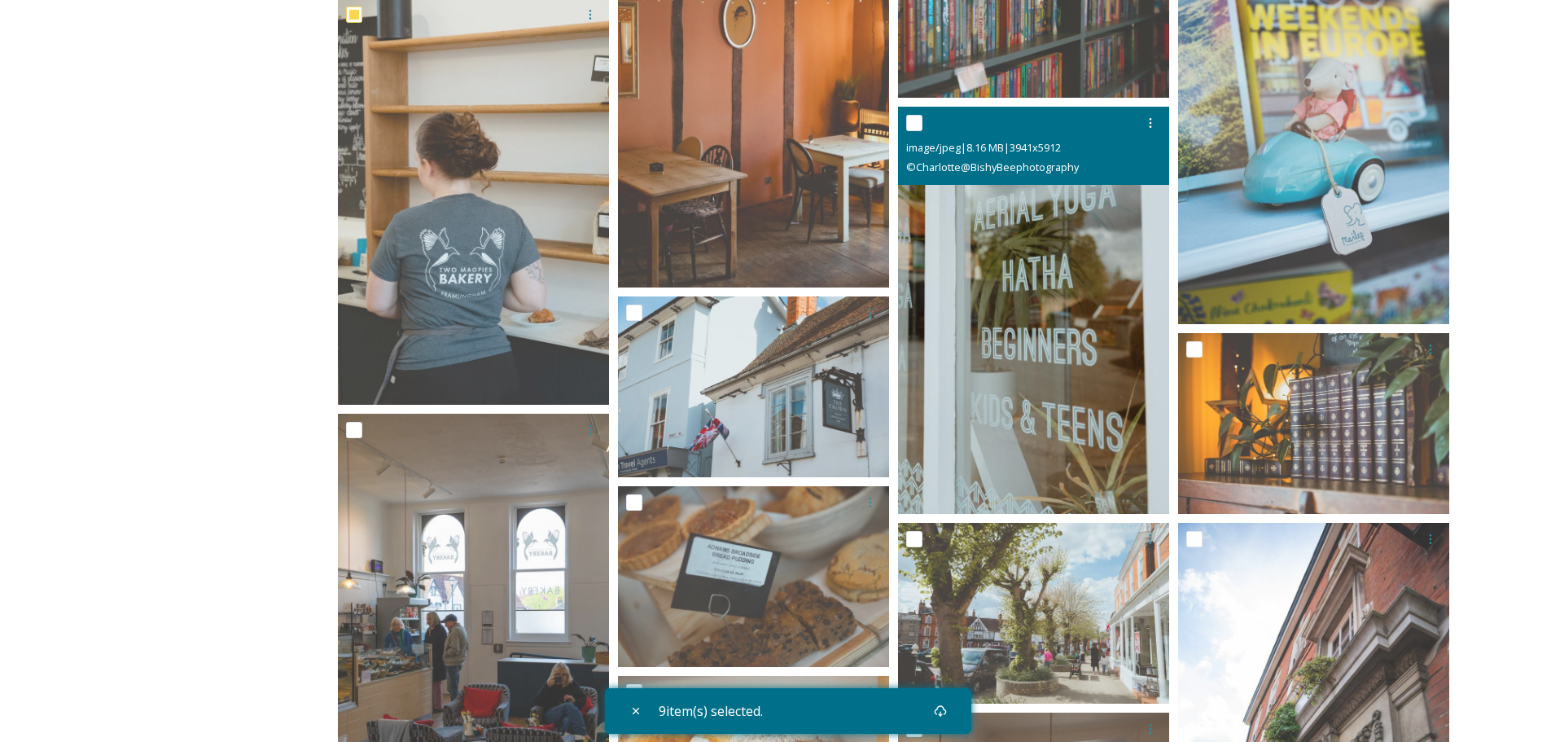
click at [913, 123] on input "checkbox" at bounding box center [914, 123] width 16 height 16
checkbox input "true"
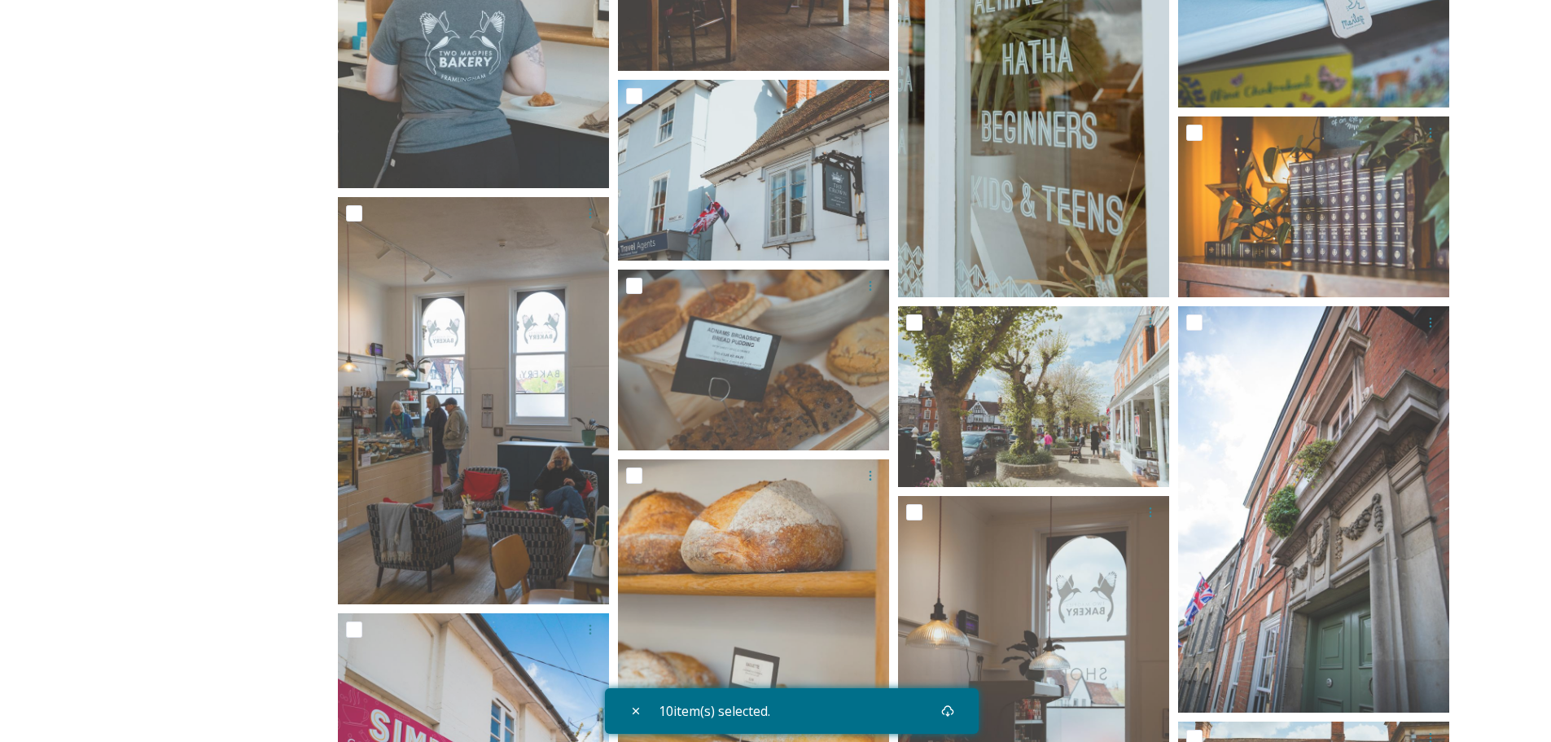
scroll to position [3501, 0]
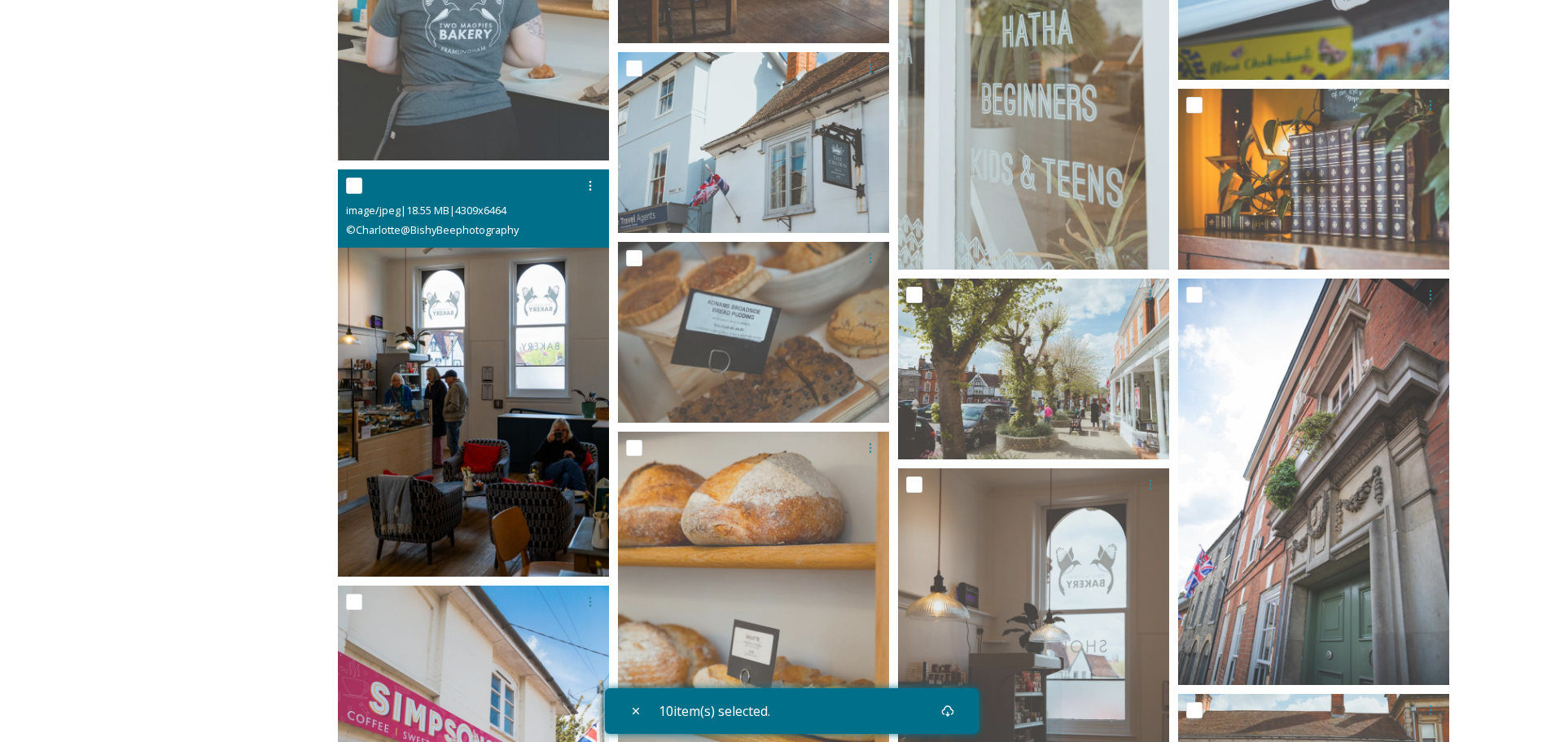
click at [351, 191] on input "checkbox" at bounding box center [354, 186] width 16 height 16
checkbox input "true"
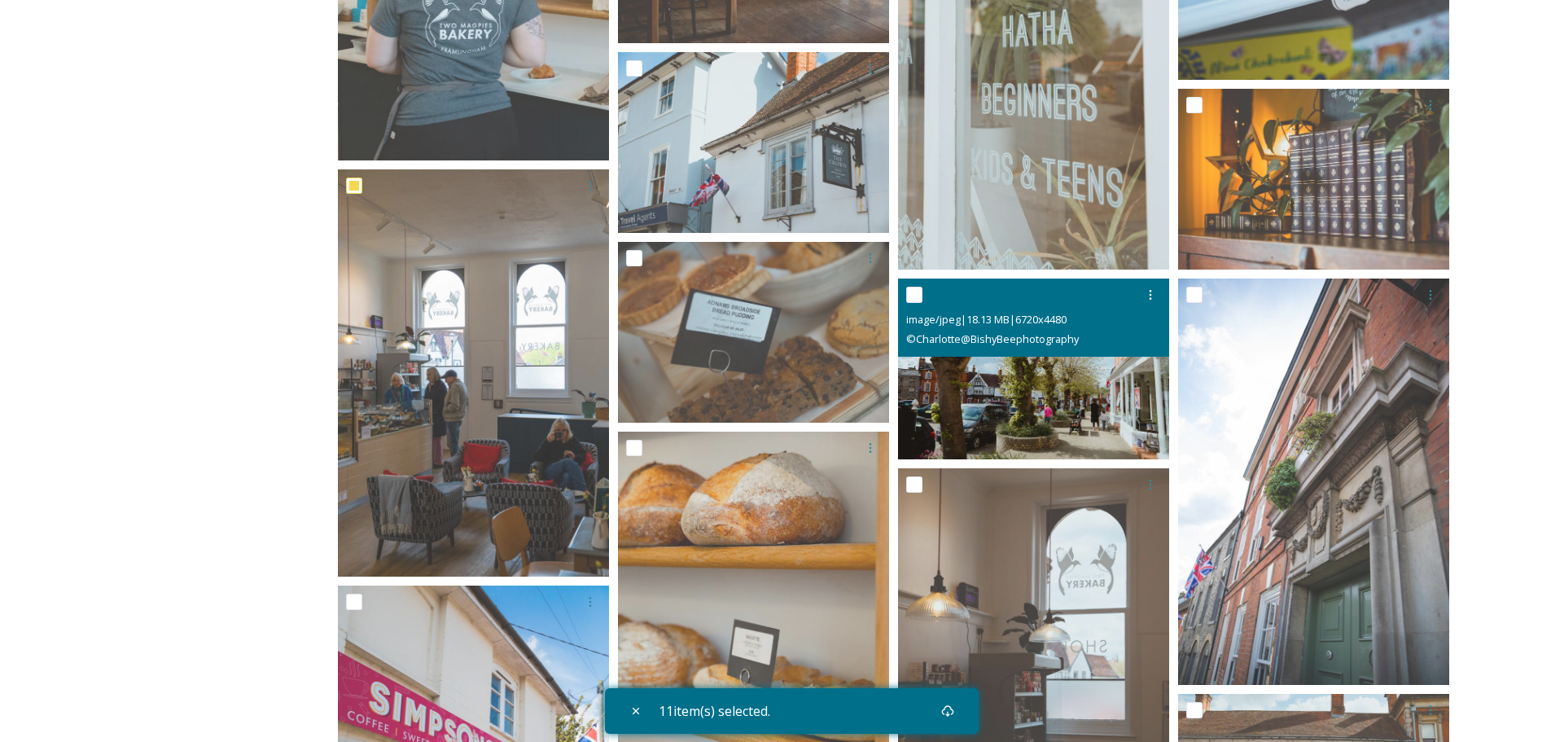
click at [919, 287] on input "checkbox" at bounding box center [914, 295] width 16 height 16
checkbox input "true"
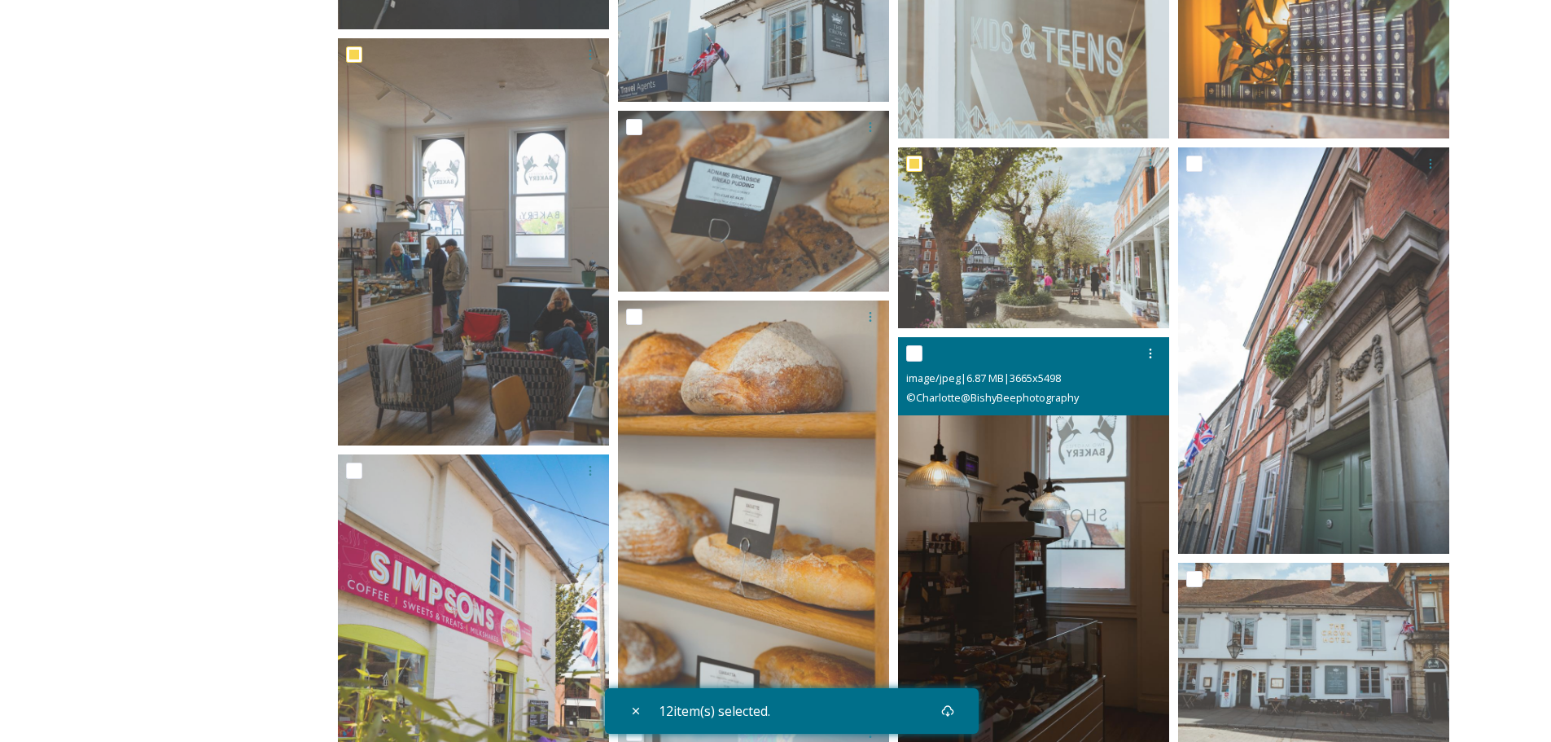
scroll to position [3664, 0]
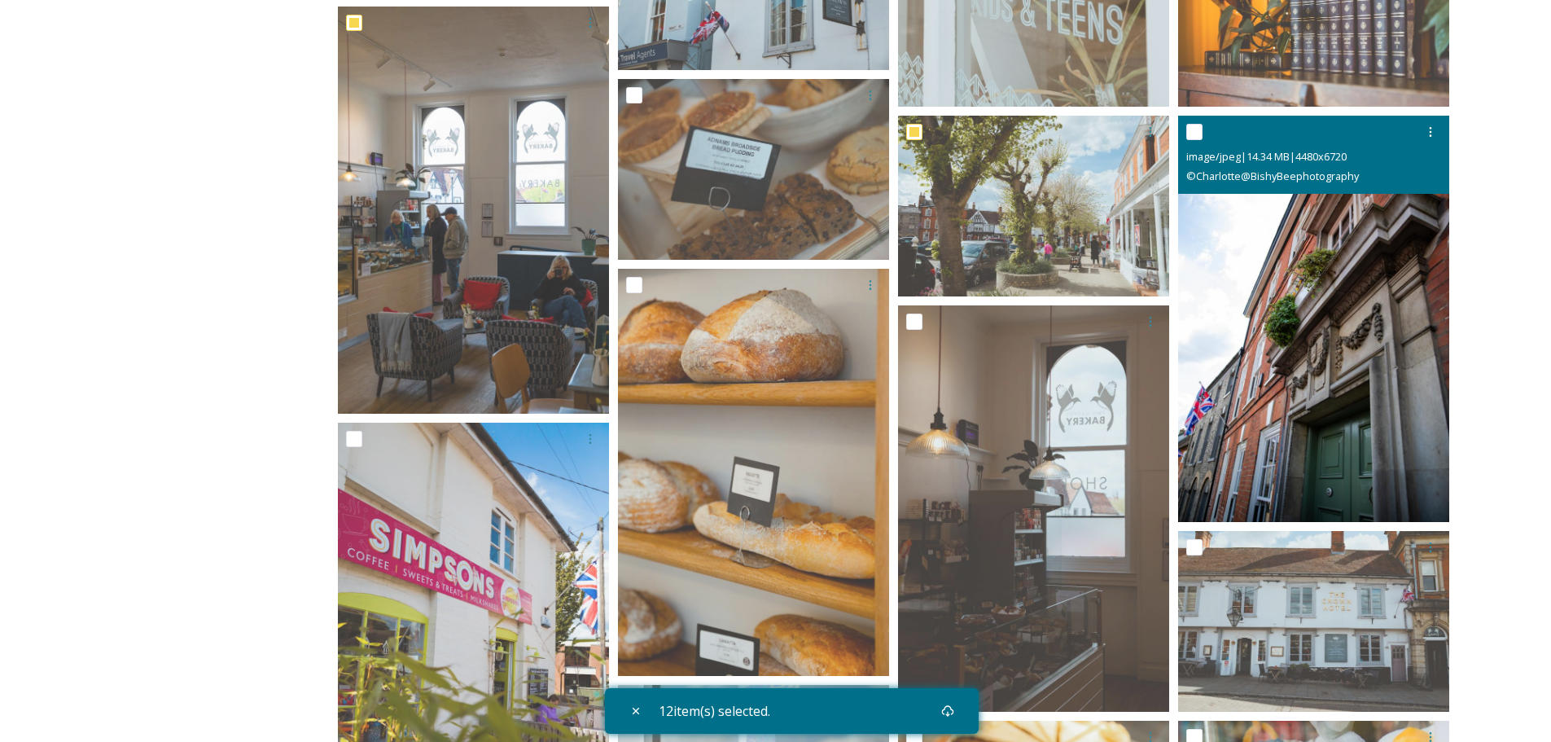
click at [1198, 134] on input "checkbox" at bounding box center [1194, 132] width 16 height 16
checkbox input "true"
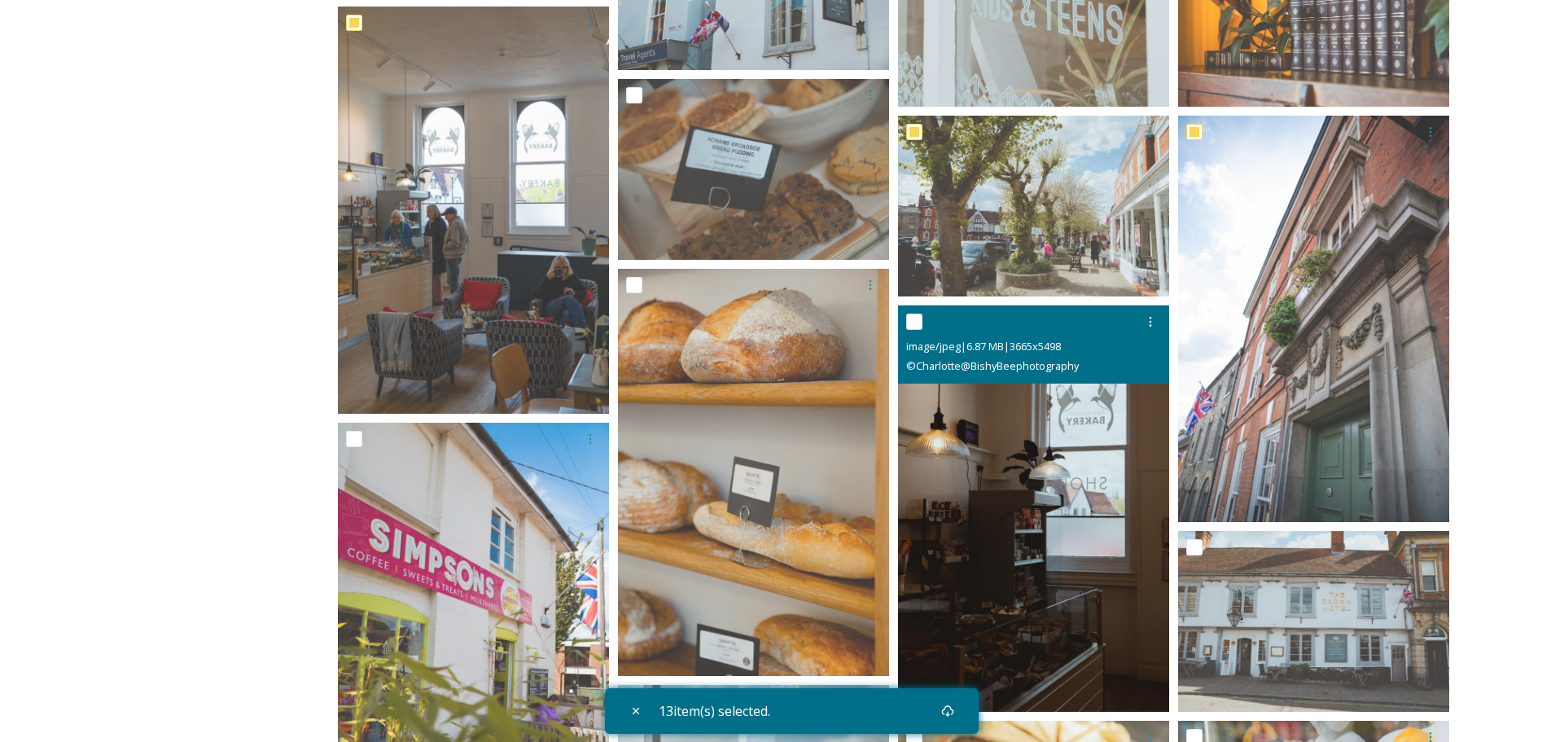
click at [913, 324] on input "checkbox" at bounding box center [914, 321] width 16 height 16
checkbox input "true"
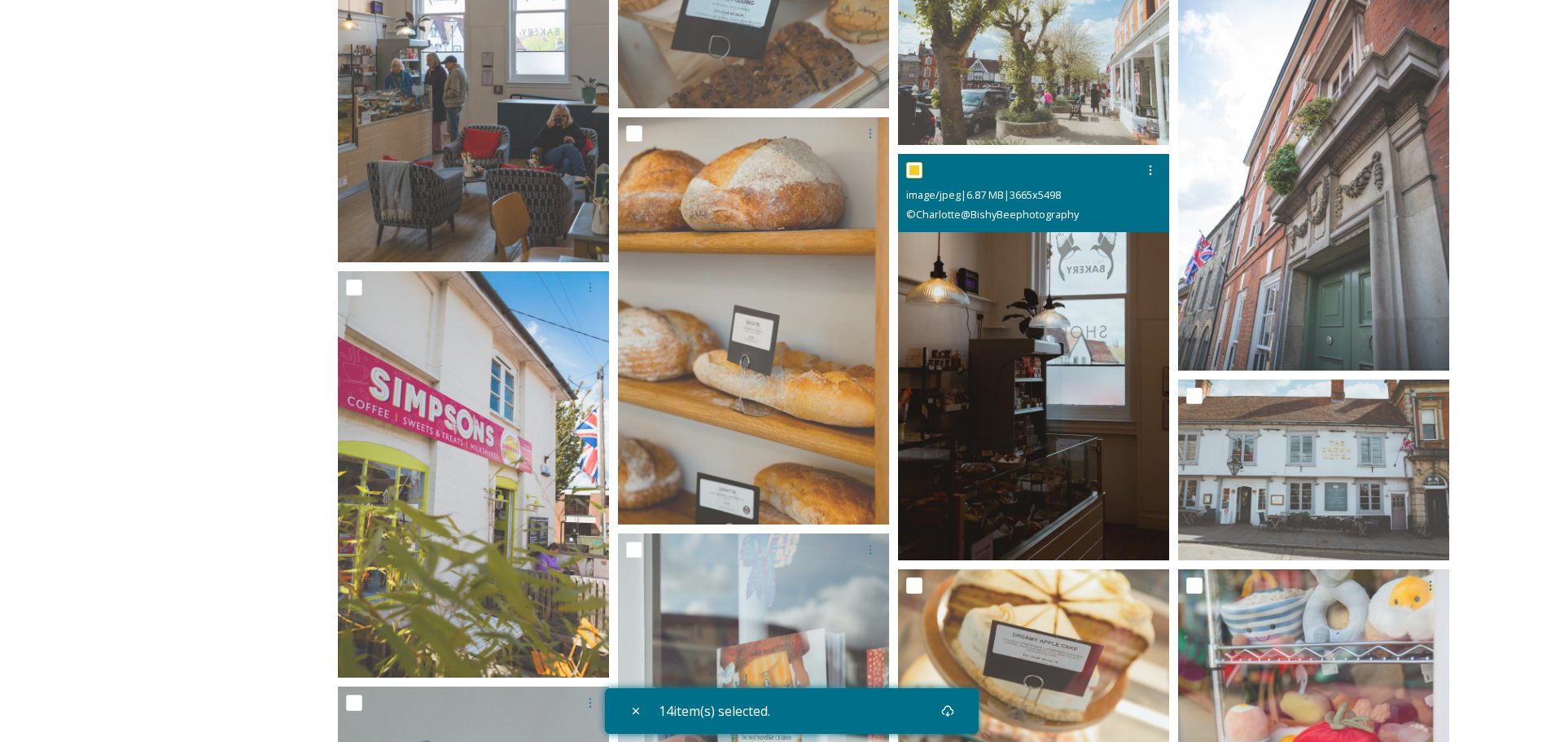
scroll to position [3827, 0]
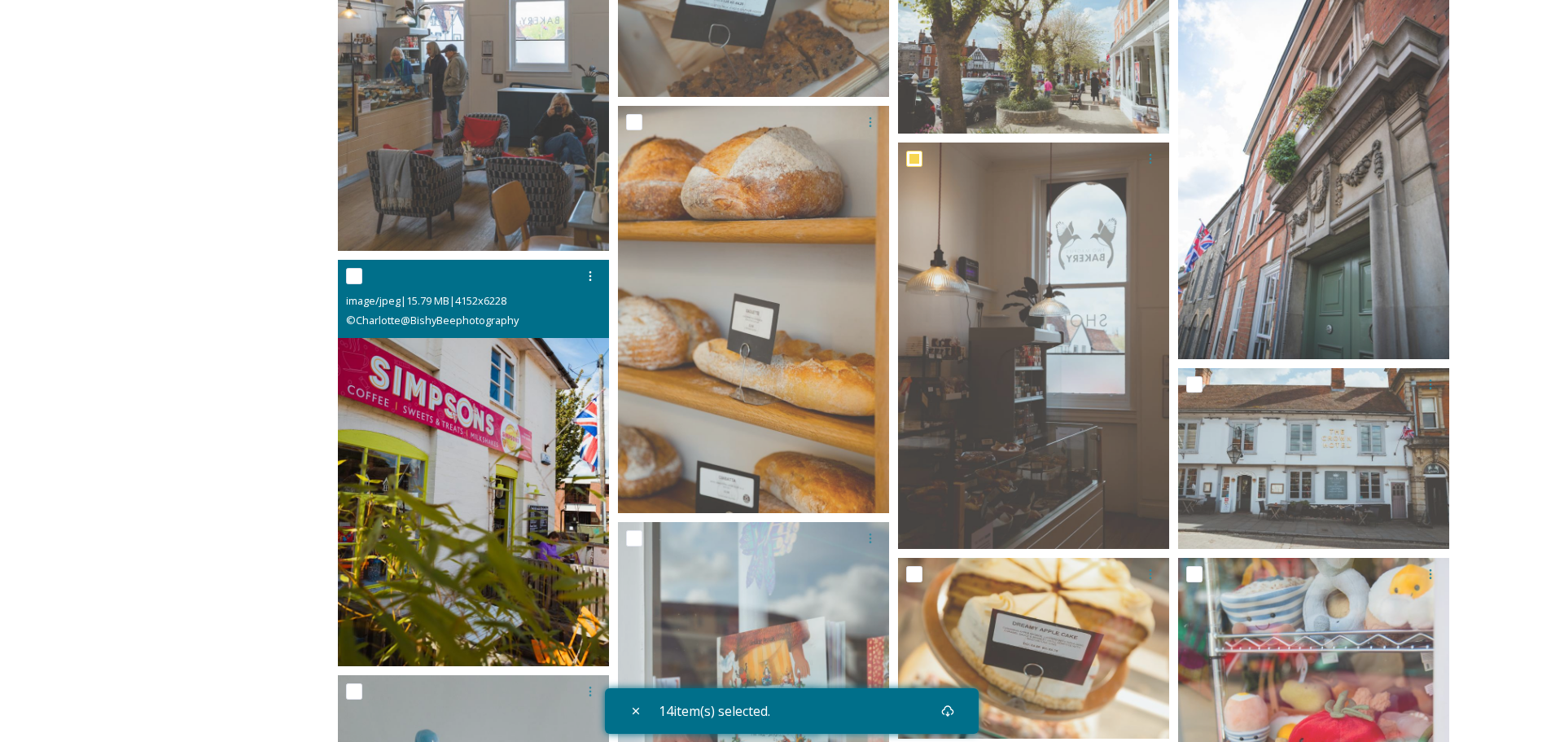
click at [354, 276] on input "checkbox" at bounding box center [354, 276] width 16 height 16
checkbox input "true"
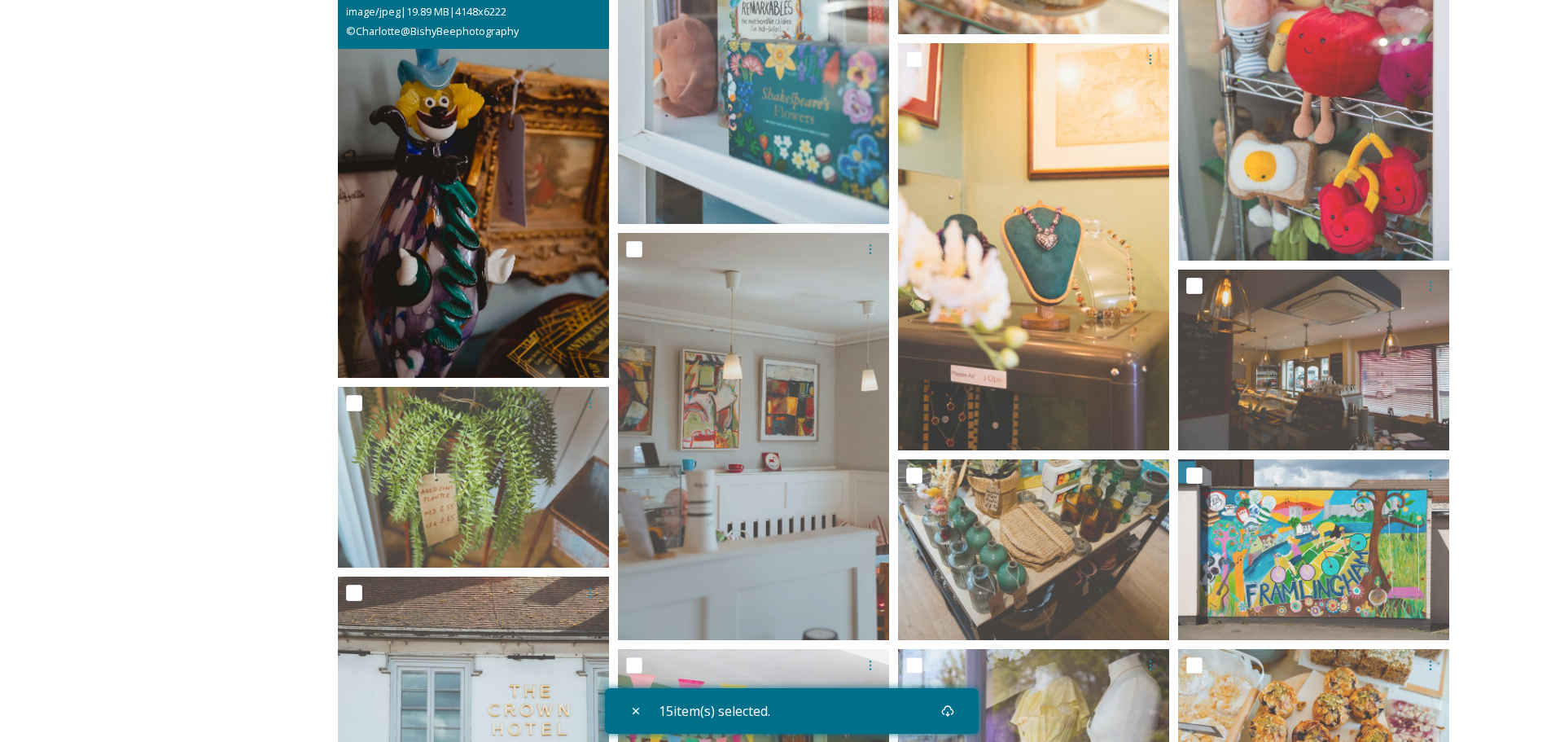
scroll to position [4560, 0]
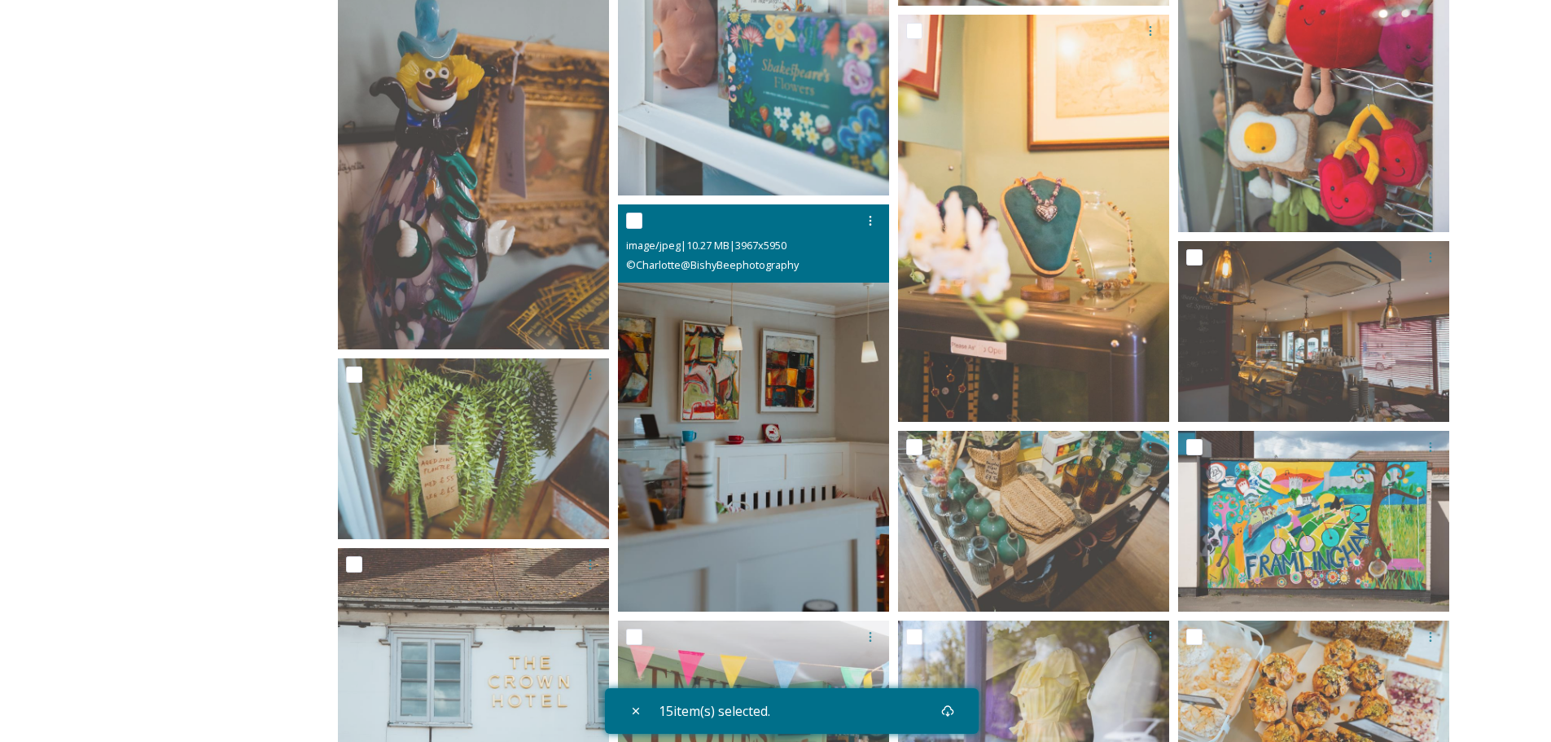
click at [629, 220] on input "checkbox" at bounding box center [634, 221] width 16 height 16
checkbox input "true"
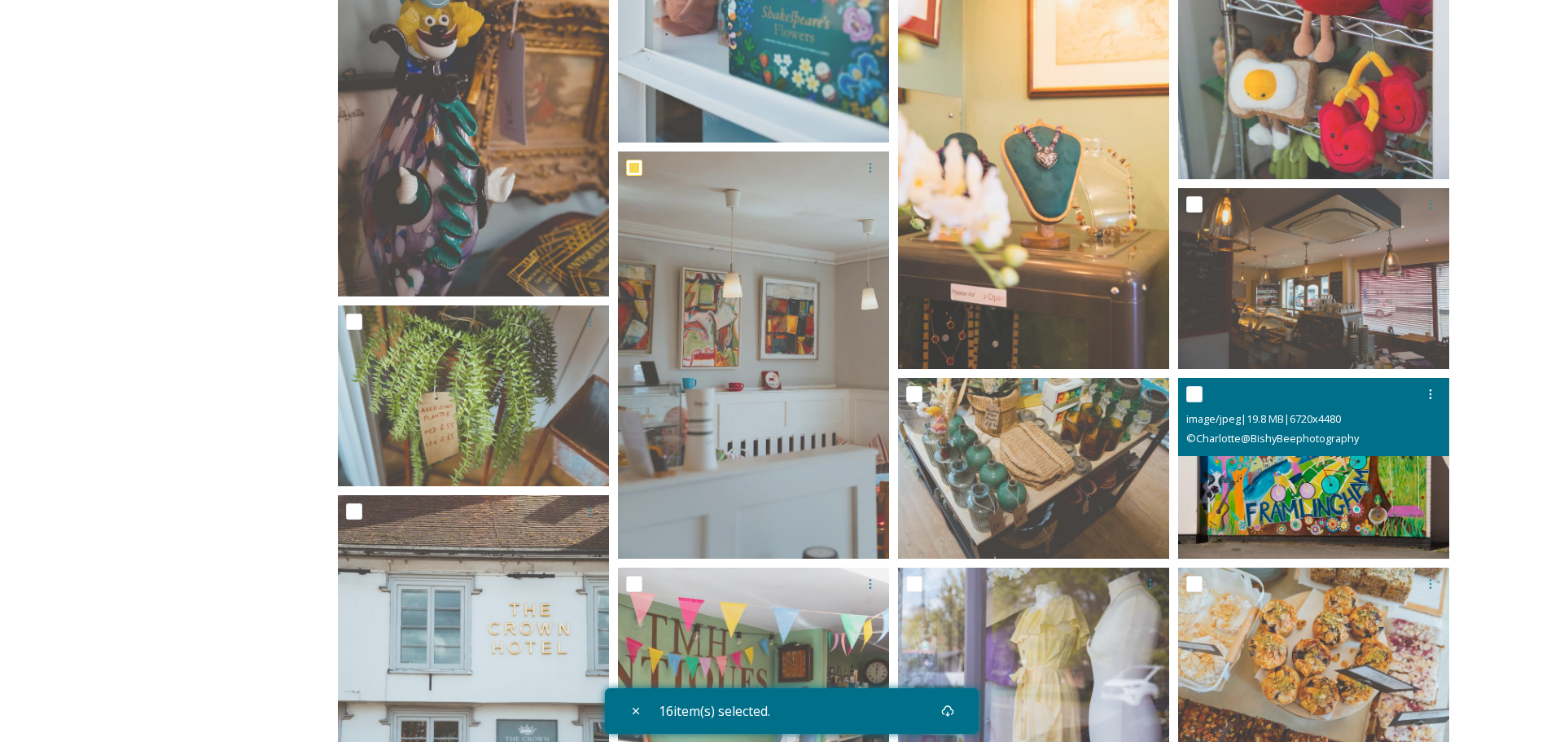
scroll to position [4641, 0]
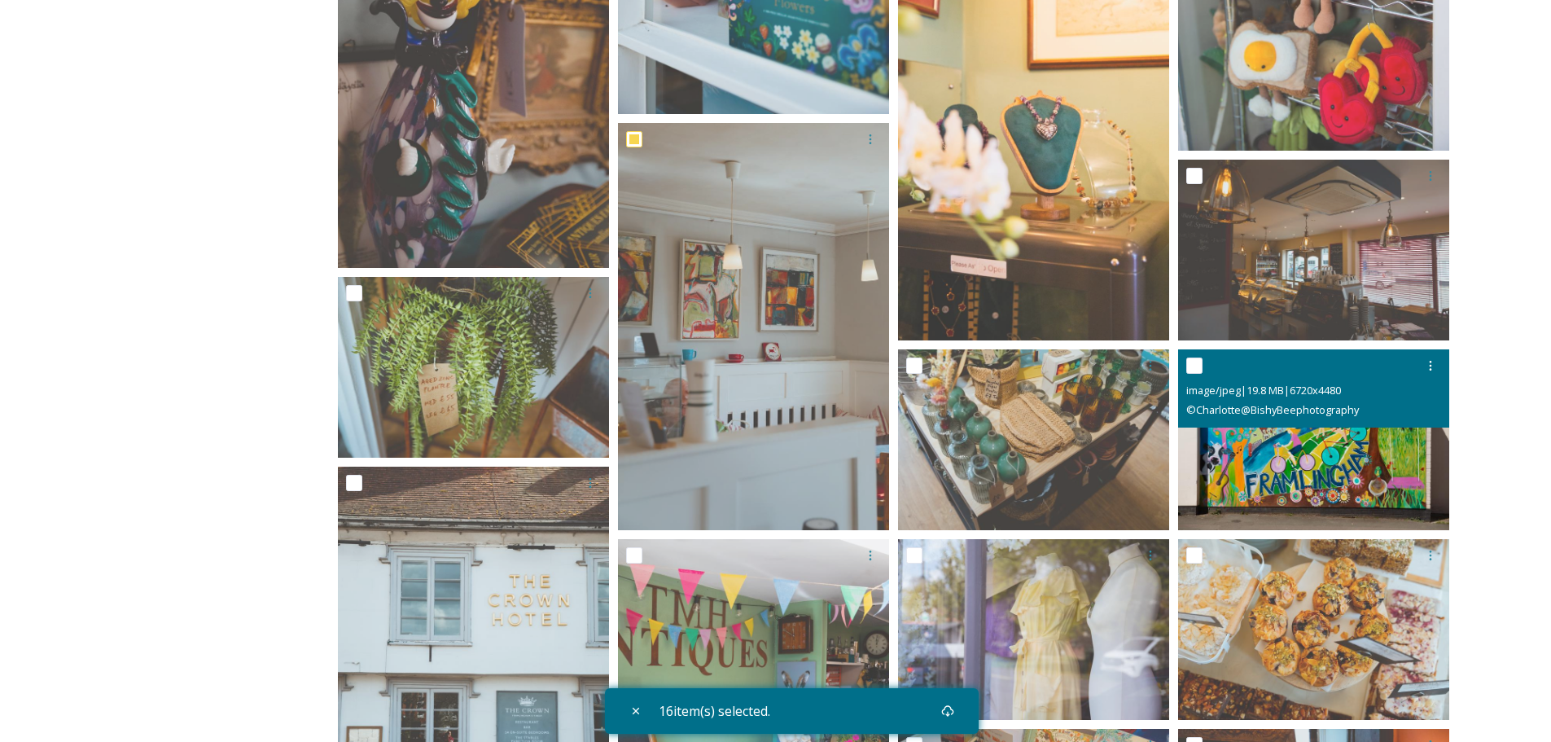
click at [1195, 366] on input "checkbox" at bounding box center [1194, 365] width 16 height 16
checkbox input "true"
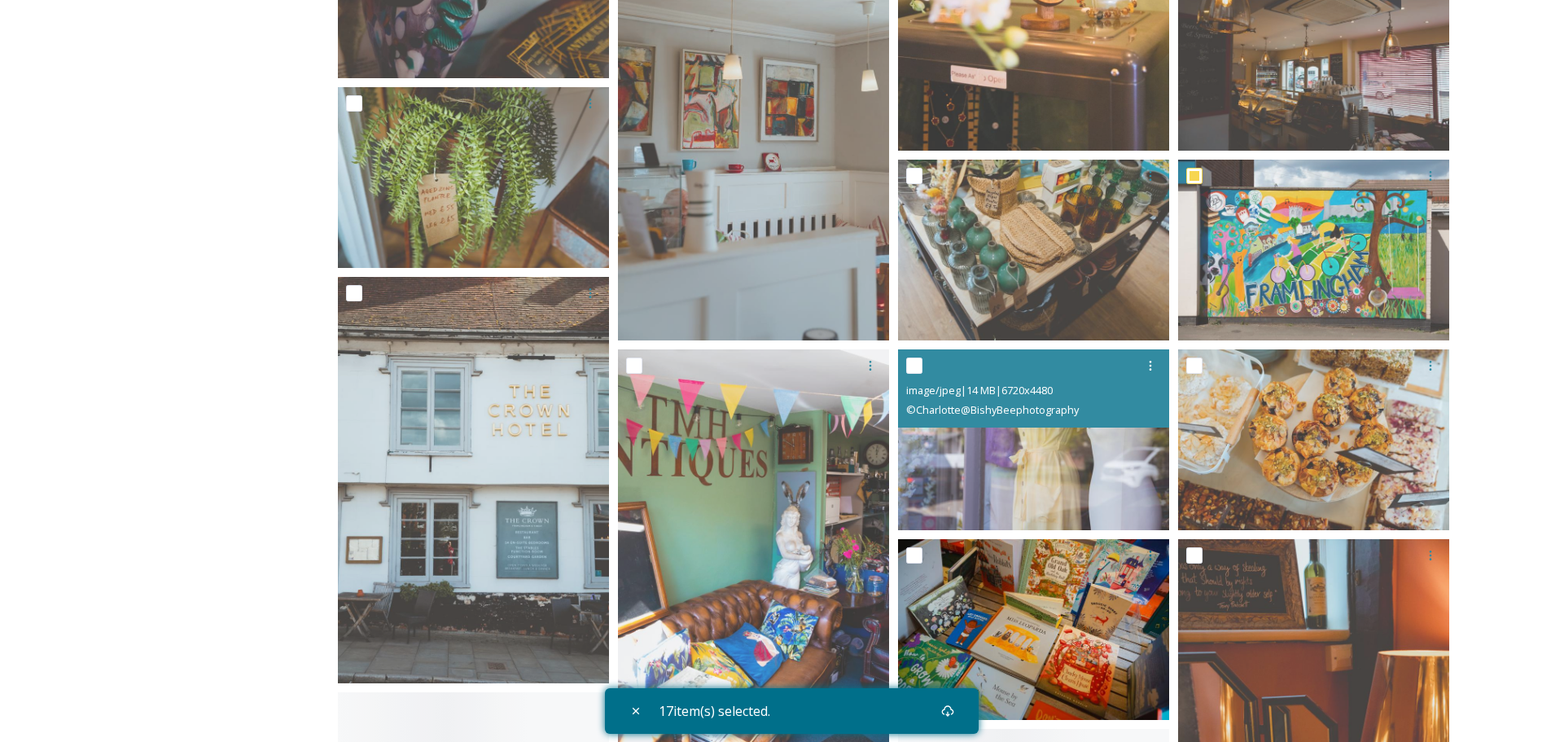
scroll to position [4885, 0]
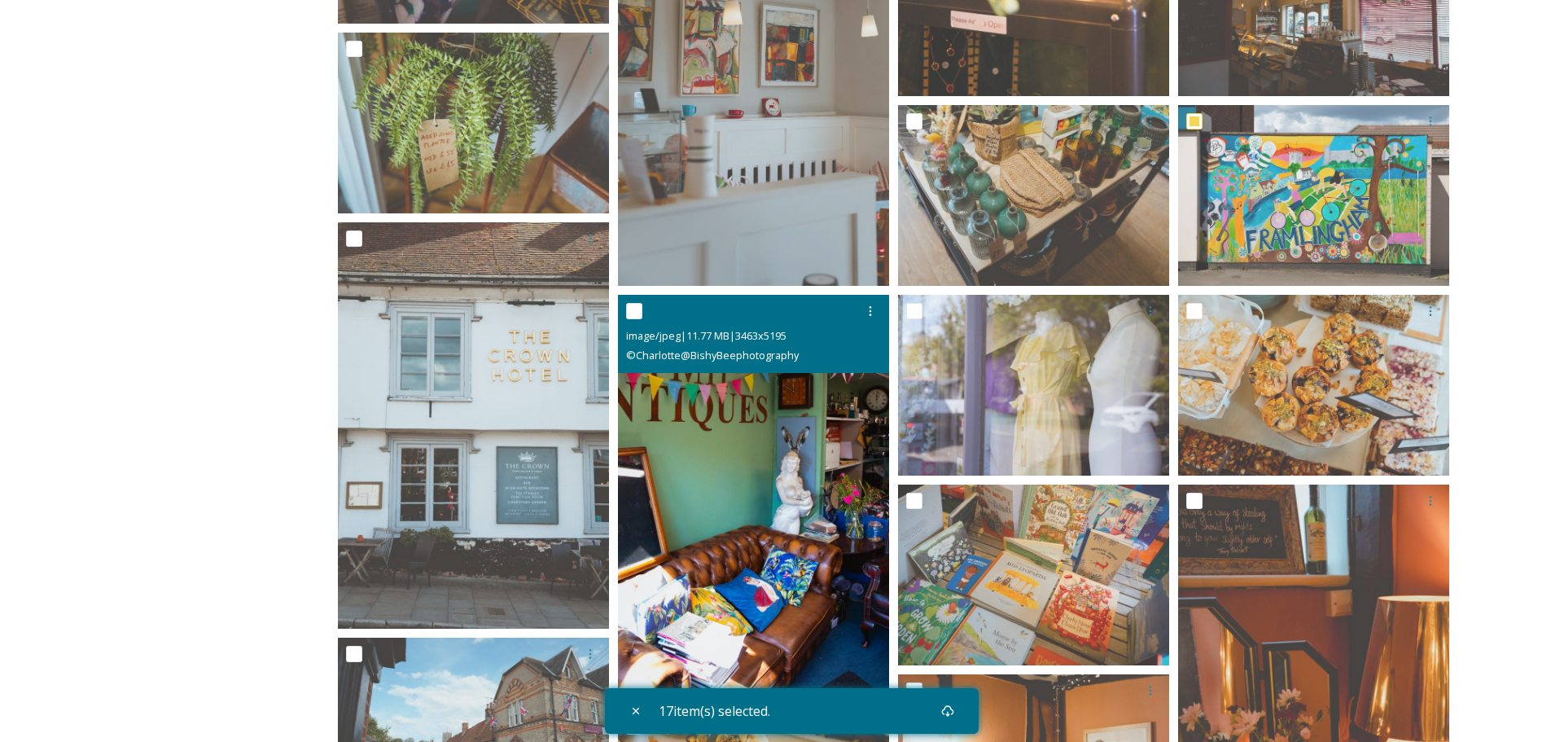
click at [633, 310] on input "checkbox" at bounding box center [634, 311] width 16 height 16
checkbox input "true"
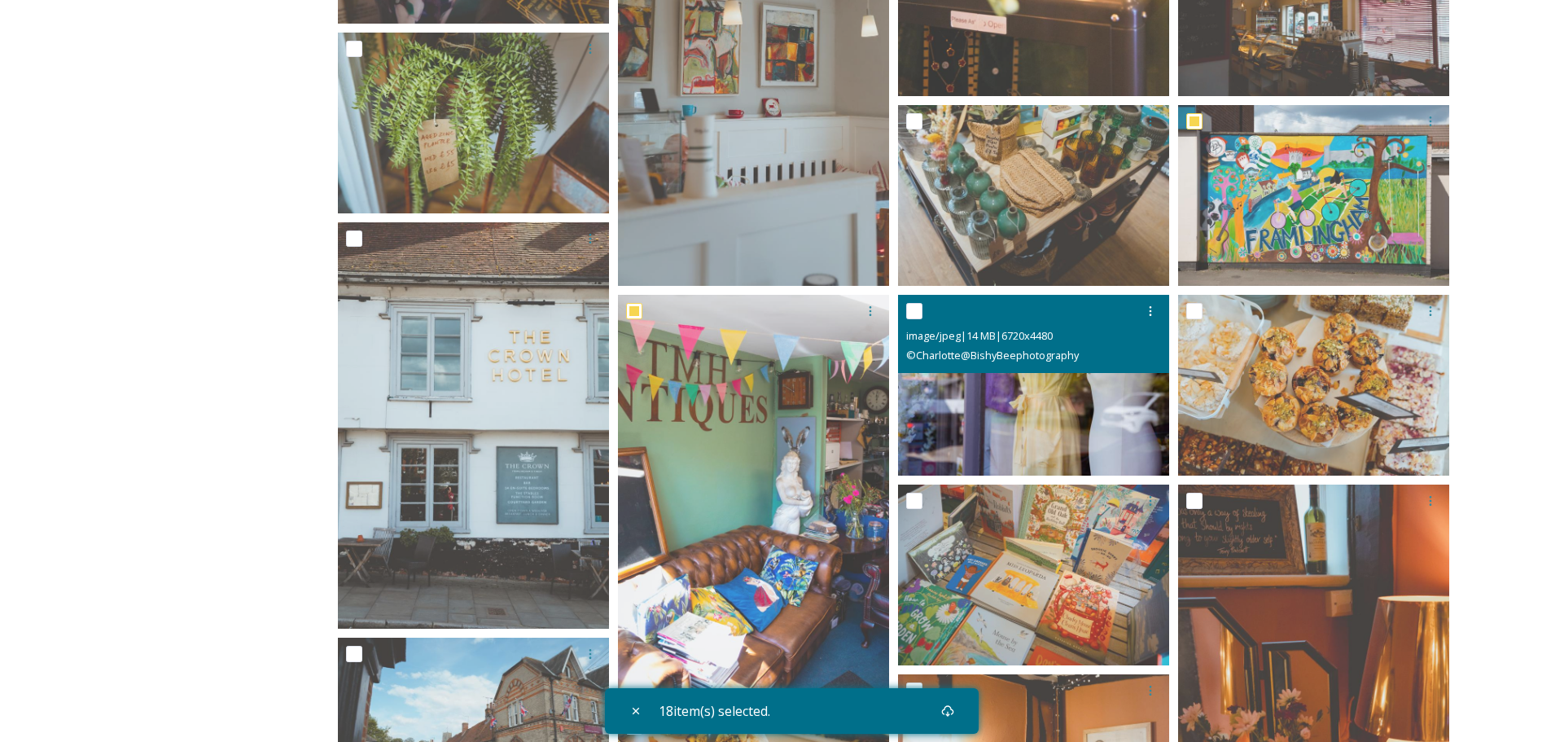
click at [916, 314] on input "checkbox" at bounding box center [914, 311] width 16 height 16
checkbox input "true"
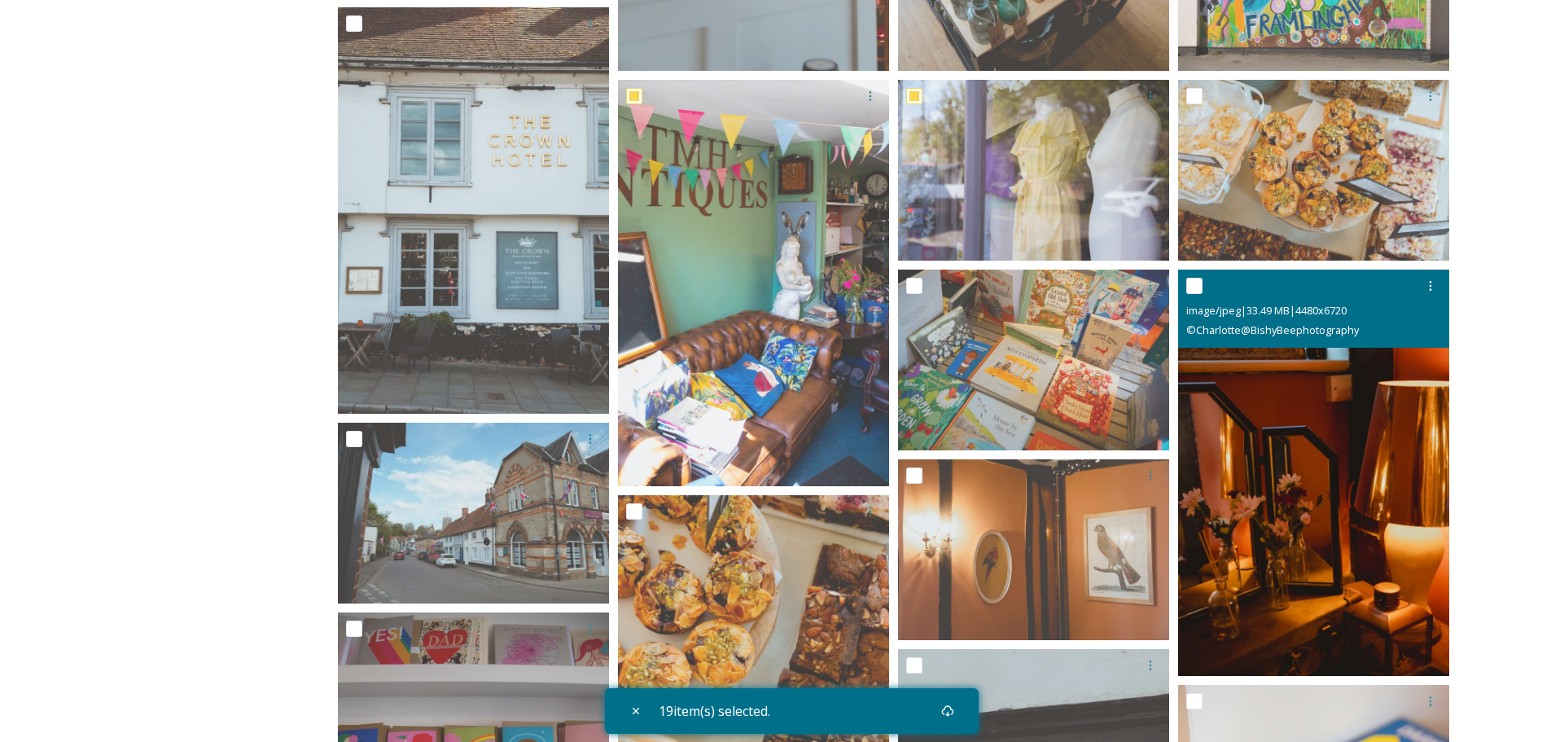
scroll to position [5130, 0]
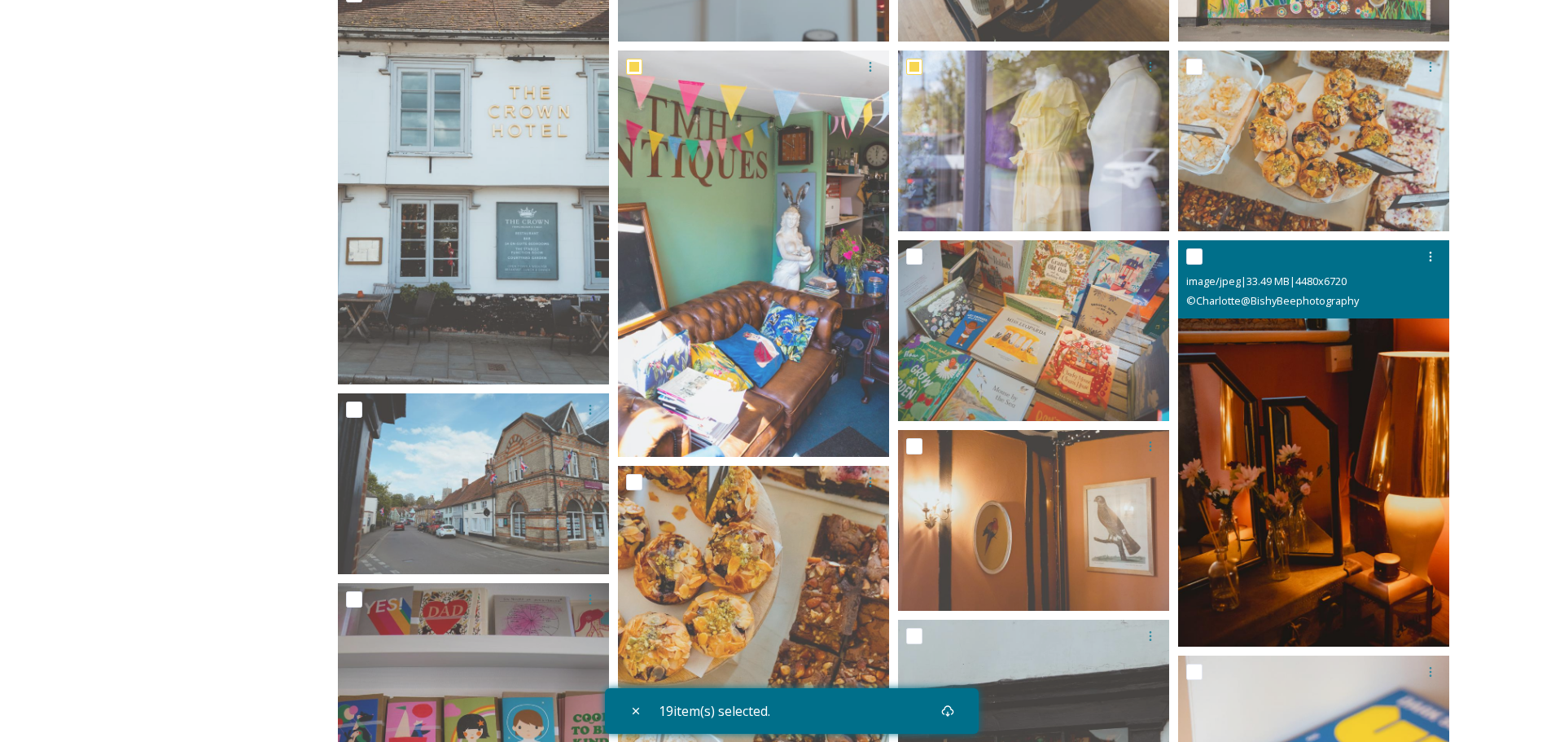
click at [1195, 252] on input "checkbox" at bounding box center [1194, 256] width 16 height 16
checkbox input "true"
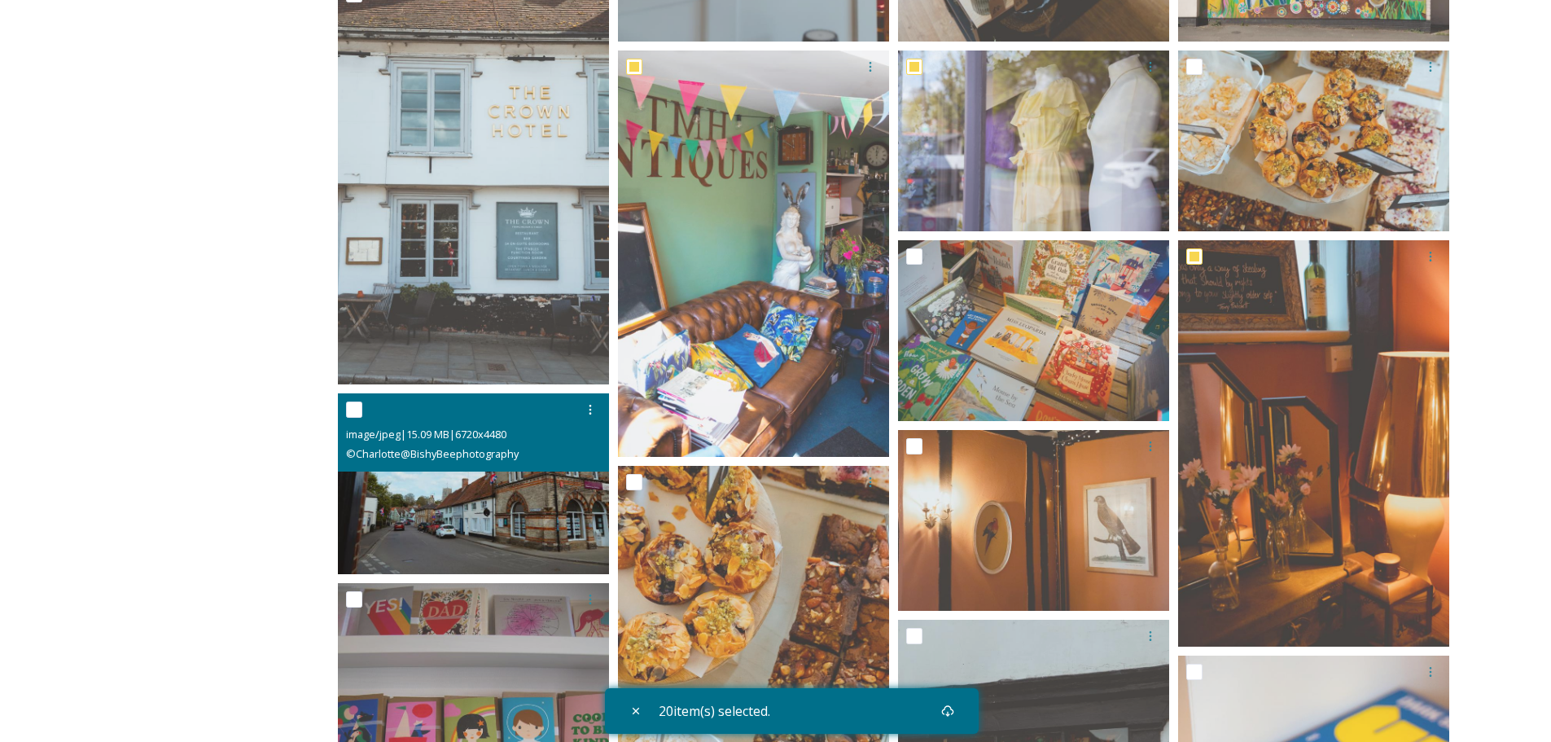
click at [350, 405] on input "checkbox" at bounding box center [354, 409] width 16 height 16
checkbox input "true"
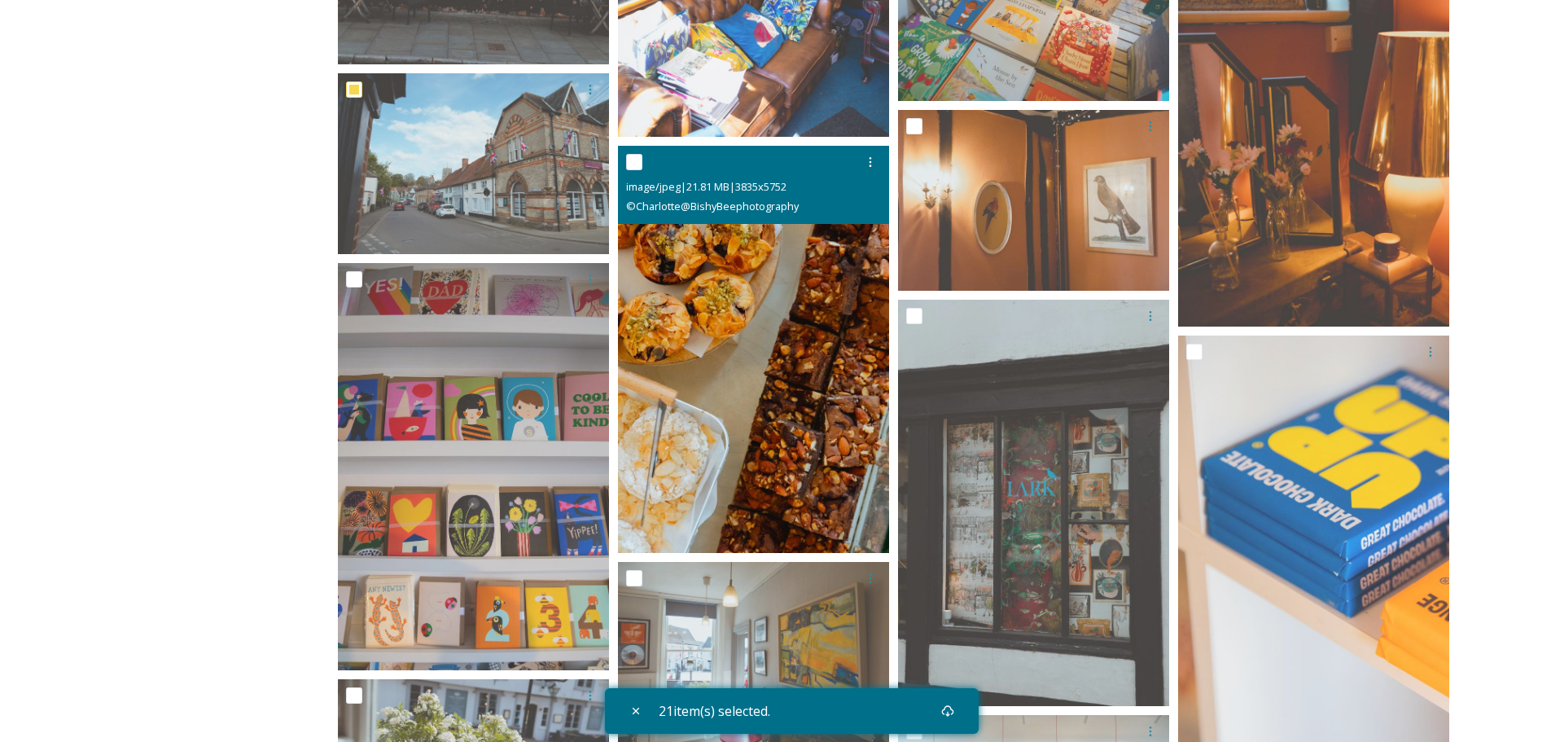
scroll to position [5537, 0]
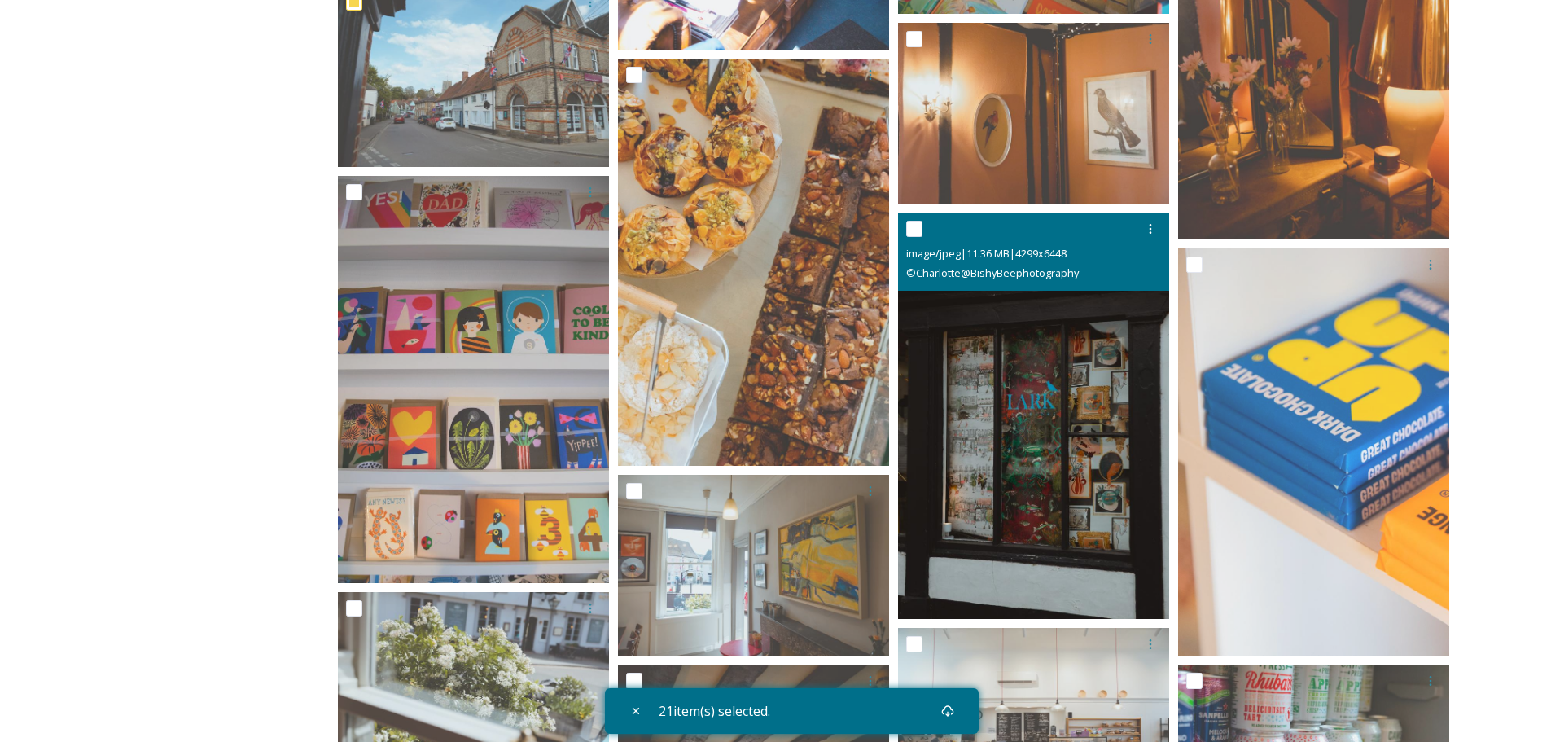
click at [916, 228] on input "checkbox" at bounding box center [914, 229] width 16 height 16
checkbox input "true"
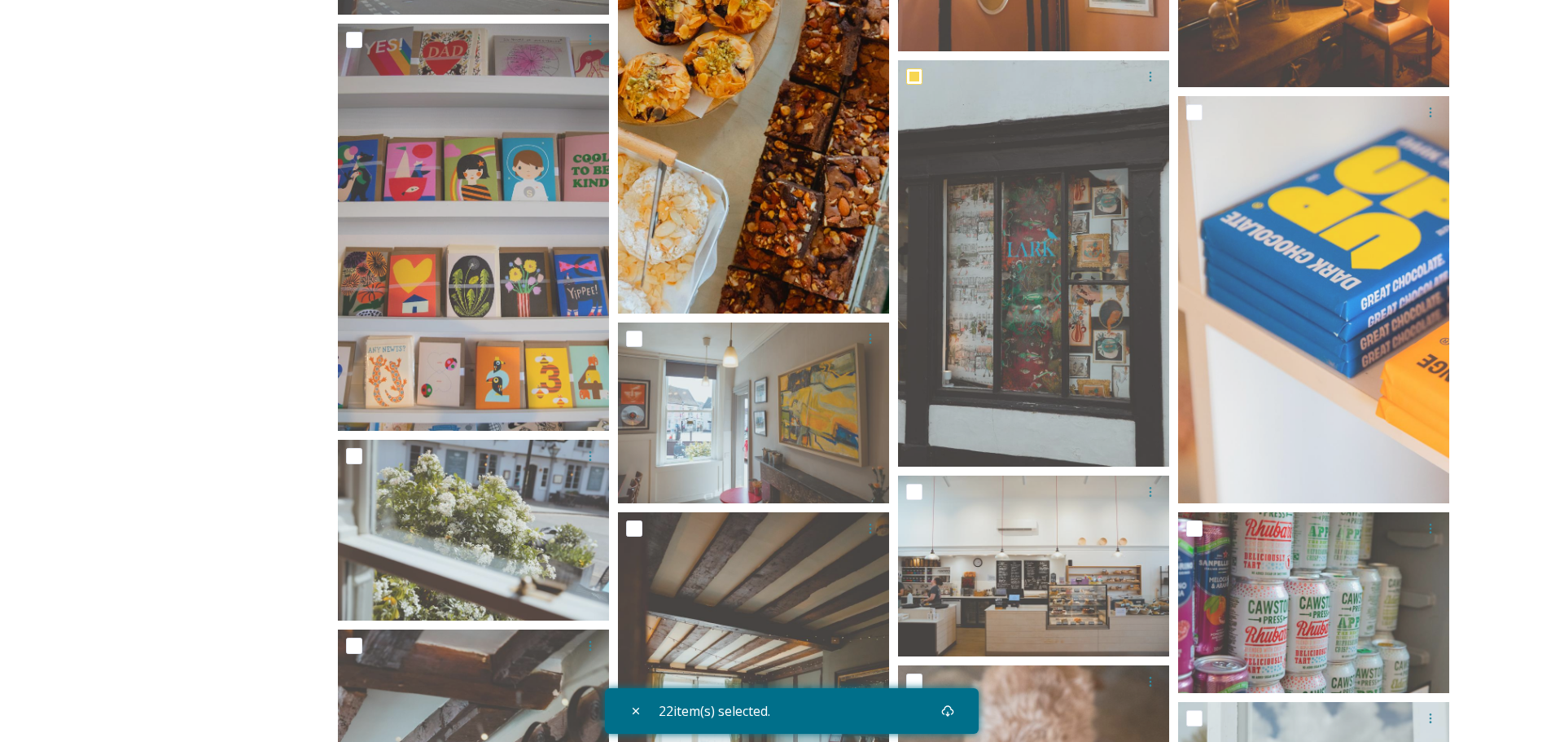
scroll to position [5700, 0]
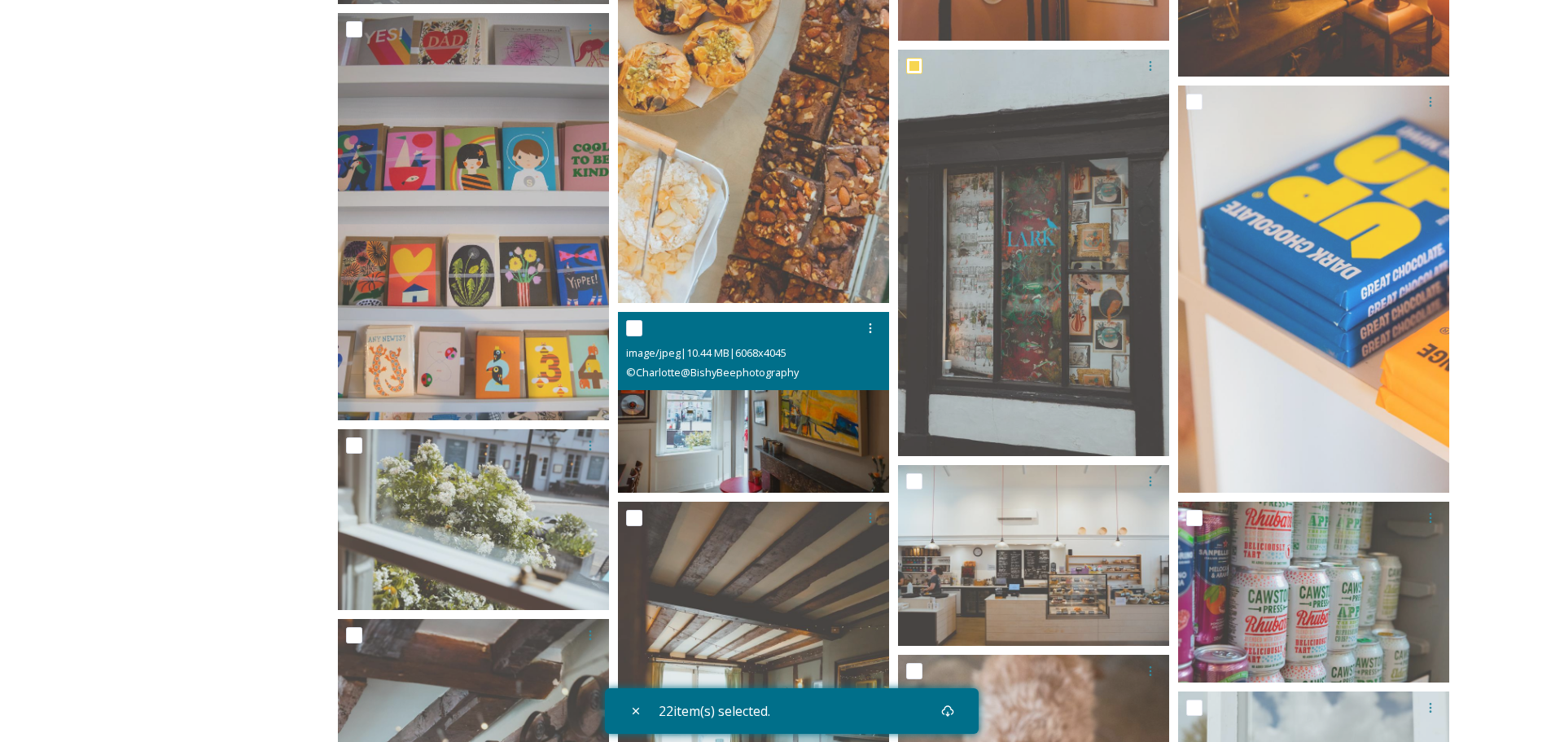
click at [629, 331] on input "checkbox" at bounding box center [634, 328] width 16 height 16
checkbox input "true"
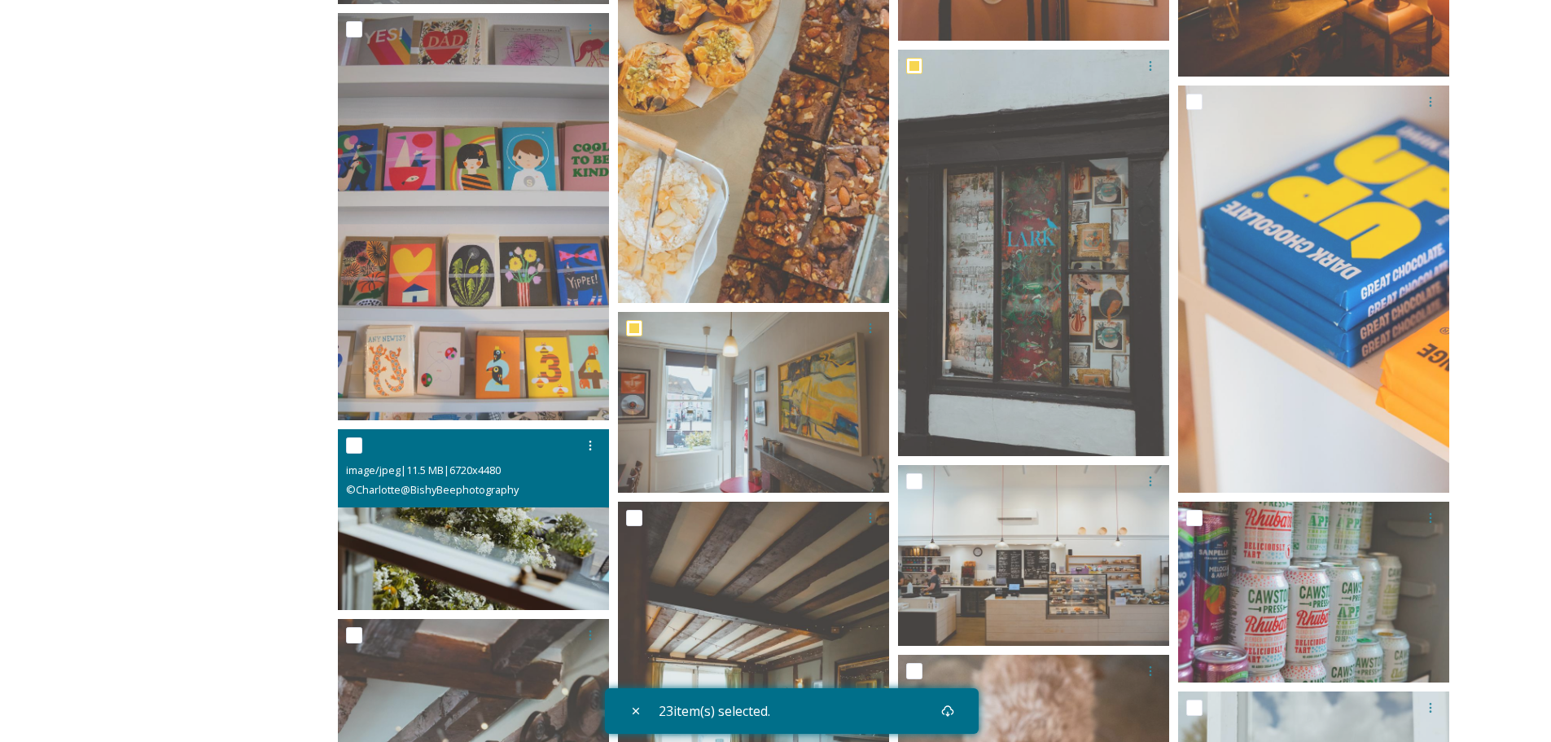
scroll to position [5863, 0]
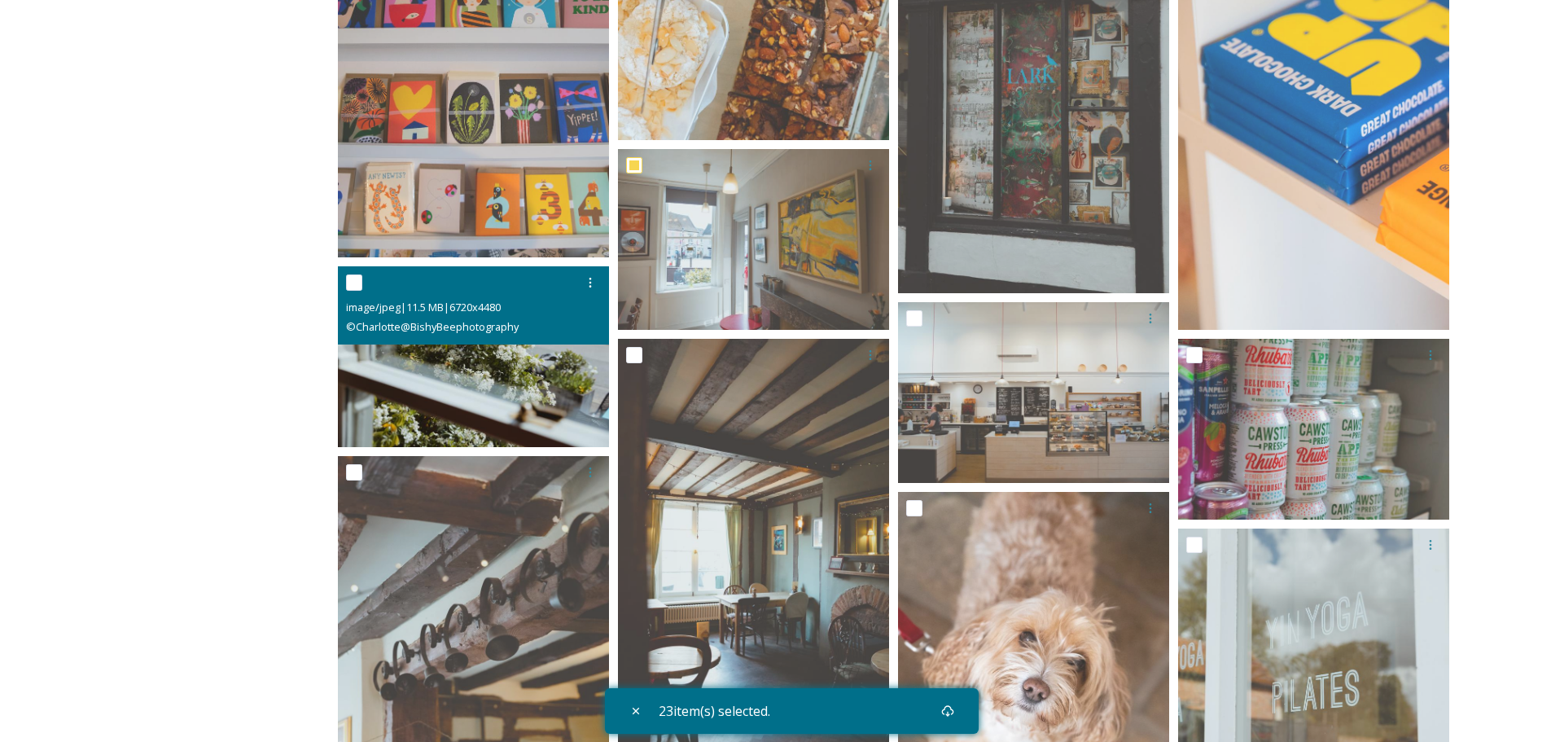
click at [348, 279] on input "checkbox" at bounding box center [354, 282] width 16 height 16
checkbox input "true"
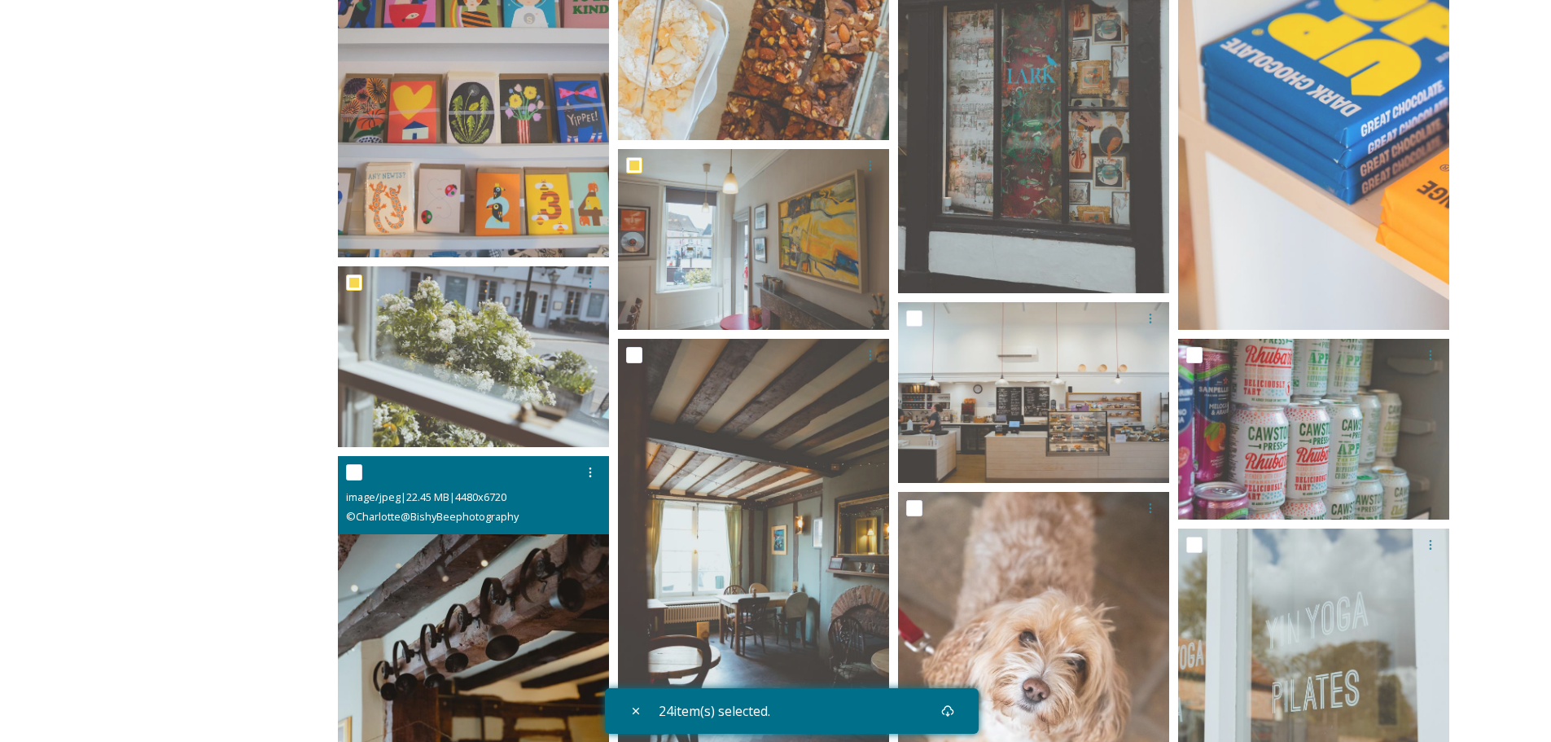
click at [354, 471] on input "checkbox" at bounding box center [354, 472] width 16 height 16
checkbox input "true"
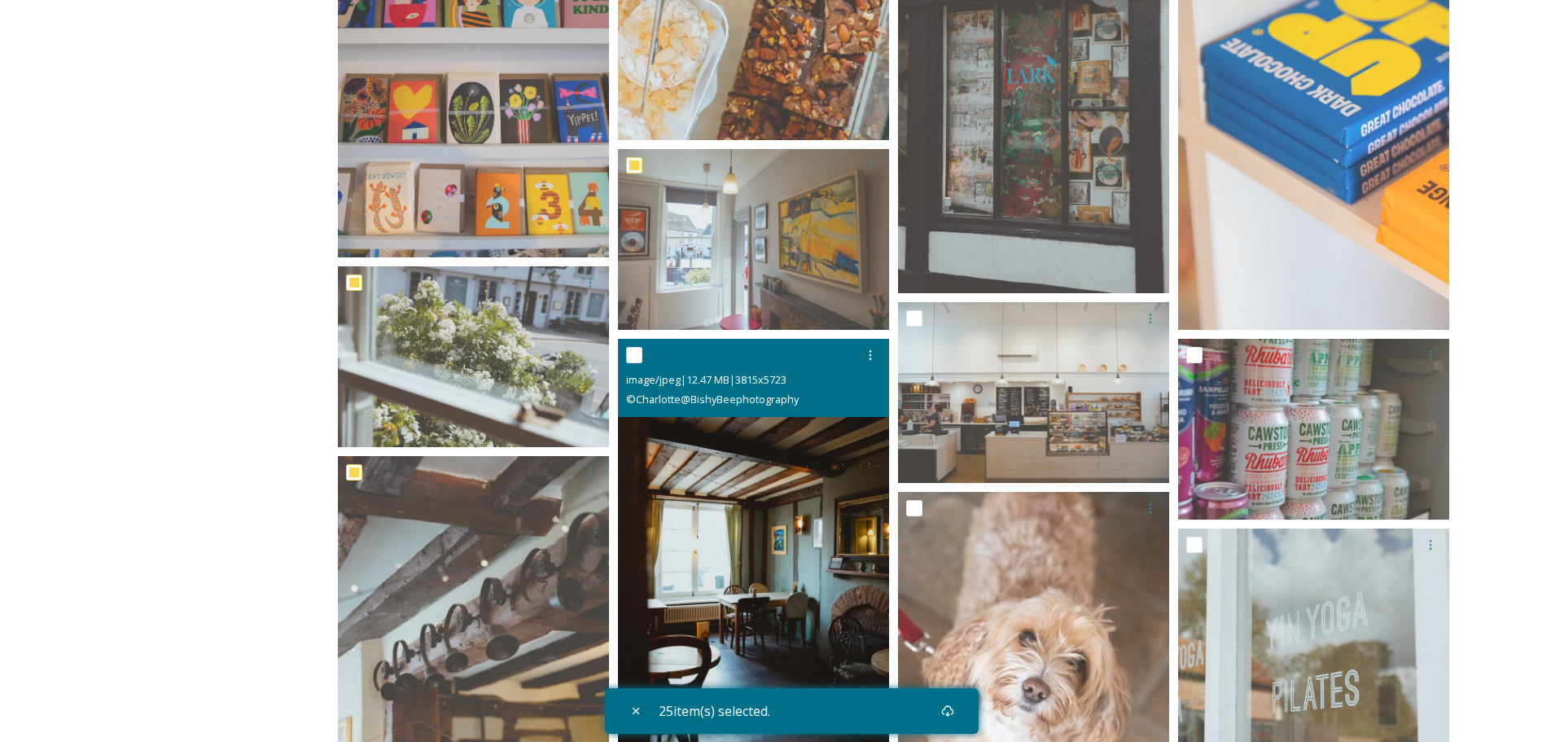
click at [632, 351] on input "checkbox" at bounding box center [634, 355] width 16 height 16
checkbox input "true"
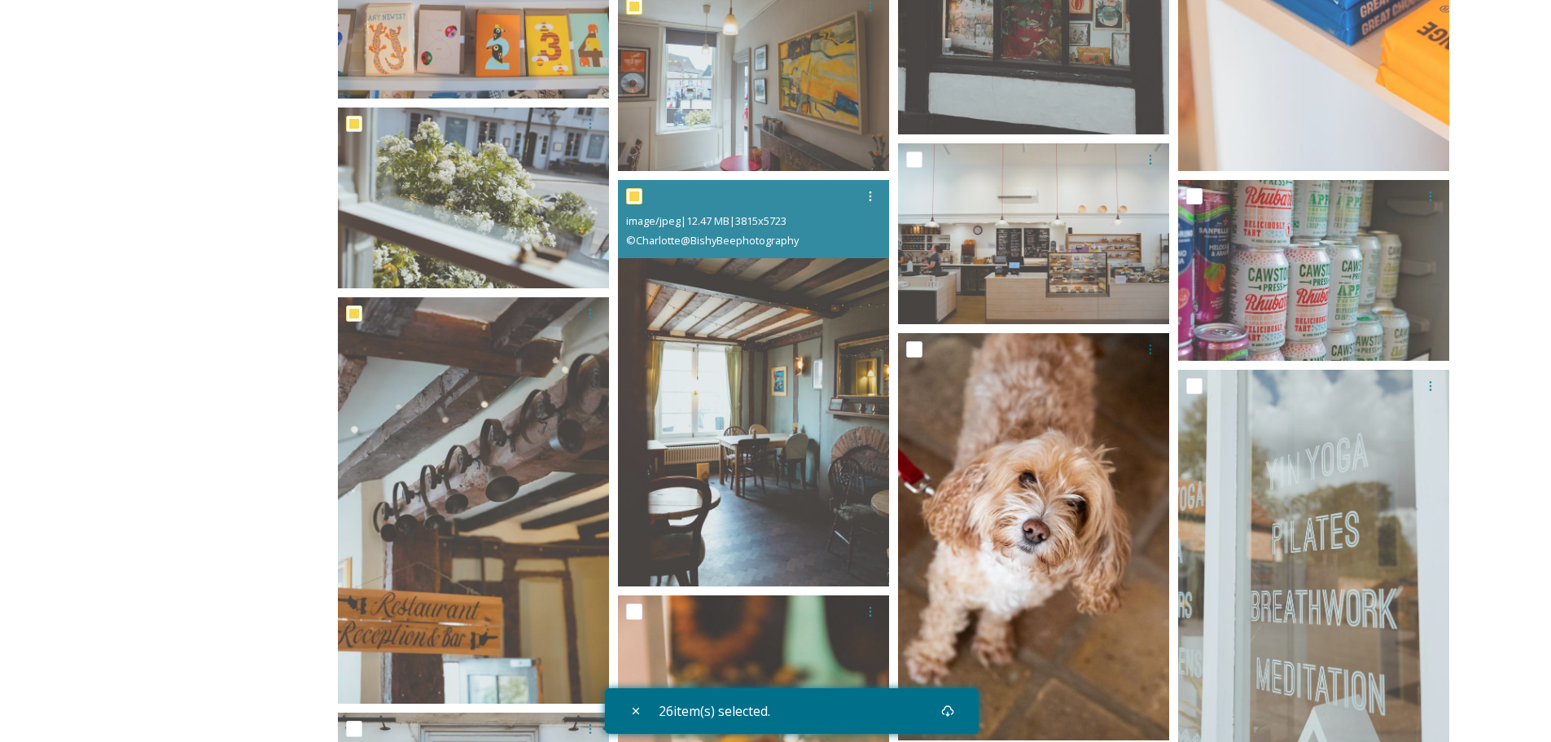
scroll to position [6025, 0]
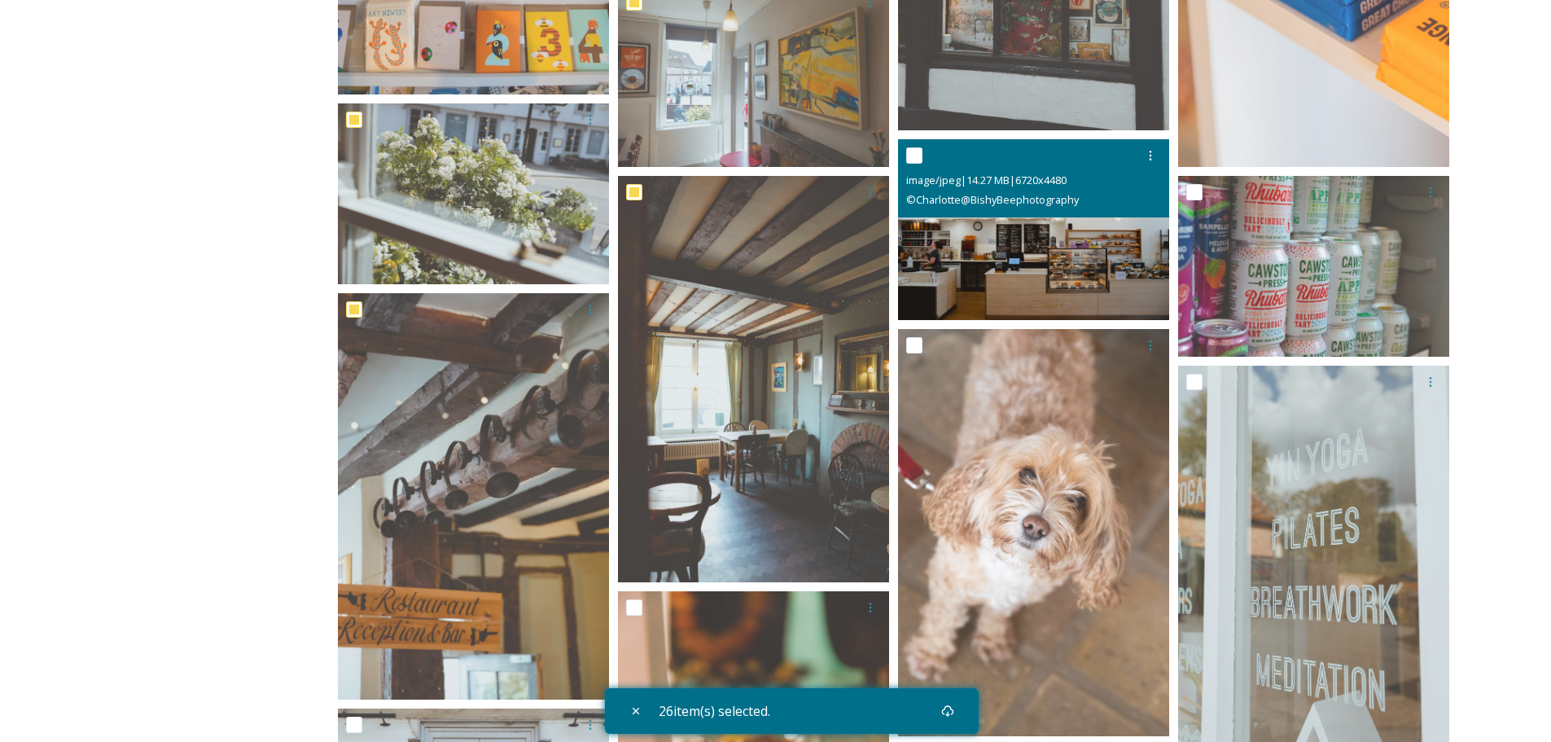
click at [916, 155] on input "checkbox" at bounding box center [914, 155] width 16 height 16
checkbox input "true"
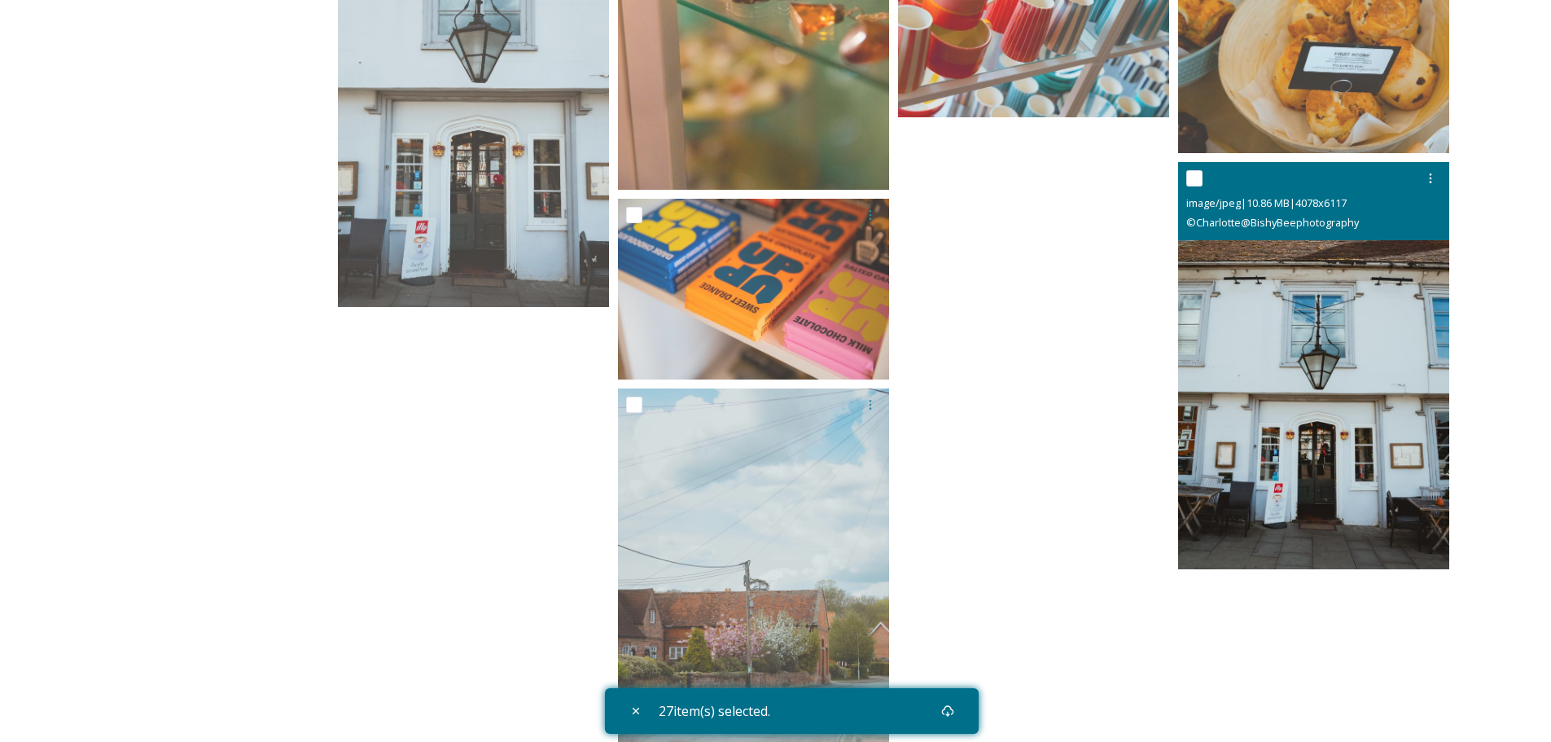
scroll to position [6923, 0]
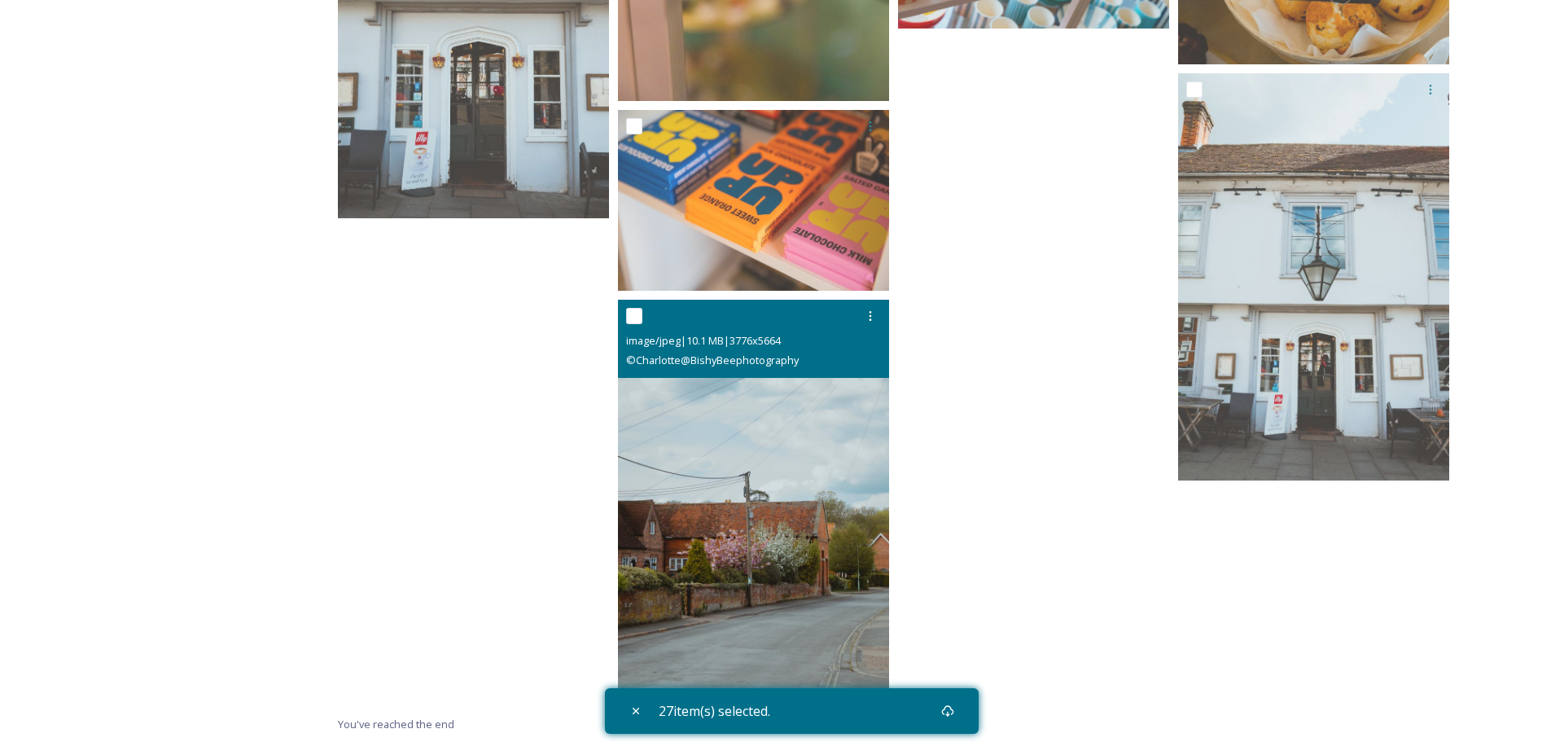
drag, startPoint x: 630, startPoint y: 315, endPoint x: 653, endPoint y: 315, distance: 22.8
click at [631, 315] on input "checkbox" at bounding box center [634, 316] width 16 height 16
checkbox input "true"
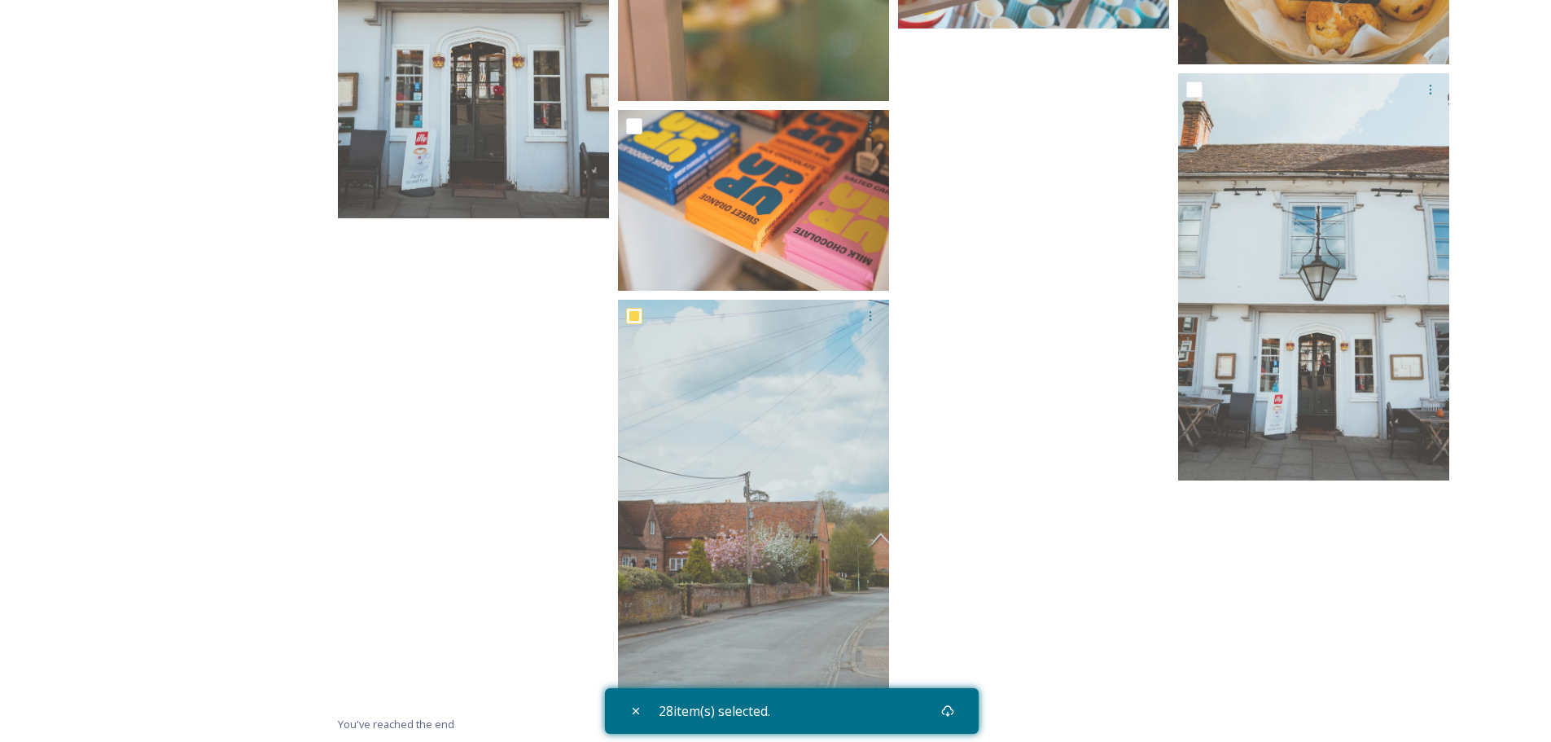
scroll to position [6678, 0]
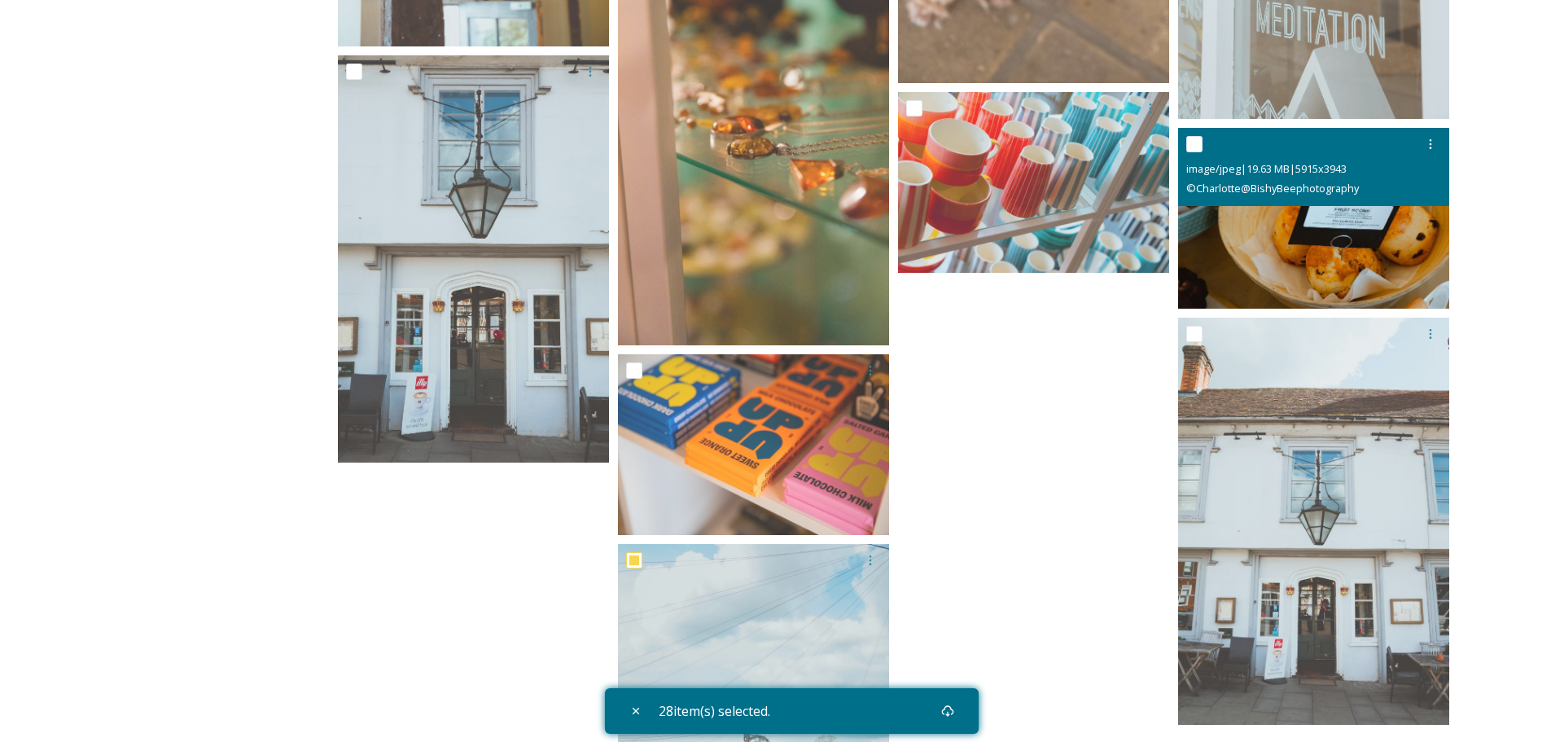
click at [1199, 146] on input "checkbox" at bounding box center [1194, 144] width 16 height 16
checkbox input "true"
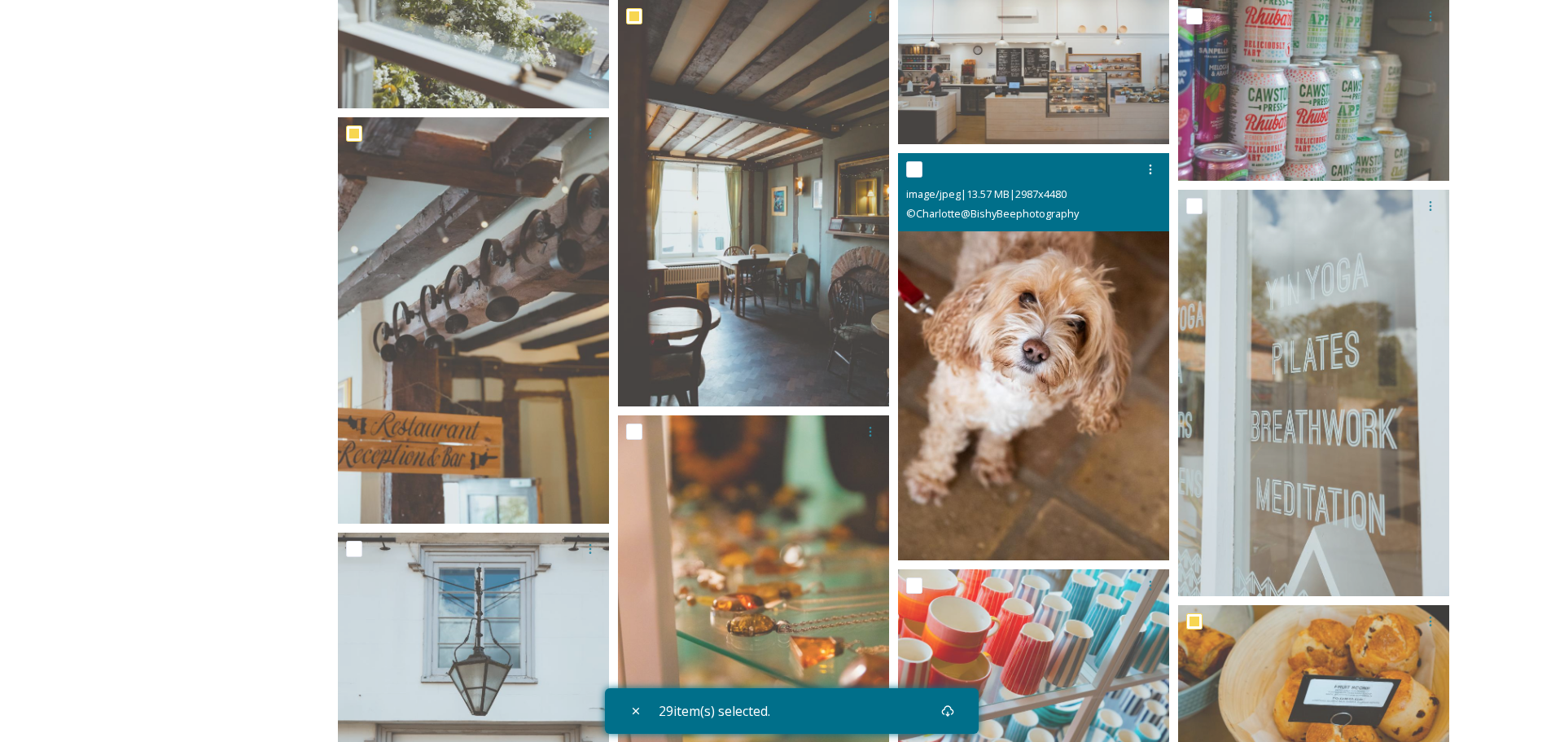
scroll to position [6190, 0]
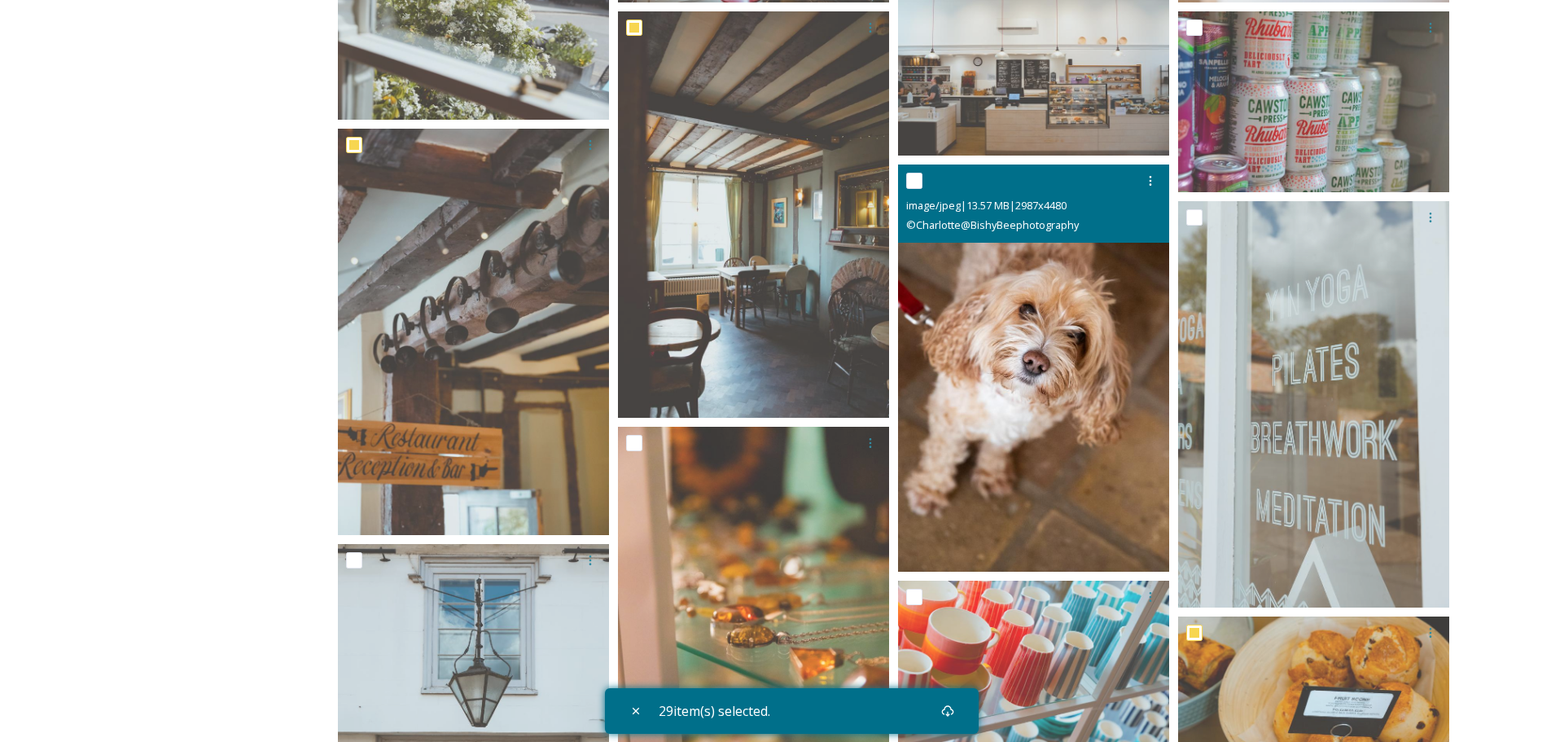
click at [917, 178] on input "checkbox" at bounding box center [914, 181] width 16 height 16
checkbox input "true"
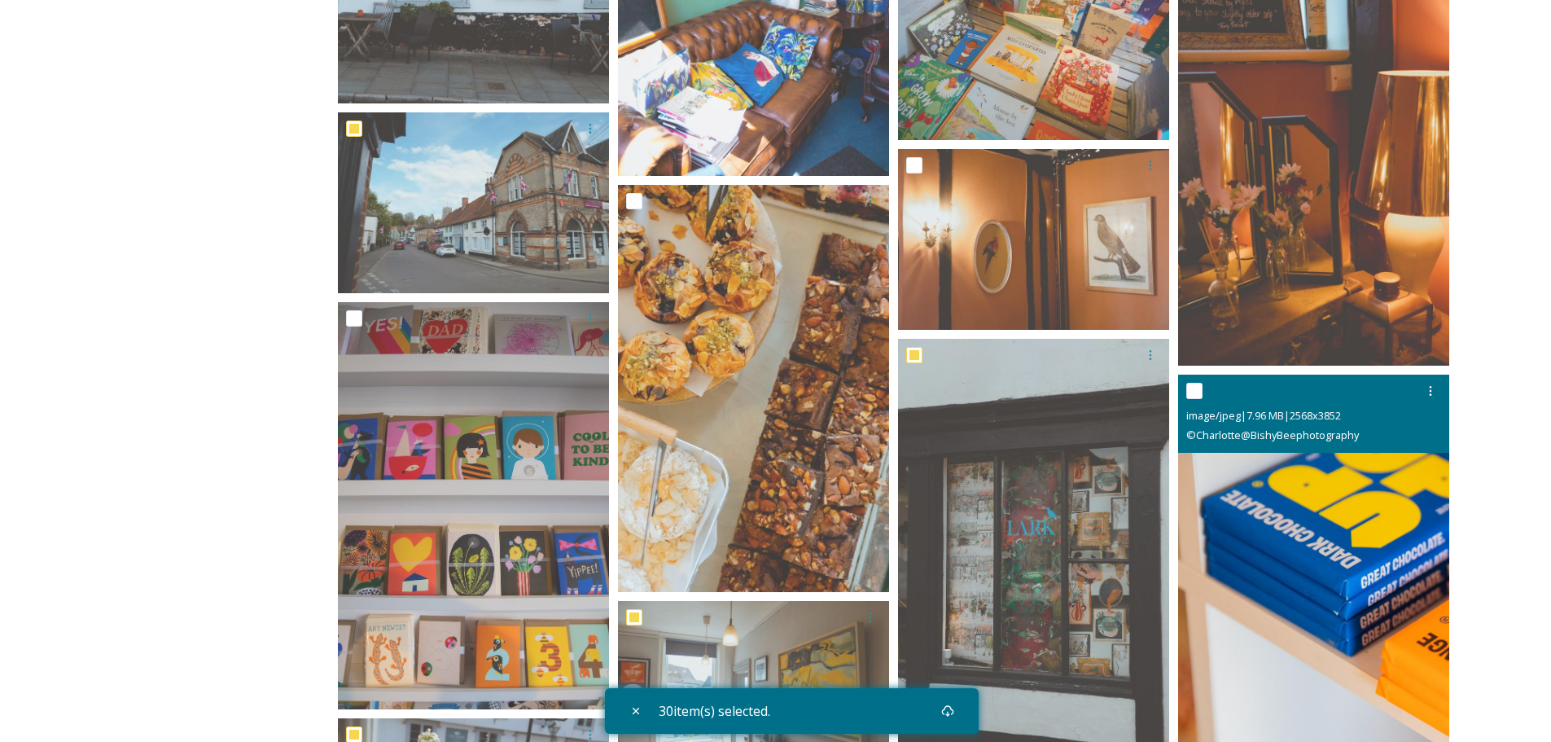
scroll to position [5376, 0]
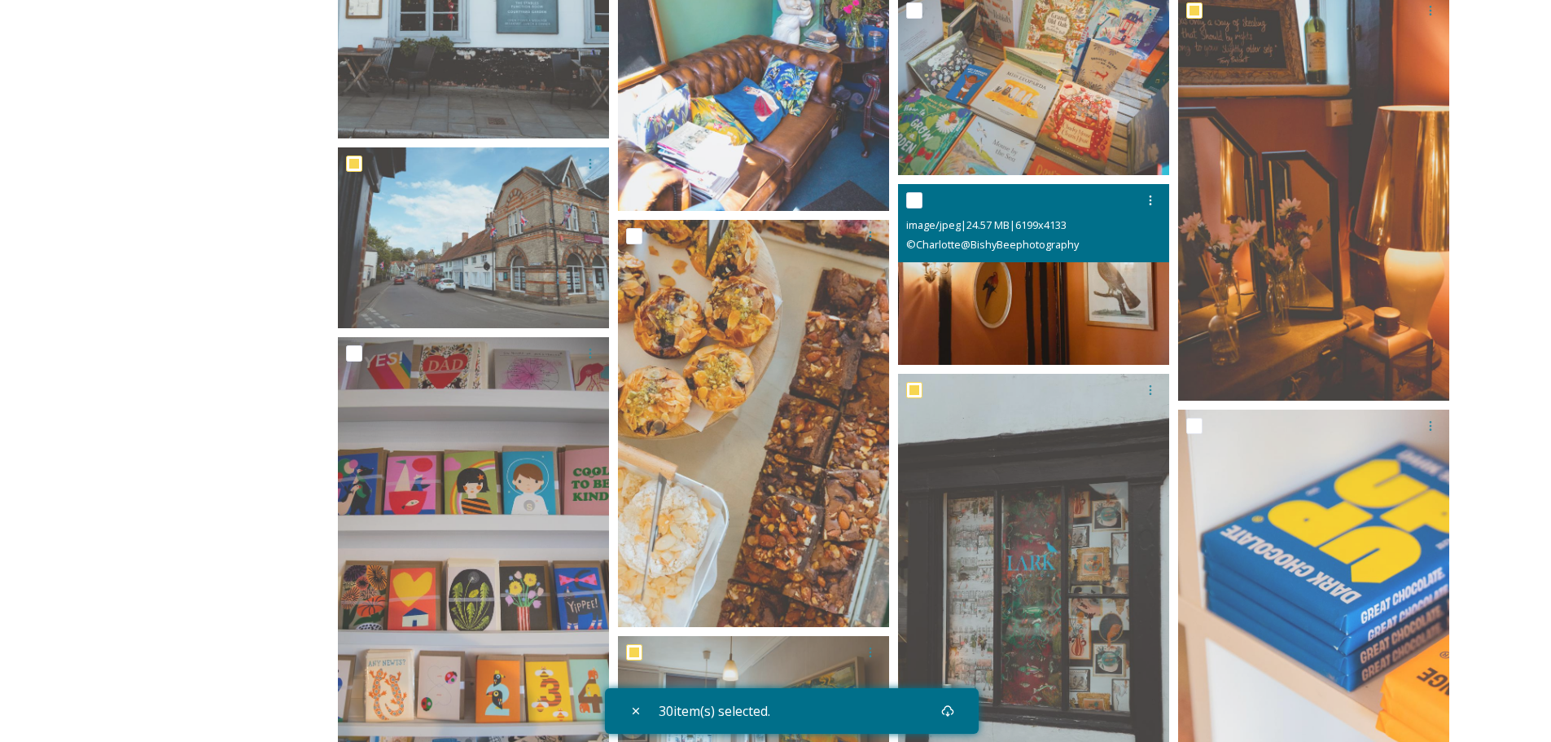
click at [909, 203] on input "checkbox" at bounding box center [914, 200] width 16 height 16
checkbox input "true"
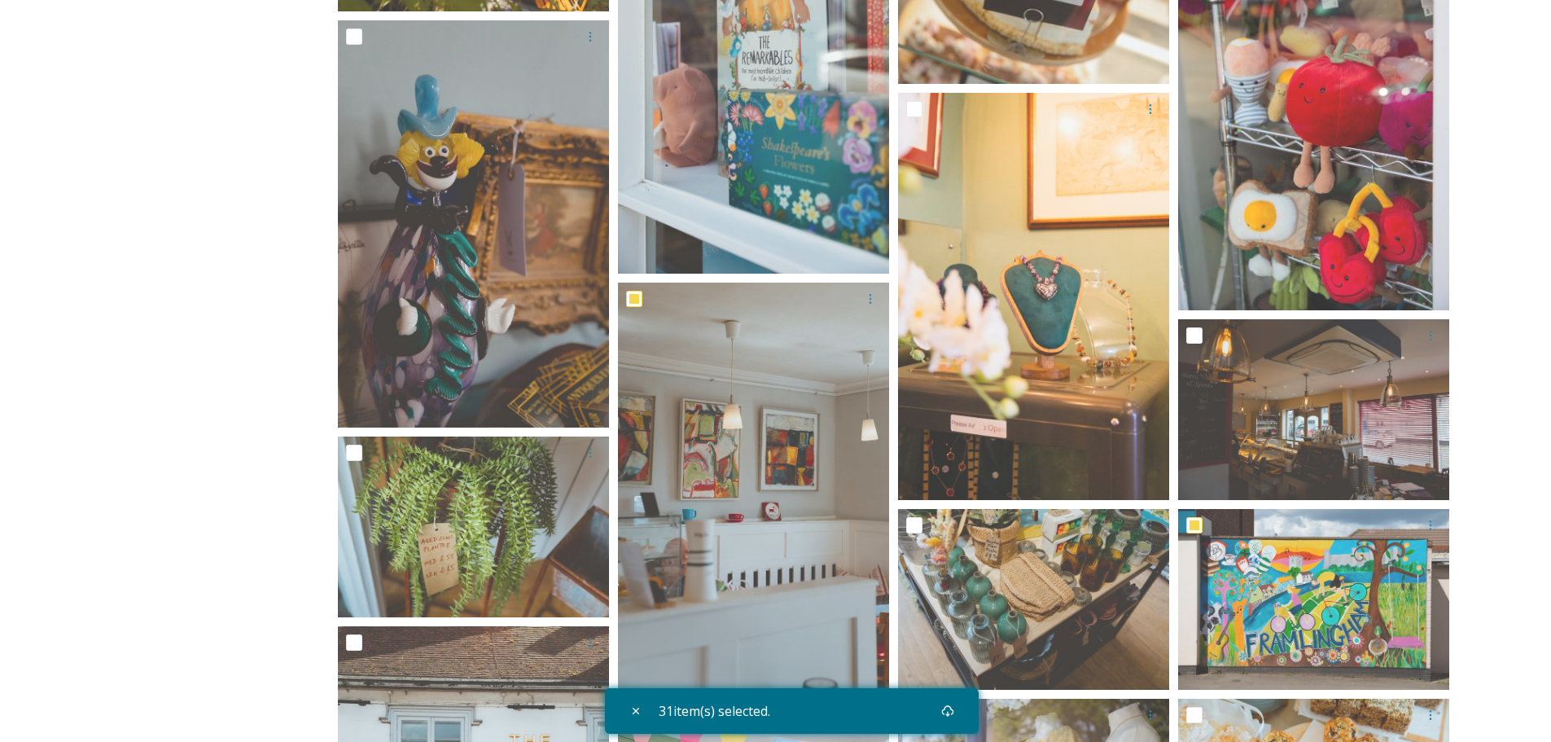
scroll to position [4480, 0]
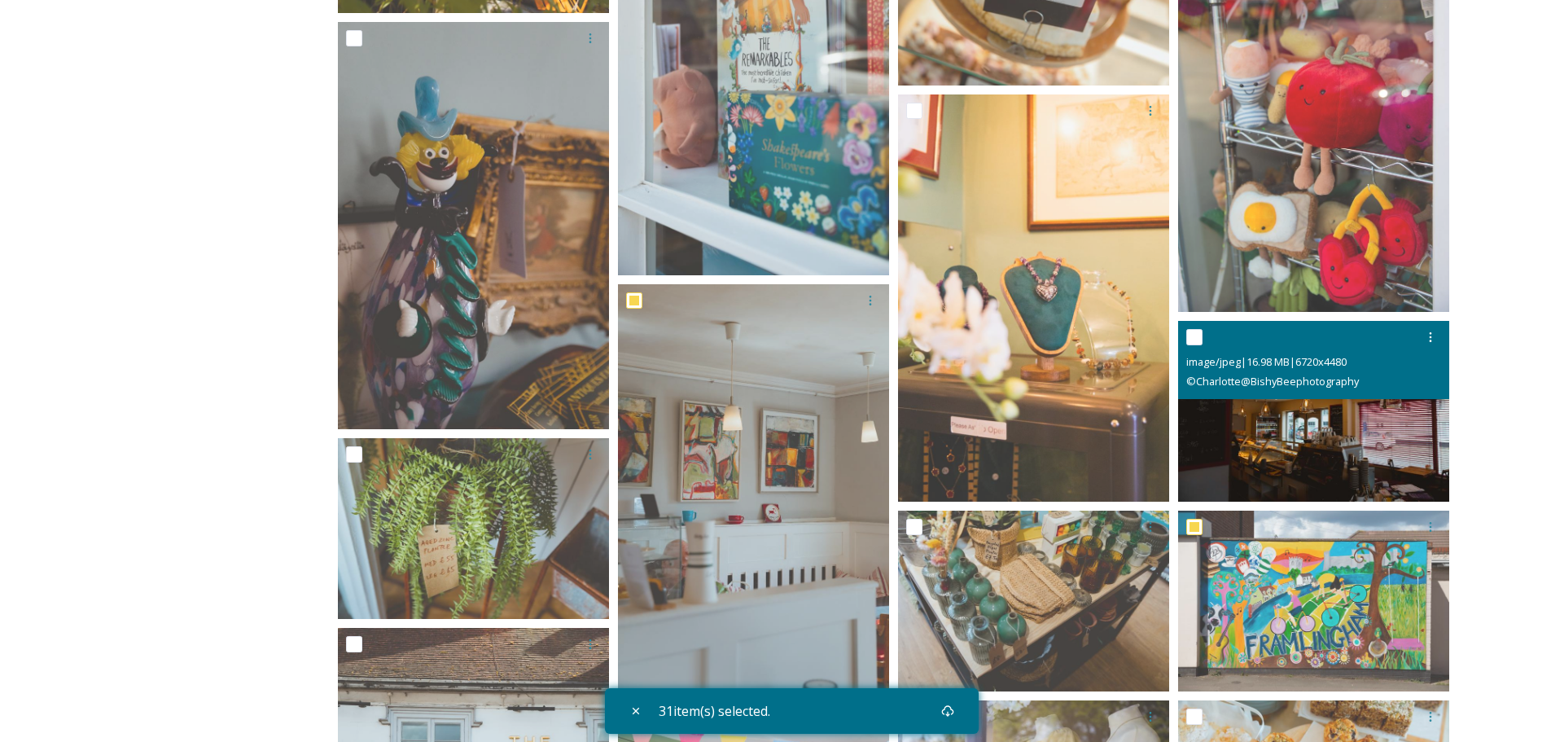
click at [1189, 339] on input "checkbox" at bounding box center [1194, 337] width 16 height 16
checkbox input "true"
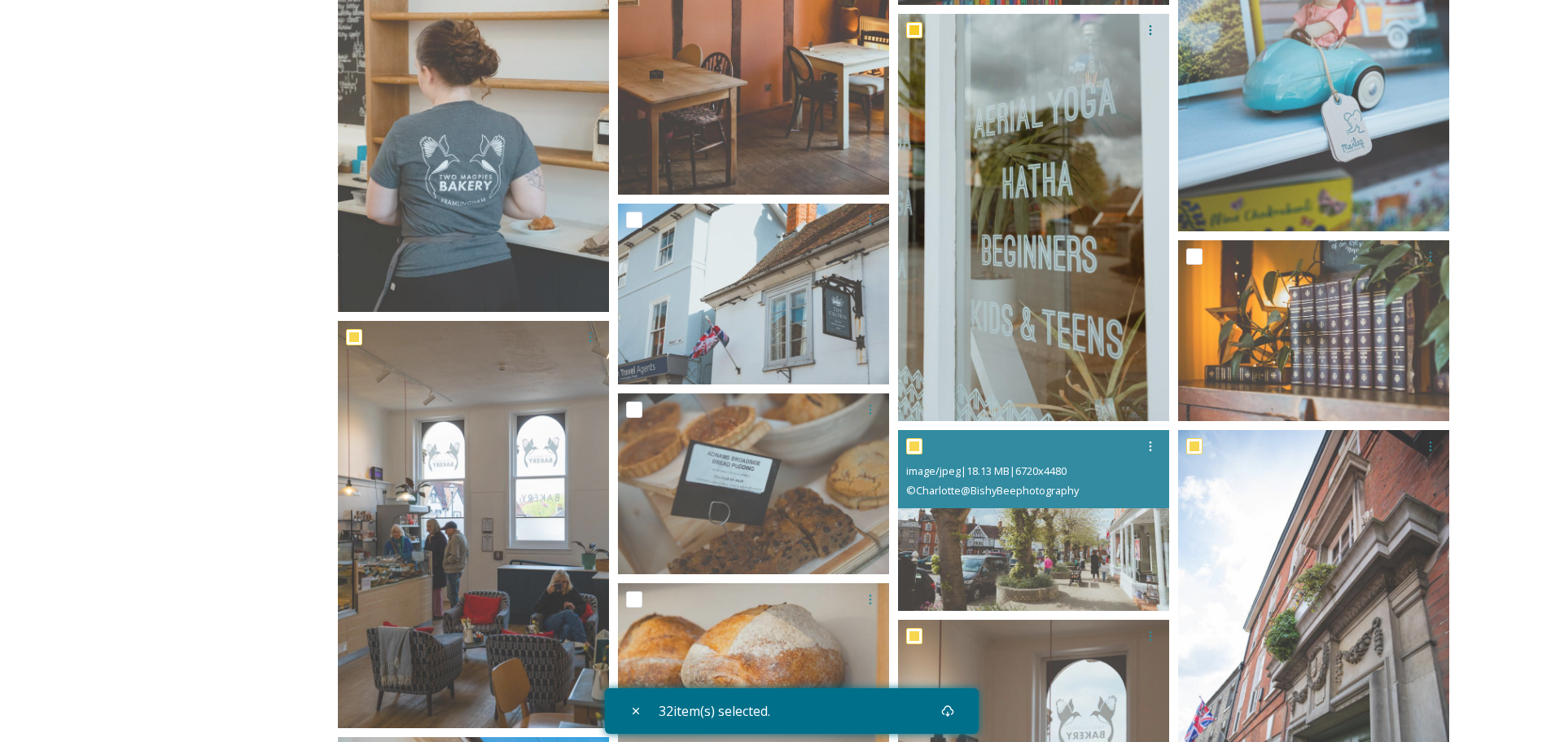
scroll to position [3340, 0]
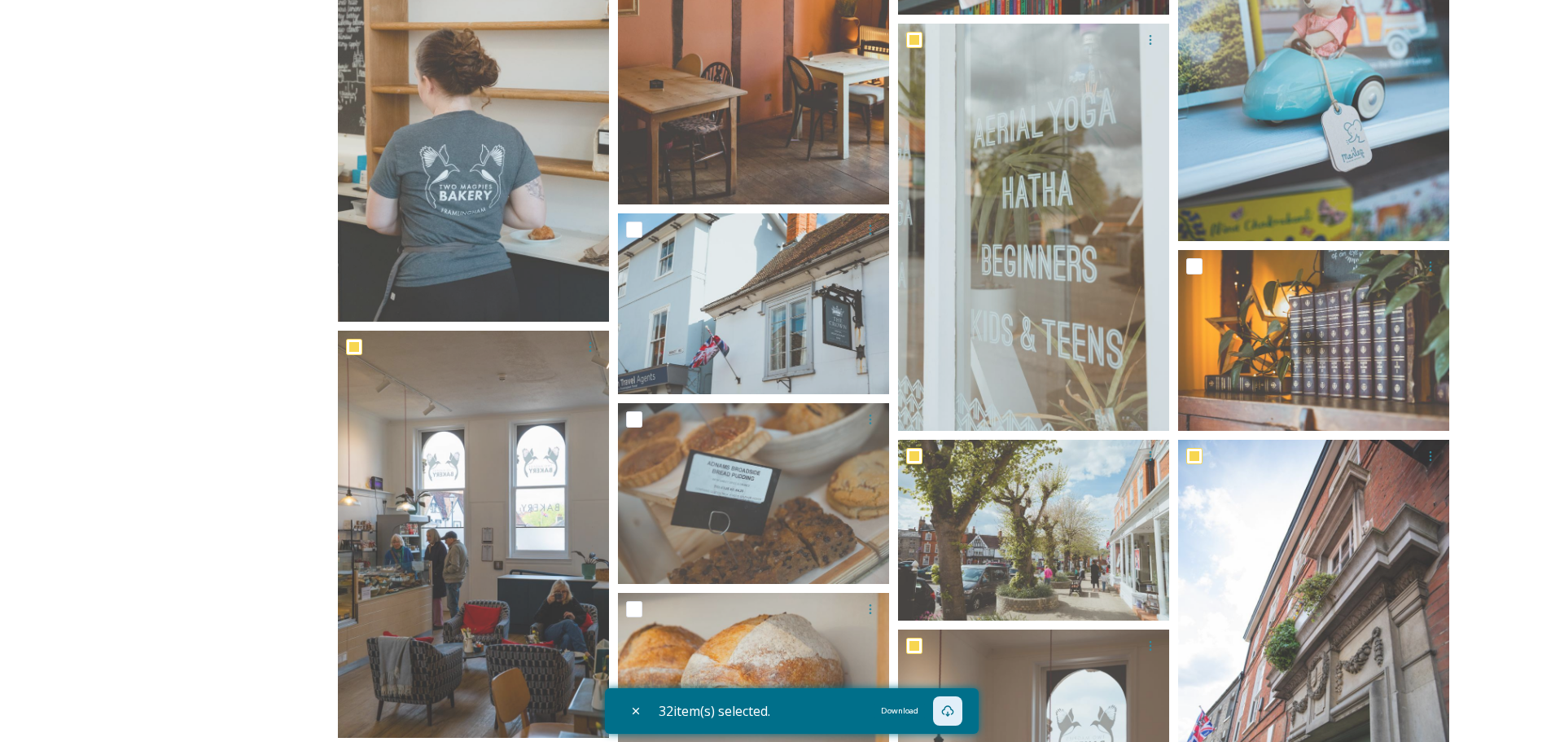
click at [952, 713] on icon at bounding box center [947, 710] width 13 height 13
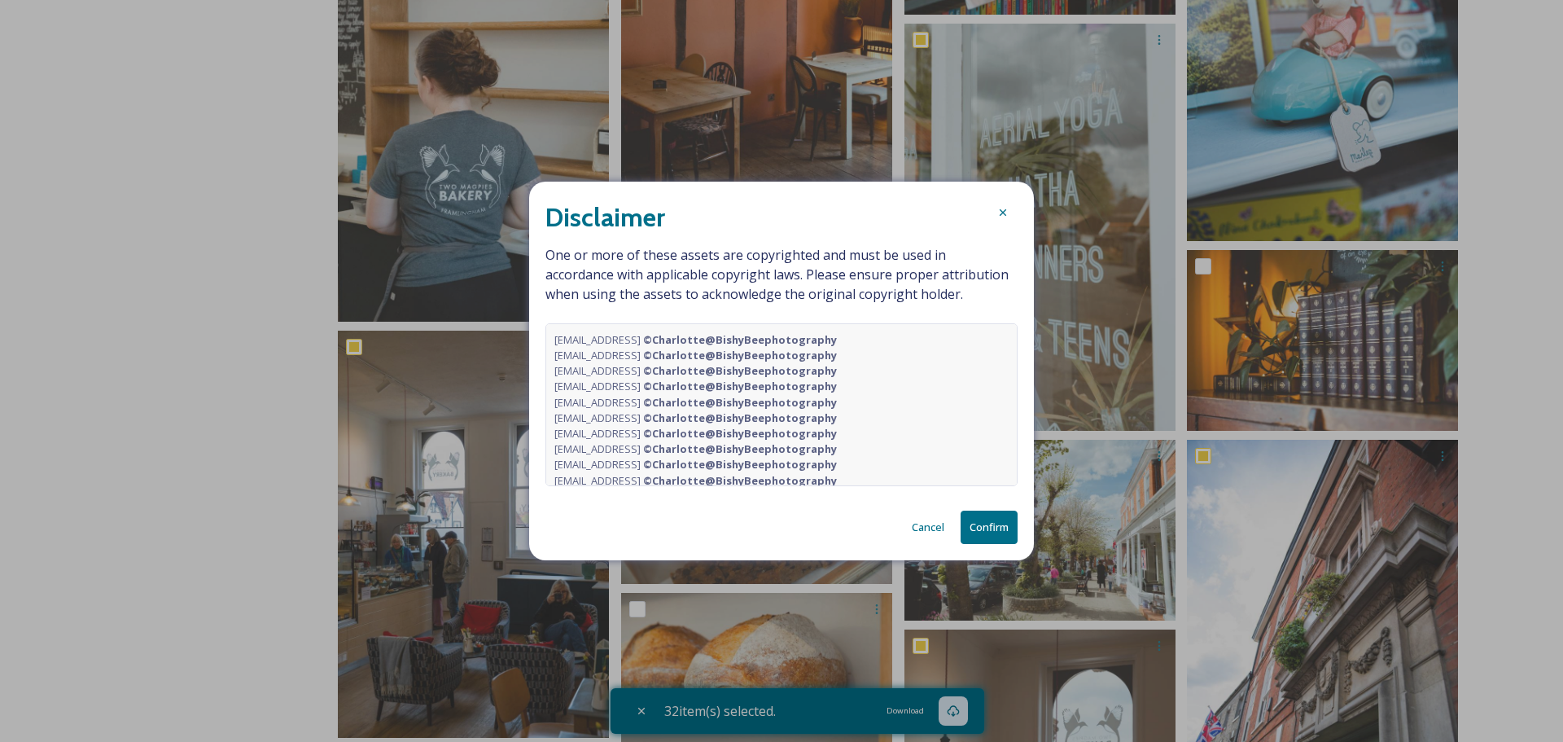
click at [979, 525] on button "Confirm" at bounding box center [989, 527] width 57 height 33
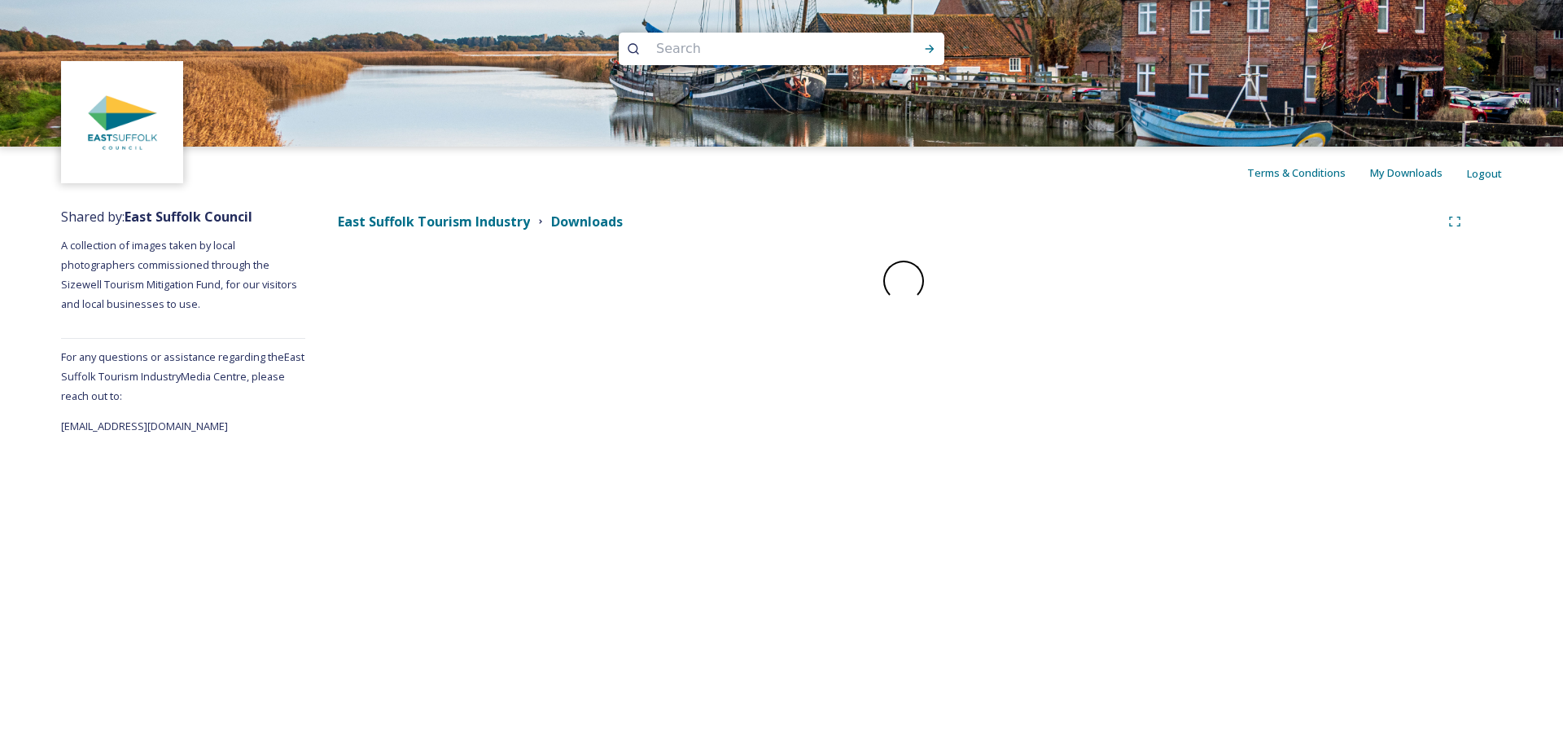
drag, startPoint x: 1555, startPoint y: 357, endPoint x: 1559, endPoint y: 173, distance: 184.1
click at [1558, 169] on html "Terms & Conditions My Downloads Logout Shared by: East Suffolk Council A collec…" at bounding box center [781, 371] width 1563 height 742
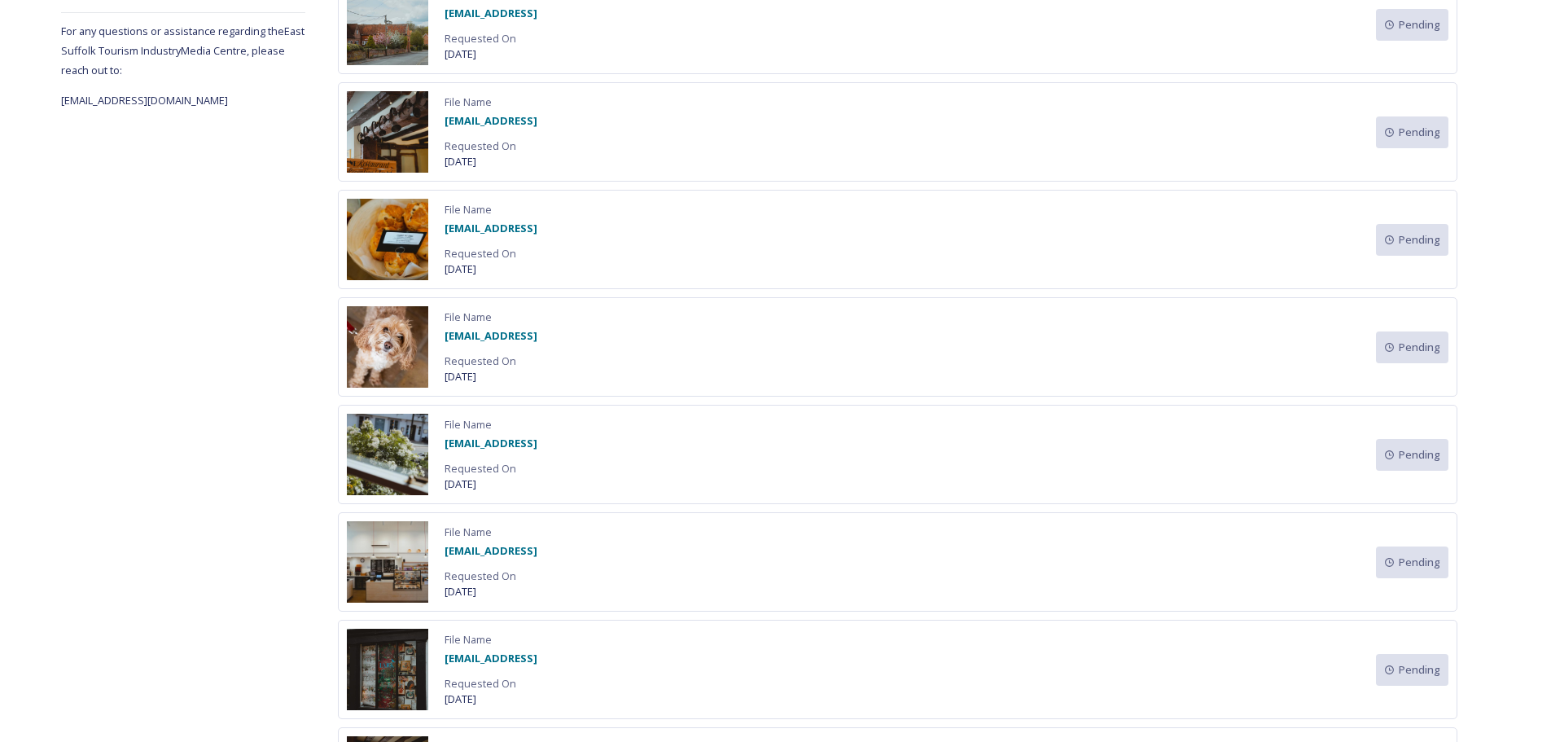
scroll to position [50, 0]
